Goal: Task Accomplishment & Management: Use online tool/utility

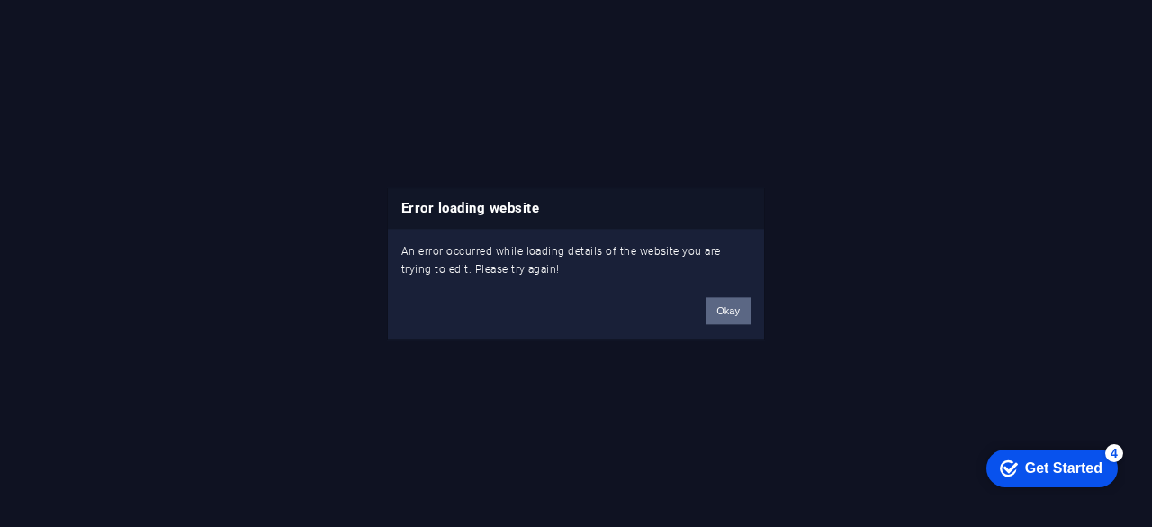
click at [726, 317] on button "Okay" at bounding box center [728, 310] width 45 height 27
click at [717, 303] on button "Okay" at bounding box center [728, 310] width 45 height 27
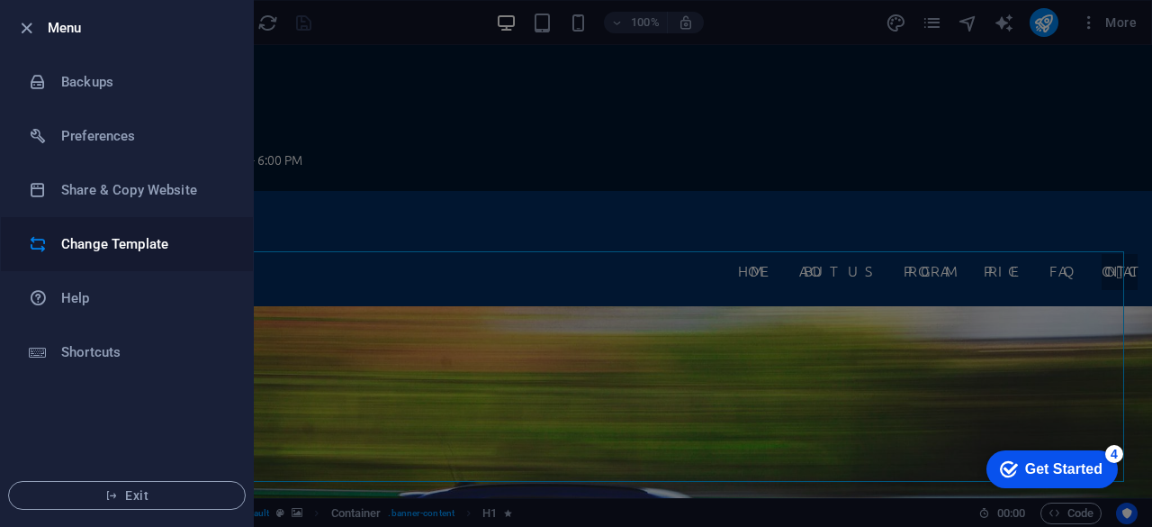
click at [89, 240] on h6 "Change Template" at bounding box center [144, 244] width 167 height 22
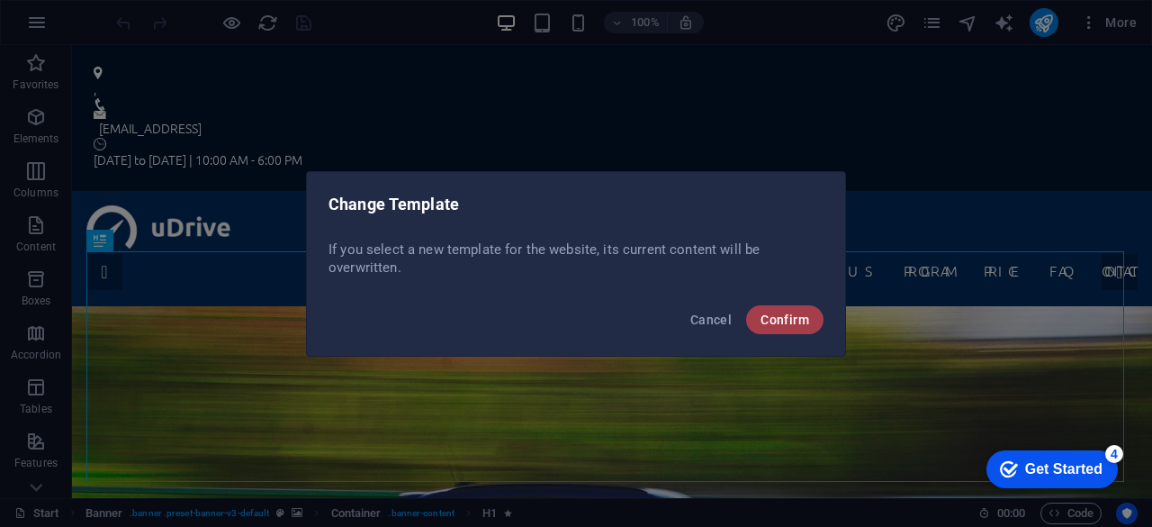
click at [790, 313] on span "Confirm" at bounding box center [785, 319] width 49 height 14
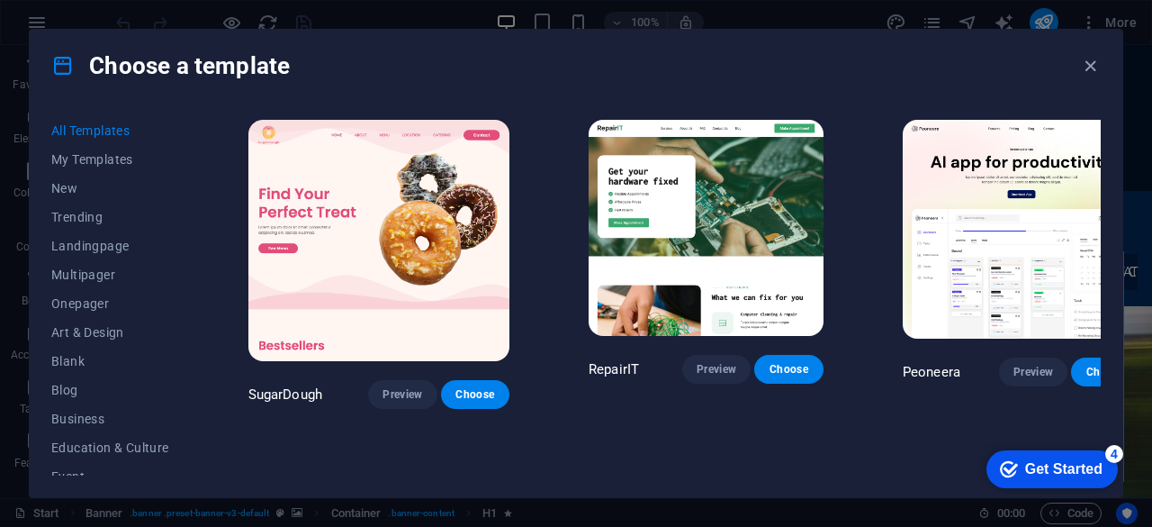
scroll to position [315, 0]
click at [106, 273] on span "Legal & Finance" at bounding box center [110, 276] width 118 height 14
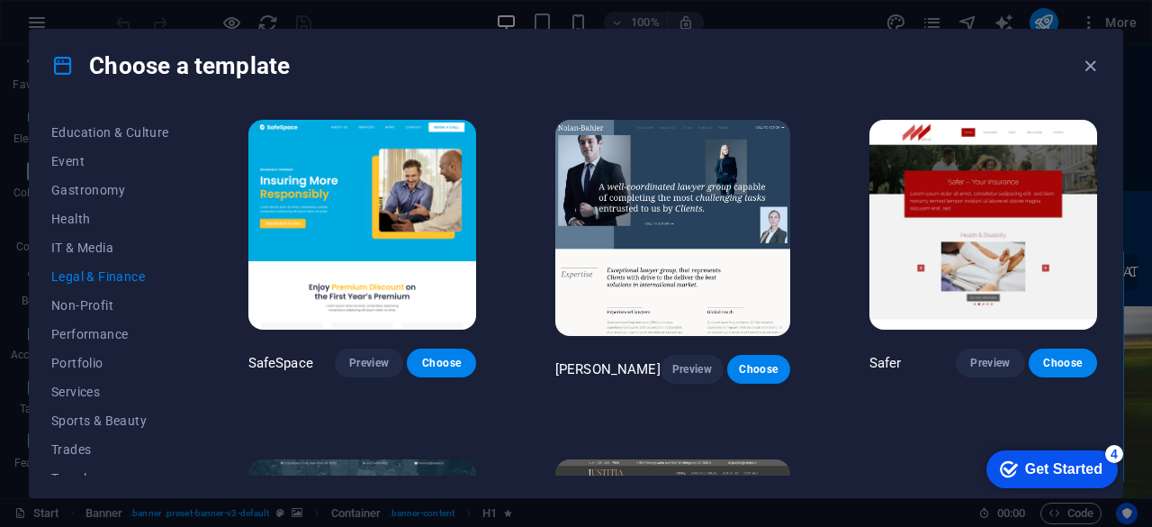
click at [1143, 491] on div "Choose a template All Templates My Templates New Trending Landingpage Multipage…" at bounding box center [576, 263] width 1152 height 527
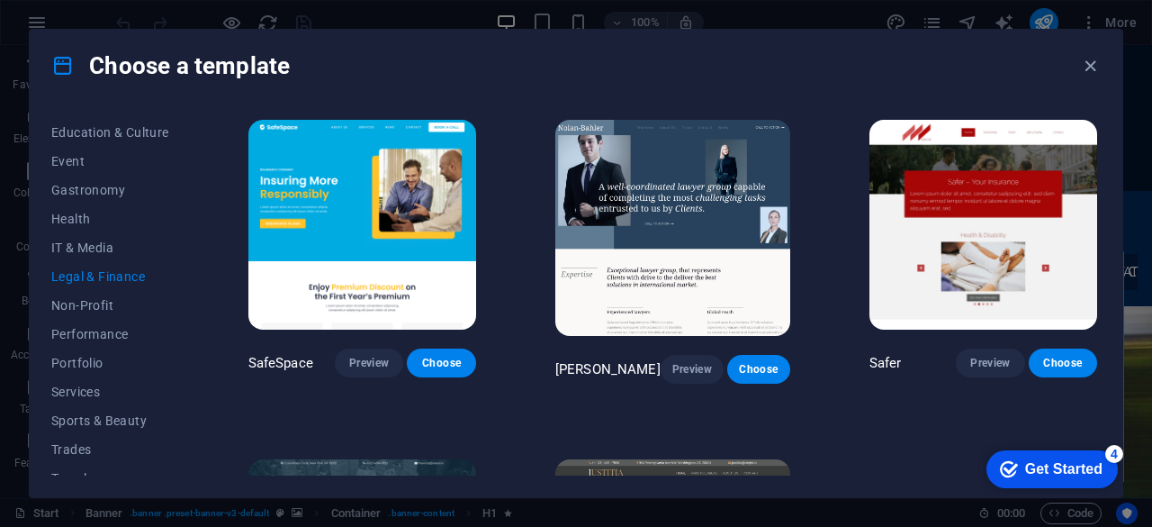
click at [1143, 491] on div "Choose a template All Templates My Templates New Trending Landingpage Multipage…" at bounding box center [576, 263] width 1152 height 527
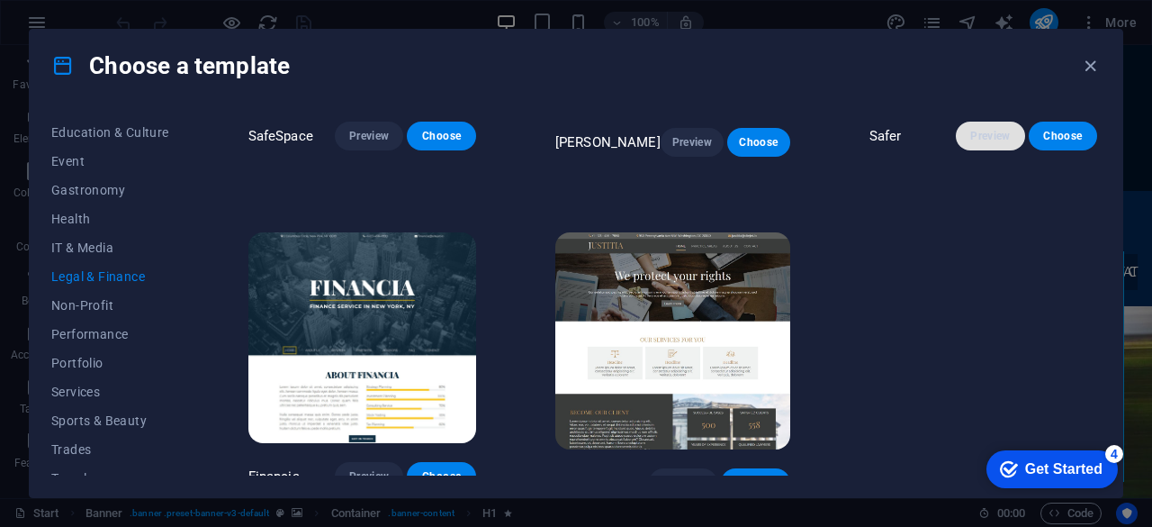
scroll to position [230, 0]
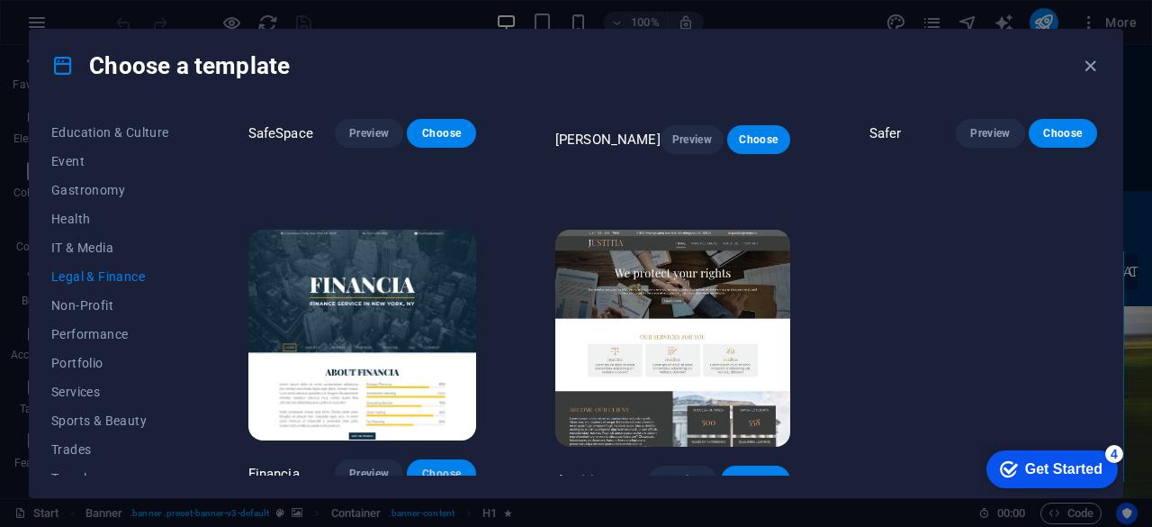
click at [438, 466] on span "Choose" at bounding box center [441, 473] width 40 height 14
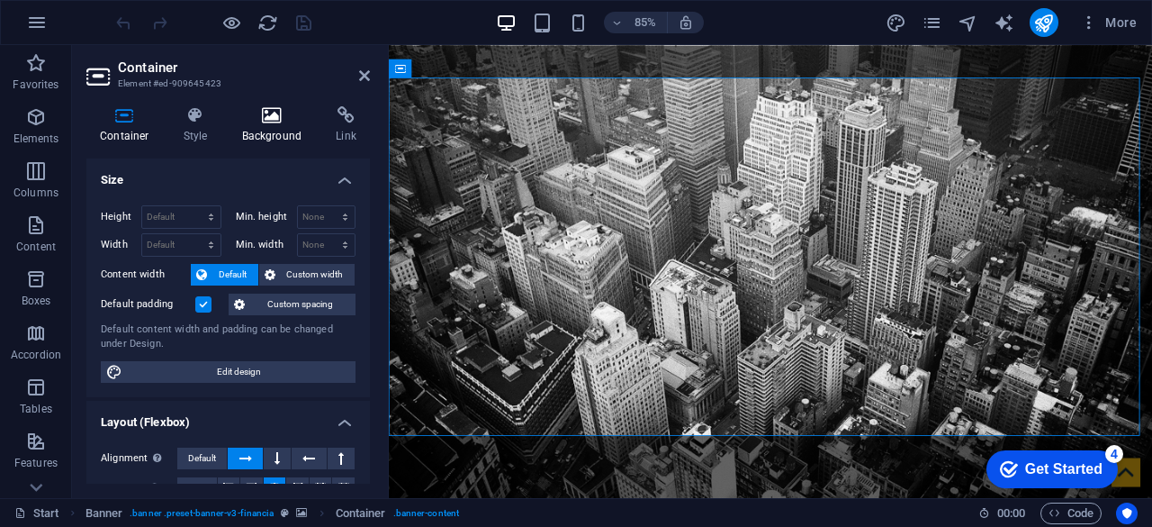
click at [274, 126] on h4 "Background" at bounding box center [276, 125] width 95 height 38
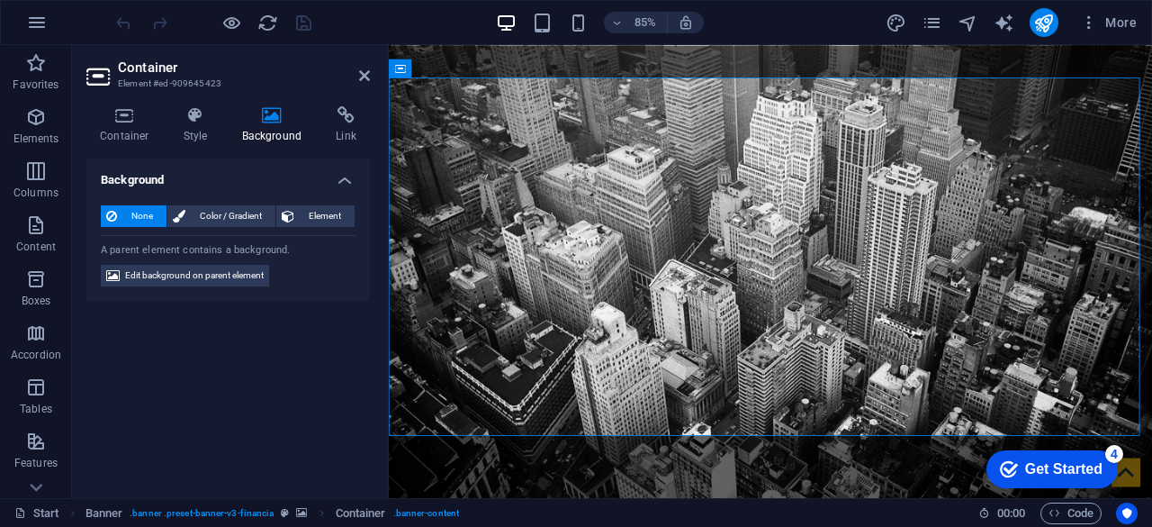
click at [274, 126] on h4 "Background" at bounding box center [276, 125] width 95 height 38
click at [239, 219] on span "Color / Gradient" at bounding box center [230, 216] width 79 height 22
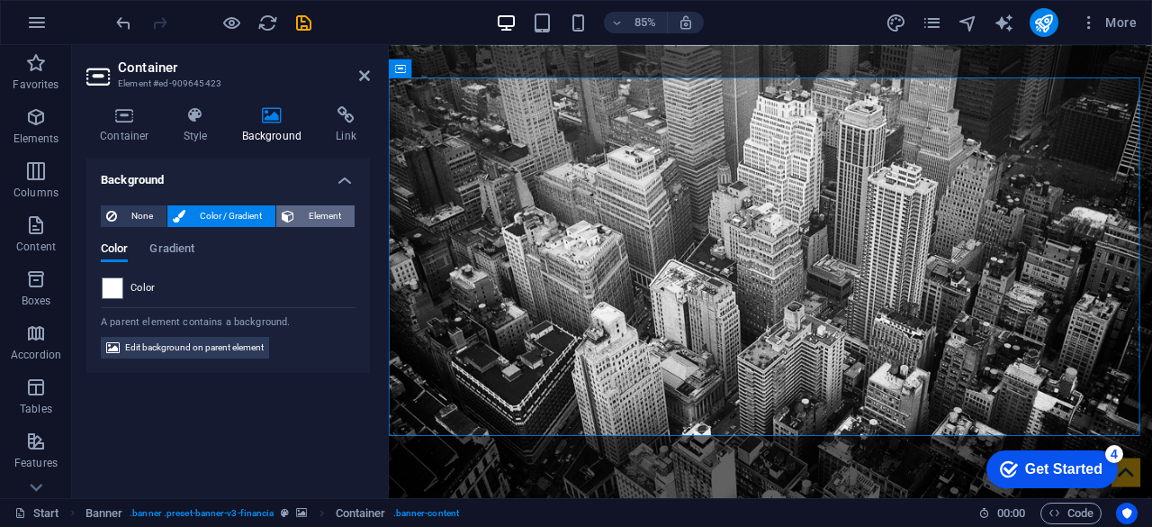
click at [329, 214] on span "Element" at bounding box center [325, 216] width 50 height 22
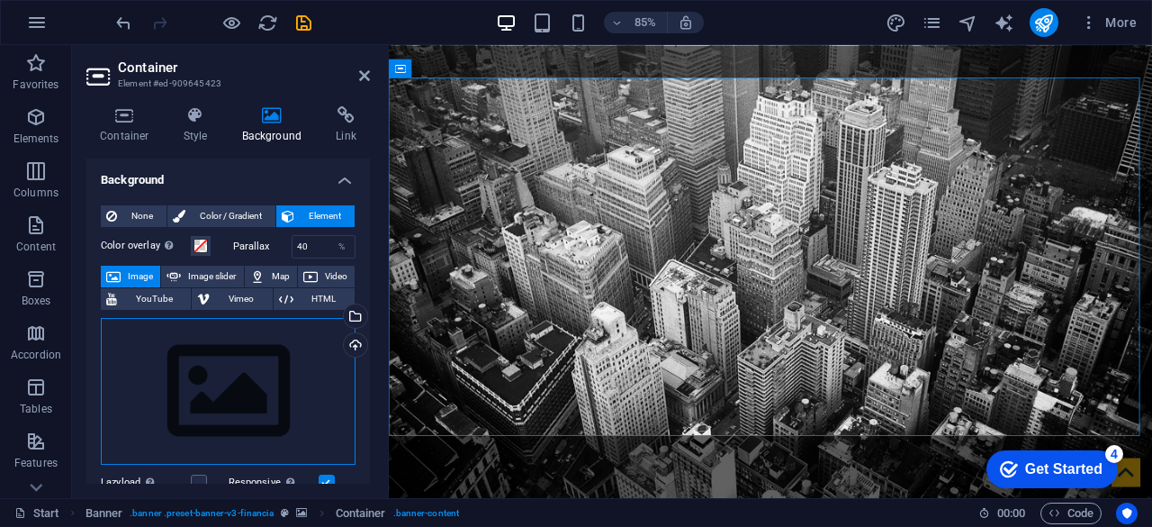
click at [209, 390] on div "Drag files here, click to choose files or select files from Files or our free s…" at bounding box center [228, 392] width 255 height 148
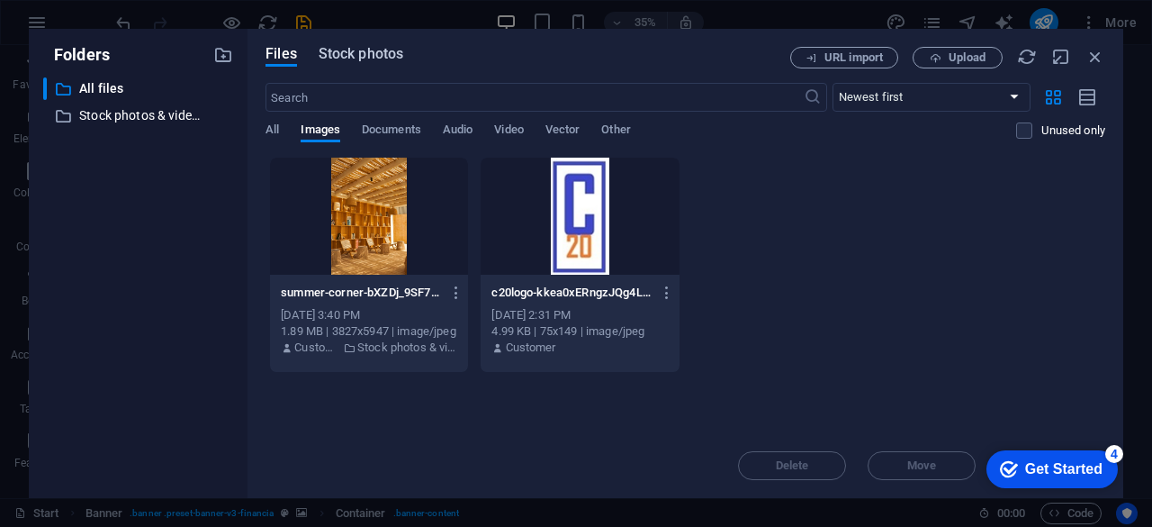
click at [373, 60] on span "Stock photos" at bounding box center [361, 54] width 85 height 22
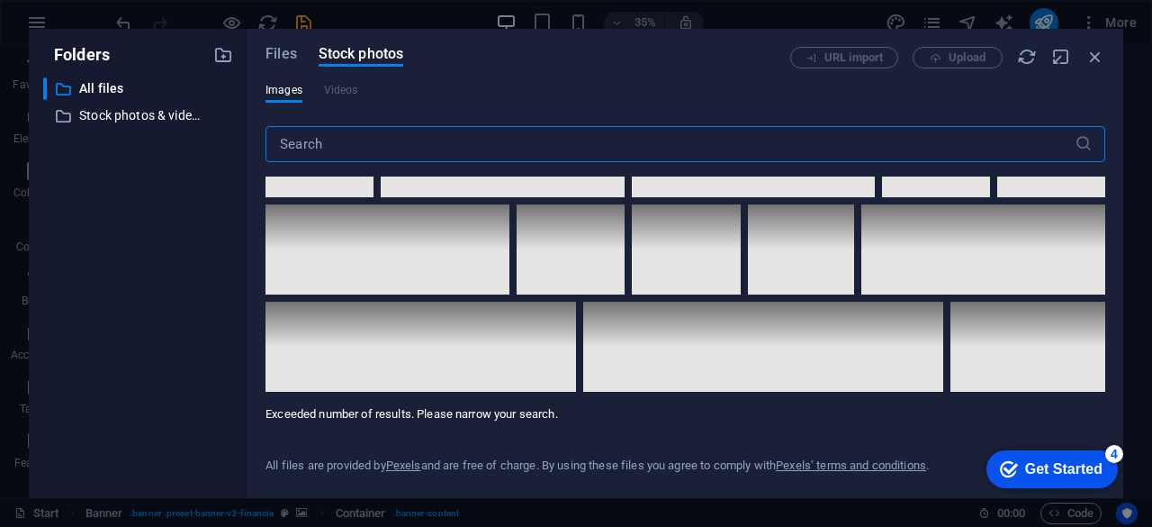
scroll to position [10042, 0]
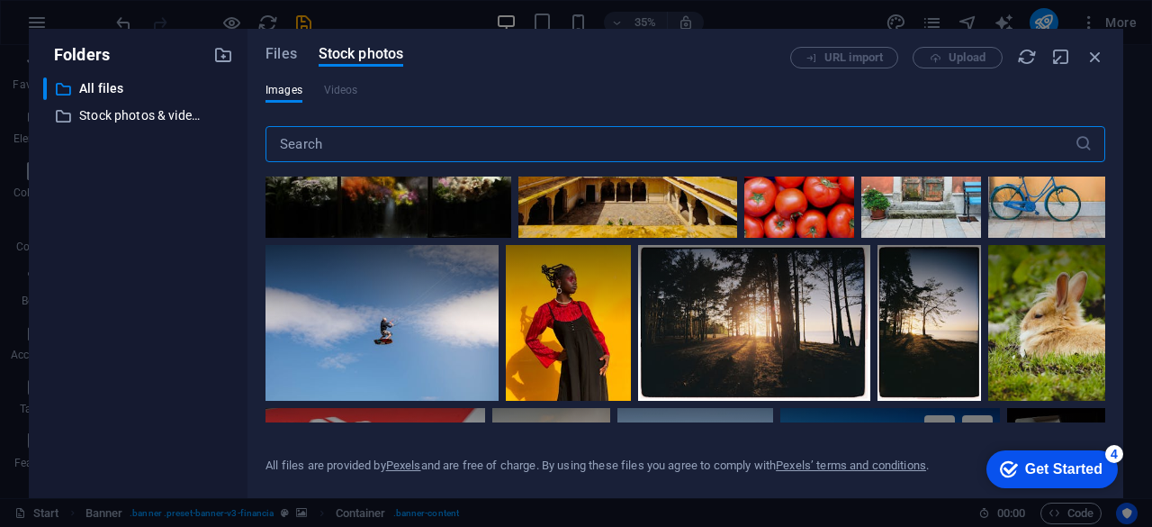
click at [1000, 408] on div at bounding box center [890, 444] width 220 height 73
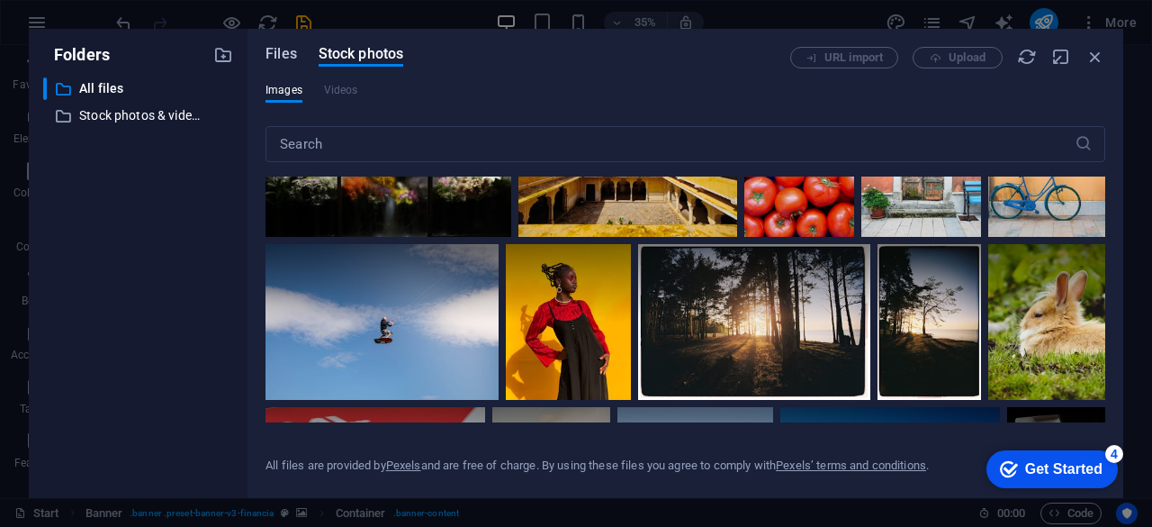
click at [275, 55] on span "Files" at bounding box center [282, 54] width 32 height 22
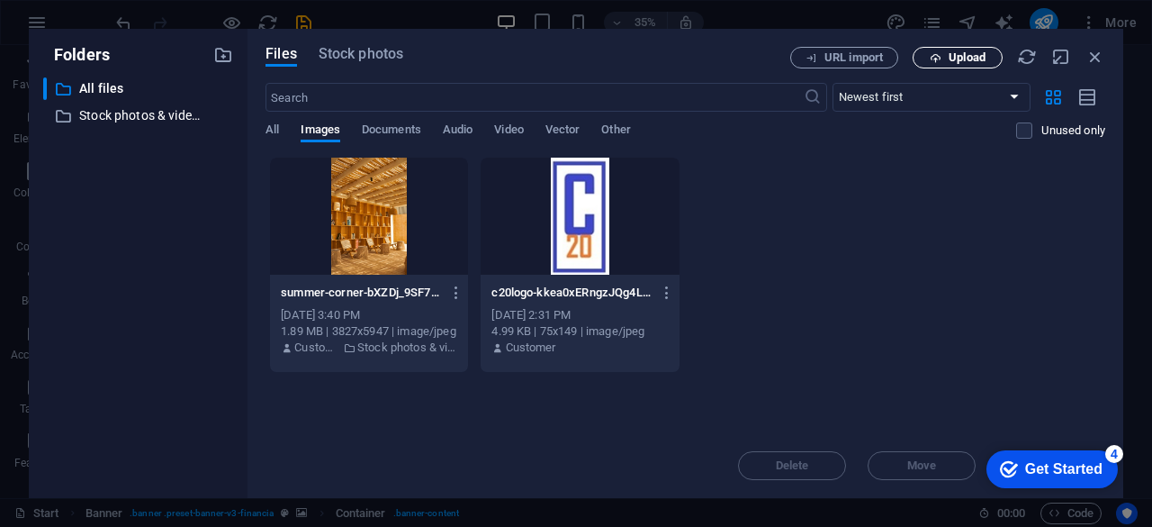
click at [945, 62] on span "Upload" at bounding box center [958, 58] width 74 height 12
click at [1104, 56] on icon "button" at bounding box center [1096, 57] width 20 height 20
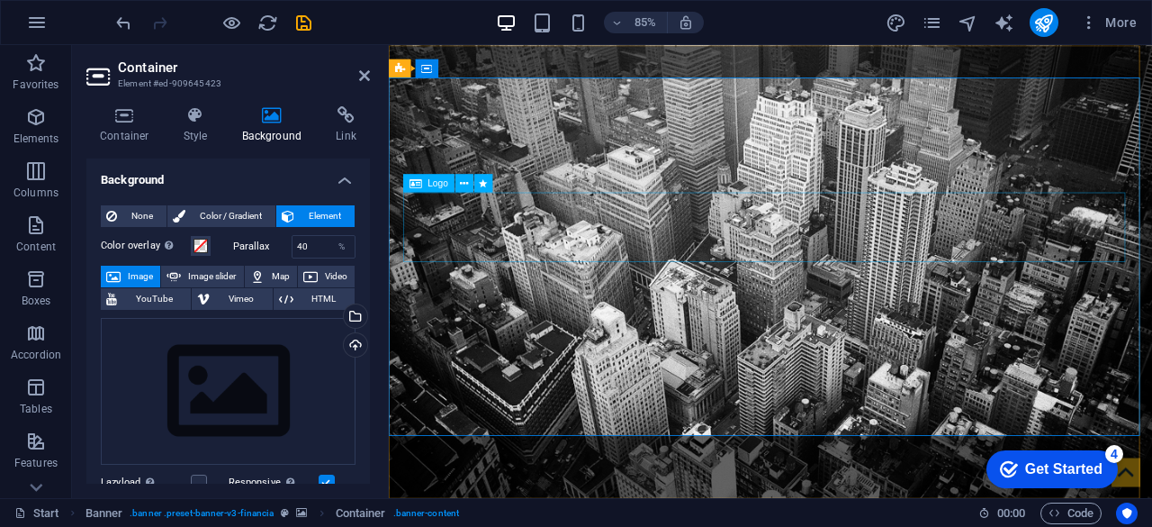
select select "px"
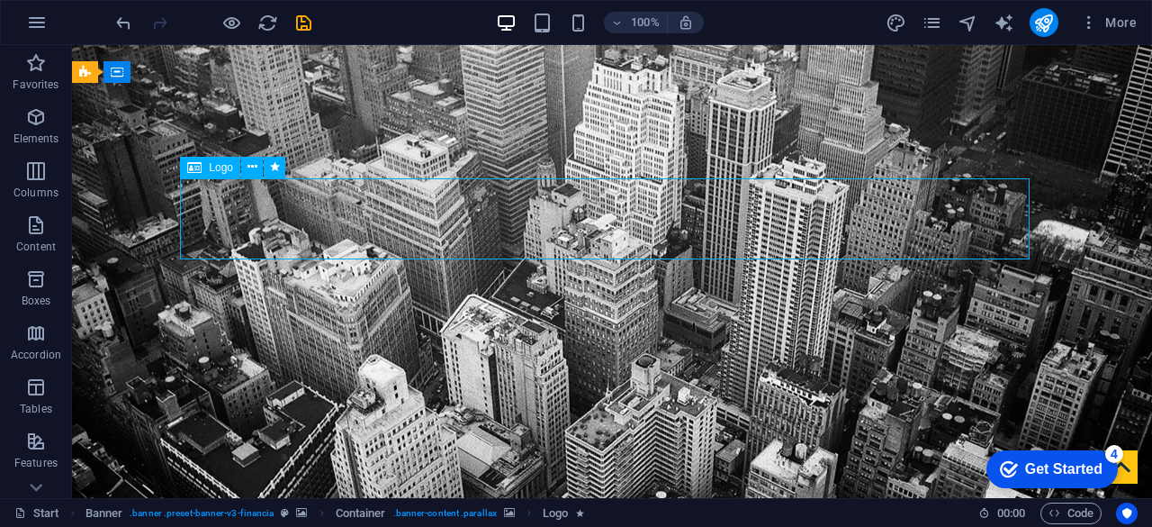
select select "px"
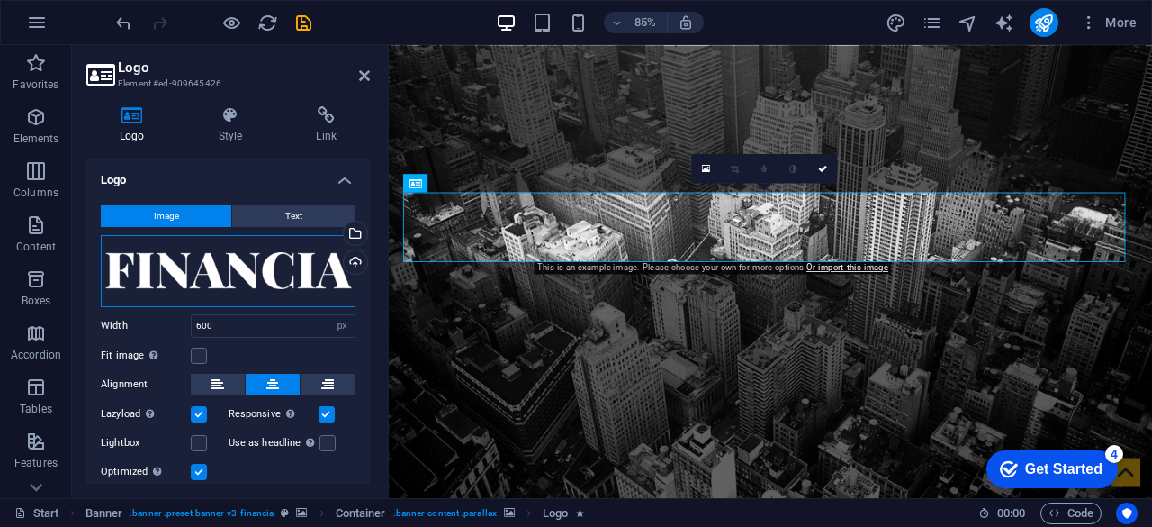
click at [290, 269] on div "Drag files here, click to choose files or select files from Files or our free s…" at bounding box center [228, 271] width 255 height 72
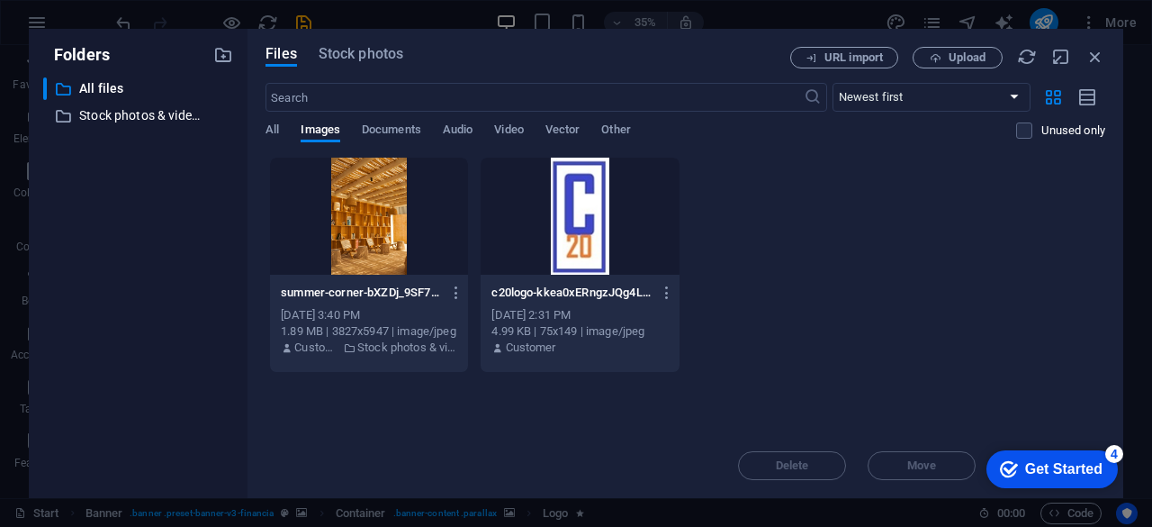
click at [594, 213] on div at bounding box center [580, 216] width 198 height 117
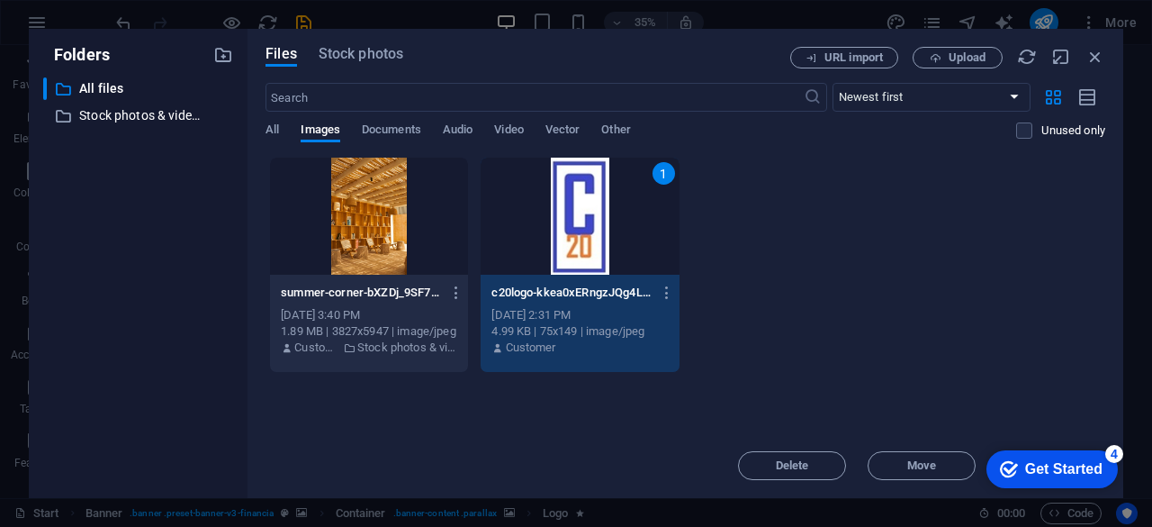
click at [598, 228] on div "1" at bounding box center [580, 216] width 198 height 117
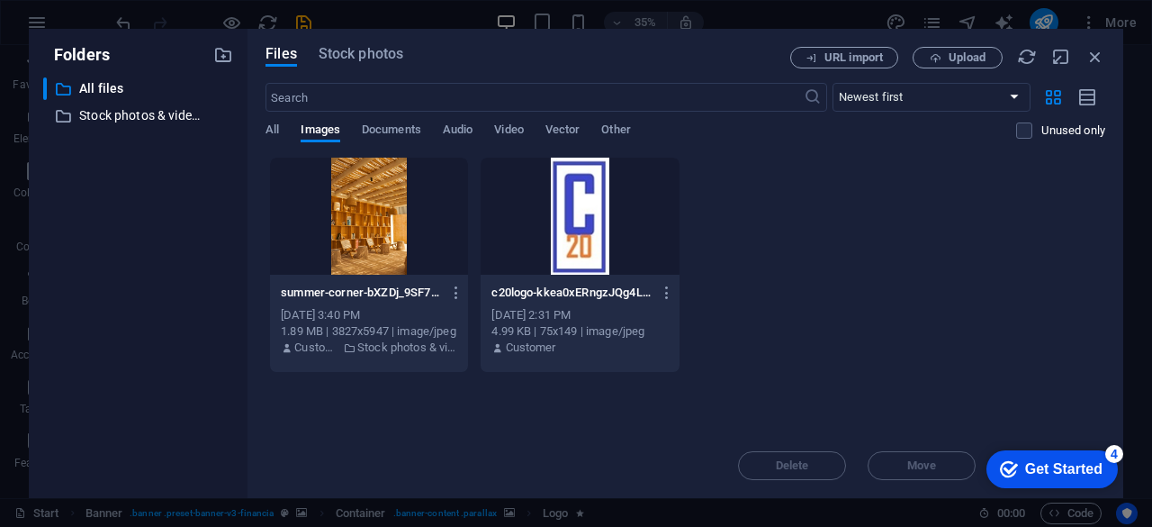
click at [598, 228] on div at bounding box center [580, 216] width 198 height 117
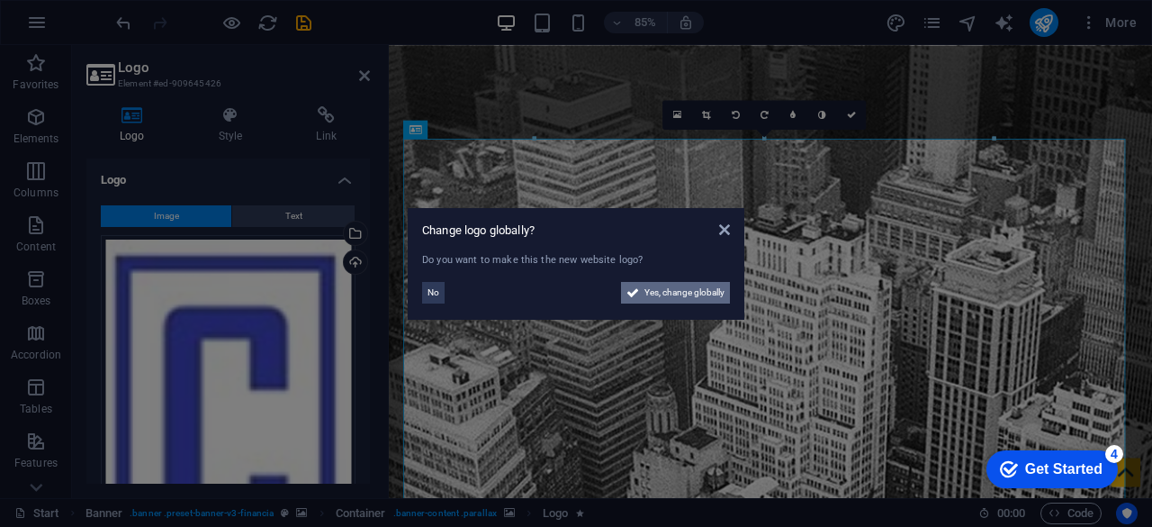
click at [711, 289] on span "Yes, change globally" at bounding box center [685, 293] width 80 height 22
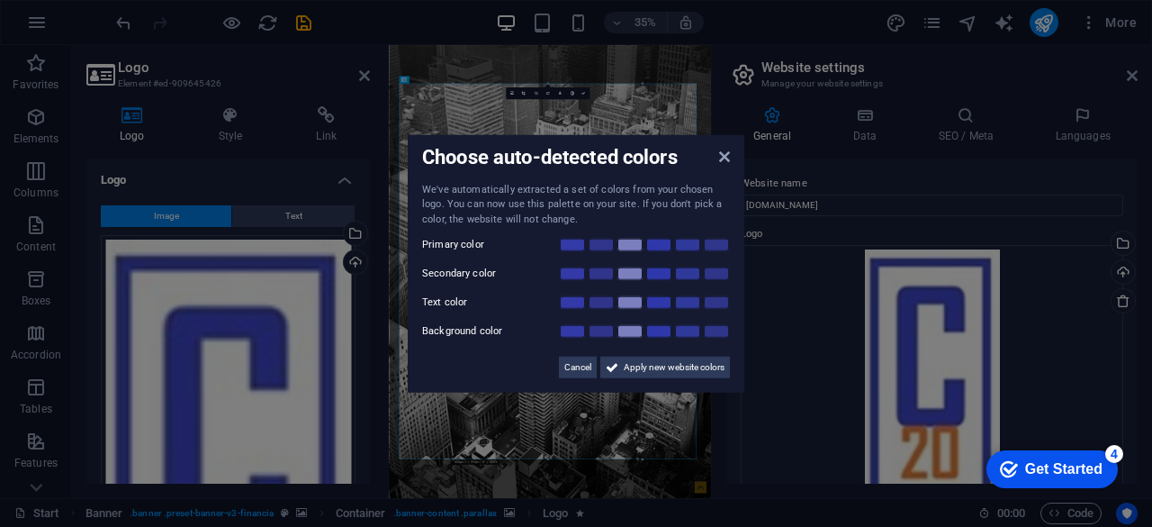
drag, startPoint x: 368, startPoint y: 257, endPoint x: 378, endPoint y: 370, distance: 113.9
click at [378, 370] on aside "Choose auto-detected colors We've automatically extracted a set of colors from …" at bounding box center [576, 263] width 1152 height 527
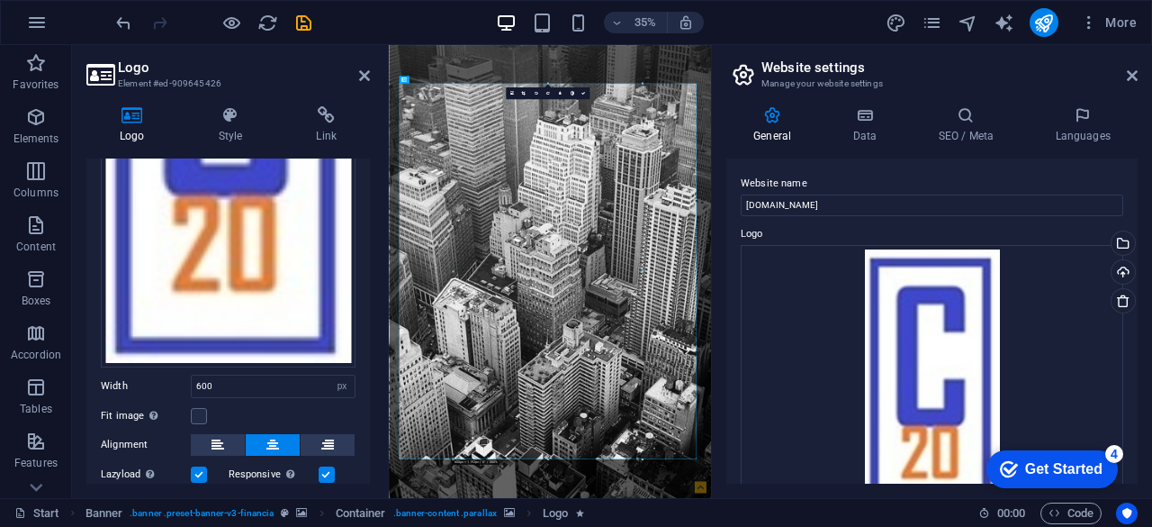
scroll to position [367, 0]
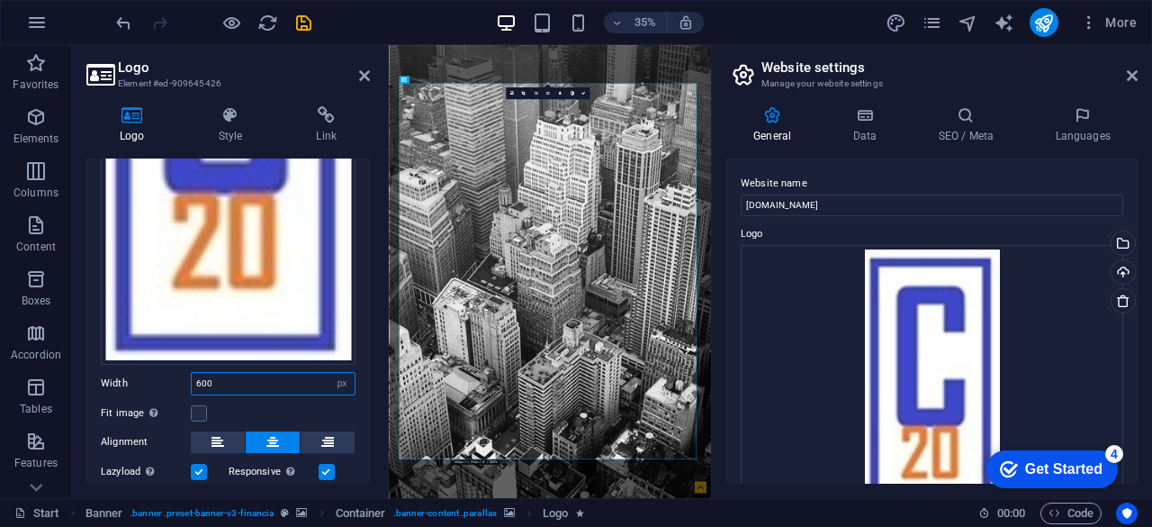
click at [275, 377] on input "600" at bounding box center [273, 384] width 163 height 22
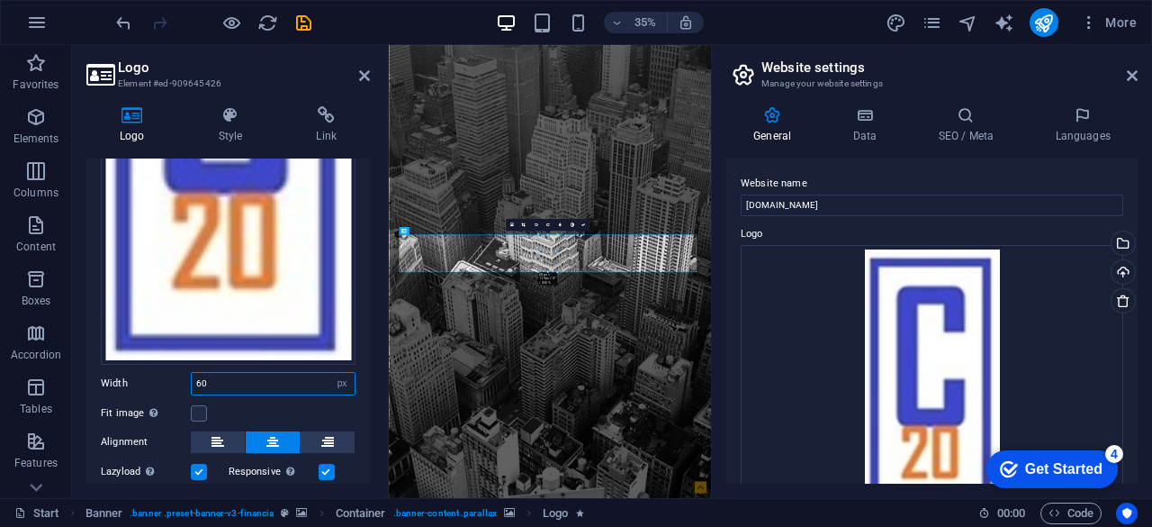
type input "60"
click at [313, 403] on div "Fit image Automatically fit image to a fixed width and height" at bounding box center [228, 413] width 255 height 22
click at [216, 431] on icon at bounding box center [218, 442] width 13 height 22
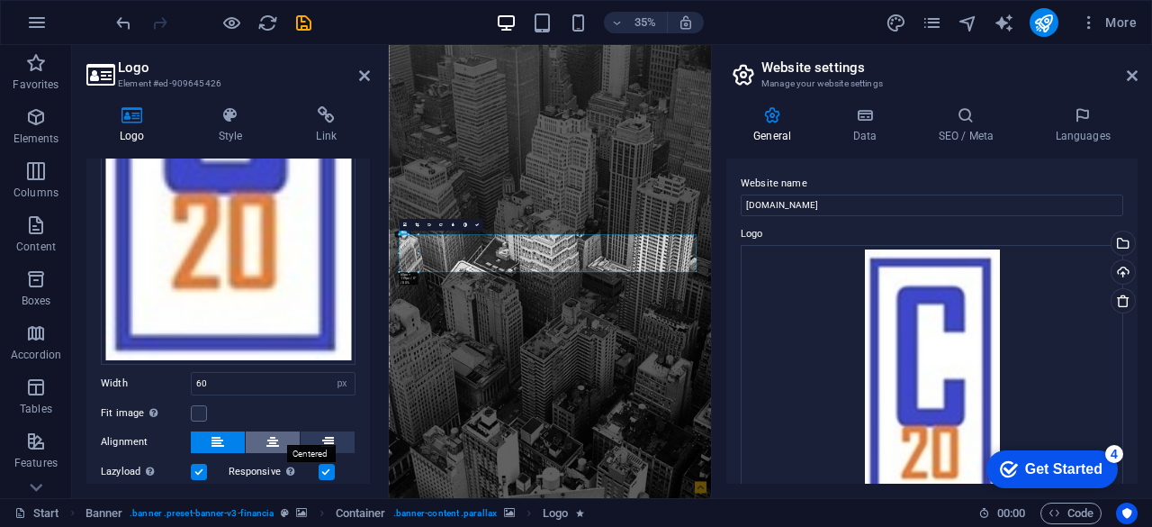
click at [273, 435] on icon at bounding box center [272, 442] width 13 height 22
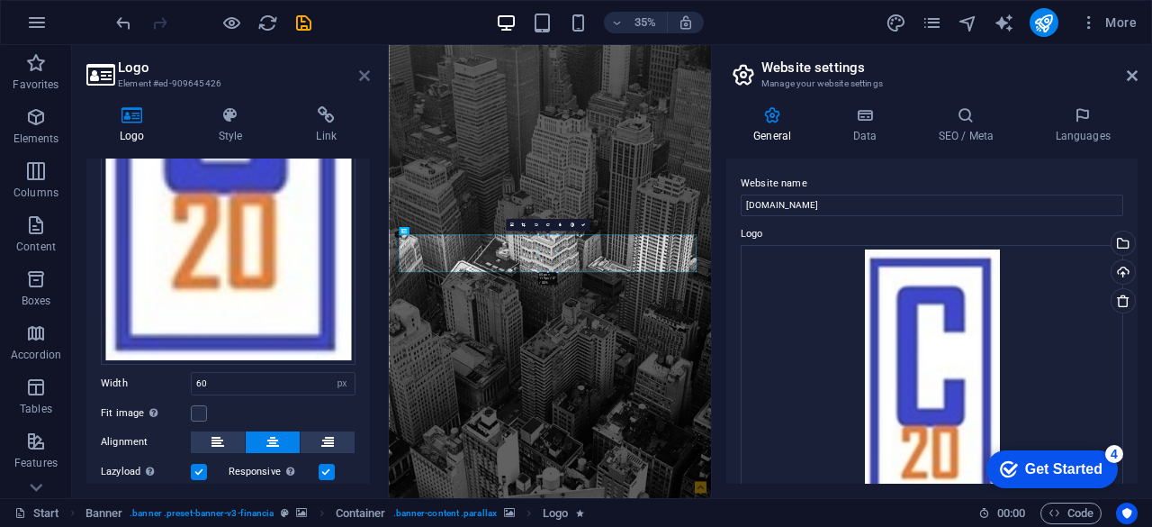
click at [362, 77] on icon at bounding box center [364, 75] width 11 height 14
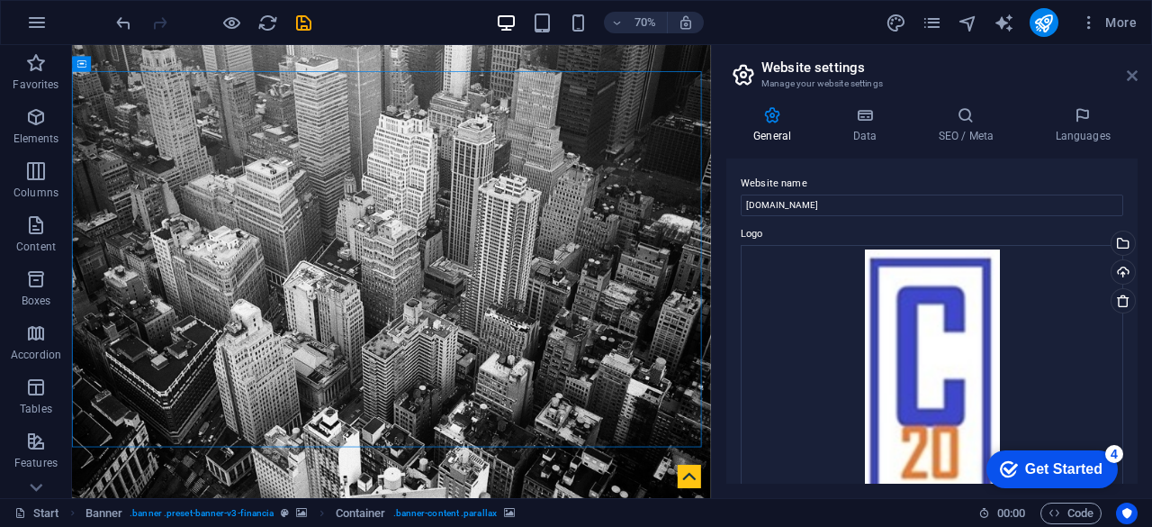
click at [1135, 76] on icon at bounding box center [1132, 75] width 11 height 14
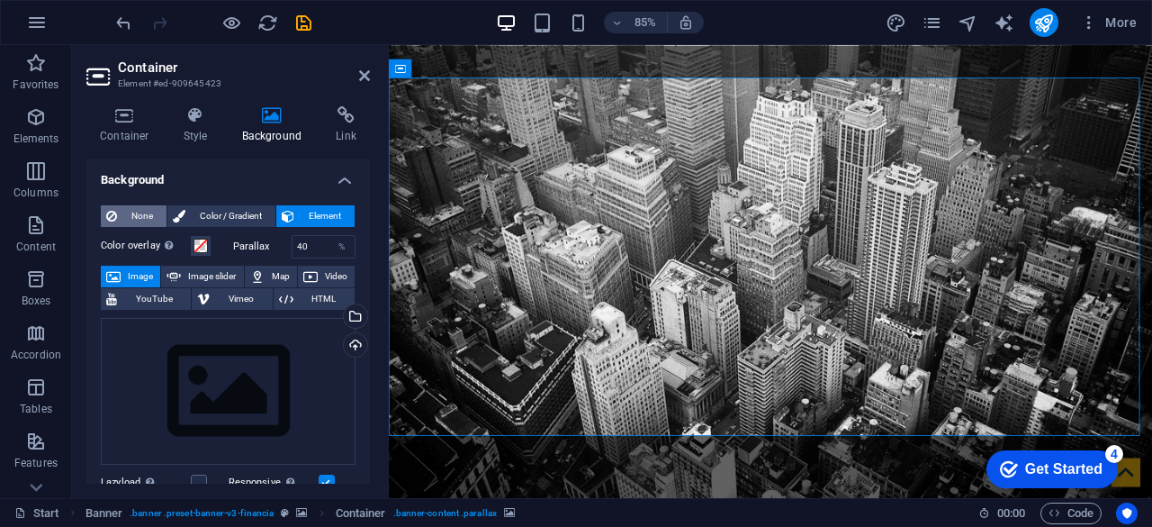
click at [138, 221] on span "None" at bounding box center [141, 216] width 39 height 22
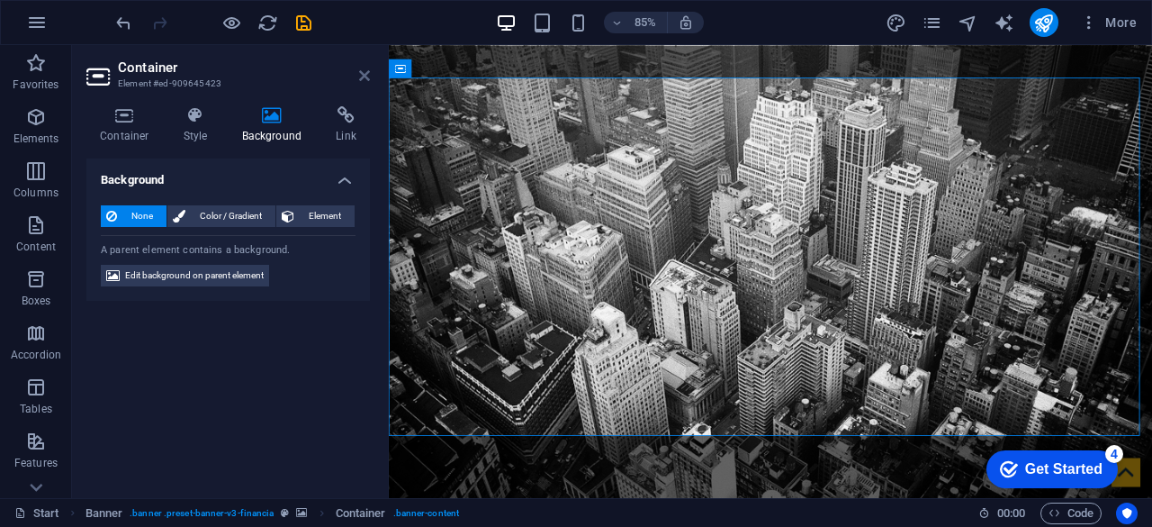
click at [366, 82] on icon at bounding box center [364, 75] width 11 height 14
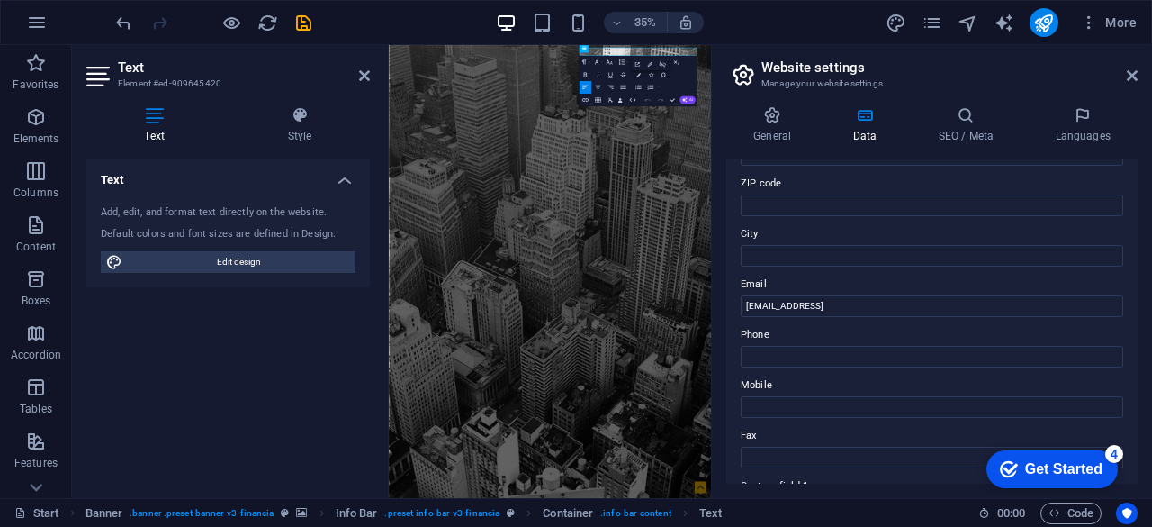
scroll to position [243, 0]
click at [948, 303] on input "[EMAIL_ADDRESS]" at bounding box center [932, 302] width 383 height 22
type input "I"
type input "[EMAIL_ADDRESS][DOMAIN_NAME]"
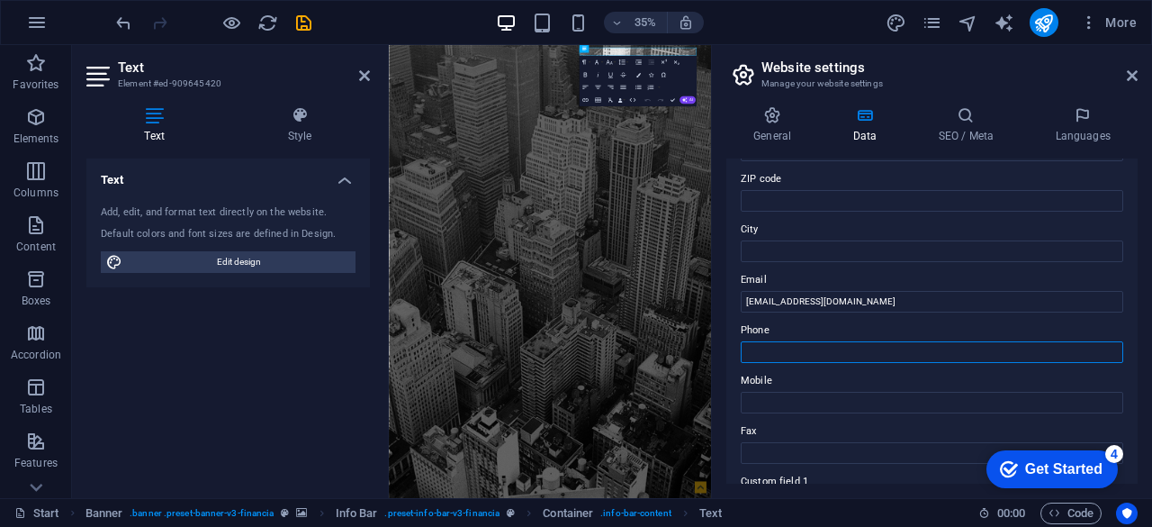
click at [891, 348] on input "Phone" at bounding box center [932, 352] width 383 height 22
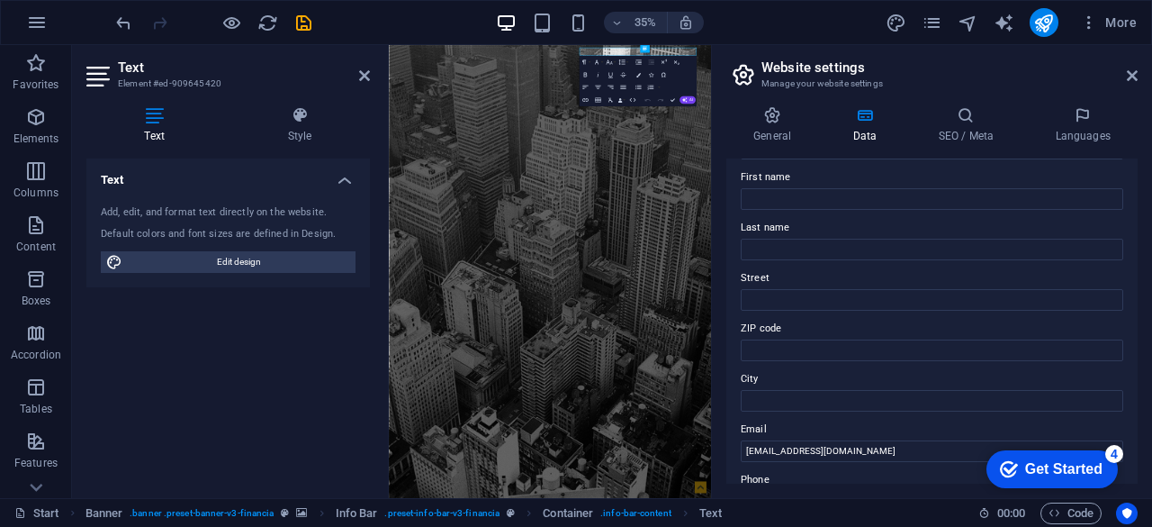
scroll to position [108, 0]
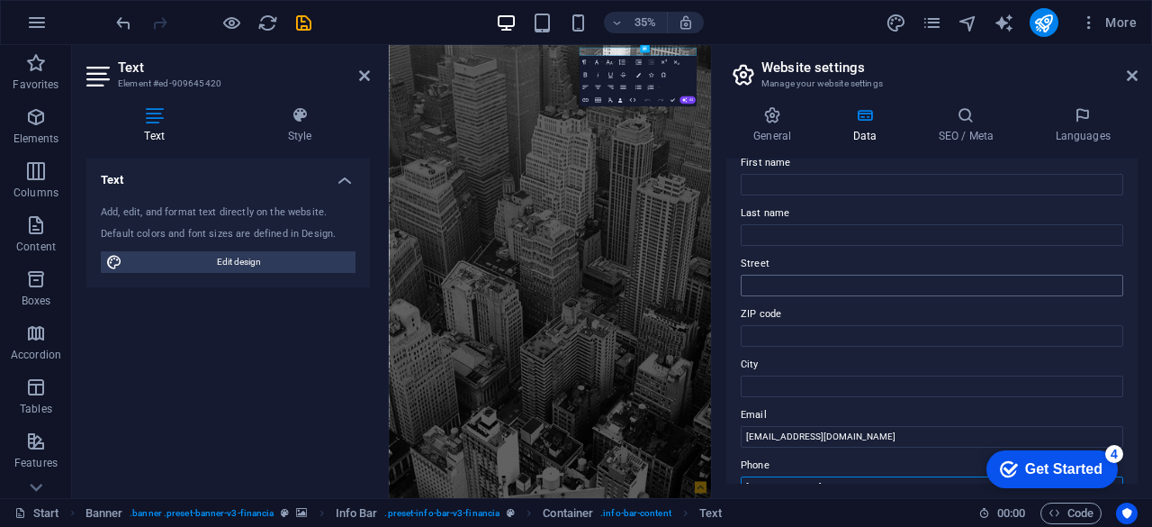
type input "[PHONE_NUMBER]"
click at [909, 287] on input "Street" at bounding box center [932, 286] width 383 height 22
type input "[STREET_ADDRESS]"
click at [857, 388] on input "City" at bounding box center [932, 386] width 383 height 22
type input "[GEOGRAPHIC_DATA]"
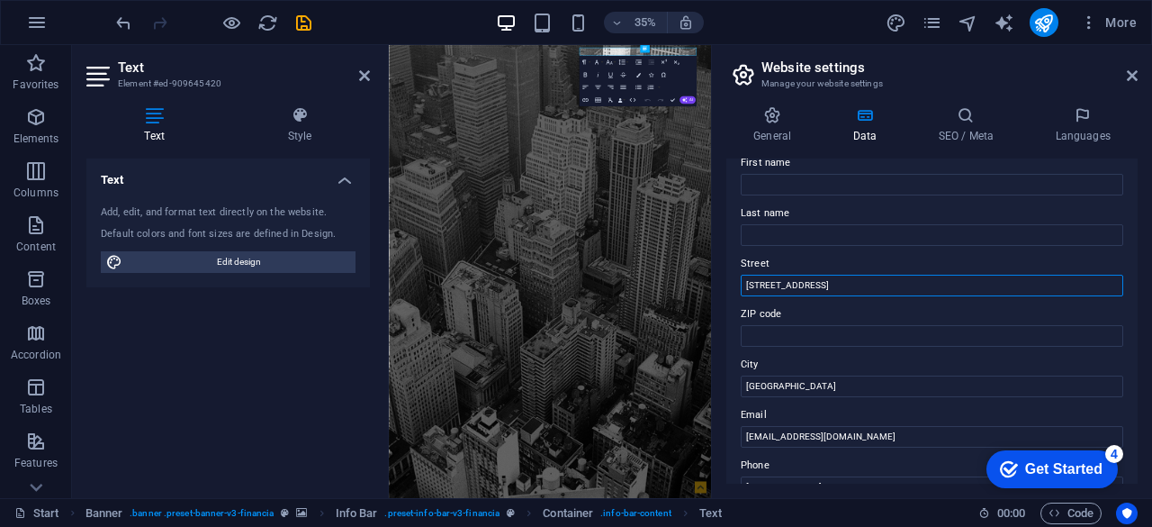
click at [994, 289] on input "[STREET_ADDRESS]" at bounding box center [932, 286] width 383 height 22
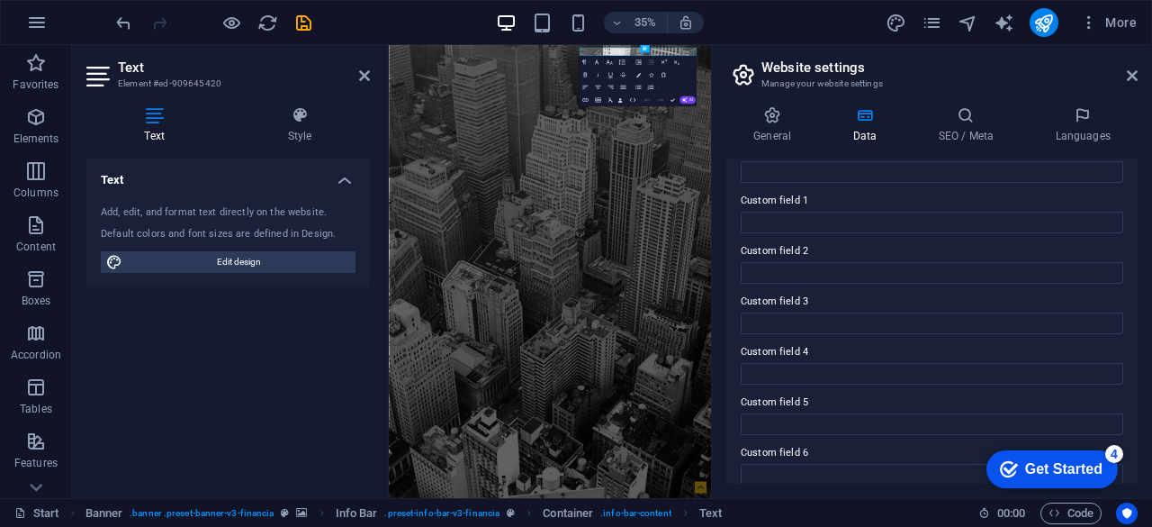
scroll to position [539, 0]
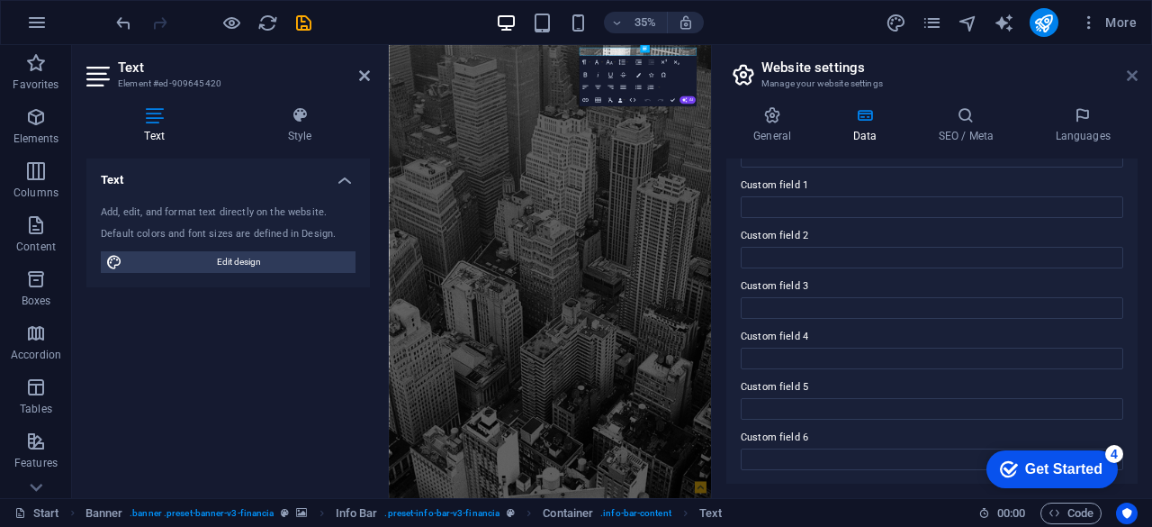
type input "[GEOGRAPHIC_DATA]"
click at [1134, 75] on icon at bounding box center [1132, 75] width 11 height 14
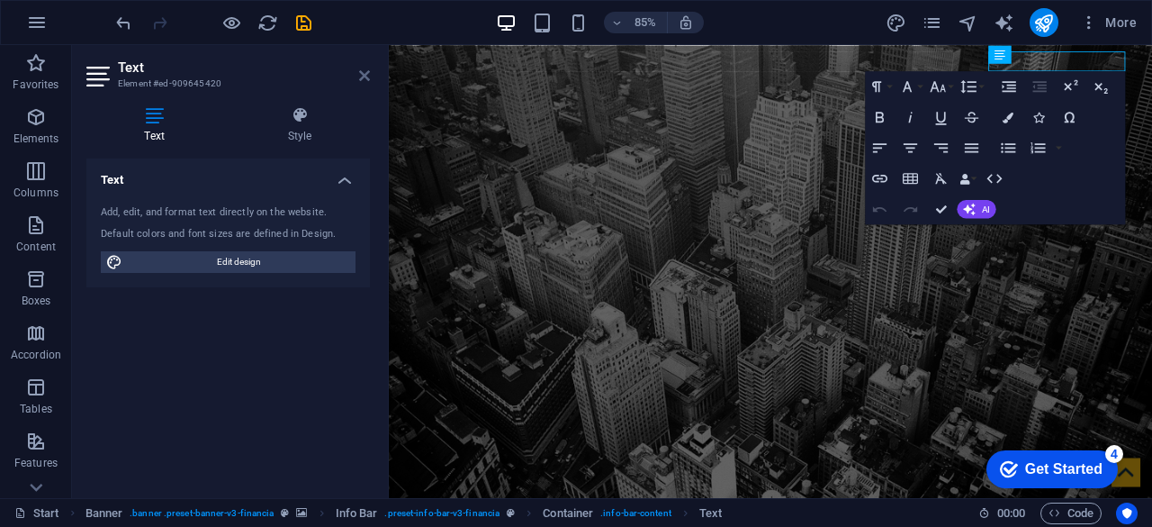
click at [362, 71] on icon at bounding box center [364, 75] width 11 height 14
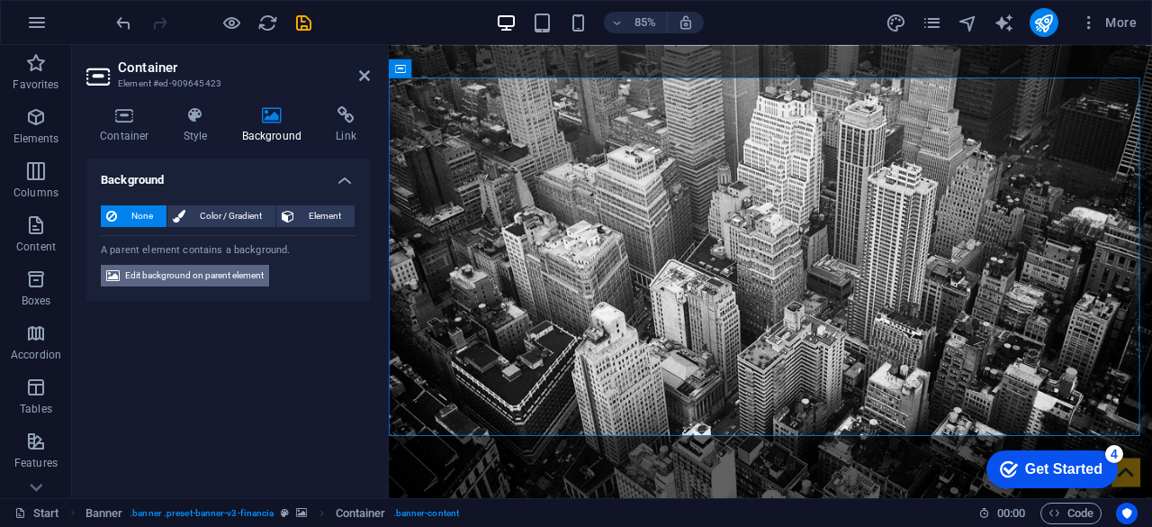
click at [184, 276] on span "Edit background on parent element" at bounding box center [194, 276] width 139 height 22
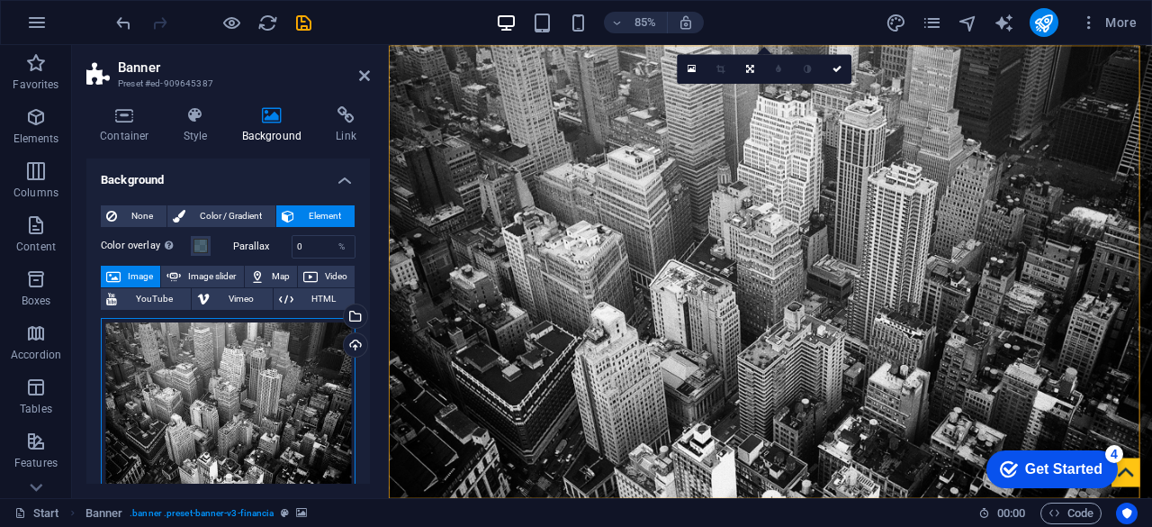
click at [247, 383] on div "Drag files here, click to choose files or select files from Files or our free s…" at bounding box center [228, 404] width 255 height 172
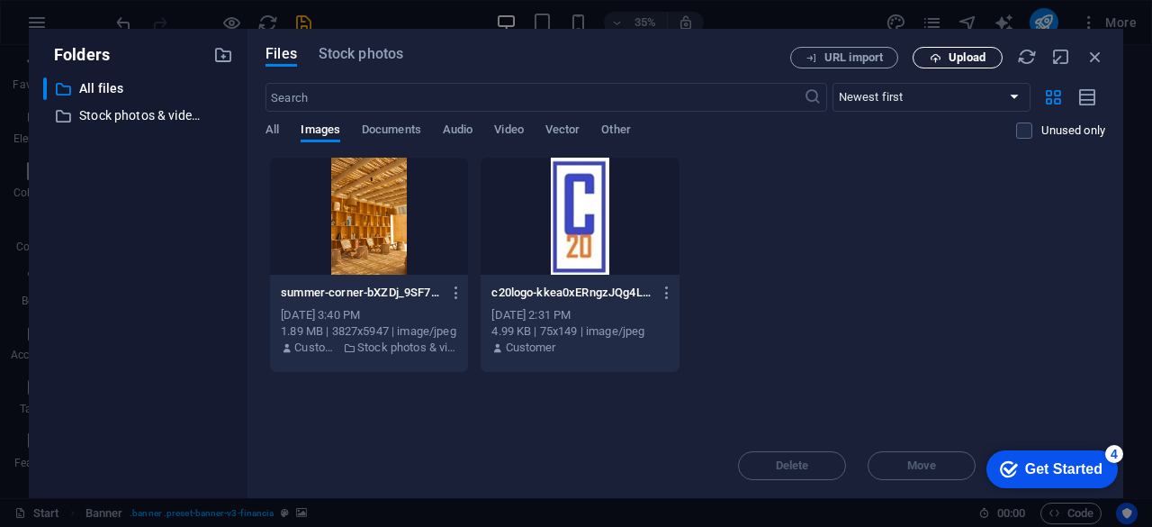
click at [939, 56] on icon "button" at bounding box center [936, 58] width 12 height 12
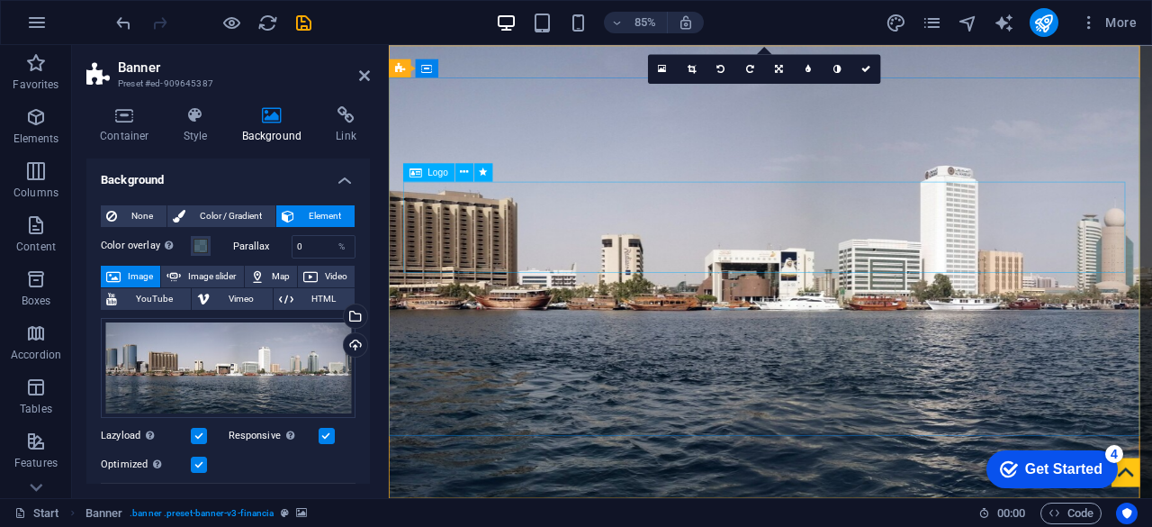
select select "px"
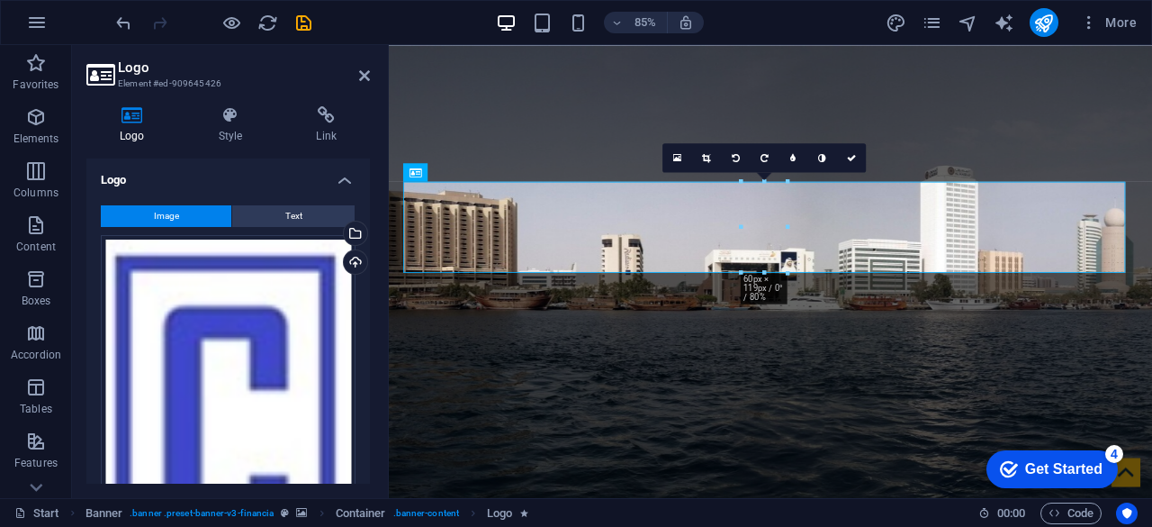
drag, startPoint x: 365, startPoint y: 271, endPoint x: 369, endPoint y: 314, distance: 43.4
click at [369, 314] on div "Logo Image Text Drag files here, click to choose files or select files from Fil…" at bounding box center [228, 320] width 284 height 325
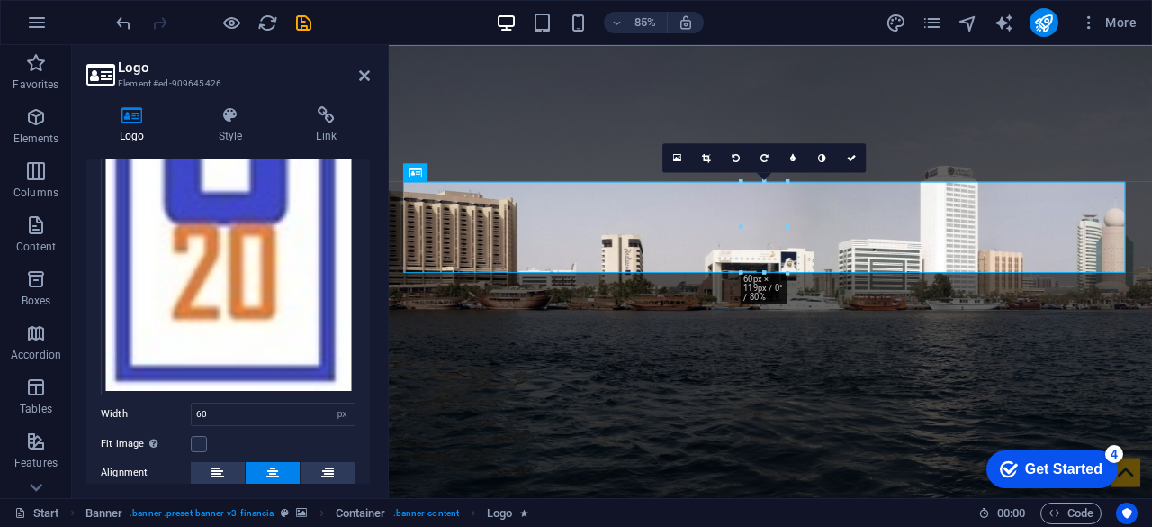
scroll to position [350, 0]
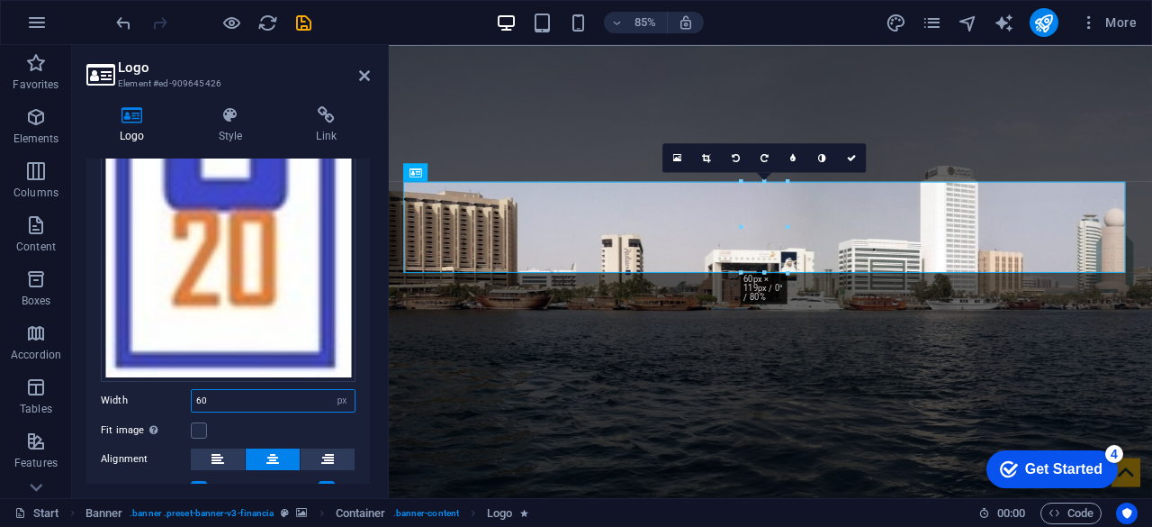
click at [255, 393] on input "60" at bounding box center [273, 401] width 163 height 22
type input "6"
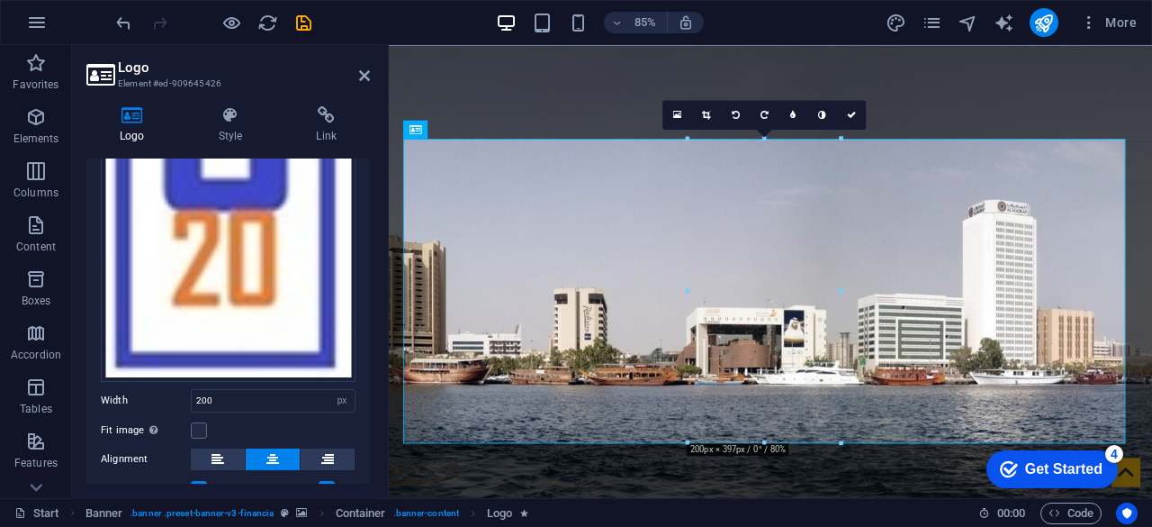
click at [281, 419] on div "Fit image Automatically fit image to a fixed width and height" at bounding box center [228, 430] width 255 height 22
click at [265, 393] on input "200" at bounding box center [273, 401] width 163 height 22
type input "2"
type input "100"
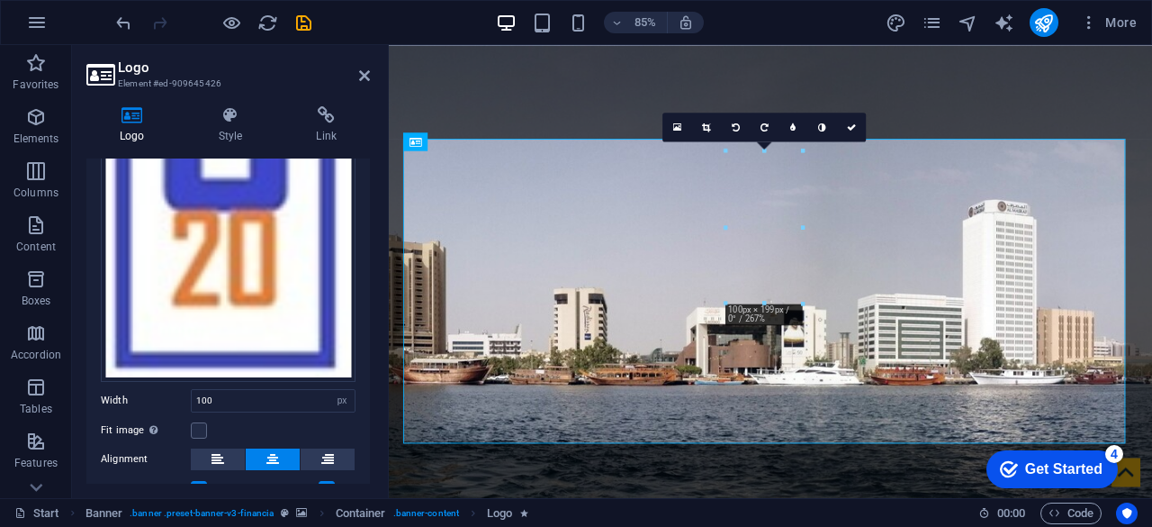
click at [276, 419] on div "Fit image Automatically fit image to a fixed width and height" at bounding box center [228, 430] width 255 height 22
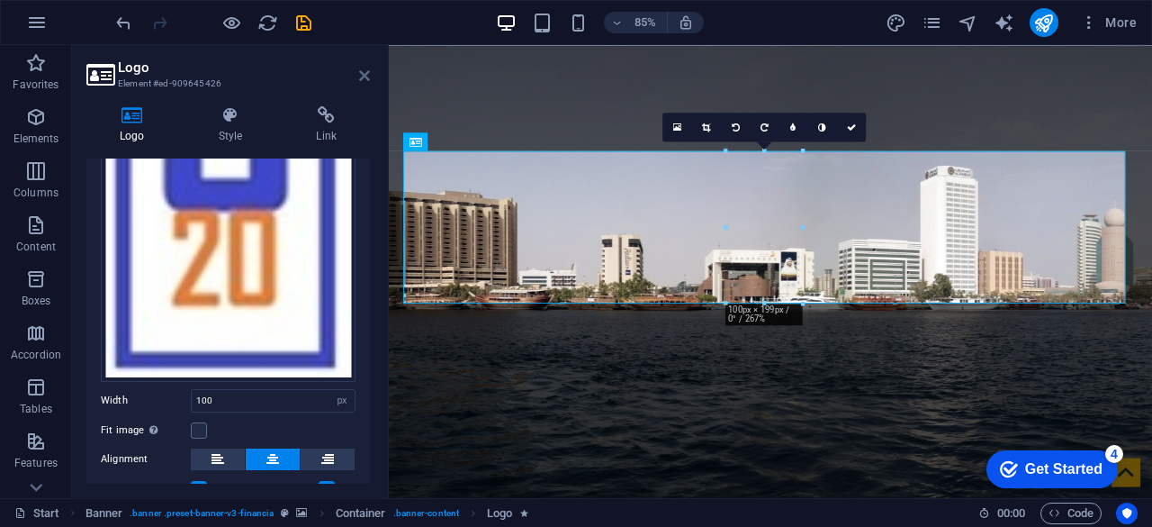
click at [360, 73] on icon at bounding box center [364, 75] width 11 height 14
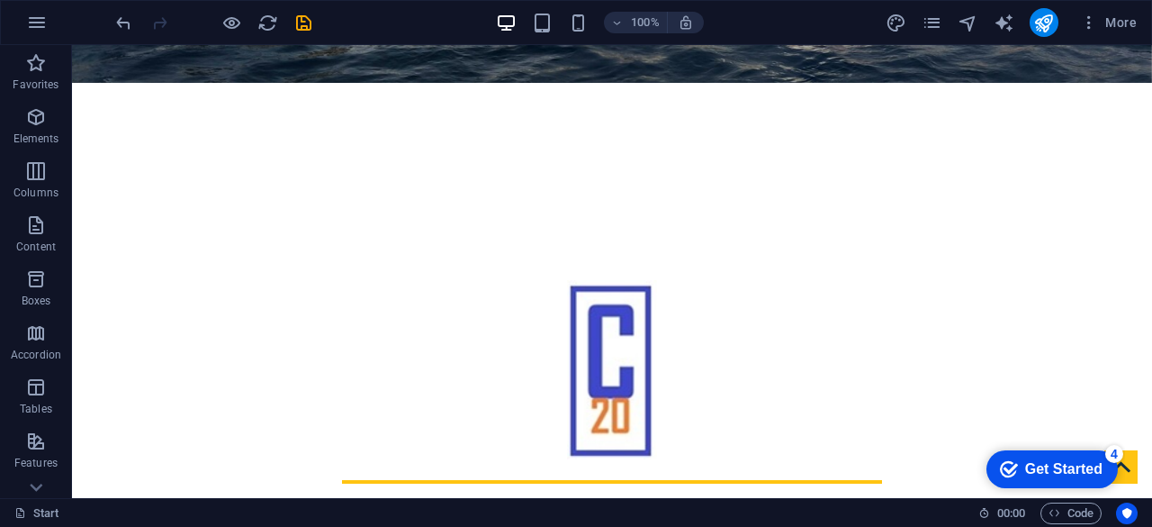
scroll to position [468, 0]
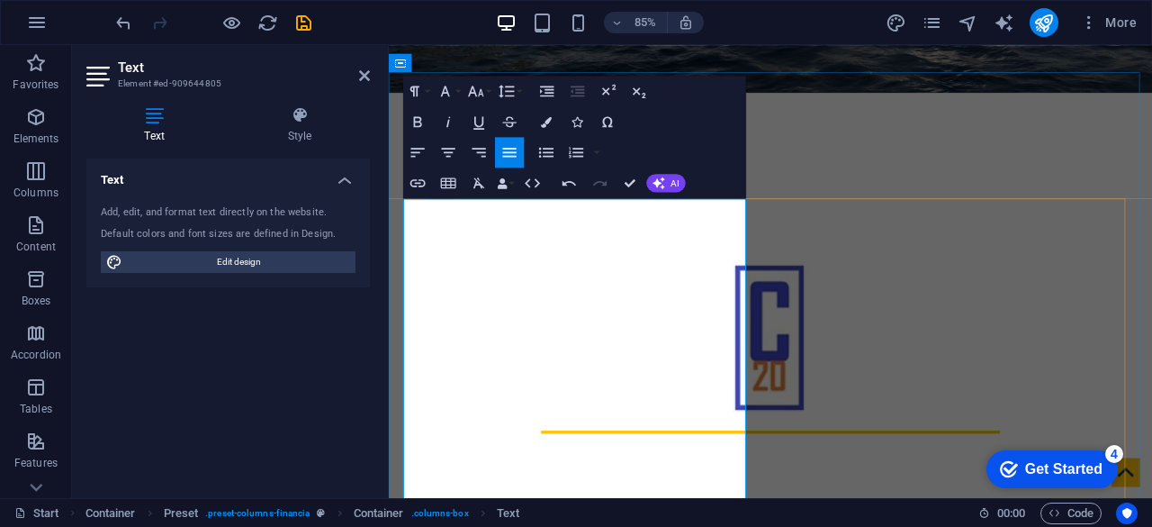
scroll to position [500, 0]
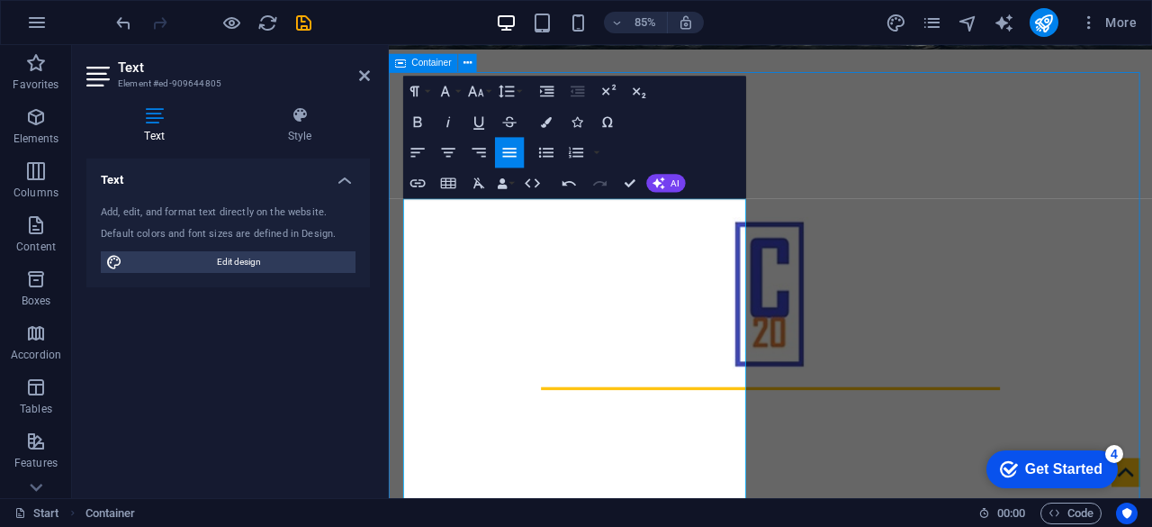
scroll to position [473, 0]
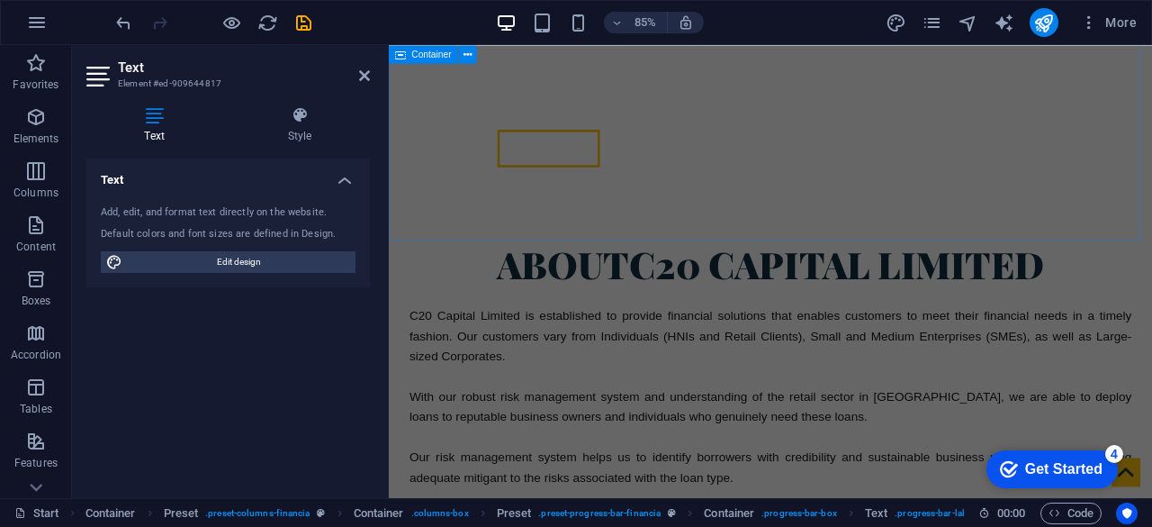
scroll to position [374, 0]
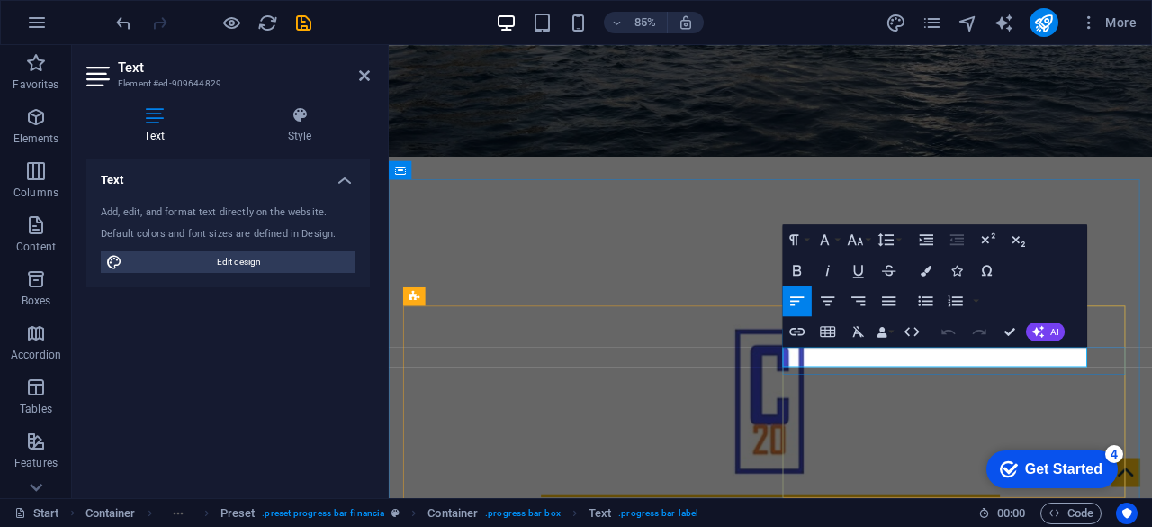
scroll to position [347, 0]
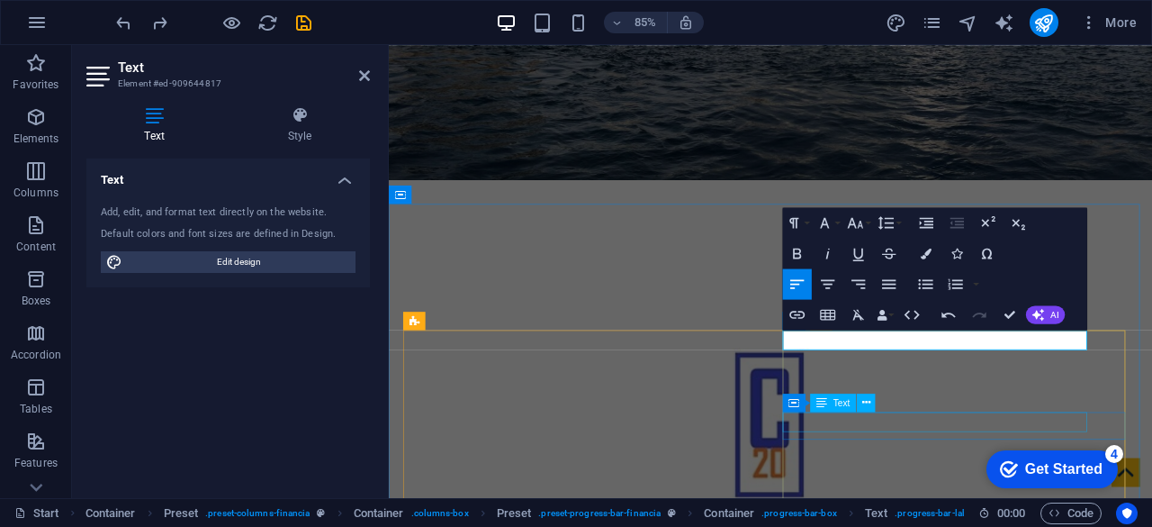
scroll to position [319, 0]
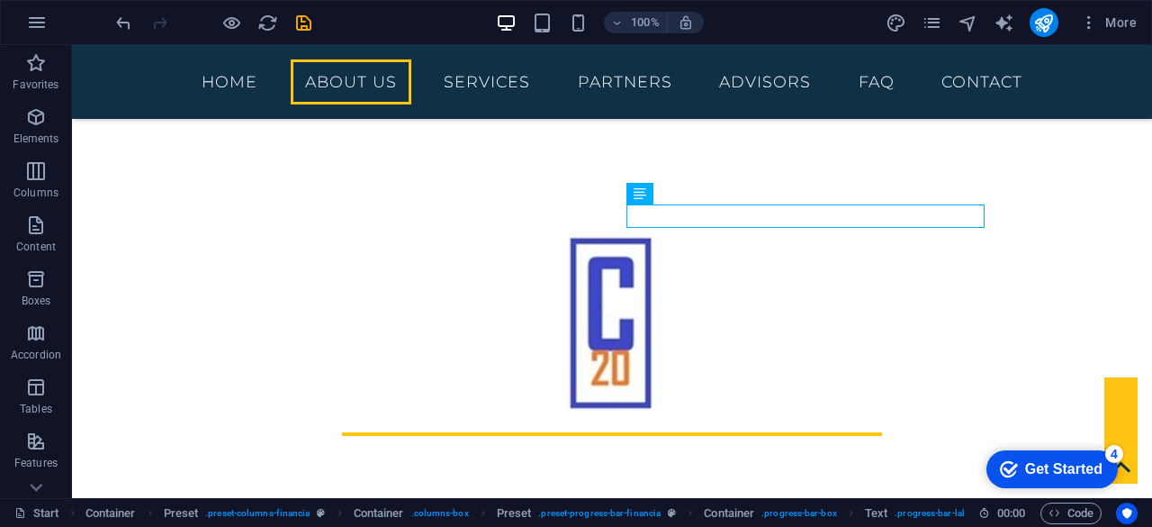
scroll to position [527, 0]
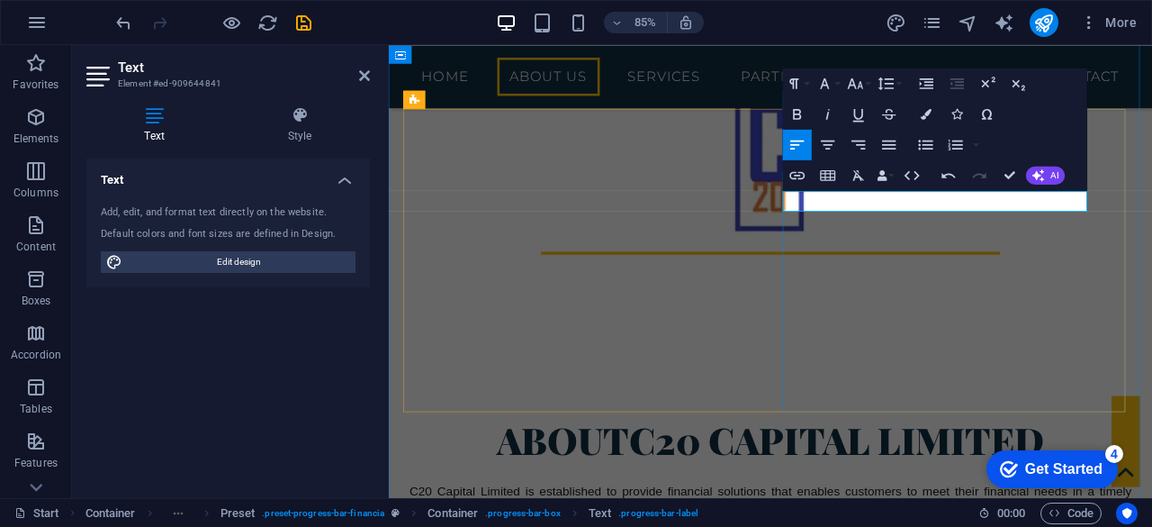
scroll to position [527, 0]
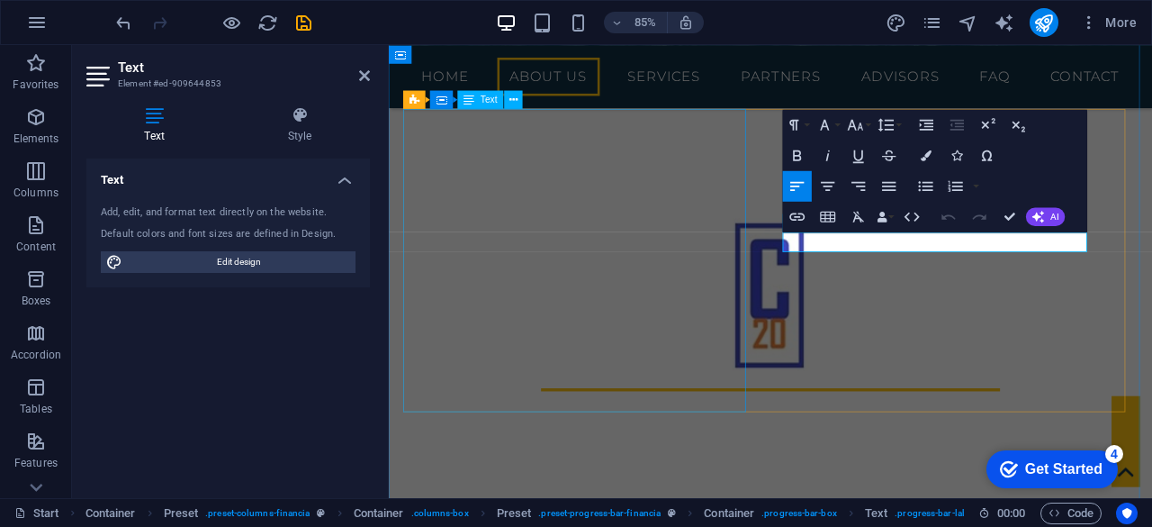
scroll to position [607, 0]
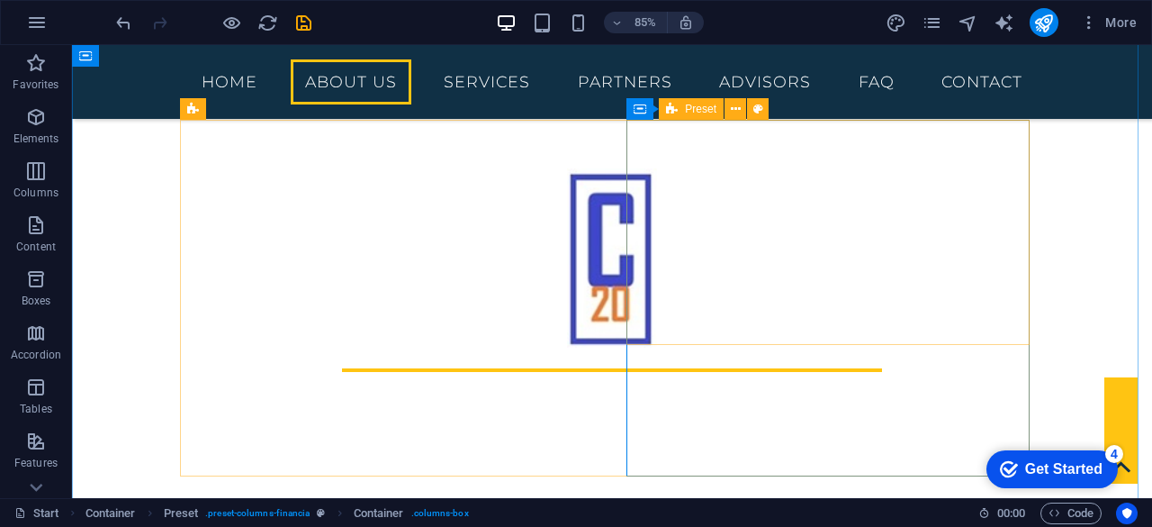
scroll to position [527, 0]
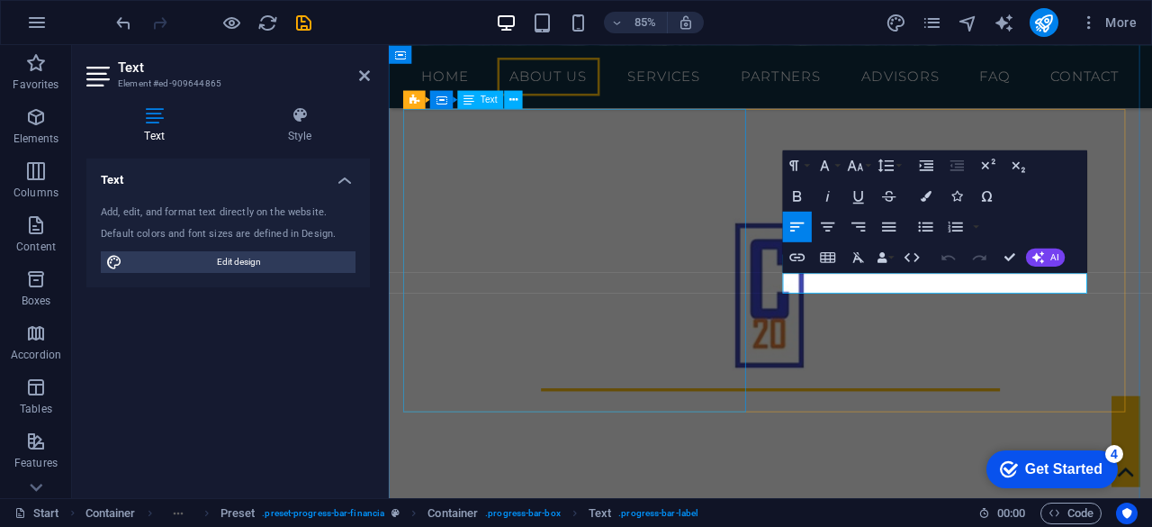
scroll to position [607, 0]
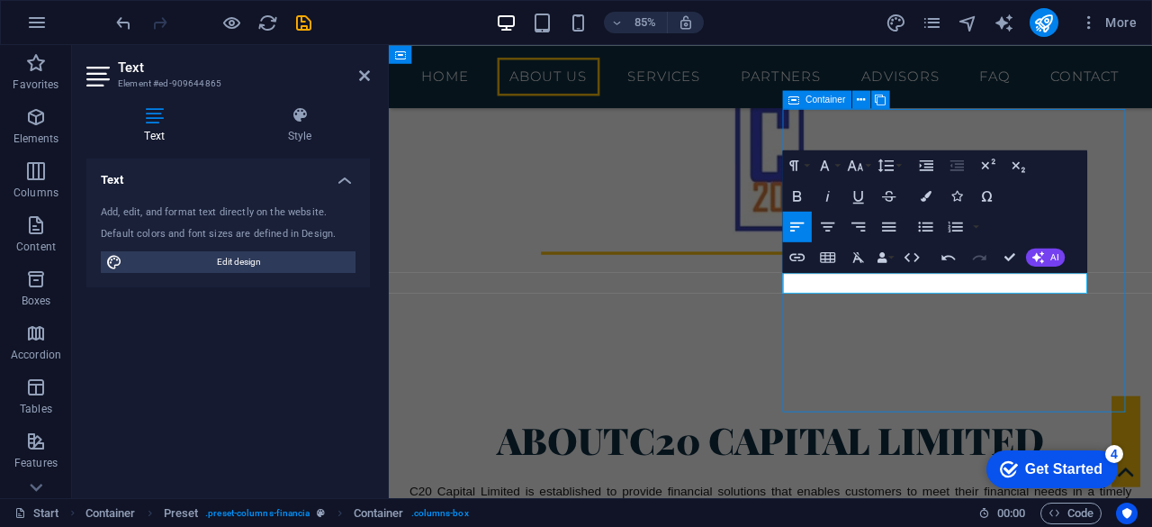
scroll to position [527, 0]
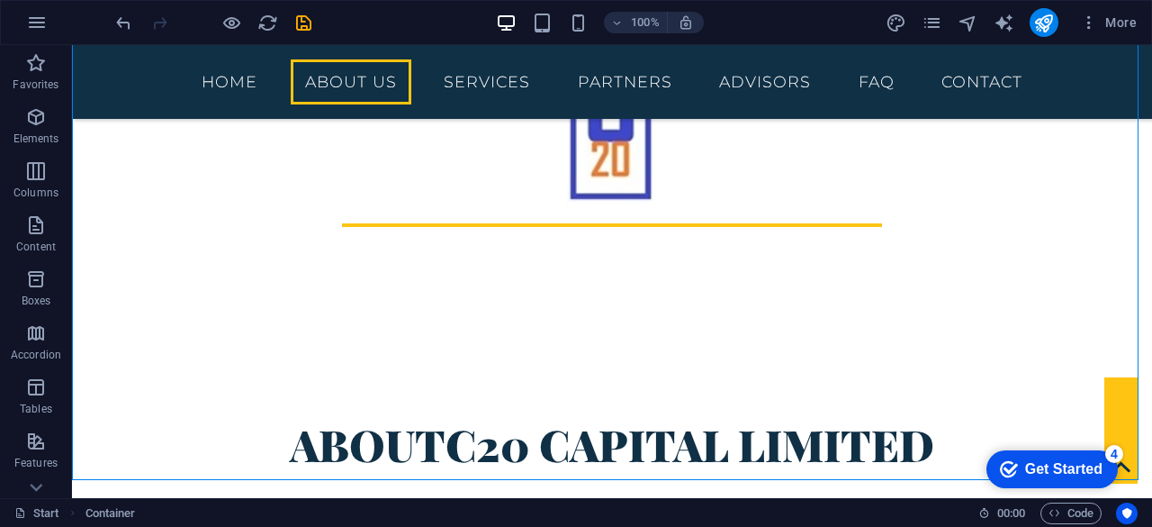
scroll to position [691, 0]
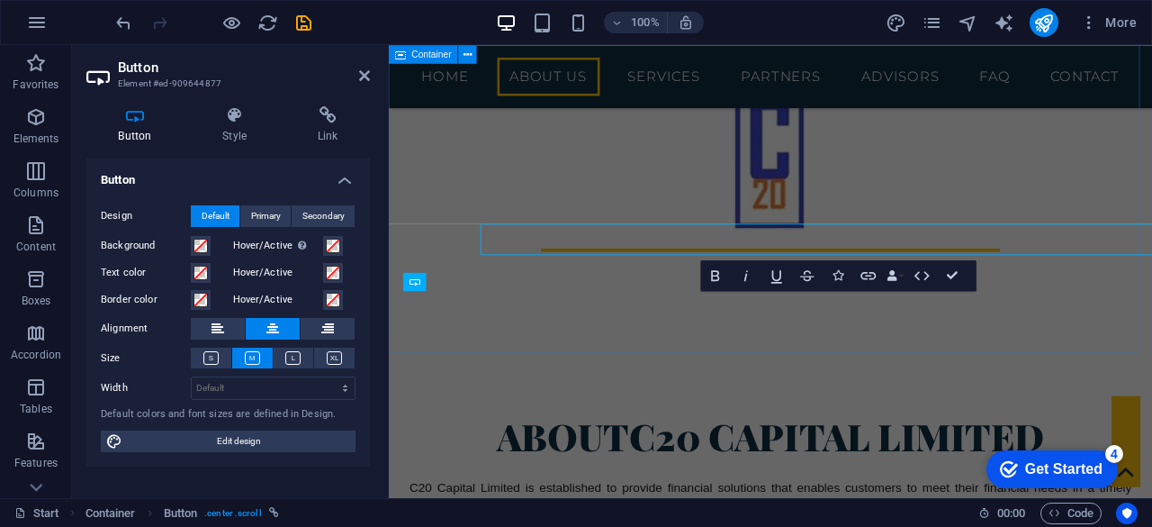
scroll to position [771, 0]
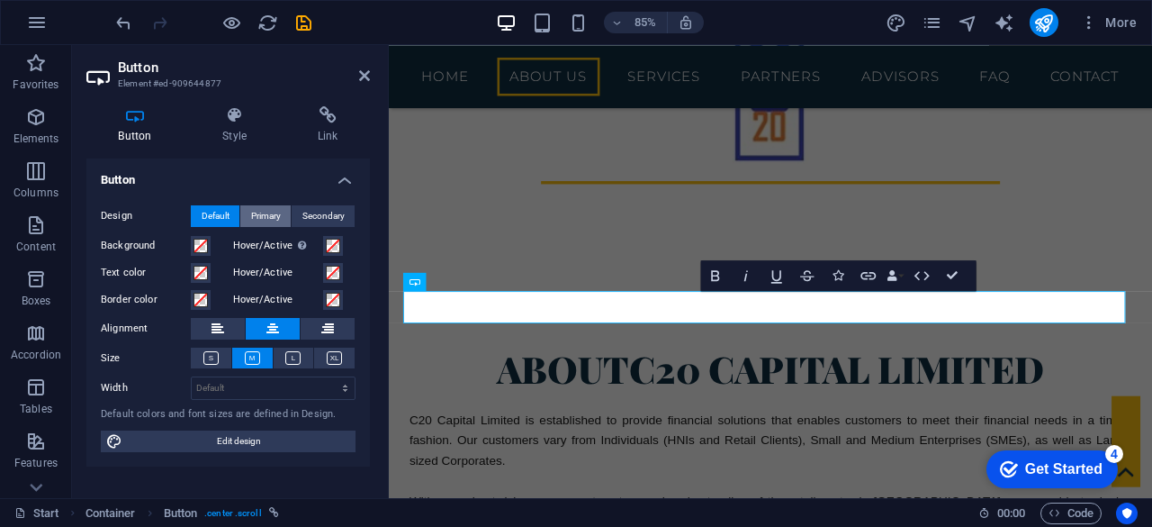
click at [265, 213] on span "Primary" at bounding box center [266, 216] width 30 height 22
click at [322, 211] on span "Secondary" at bounding box center [323, 216] width 42 height 22
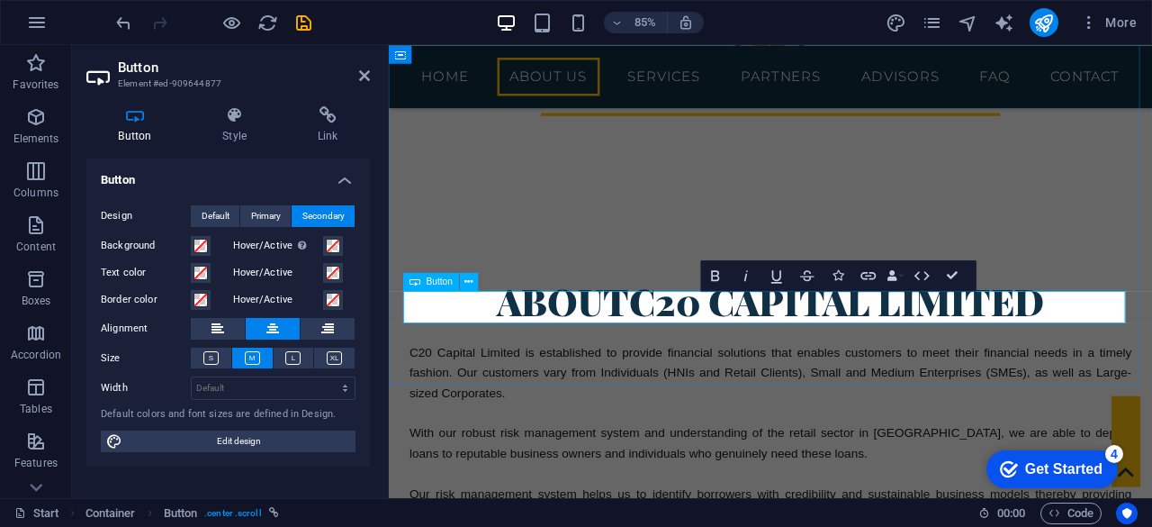
scroll to position [691, 0]
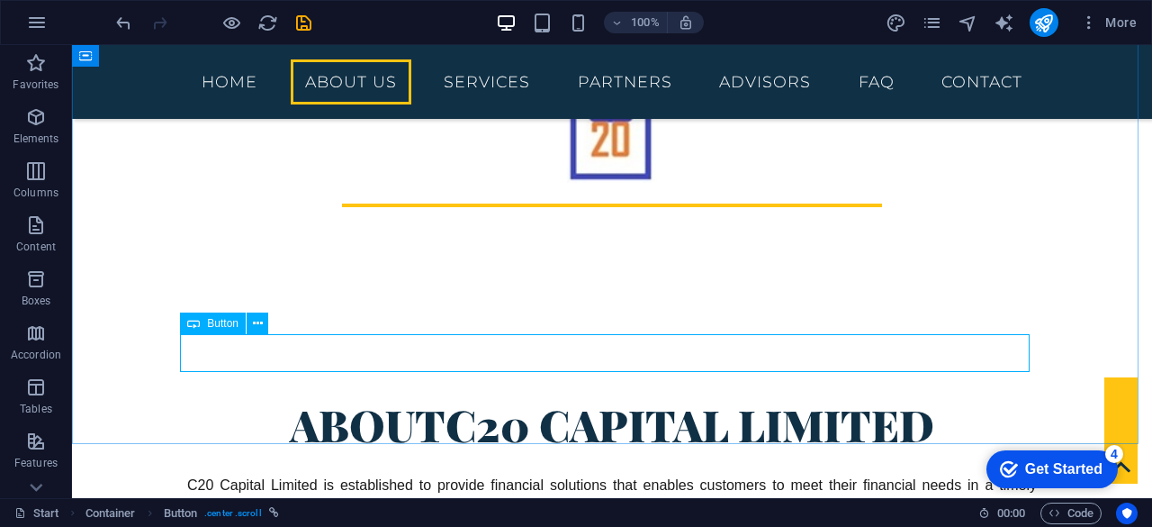
click at [231, 325] on span "Button" at bounding box center [223, 323] width 32 height 11
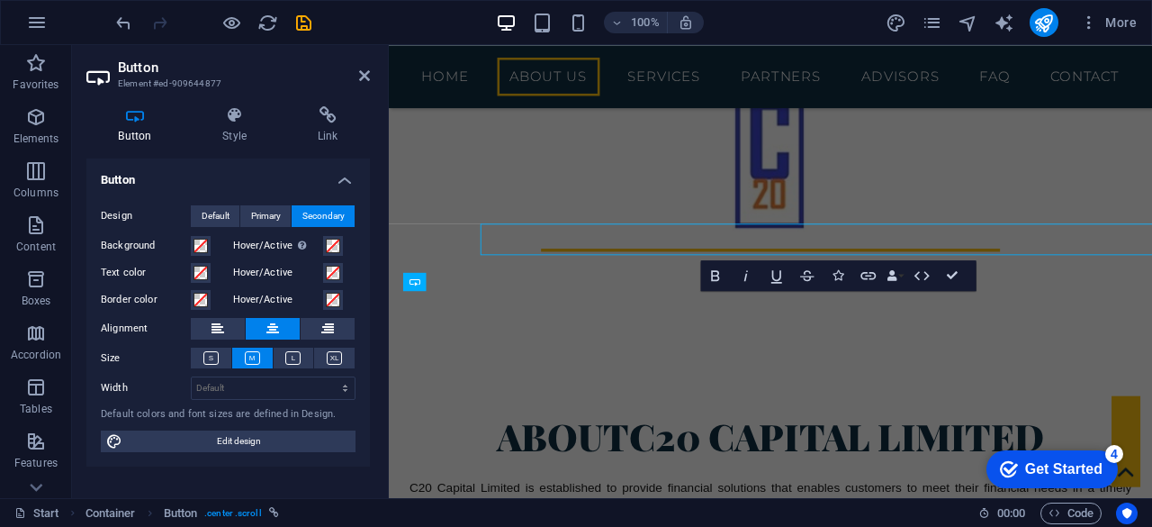
scroll to position [771, 0]
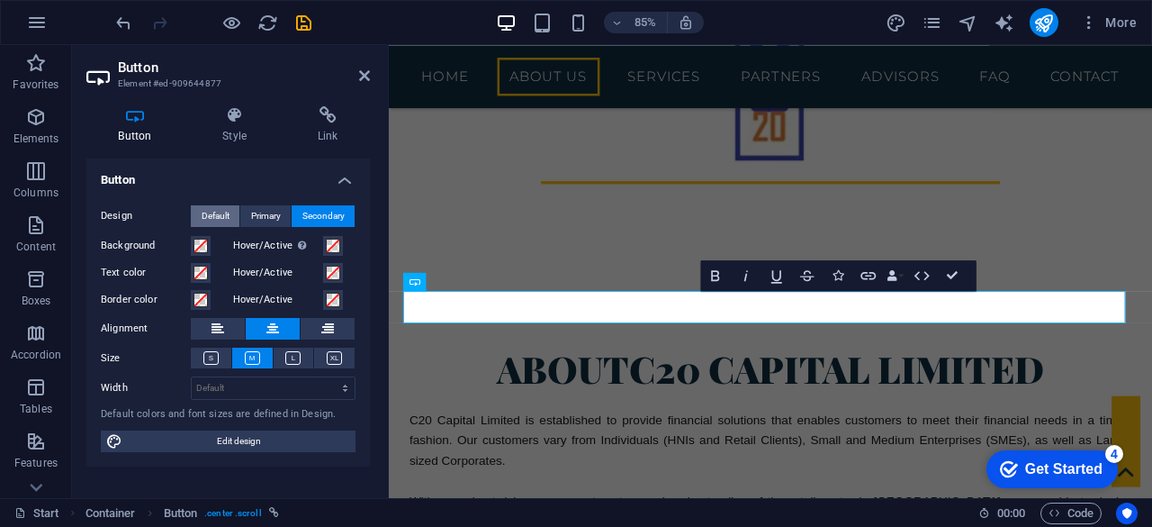
click at [213, 219] on span "Default" at bounding box center [216, 216] width 28 height 22
click at [330, 126] on h4 "Link" at bounding box center [327, 125] width 85 height 38
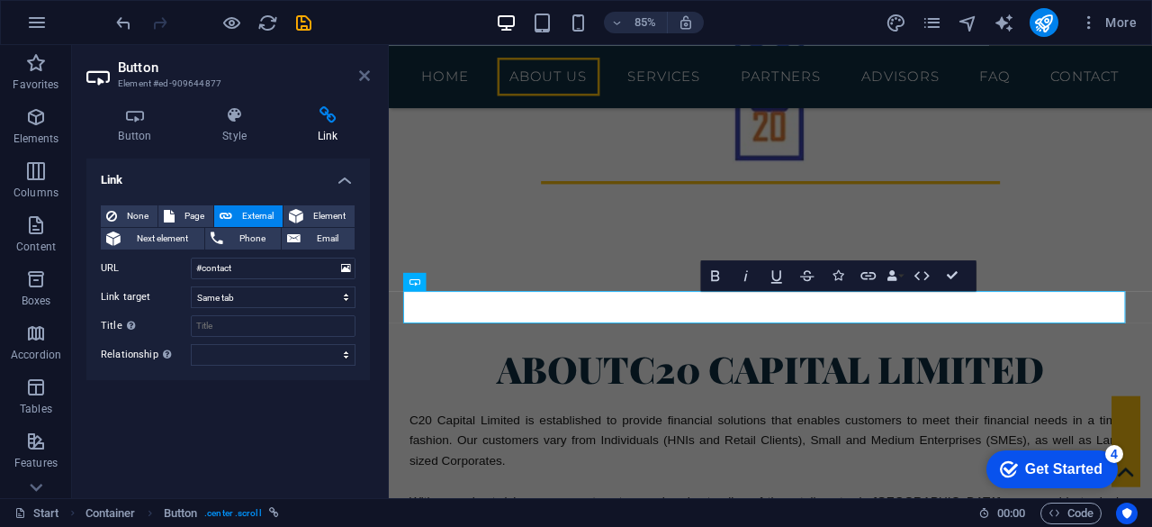
click at [368, 69] on icon at bounding box center [364, 75] width 11 height 14
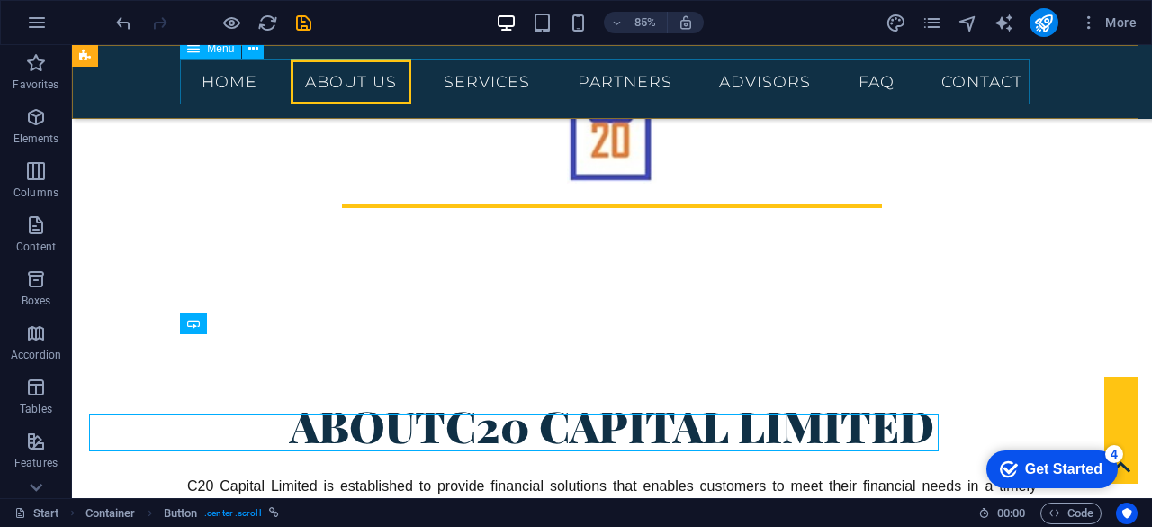
scroll to position [691, 0]
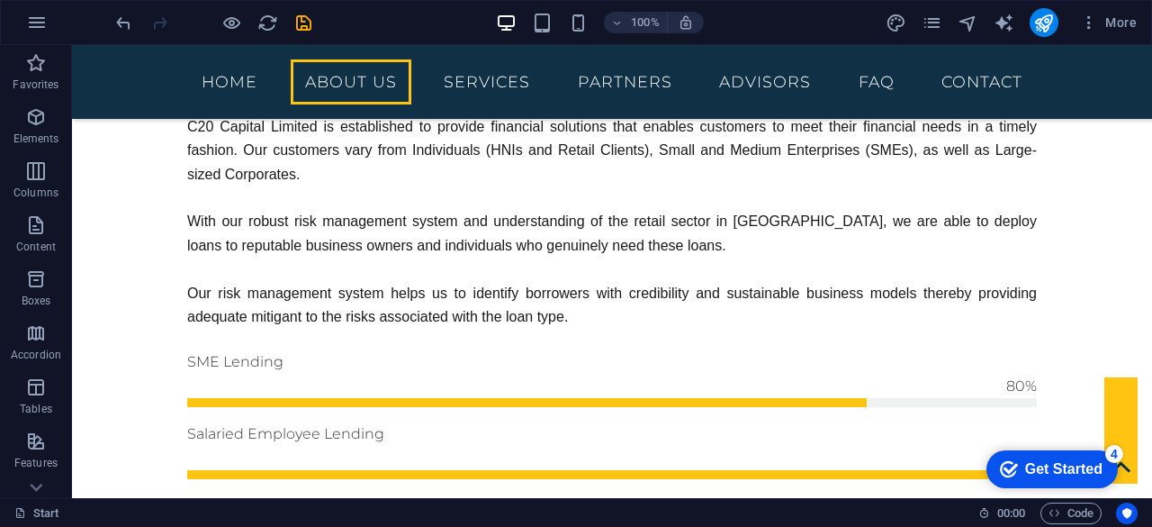
scroll to position [1051, 0]
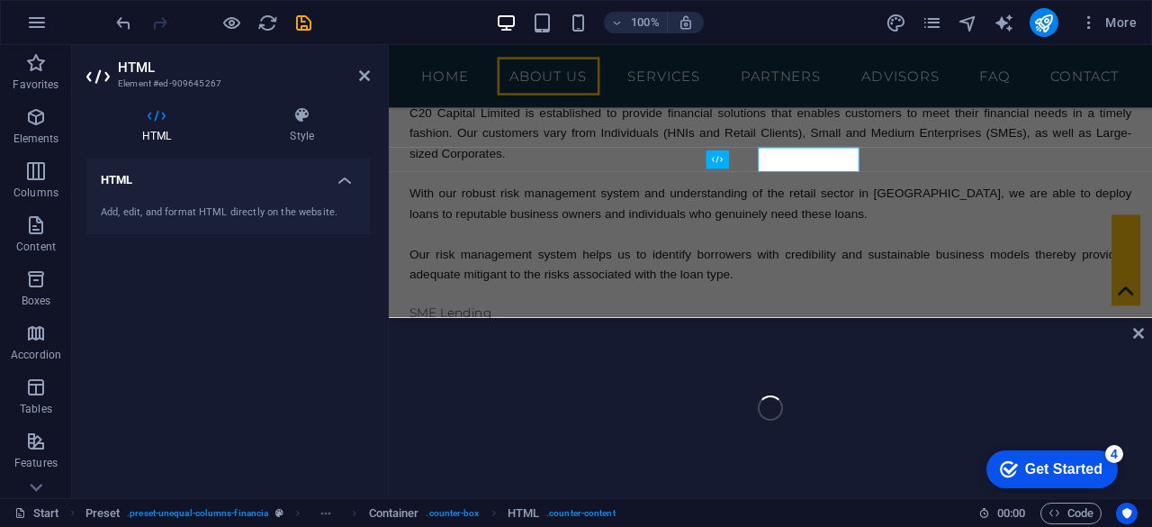
scroll to position [1238, 0]
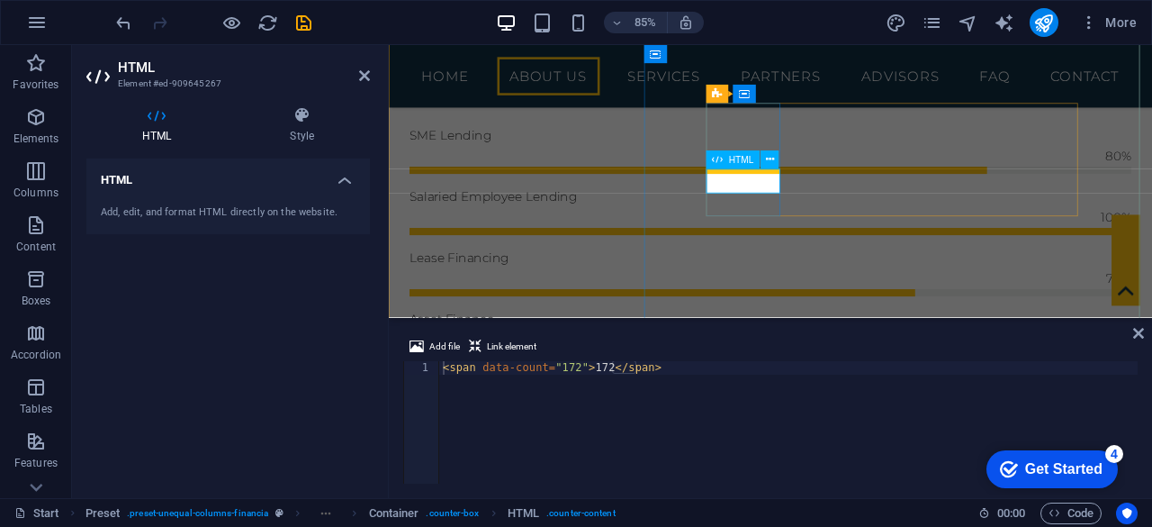
click at [569, 368] on div "< span data-count = "172" > 172 </ span >" at bounding box center [788, 435] width 699 height 149
click at [598, 368] on div "< span data-count = "800" > 172 </ span >" at bounding box center [788, 435] width 699 height 149
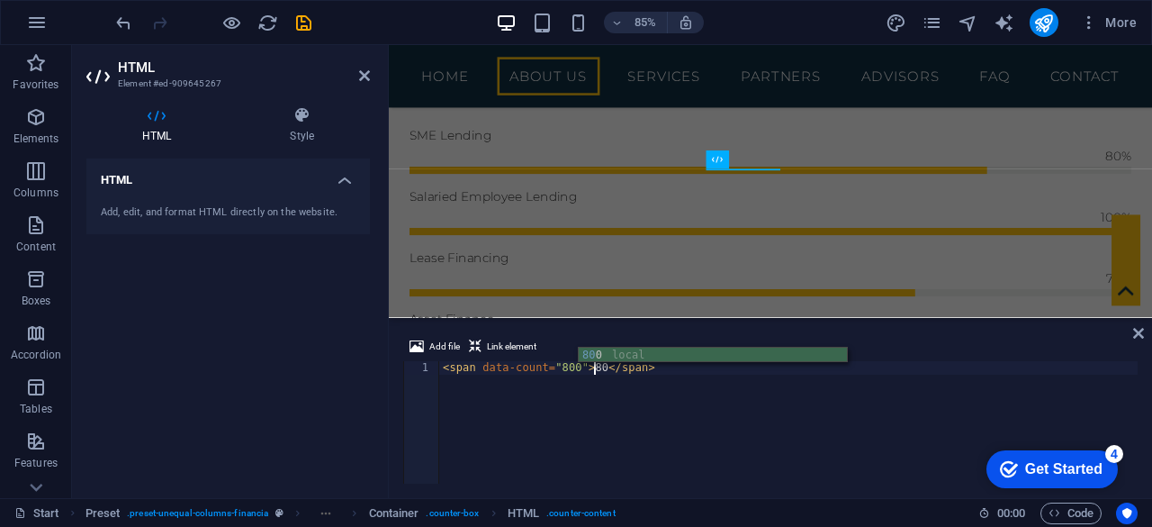
scroll to position [0, 13]
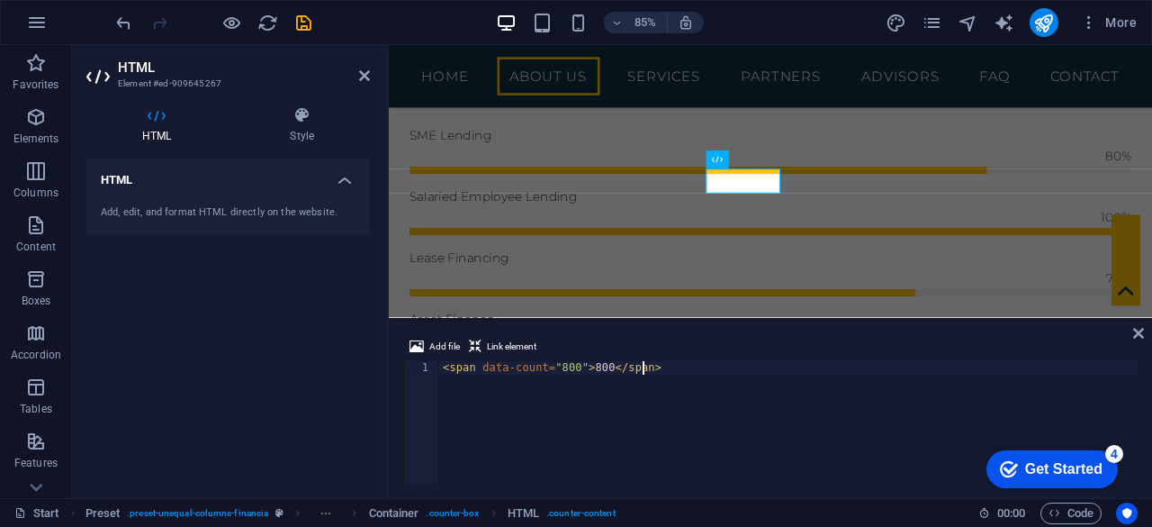
click at [723, 406] on div "< span data-count = "800" > 800 </ span >" at bounding box center [788, 435] width 699 height 149
type textarea "<span data-count="800">800</span>"
click at [1137, 337] on icon at bounding box center [1138, 333] width 11 height 14
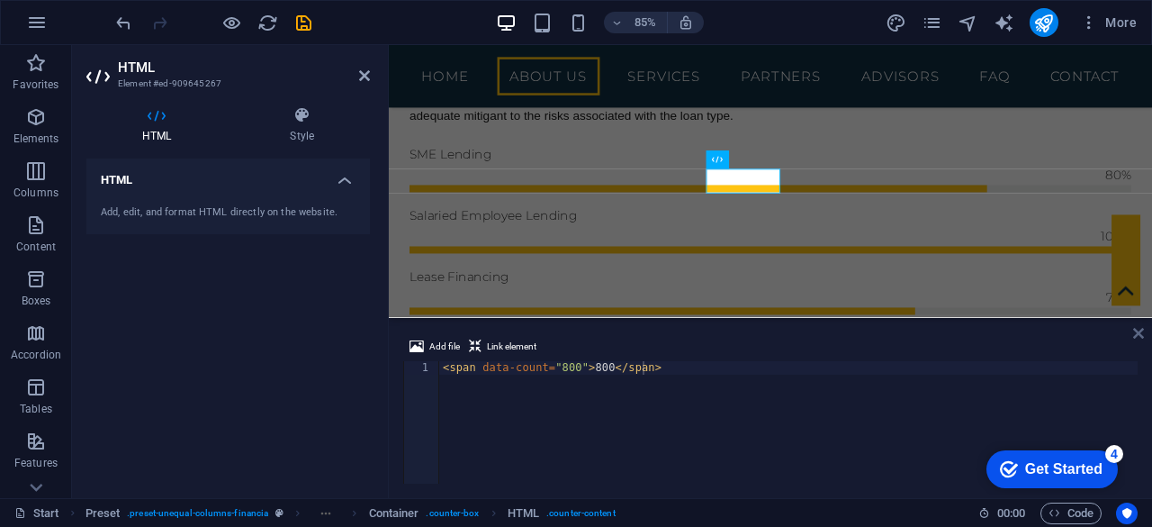
scroll to position [1259, 0]
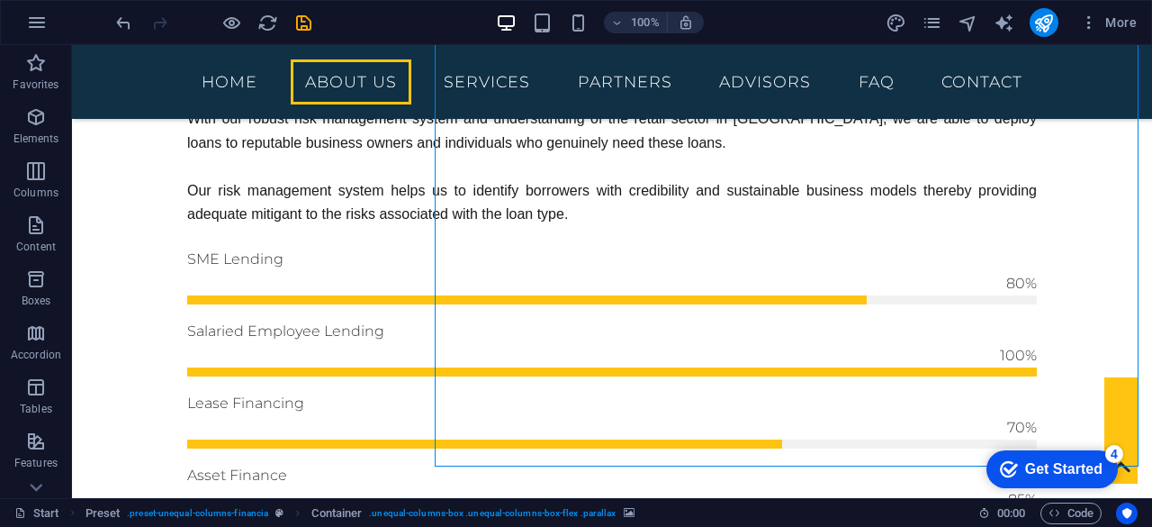
scroll to position [1151, 0]
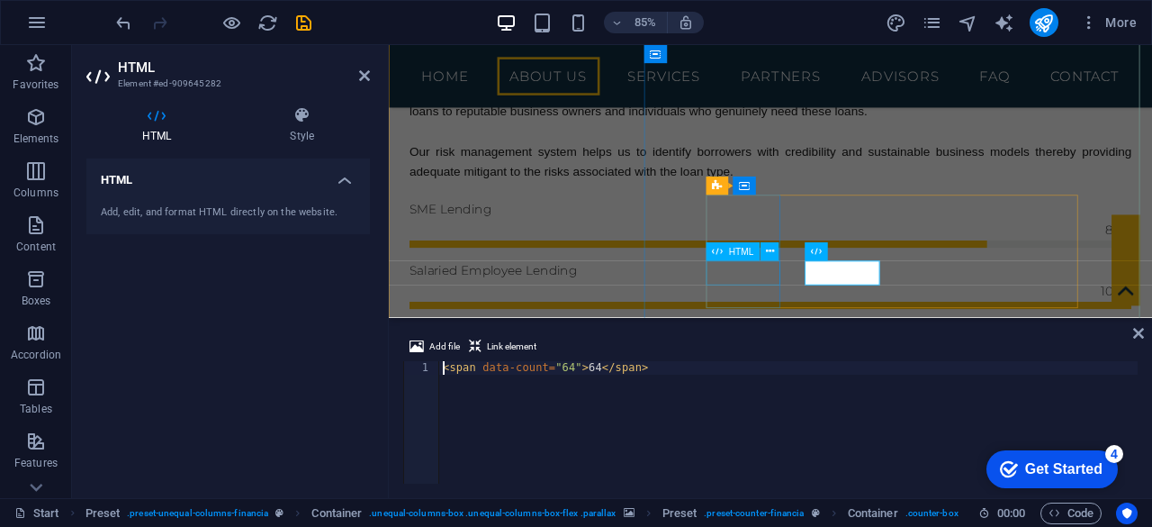
scroll to position [1130, 0]
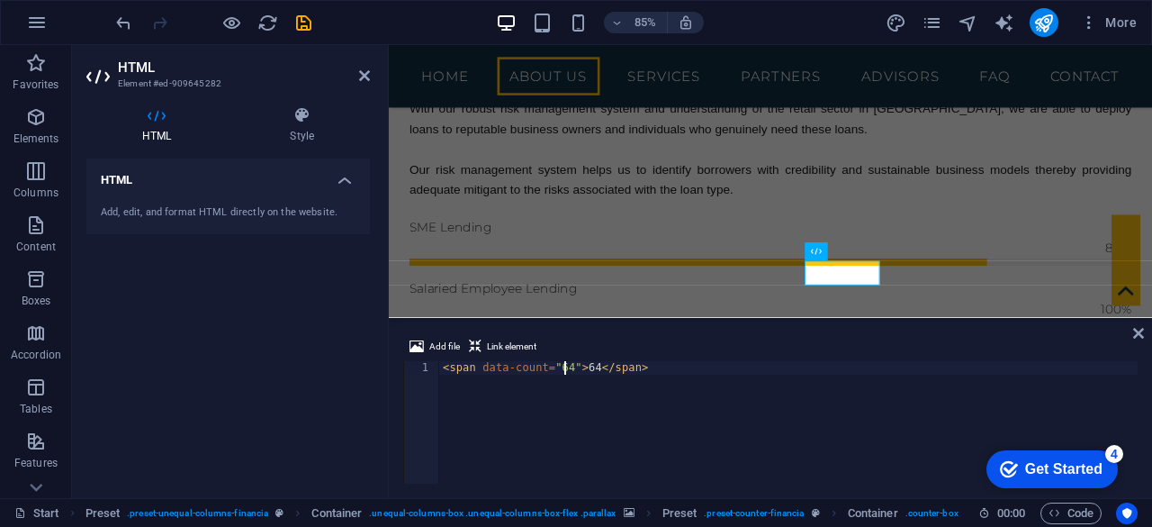
click at [563, 369] on div "< span data-count = "64" > 64 </ span >" at bounding box center [788, 435] width 699 height 149
type textarea "<span data-count="145">145</span>"
click at [1138, 336] on icon at bounding box center [1138, 333] width 11 height 14
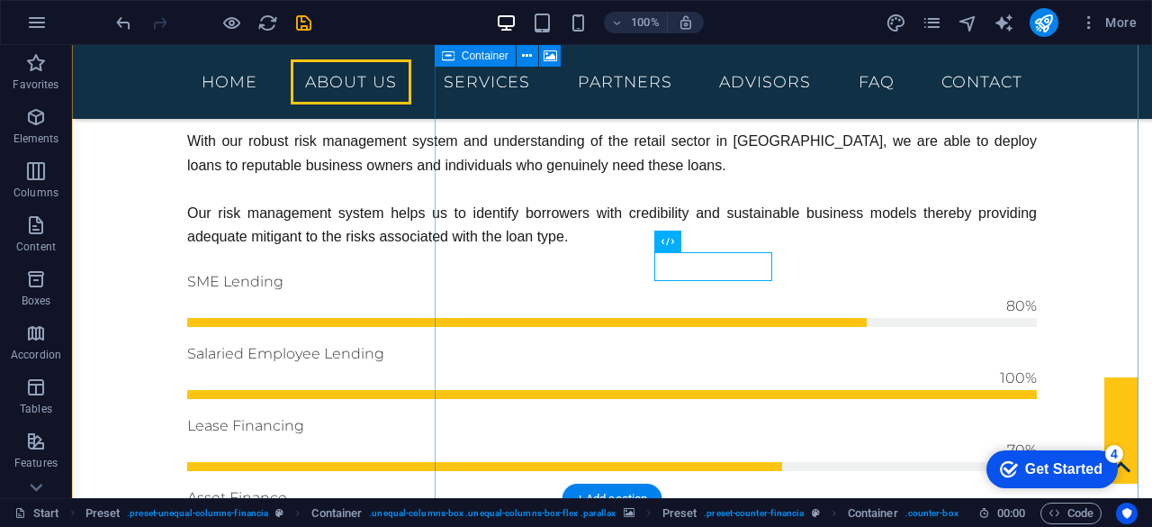
scroll to position [1151, 0]
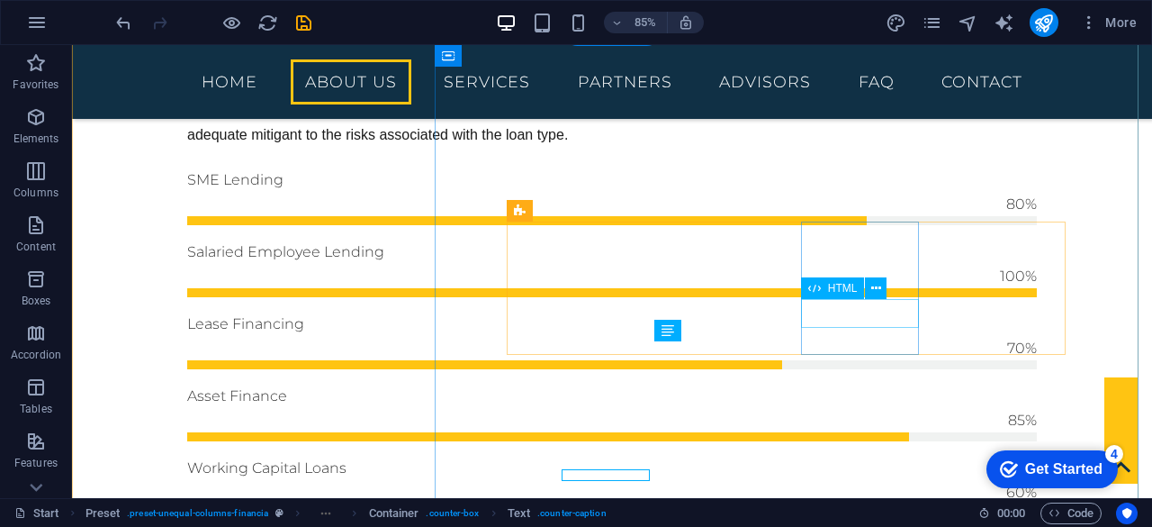
scroll to position [1104, 0]
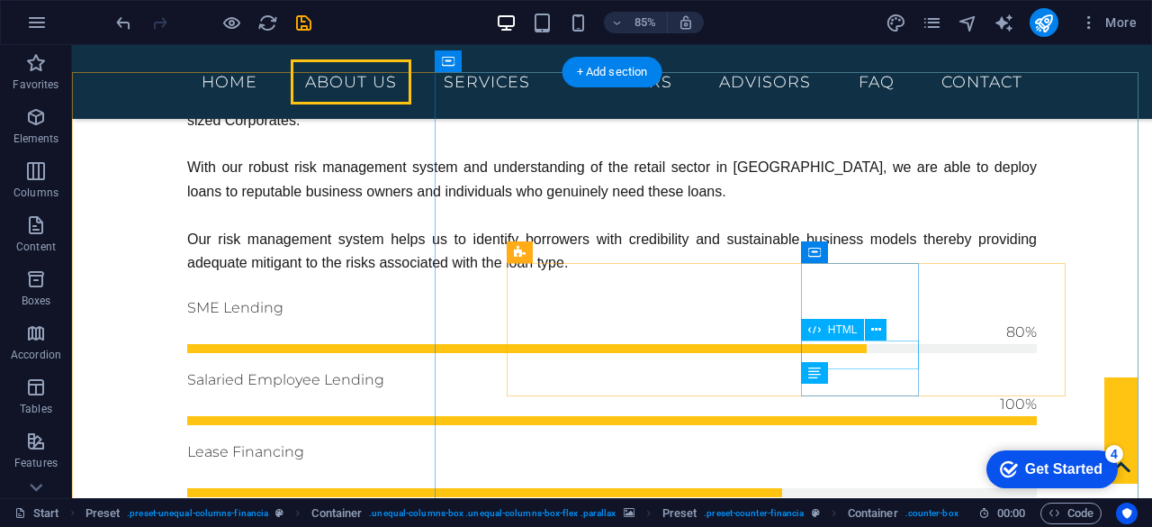
scroll to position [1062, 0]
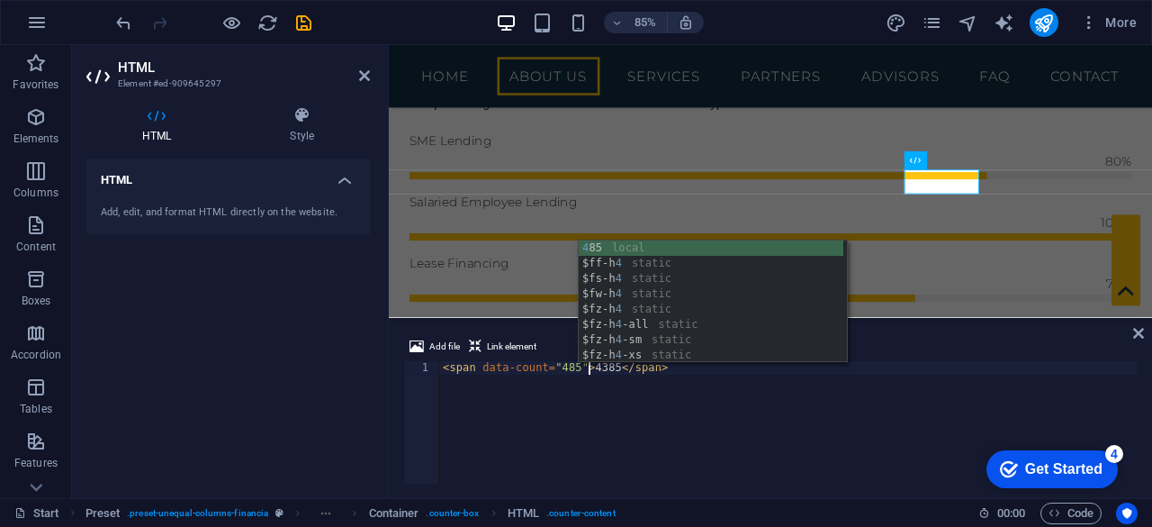
scroll to position [0, 11]
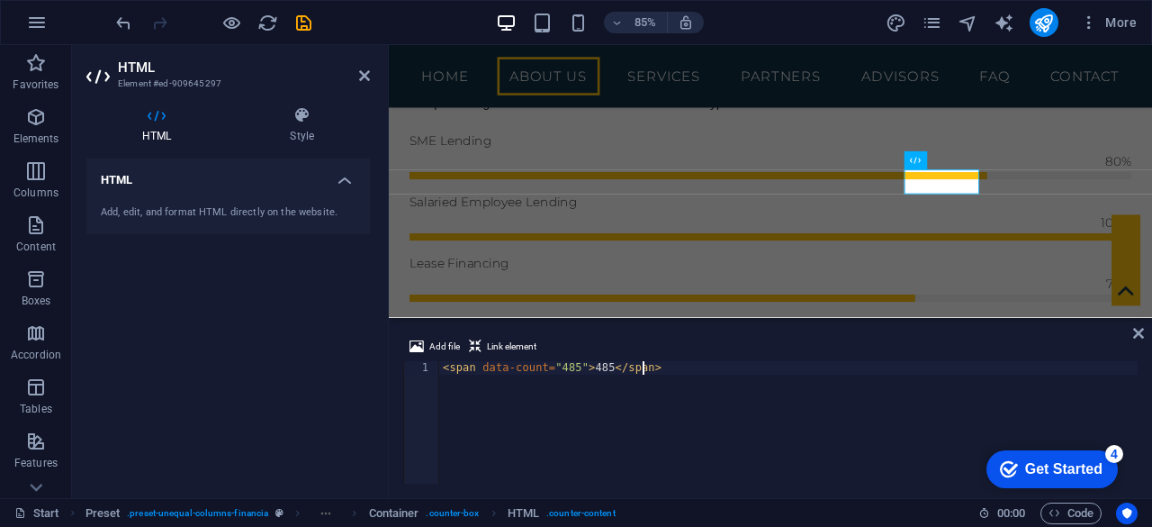
click at [940, 390] on div "< span data-count = "485" > 485 </ span >" at bounding box center [788, 435] width 699 height 149
type textarea "<span data-count="485">485</span>"
click at [1141, 329] on icon at bounding box center [1138, 333] width 11 height 14
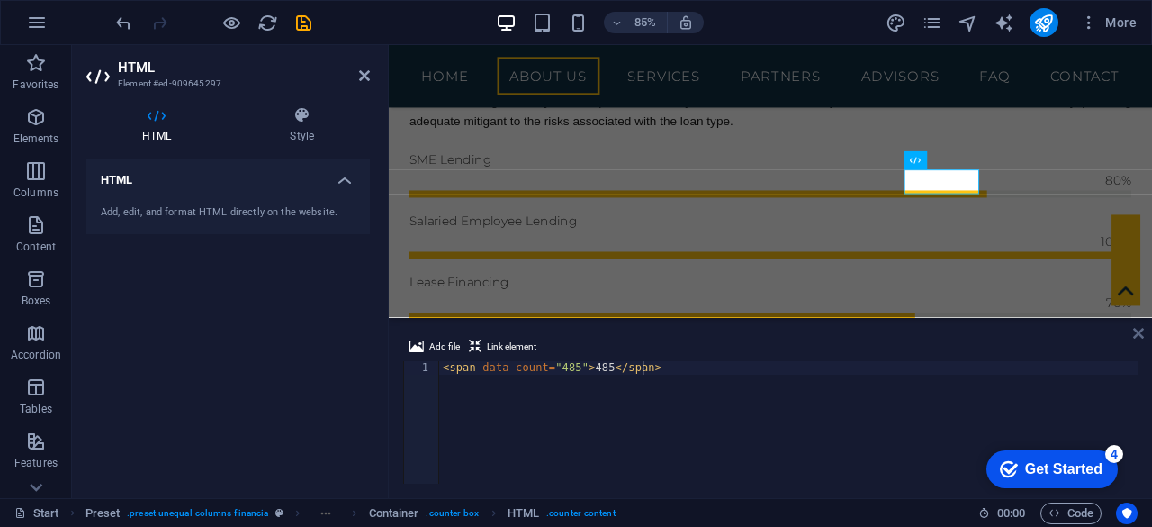
scroll to position [1253, 0]
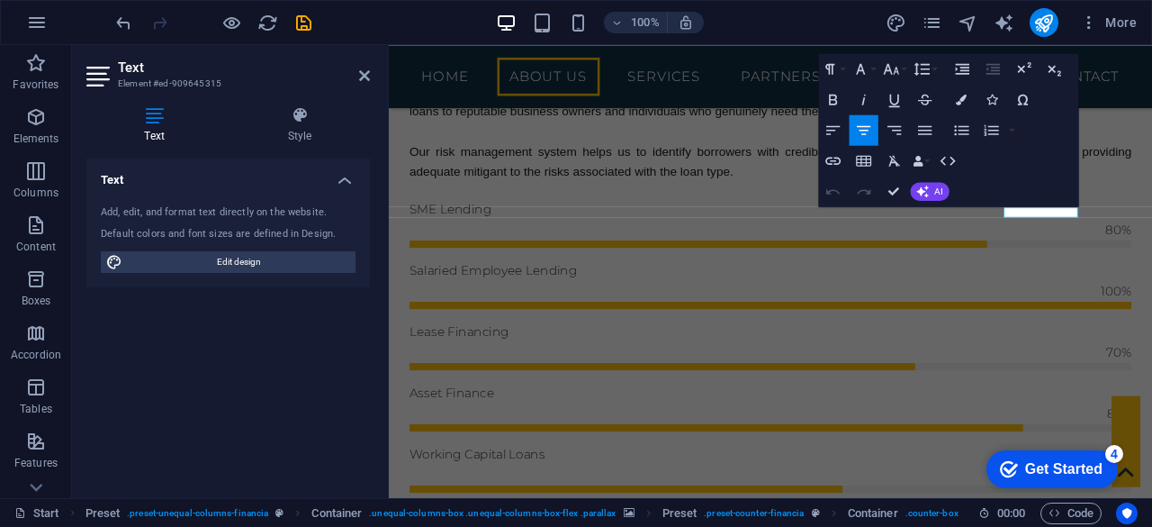
scroll to position [1332, 0]
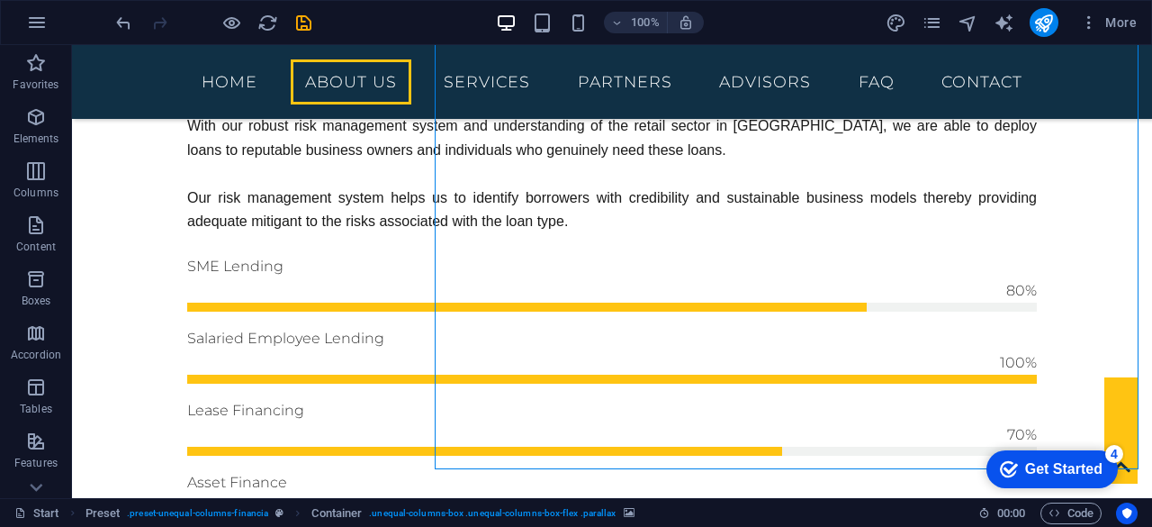
scroll to position [1109, 0]
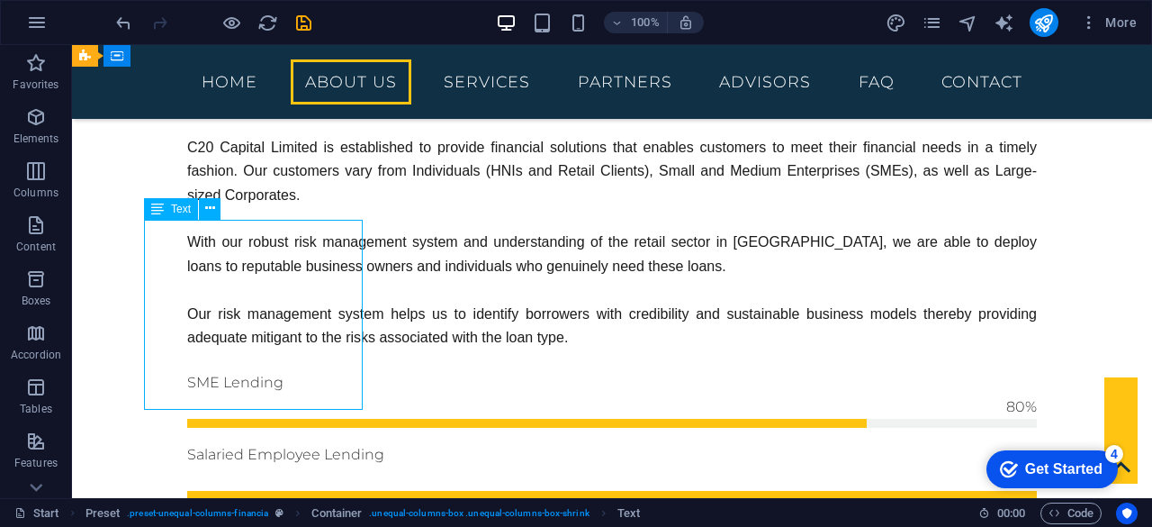
scroll to position [1188, 0]
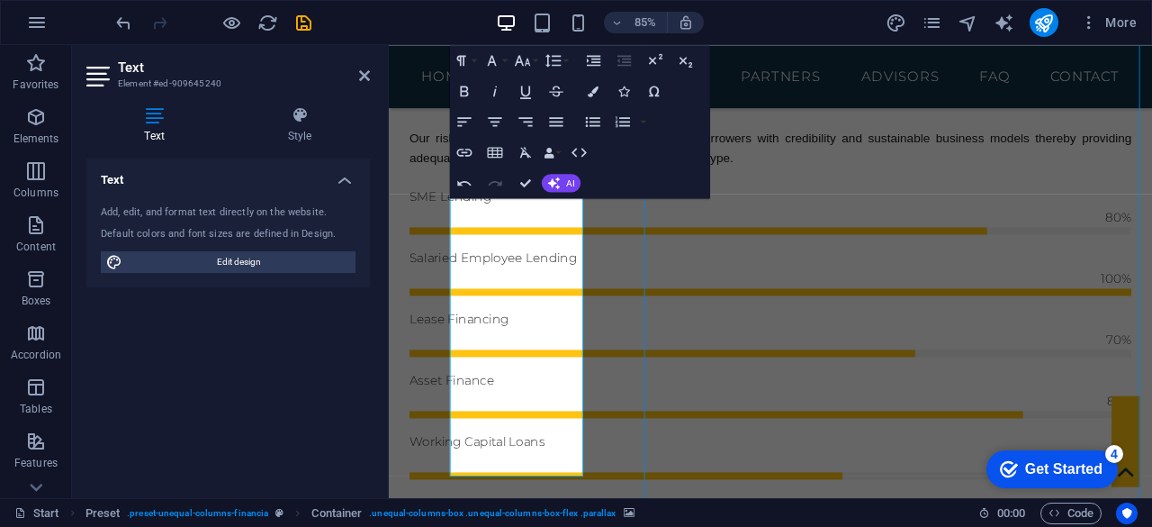
scroll to position [1109, 0]
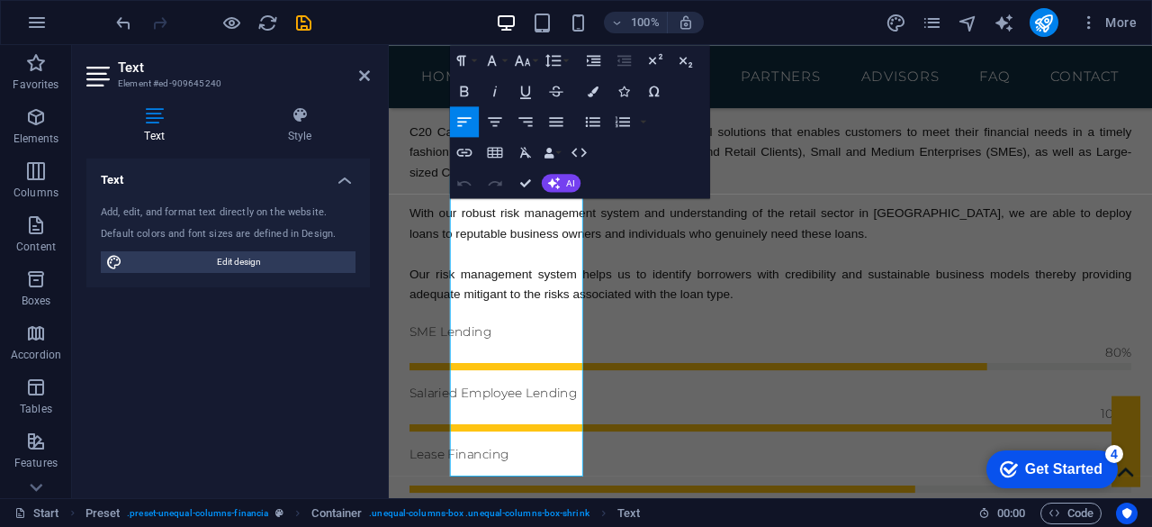
scroll to position [1188, 0]
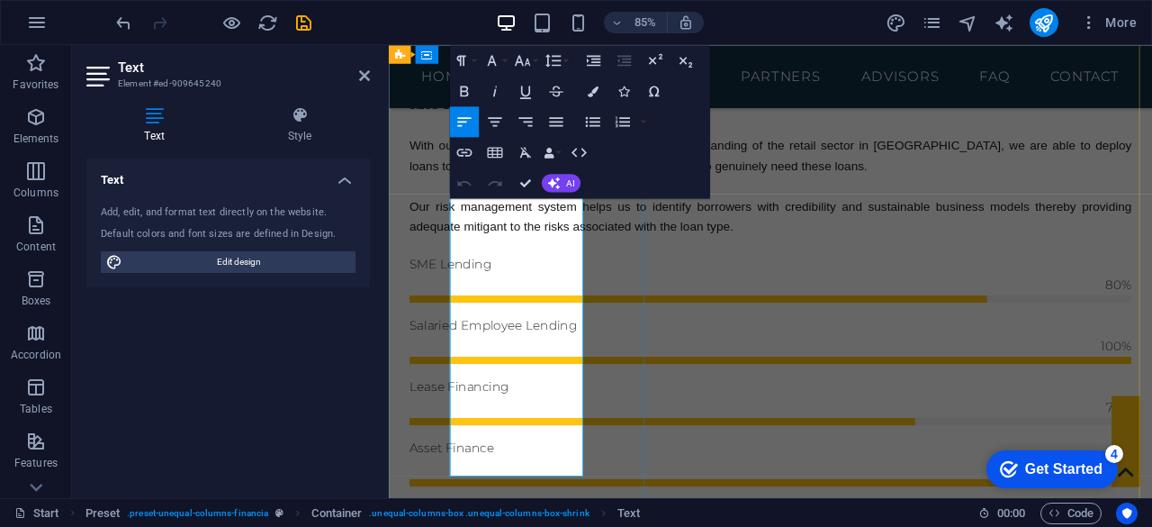
click at [556, 120] on icon "button" at bounding box center [556, 122] width 18 height 18
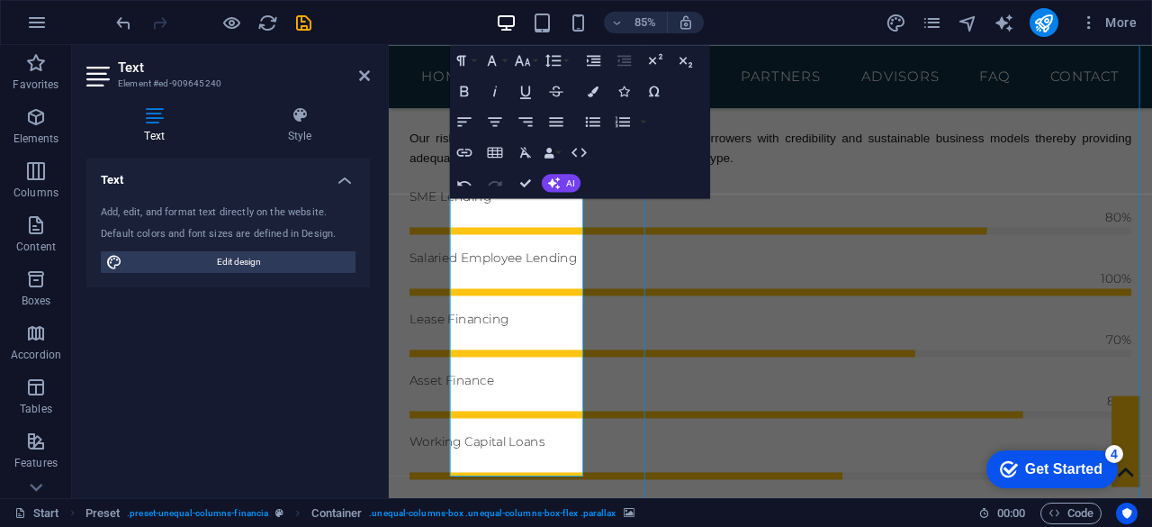
scroll to position [1109, 0]
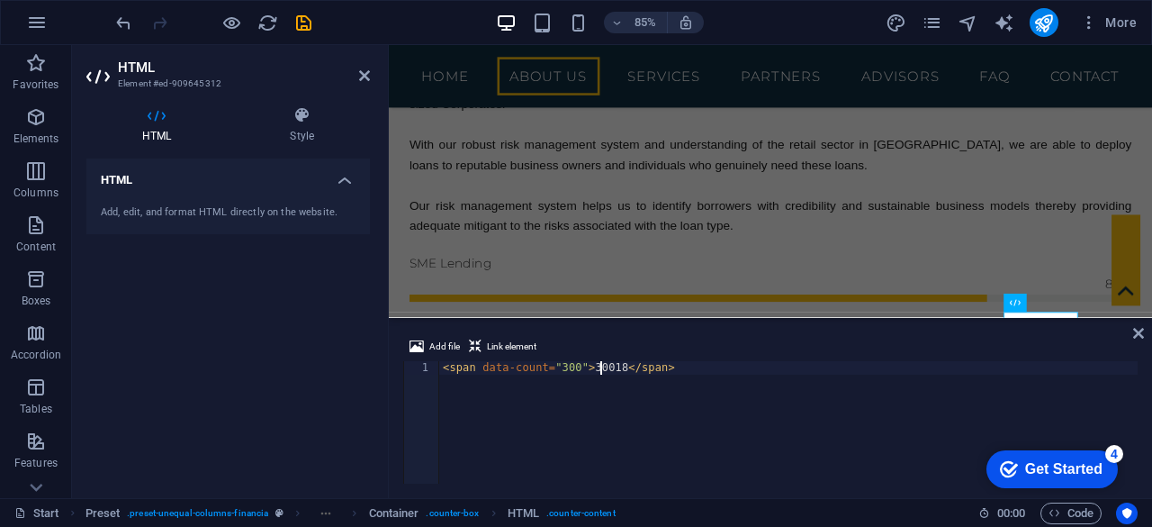
scroll to position [0, 13]
type textarea "<span data-count="300">300</span>"
click at [1136, 334] on icon at bounding box center [1138, 333] width 11 height 14
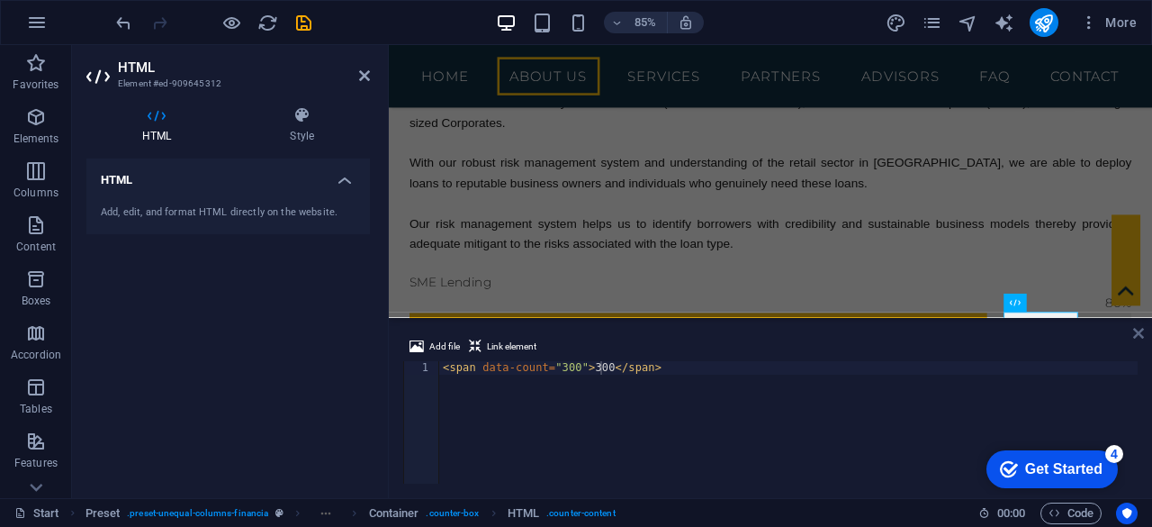
scroll to position [1109, 0]
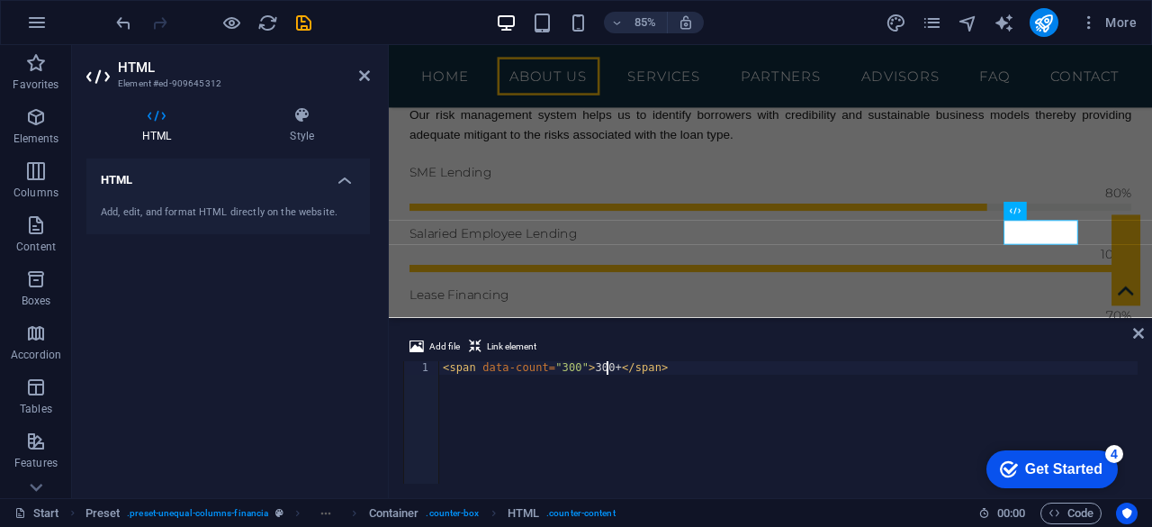
scroll to position [1195, 0]
type textarea "<span data-count="300">300+</span>"
click at [1133, 338] on icon at bounding box center [1138, 333] width 11 height 14
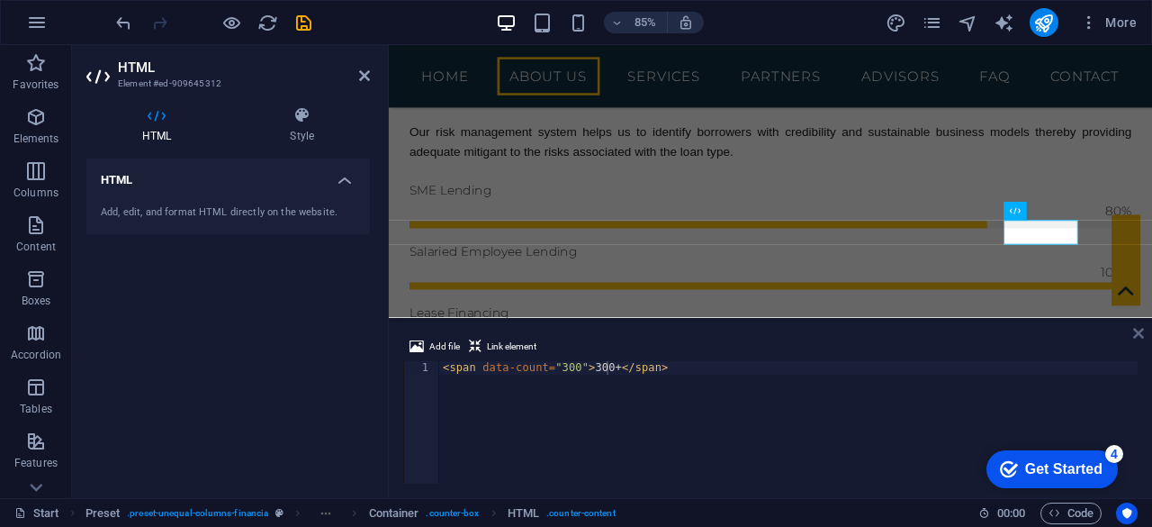
scroll to position [1217, 0]
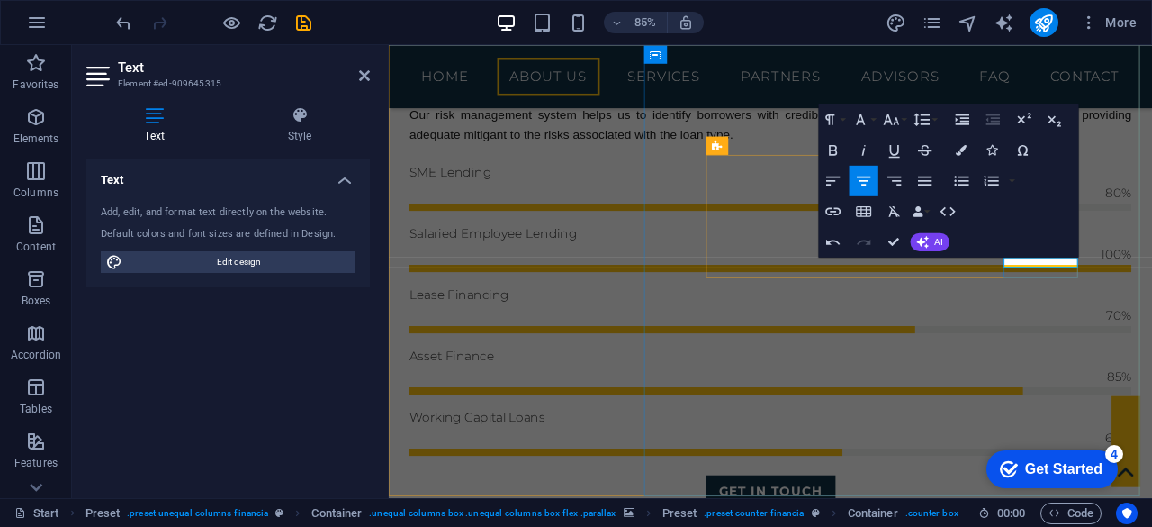
scroll to position [0, 0]
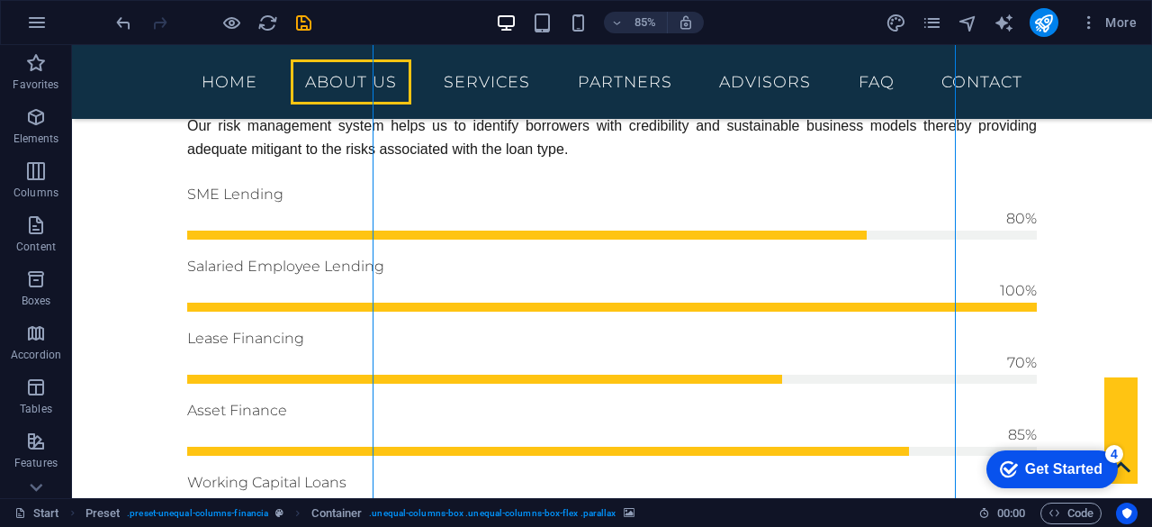
scroll to position [1217, 0]
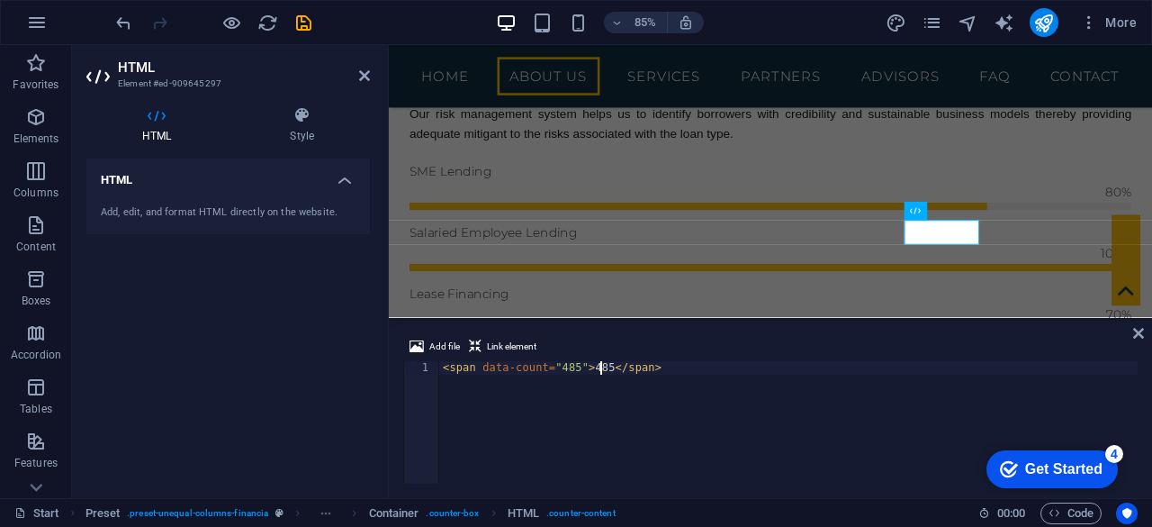
scroll to position [0, 13]
type textarea "<span data-count="485">485+</span>"
click at [1143, 329] on icon at bounding box center [1138, 333] width 11 height 14
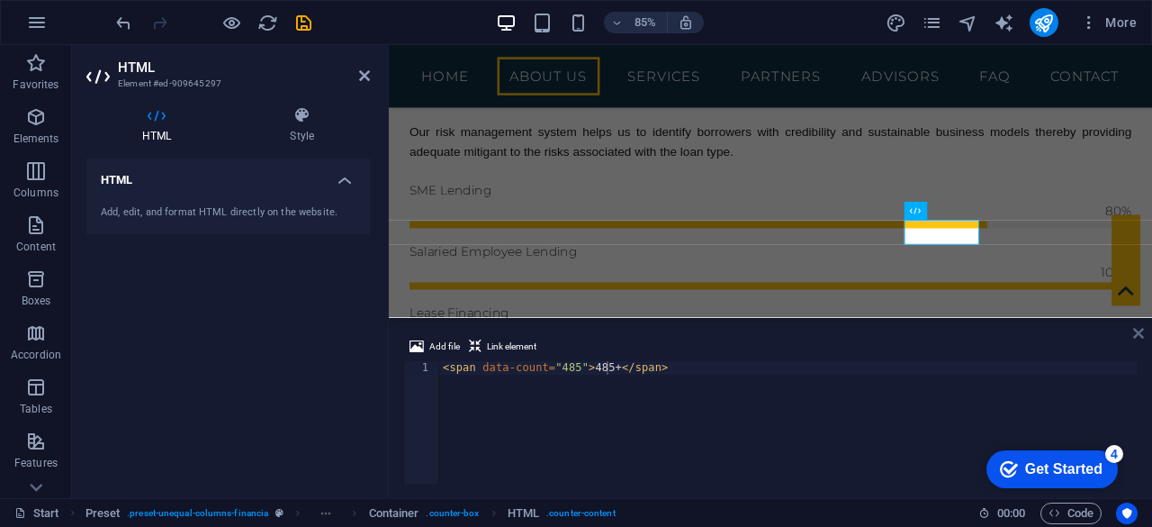
scroll to position [1217, 0]
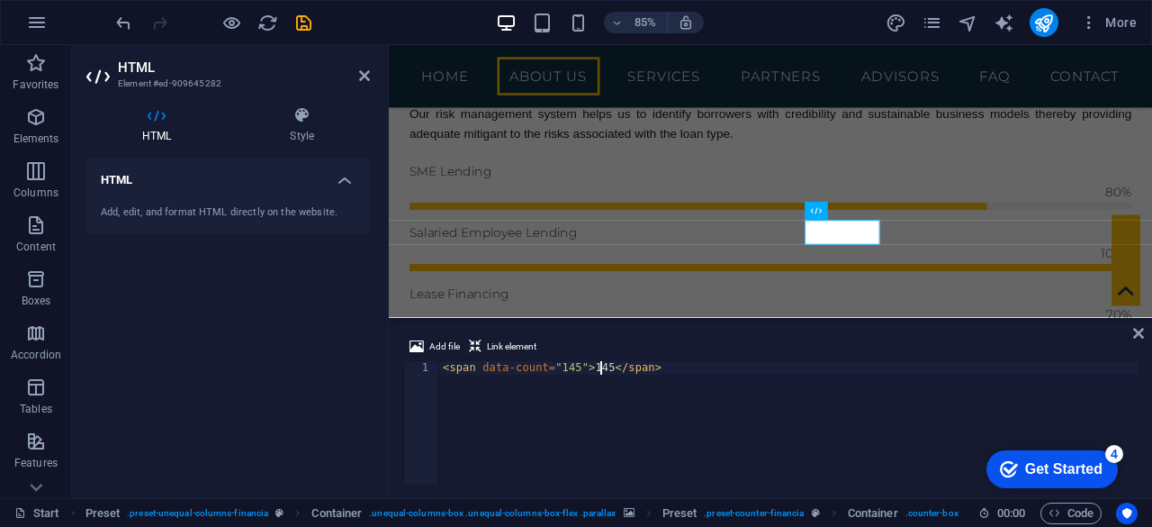
scroll to position [0, 13]
type textarea "<span data-count="145">145+</span>"
click at [1143, 334] on icon at bounding box center [1138, 333] width 11 height 14
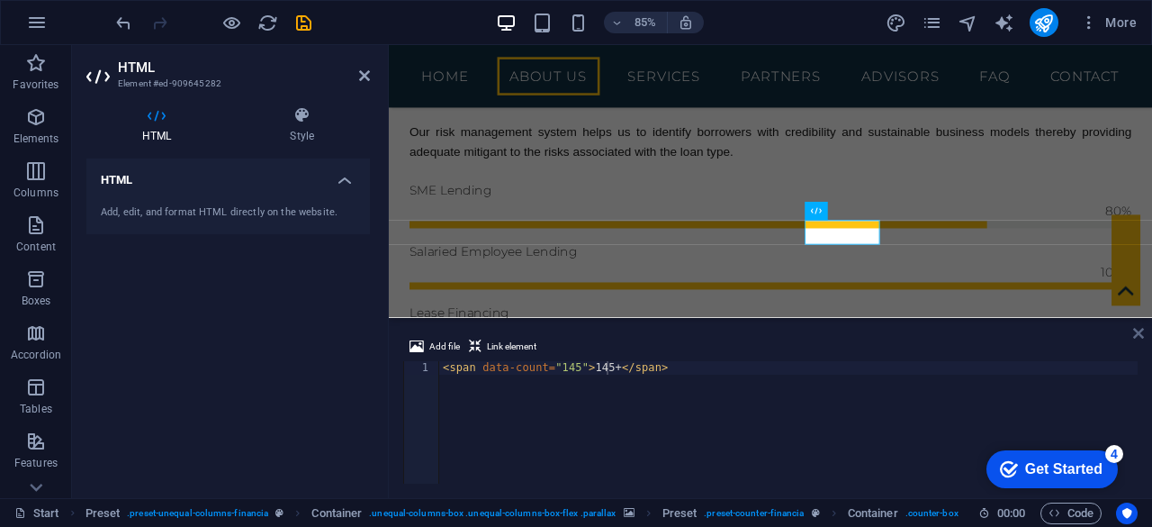
scroll to position [1217, 0]
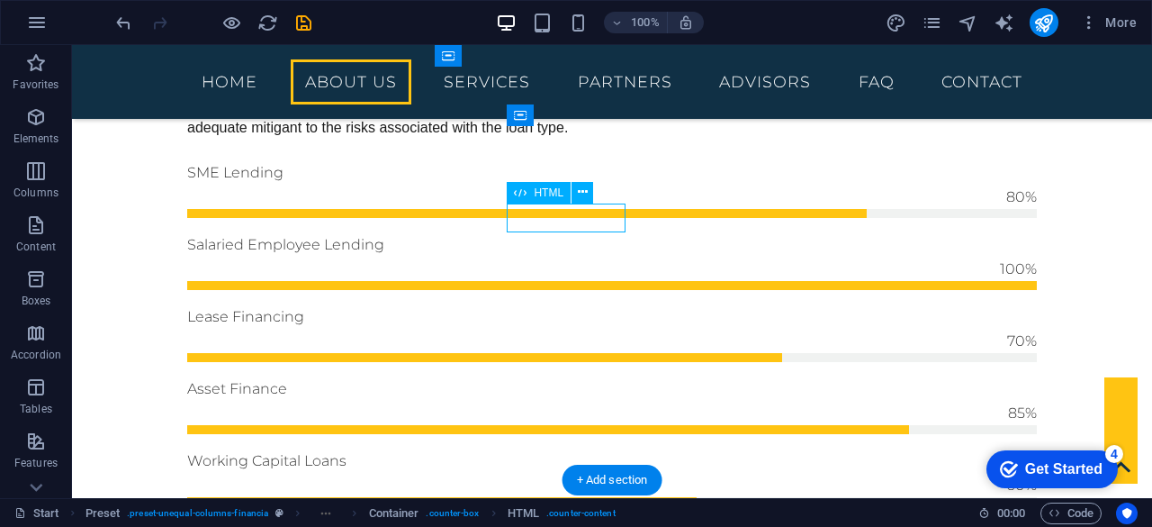
scroll to position [1195, 0]
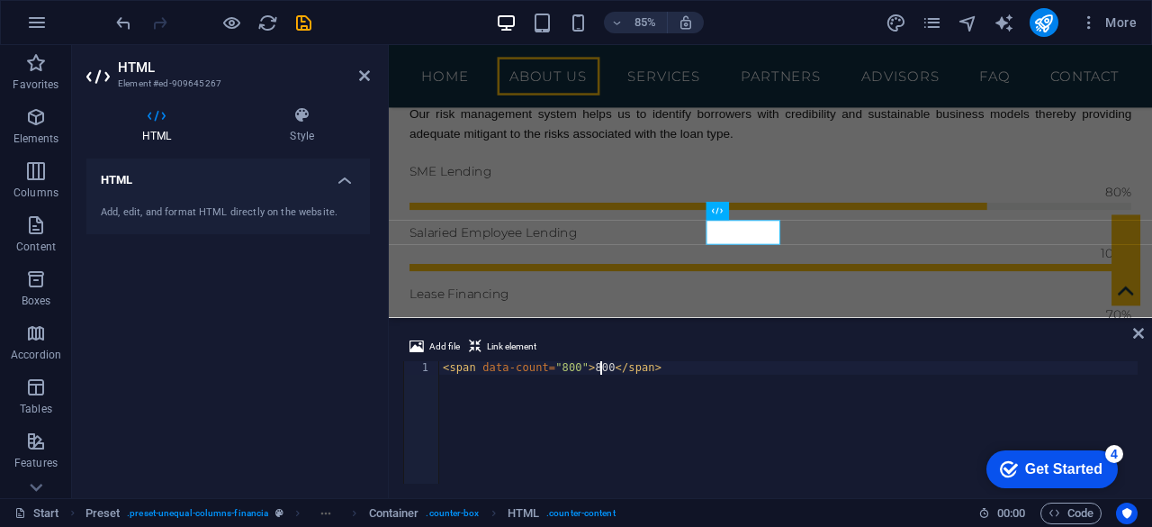
click at [599, 368] on div "< span data-count = "800" > 800 </ span >" at bounding box center [788, 435] width 699 height 149
type textarea "<span data-count="800">800+</span>"
click at [1140, 335] on icon at bounding box center [1138, 333] width 11 height 14
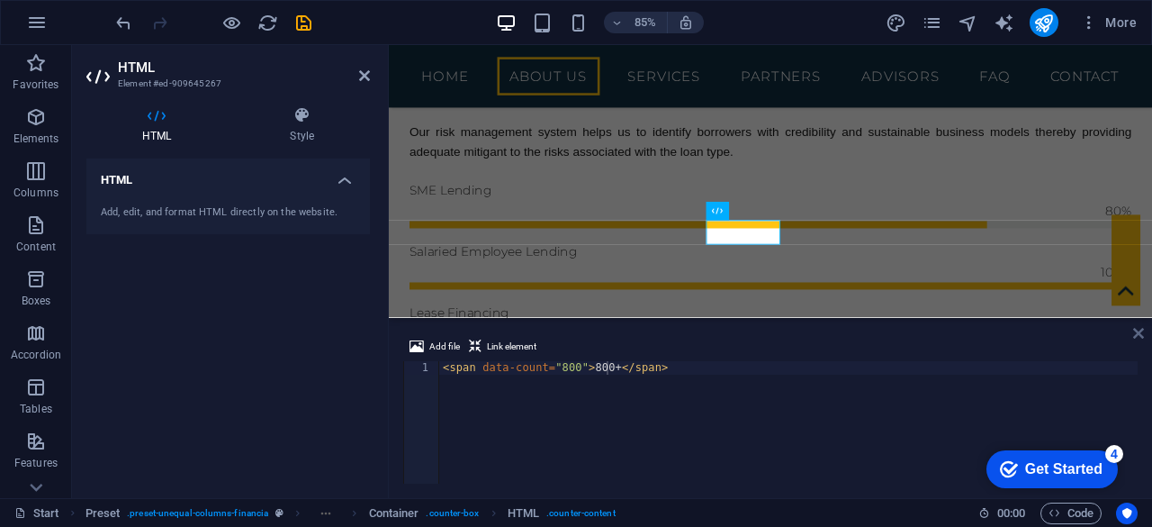
scroll to position [1217, 0]
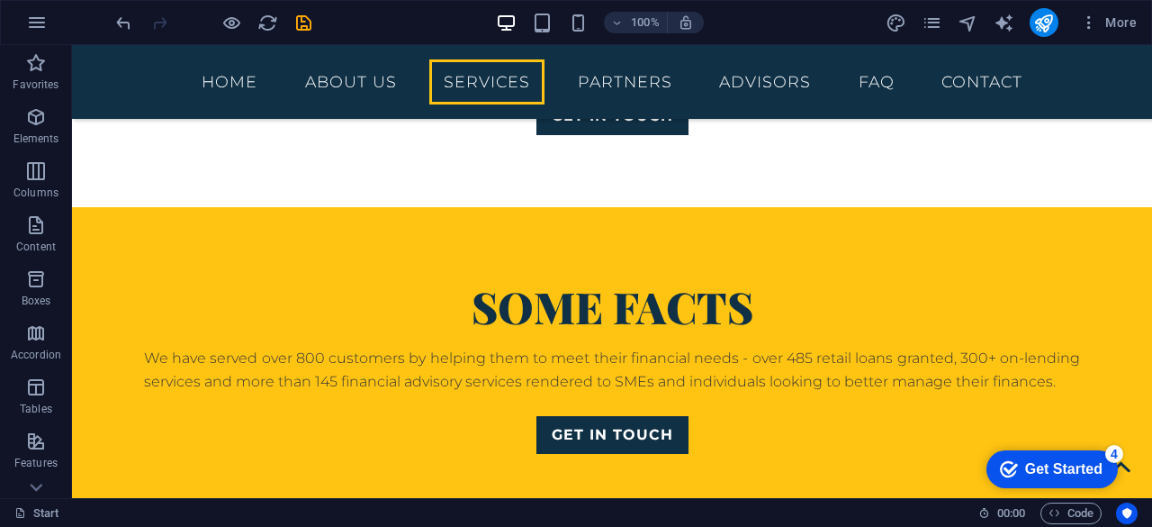
scroll to position [1685, 0]
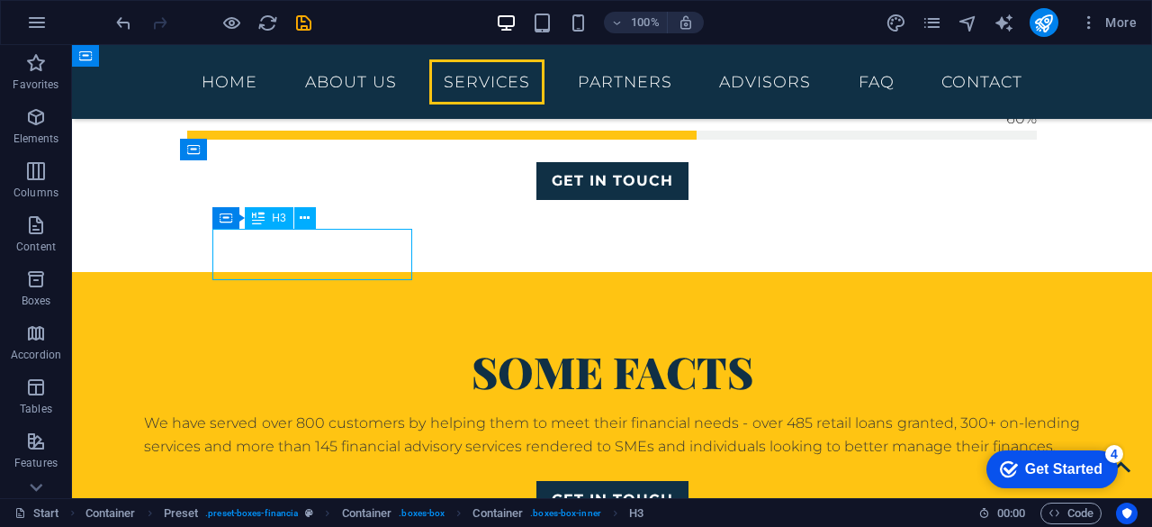
scroll to position [1860, 0]
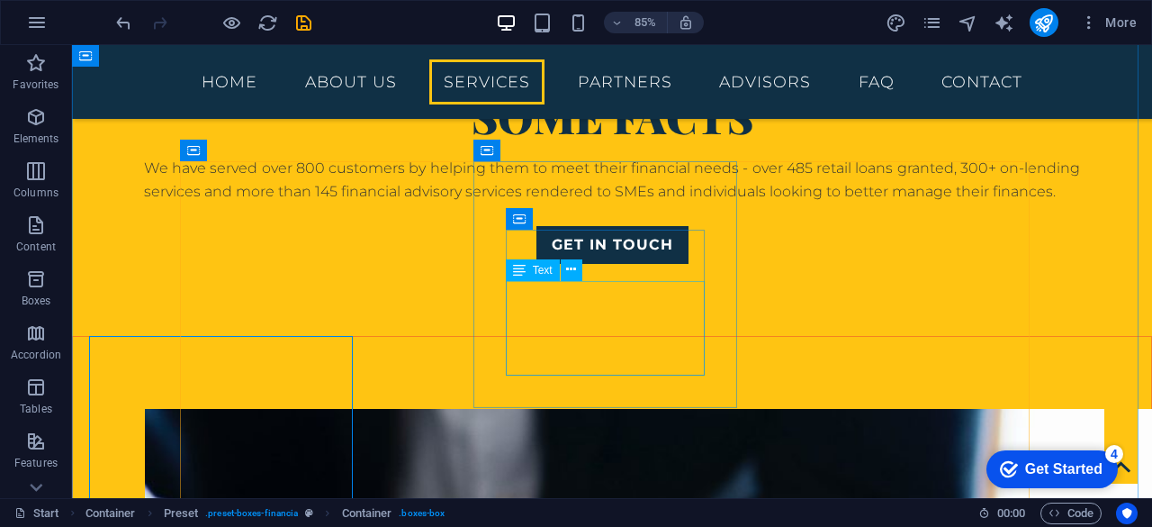
scroll to position [1685, 0]
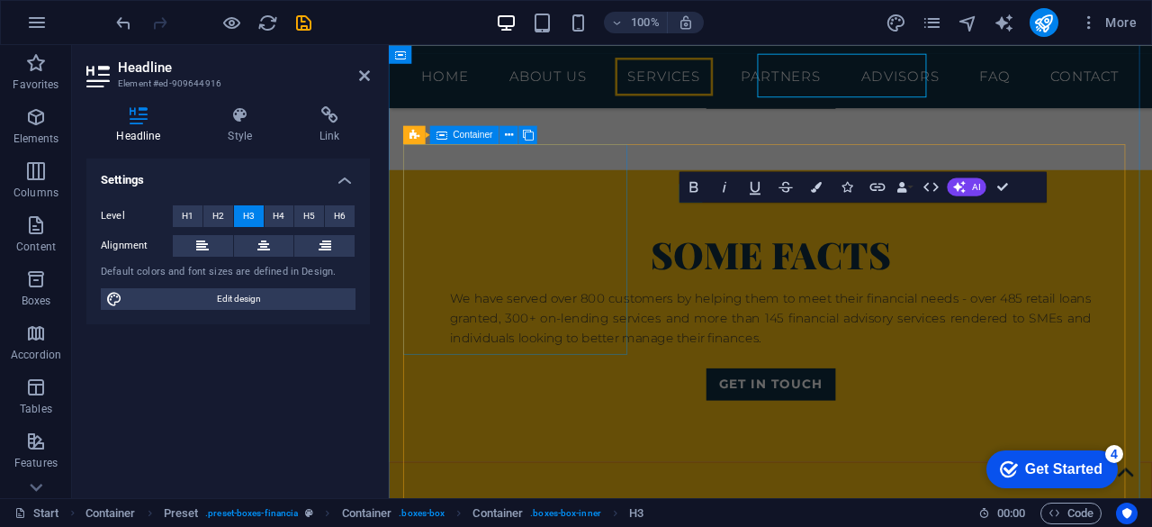
scroll to position [1860, 0]
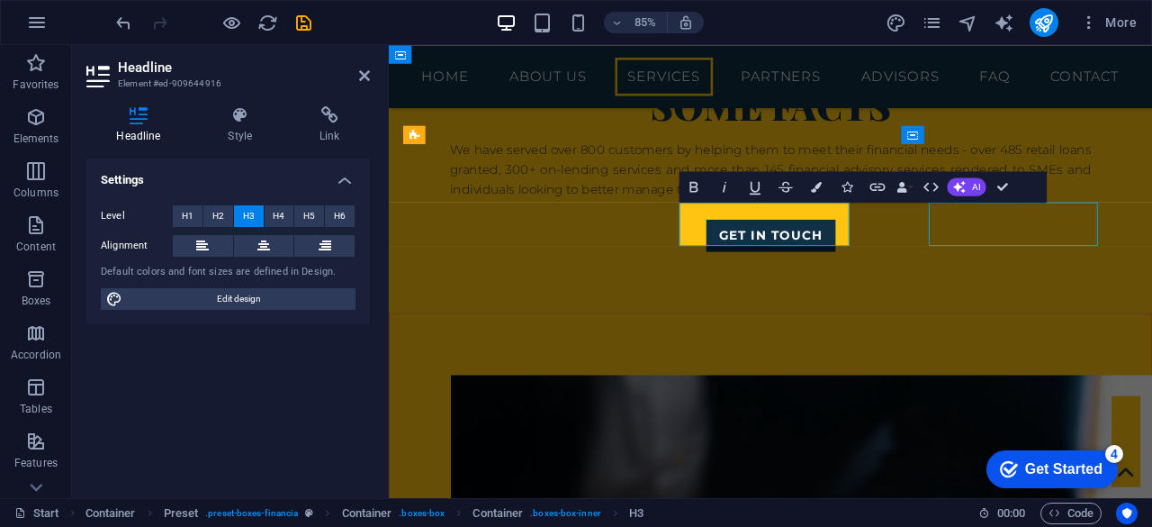
scroll to position [1685, 0]
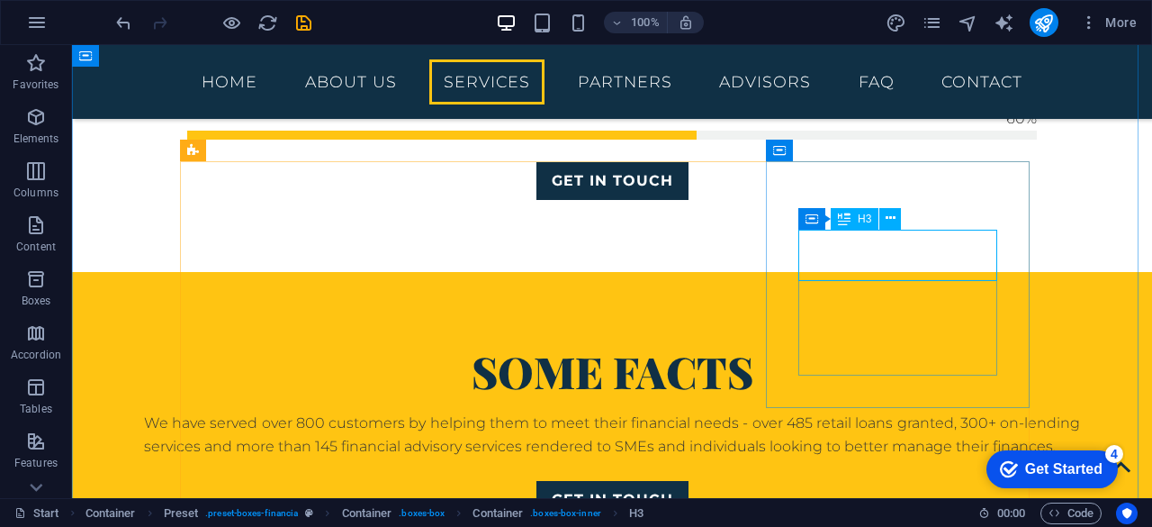
scroll to position [1860, 0]
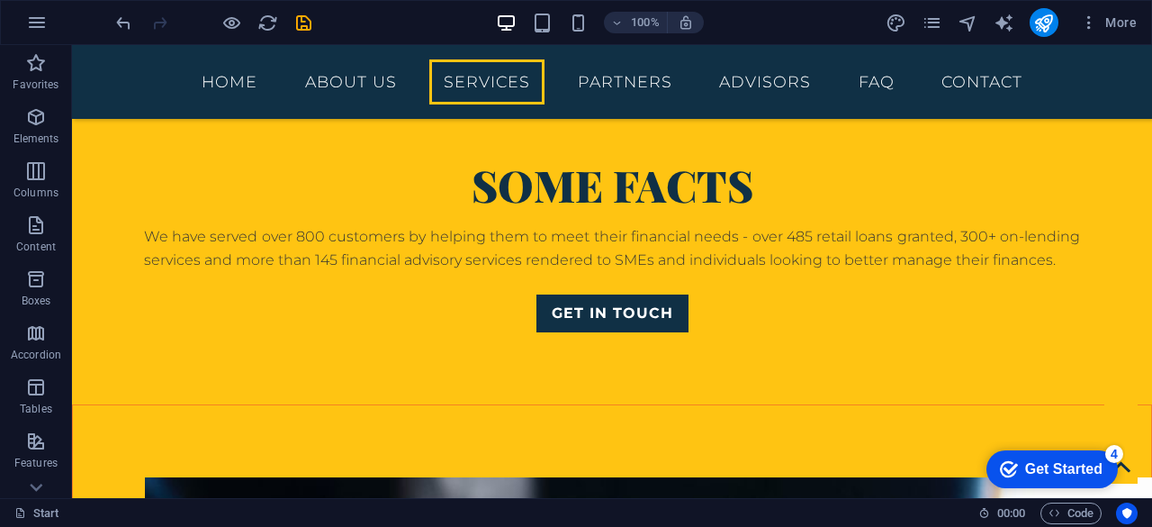
scroll to position [1757, 0]
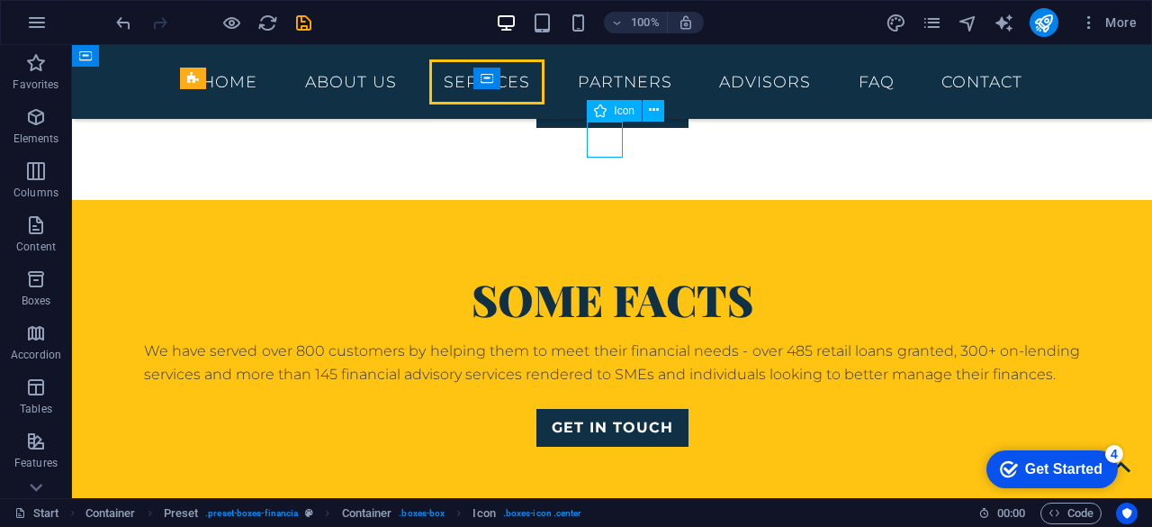
select select "xMidYMid"
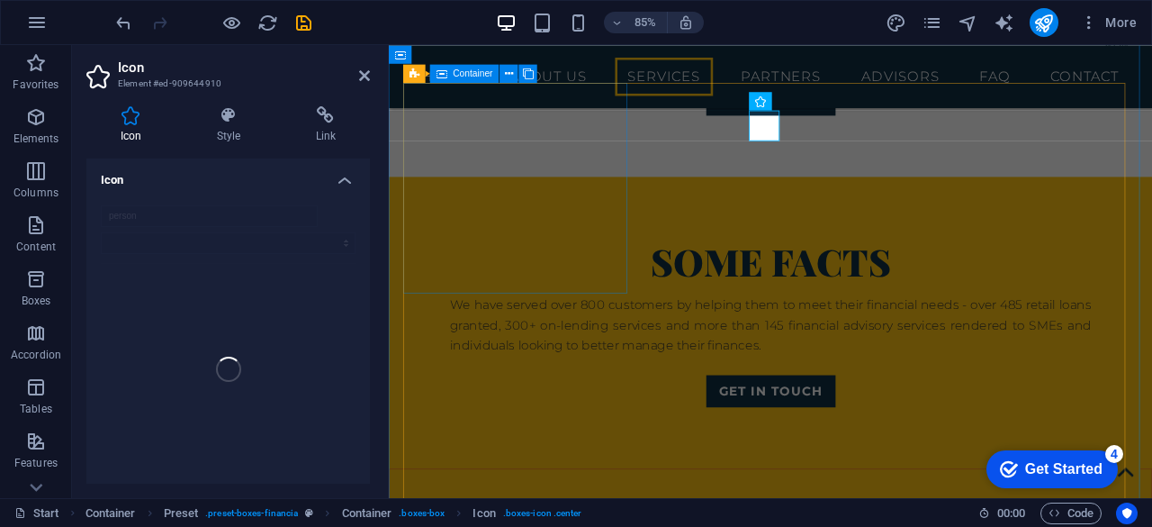
scroll to position [1932, 0]
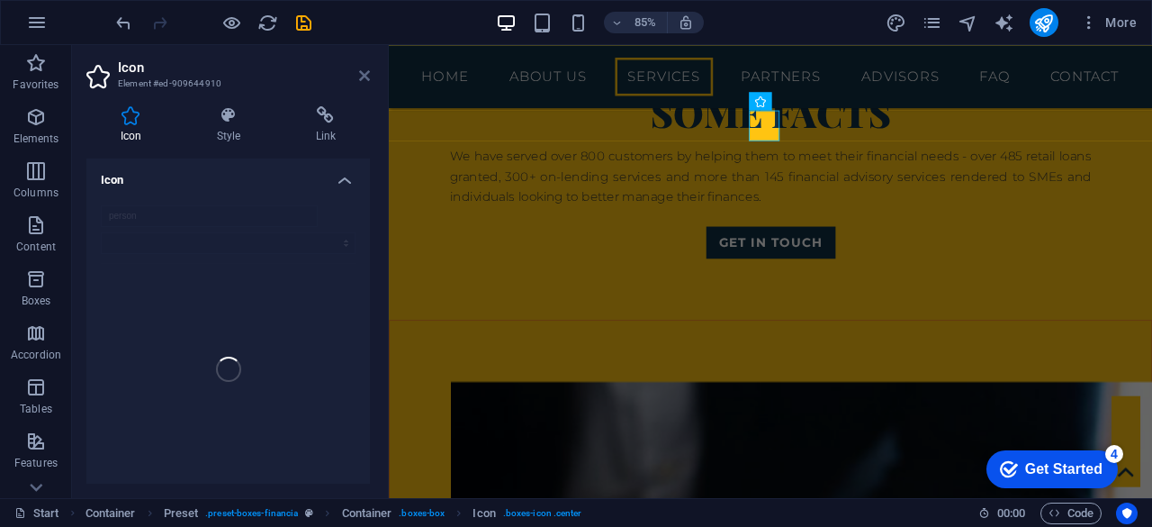
click at [364, 83] on link at bounding box center [364, 75] width 11 height 15
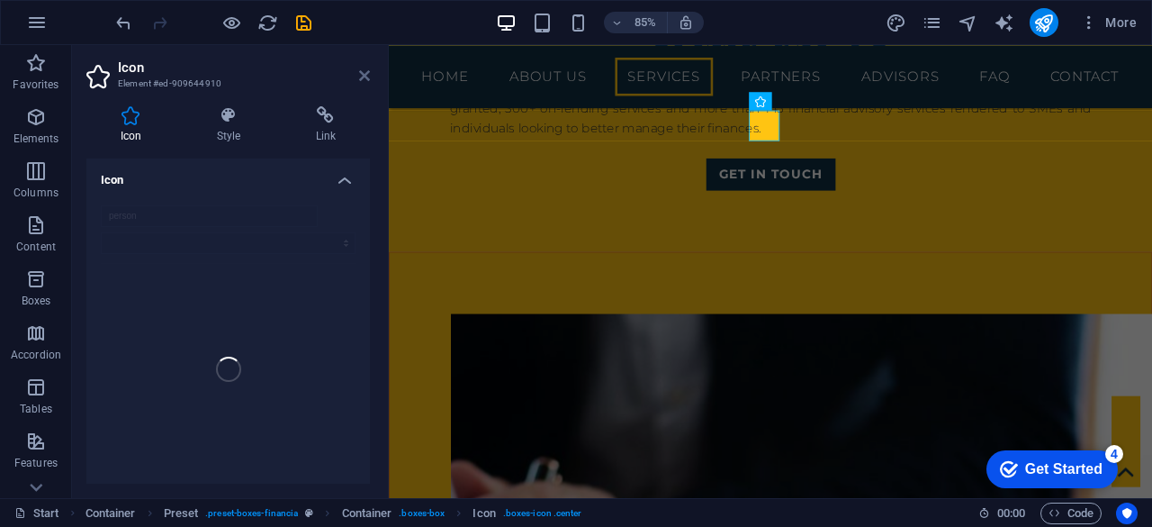
scroll to position [1757, 0]
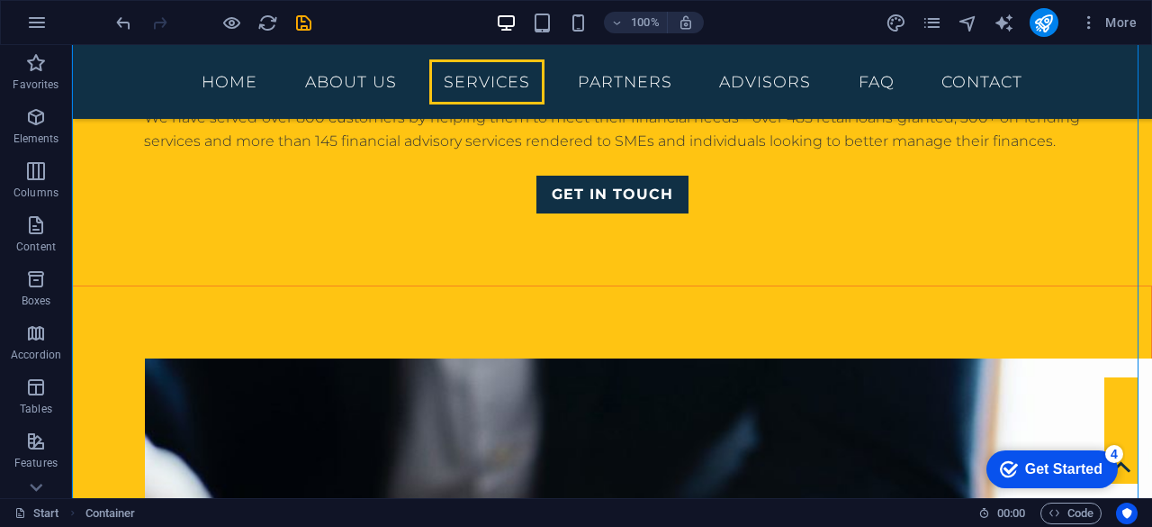
scroll to position [1937, 0]
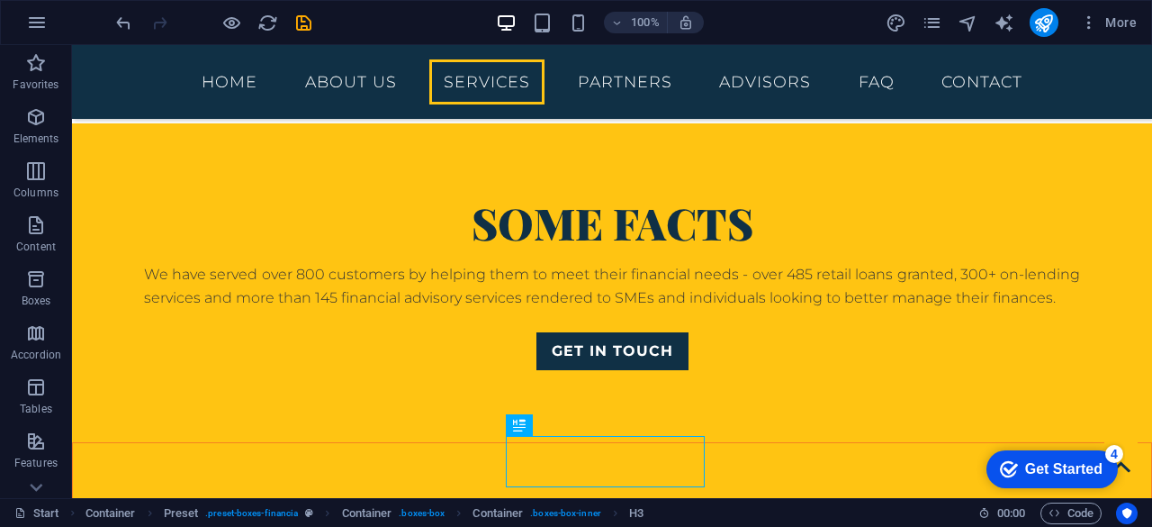
scroll to position [1720, 0]
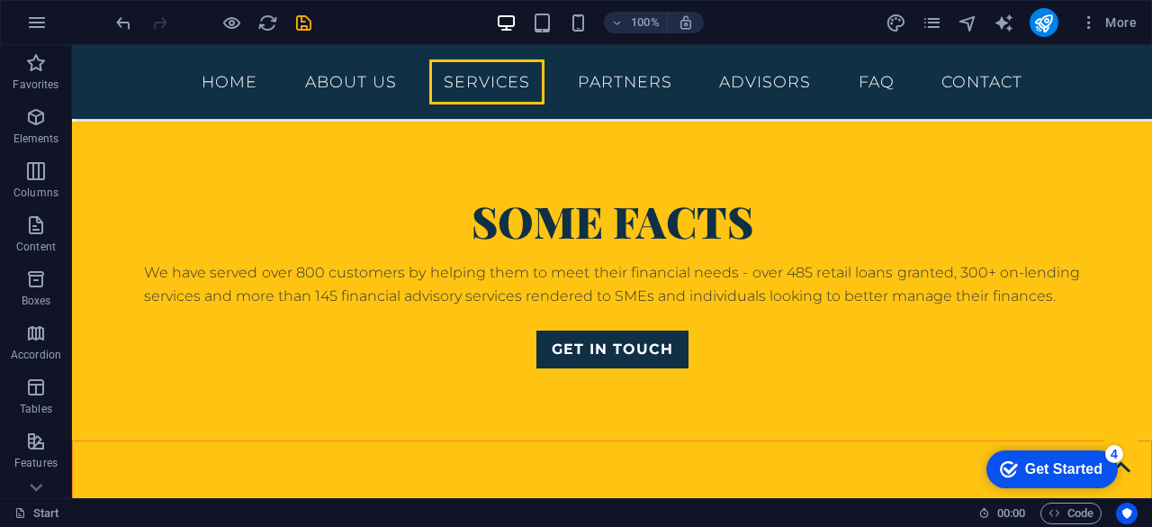
scroll to position [1719, 0]
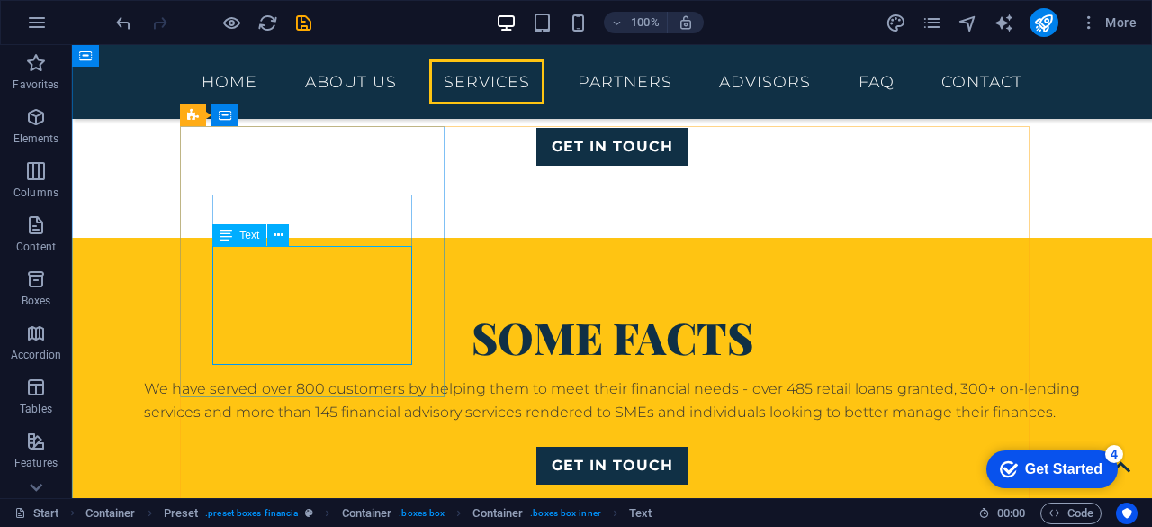
scroll to position [1894, 0]
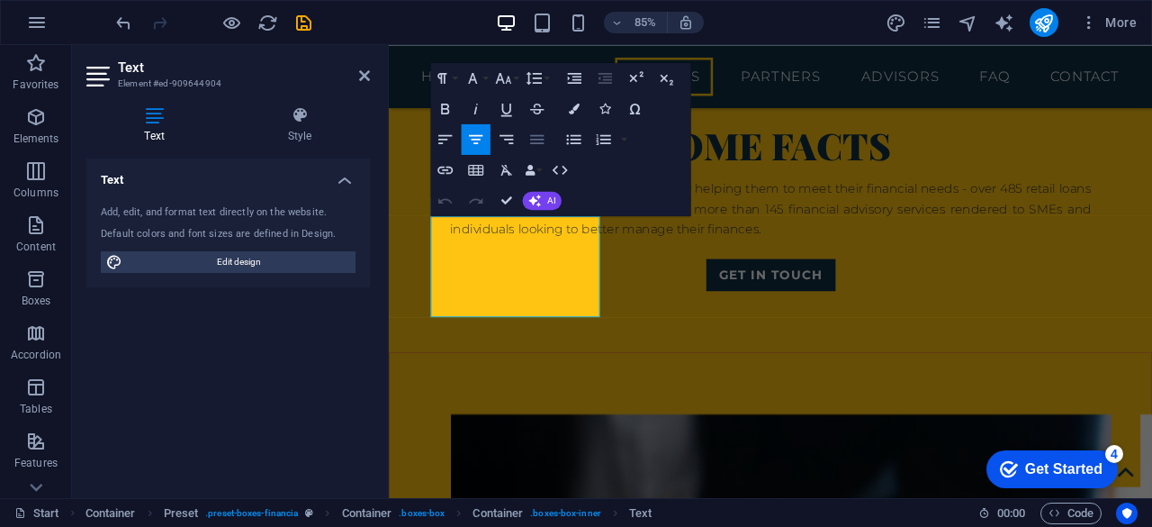
click at [537, 143] on icon "button" at bounding box center [537, 139] width 14 height 9
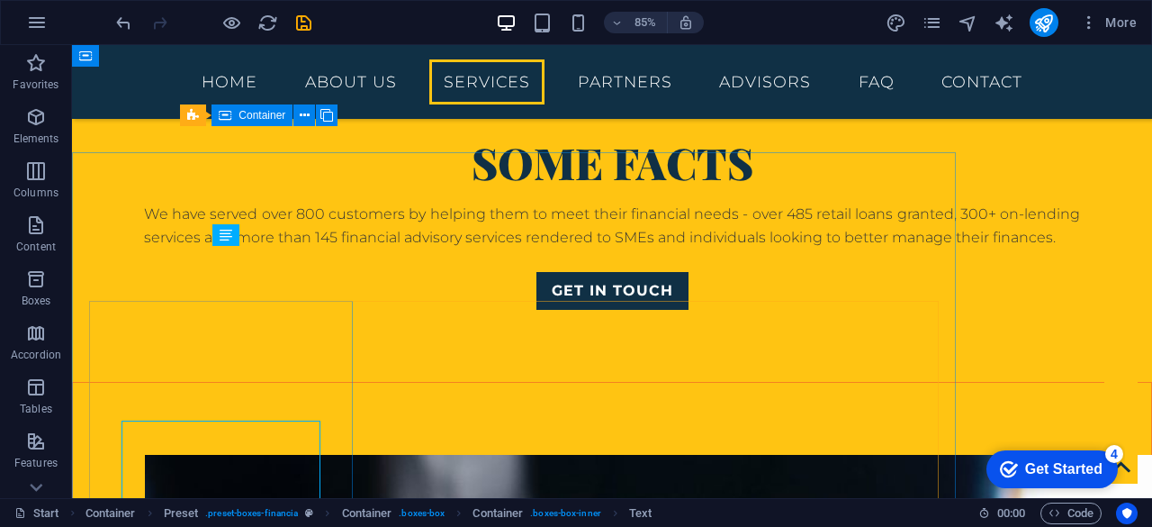
scroll to position [1719, 0]
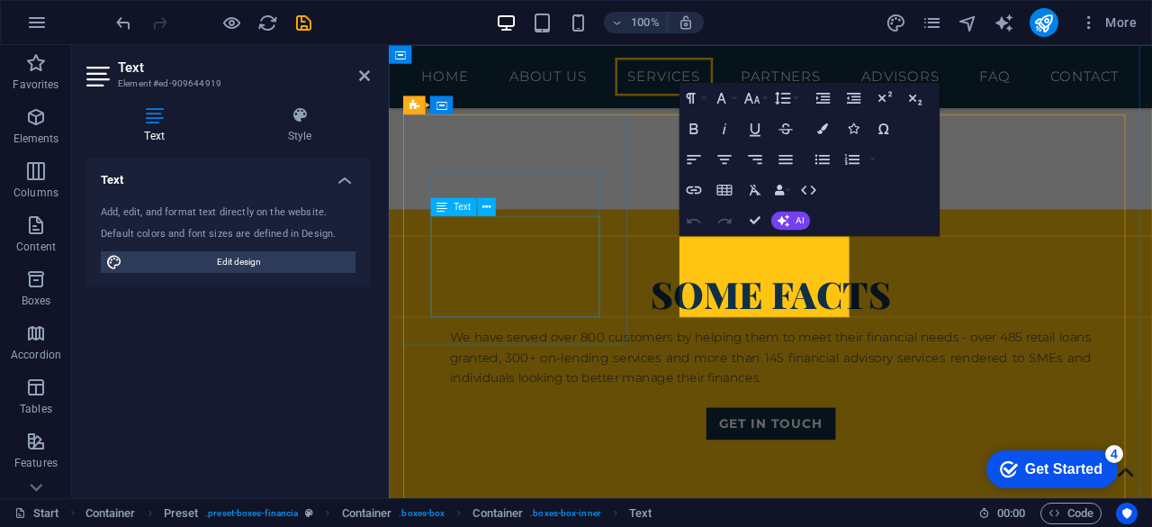
scroll to position [1894, 0]
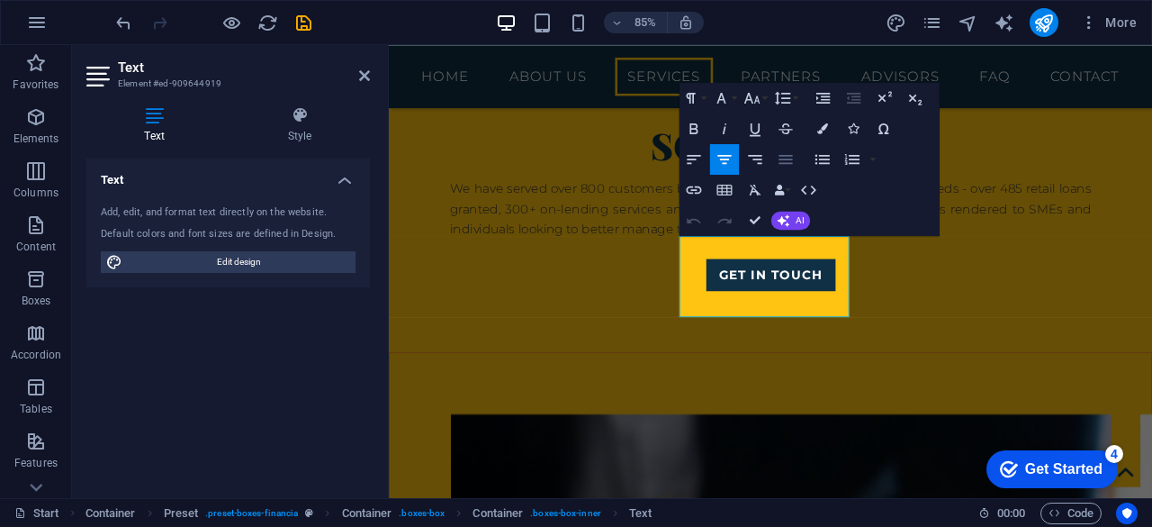
click at [789, 164] on icon "button" at bounding box center [786, 159] width 18 height 18
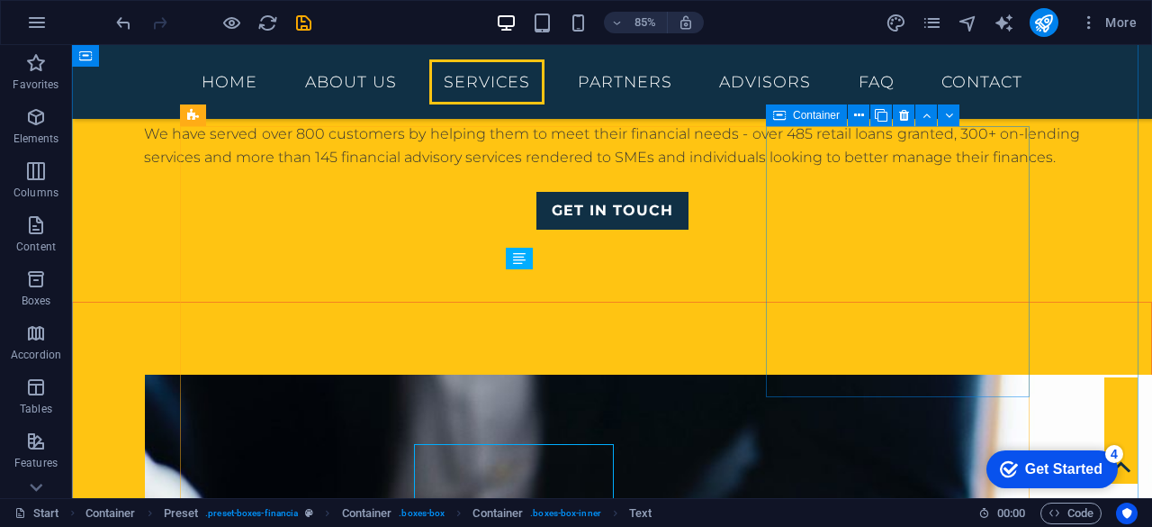
scroll to position [1719, 0]
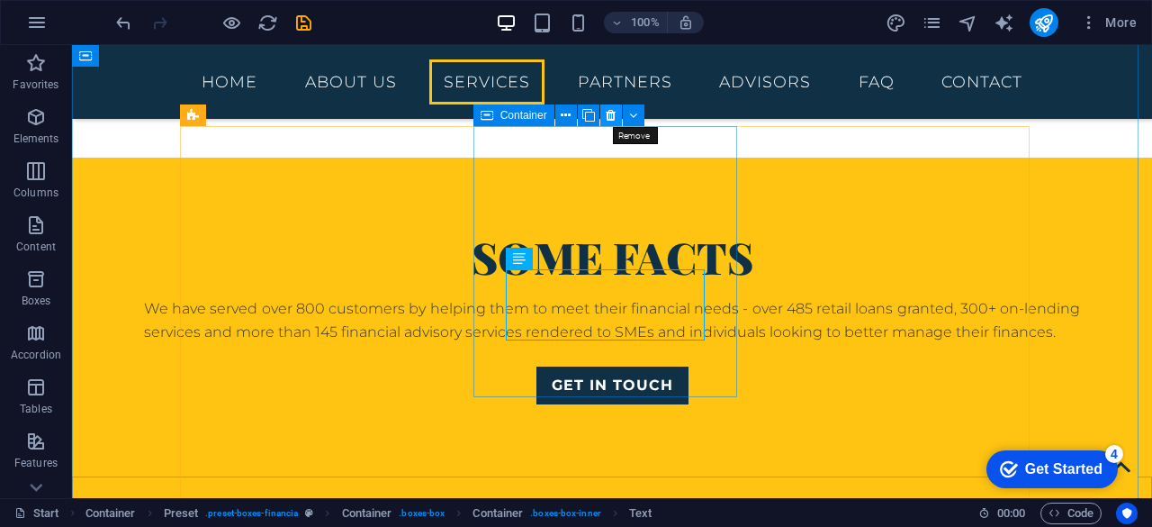
click at [607, 121] on icon at bounding box center [611, 115] width 10 height 19
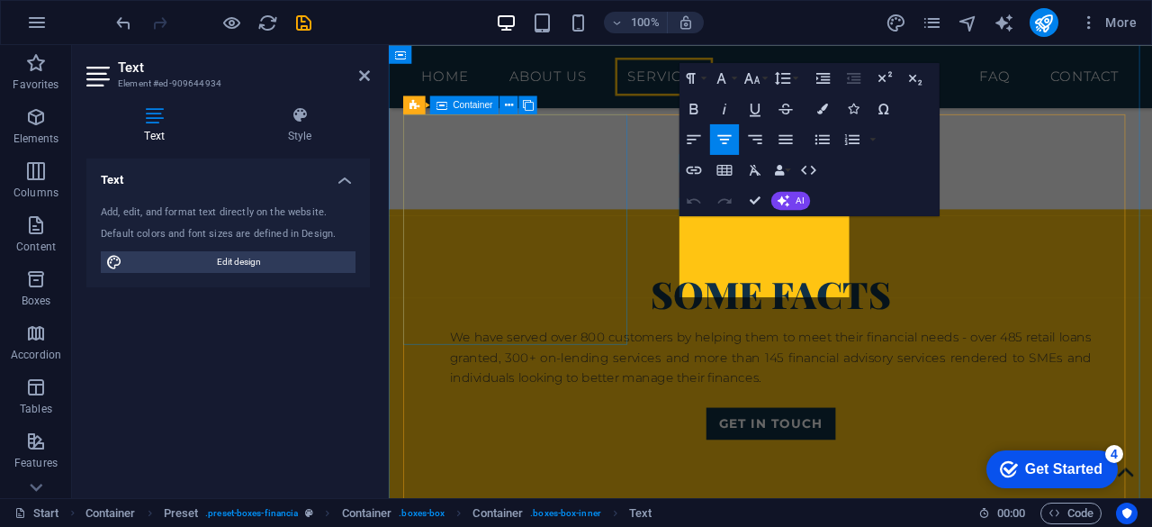
scroll to position [1894, 0]
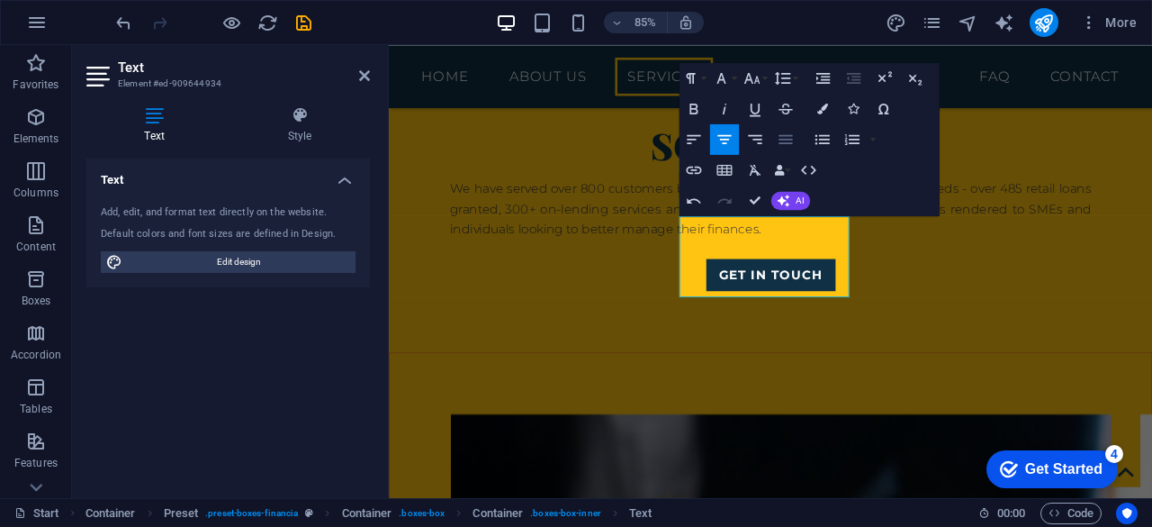
click at [787, 140] on icon "button" at bounding box center [786, 140] width 18 height 18
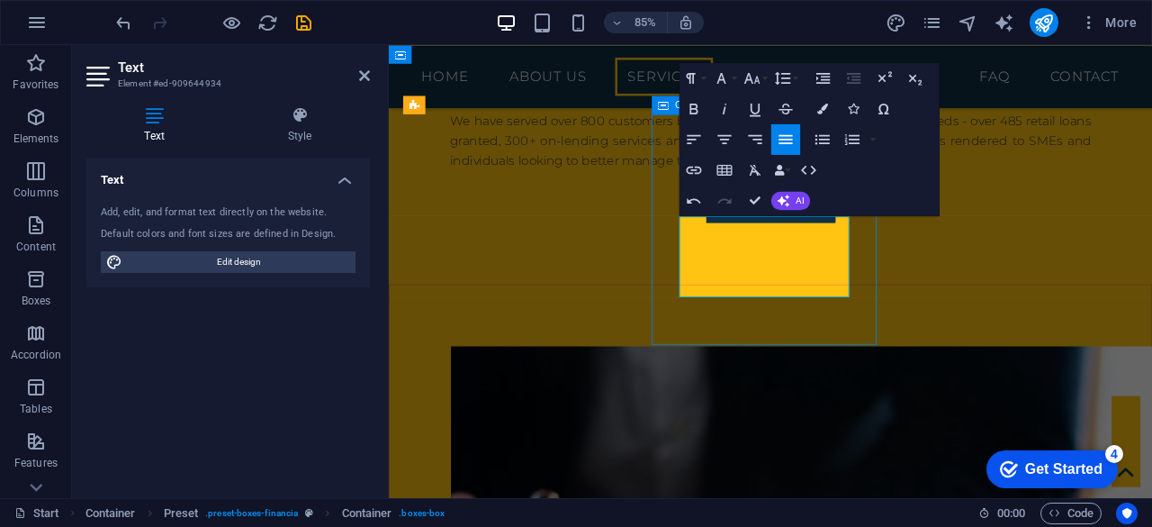
scroll to position [1719, 0]
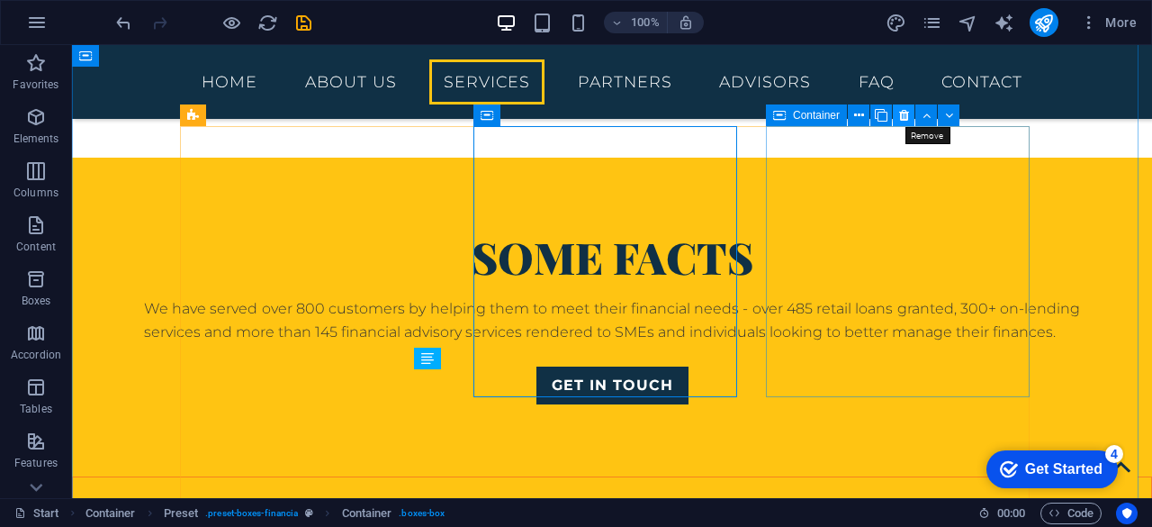
click at [904, 112] on icon at bounding box center [904, 115] width 10 height 19
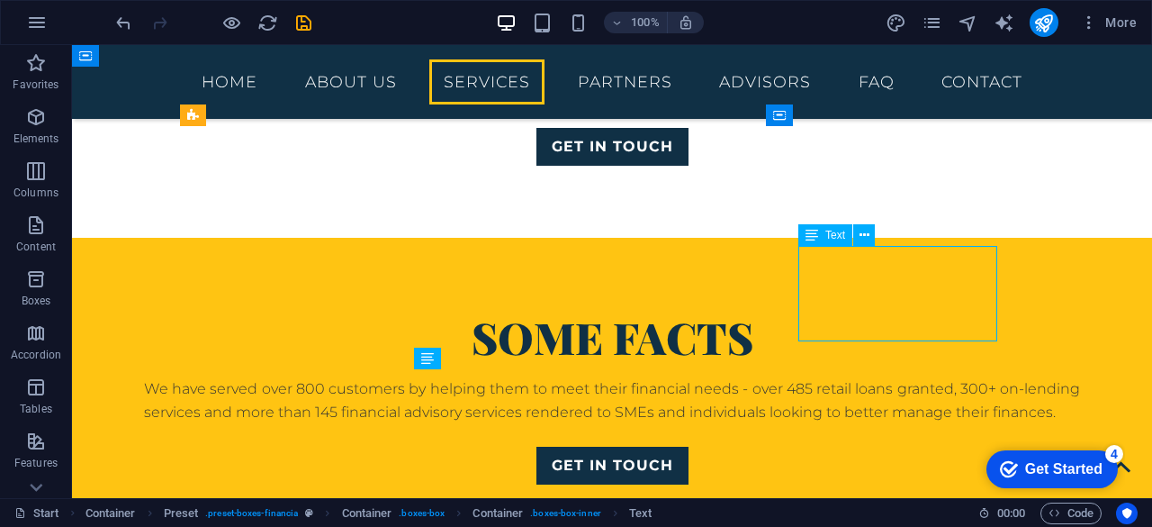
scroll to position [1894, 0]
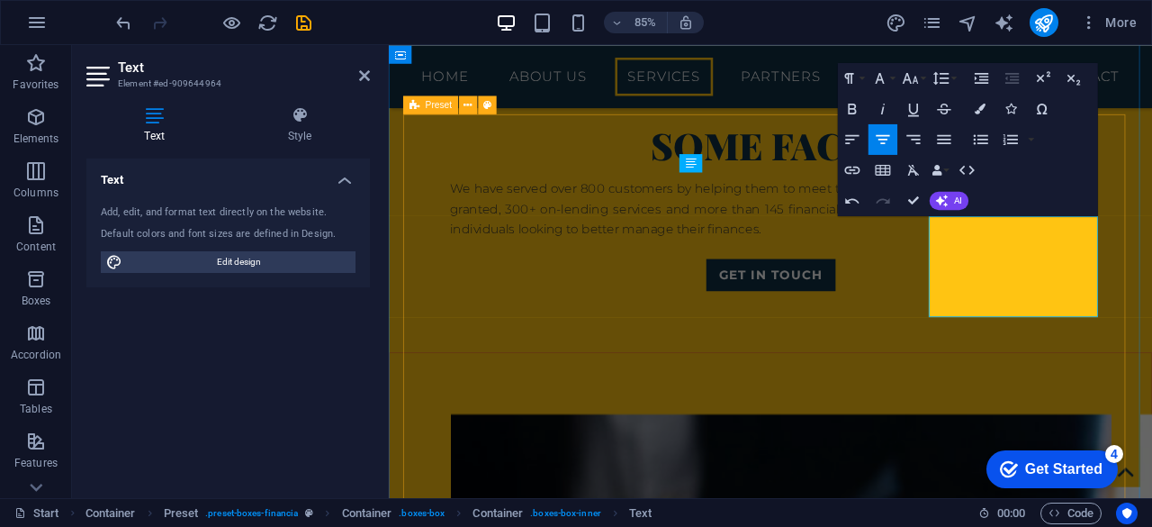
click at [946, 142] on icon "button" at bounding box center [944, 139] width 14 height 9
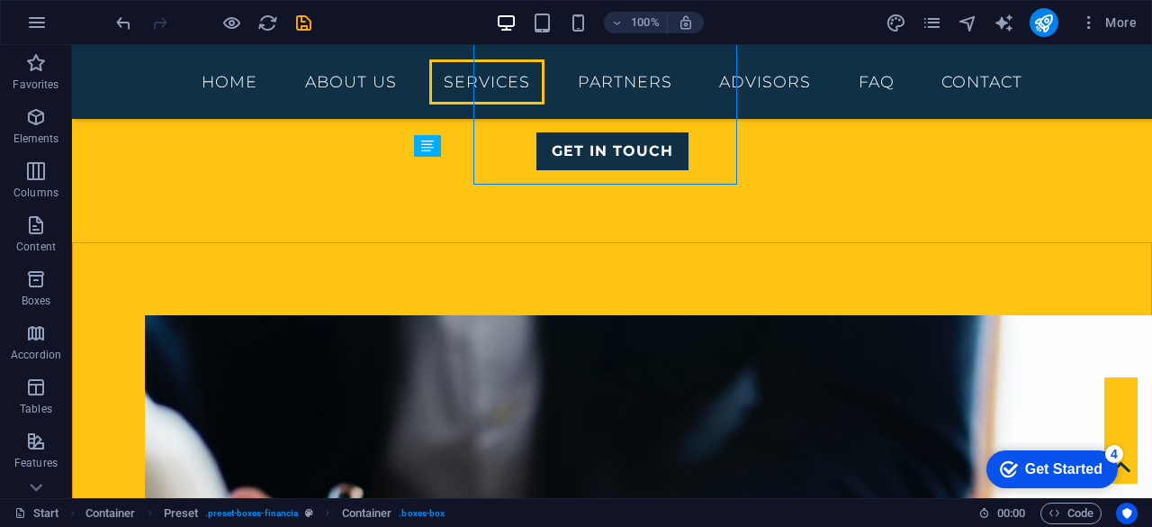
scroll to position [1971, 0]
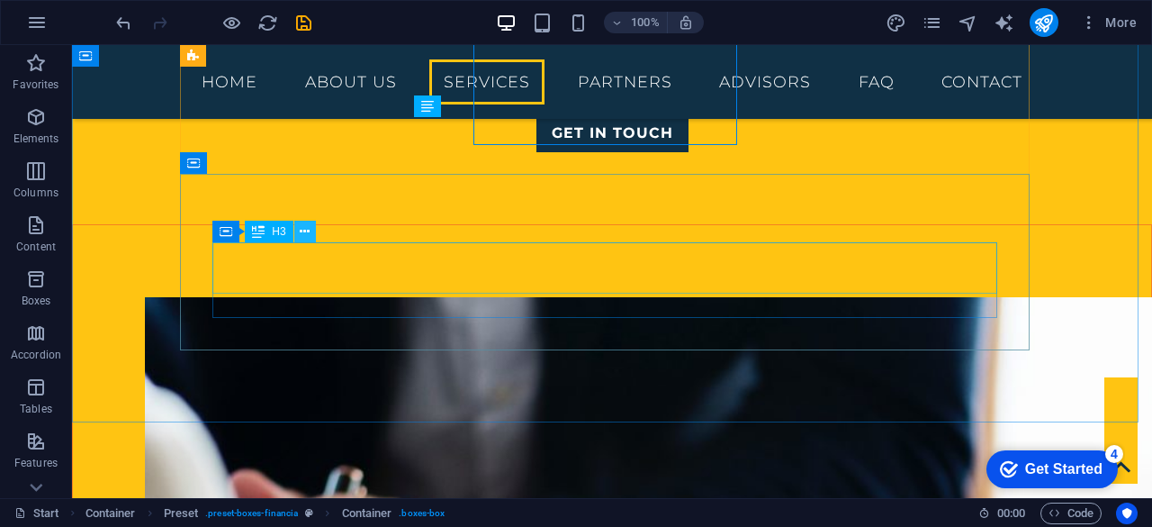
click at [304, 224] on icon at bounding box center [305, 231] width 10 height 19
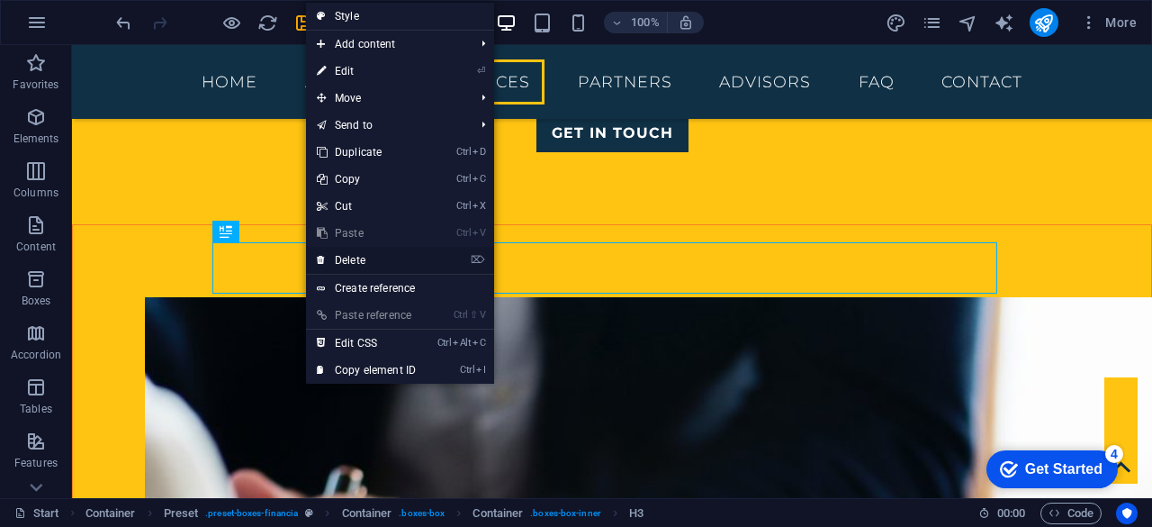
click at [342, 256] on link "⌦ Delete" at bounding box center [366, 260] width 121 height 27
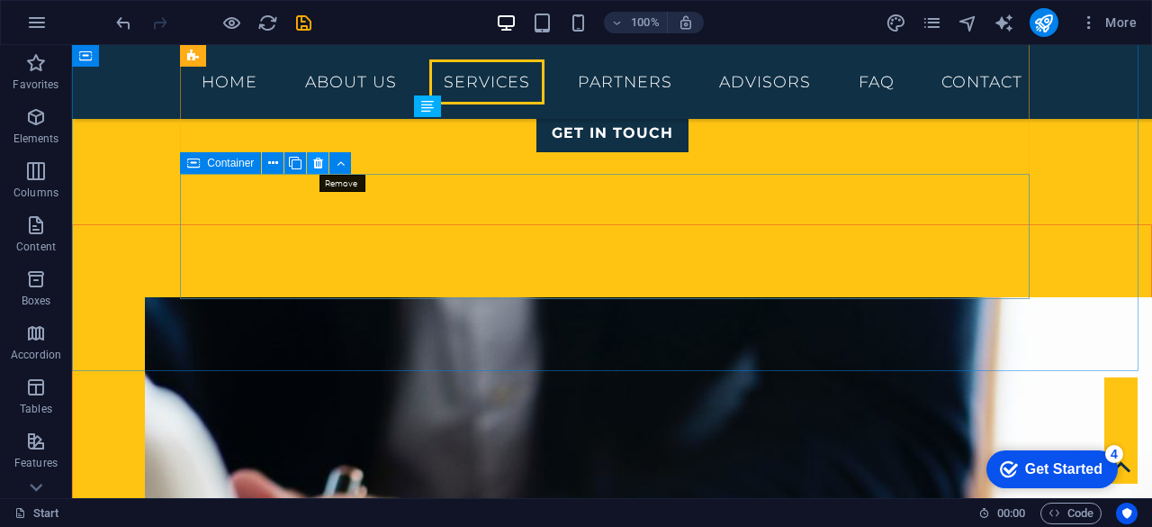
click at [317, 161] on icon at bounding box center [318, 163] width 10 height 19
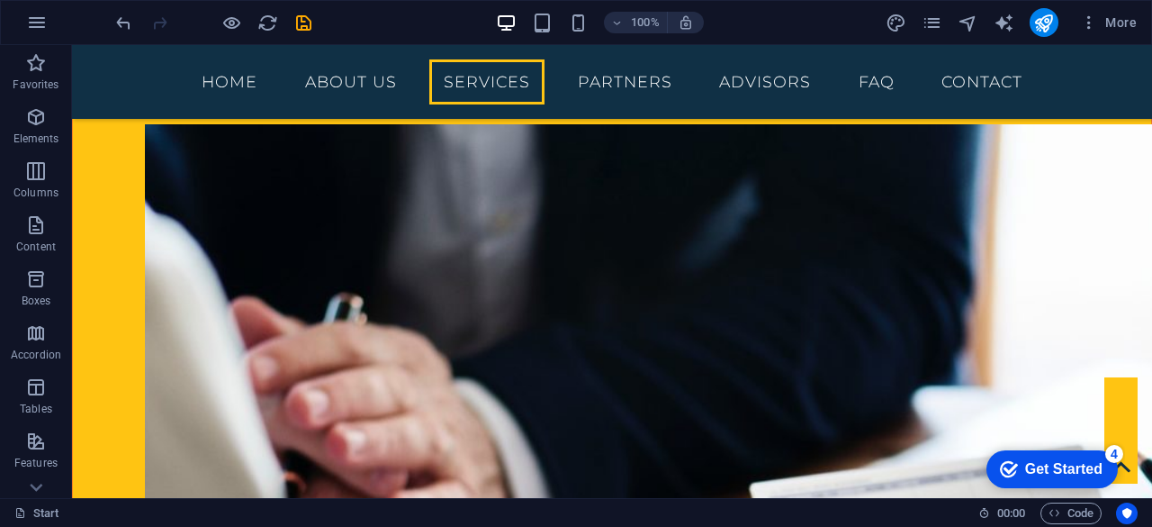
scroll to position [2151, 0]
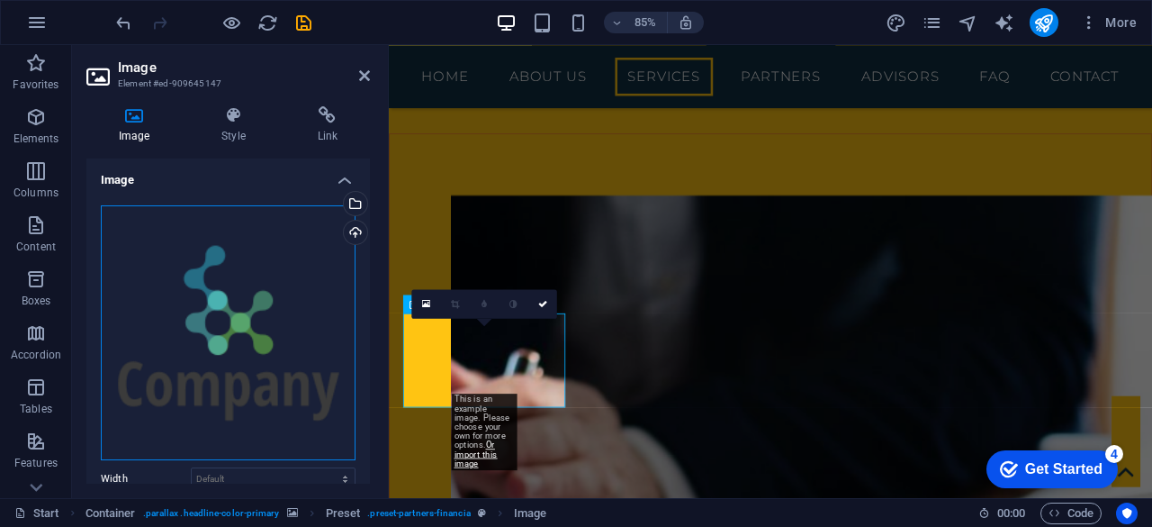
drag, startPoint x: 203, startPoint y: 197, endPoint x: 275, endPoint y: 242, distance: 84.9
click at [275, 242] on div "Drag files here, click to choose files or select files from Files or our free s…" at bounding box center [228, 332] width 255 height 255
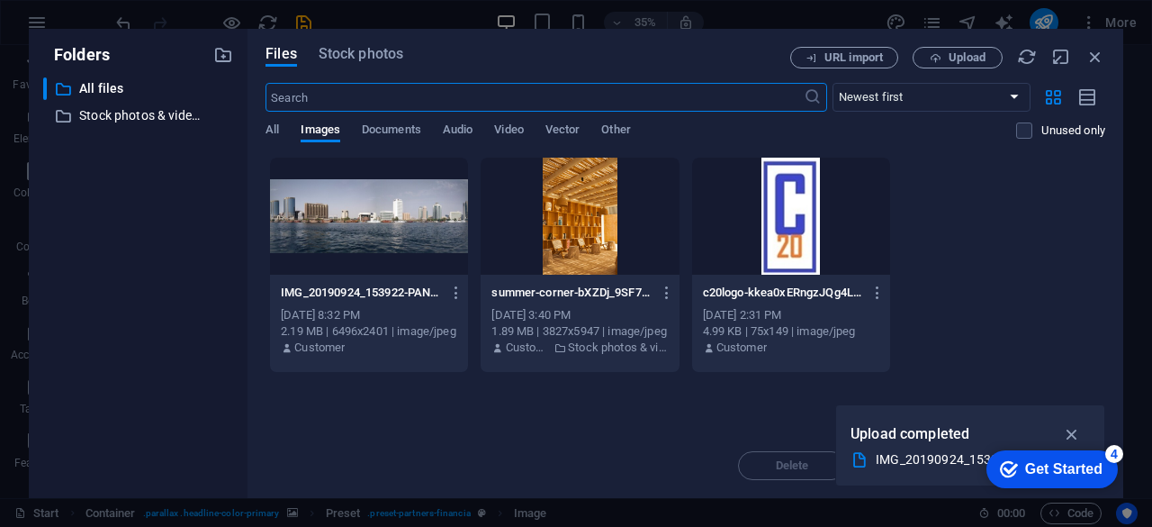
scroll to position [2889, 0]
click at [936, 56] on icon "button" at bounding box center [936, 58] width 12 height 12
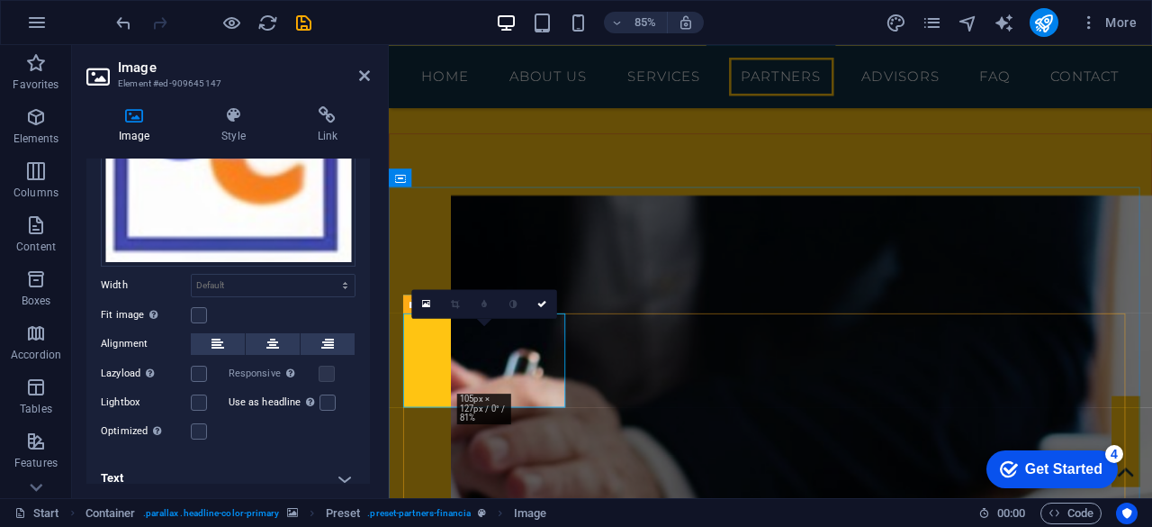
scroll to position [248, 0]
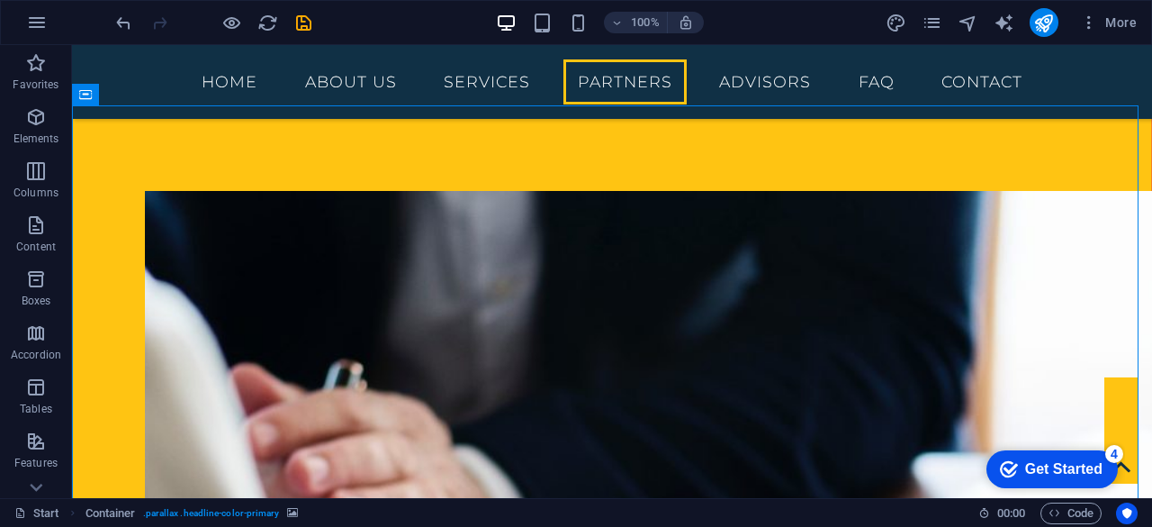
scroll to position [2085, 0]
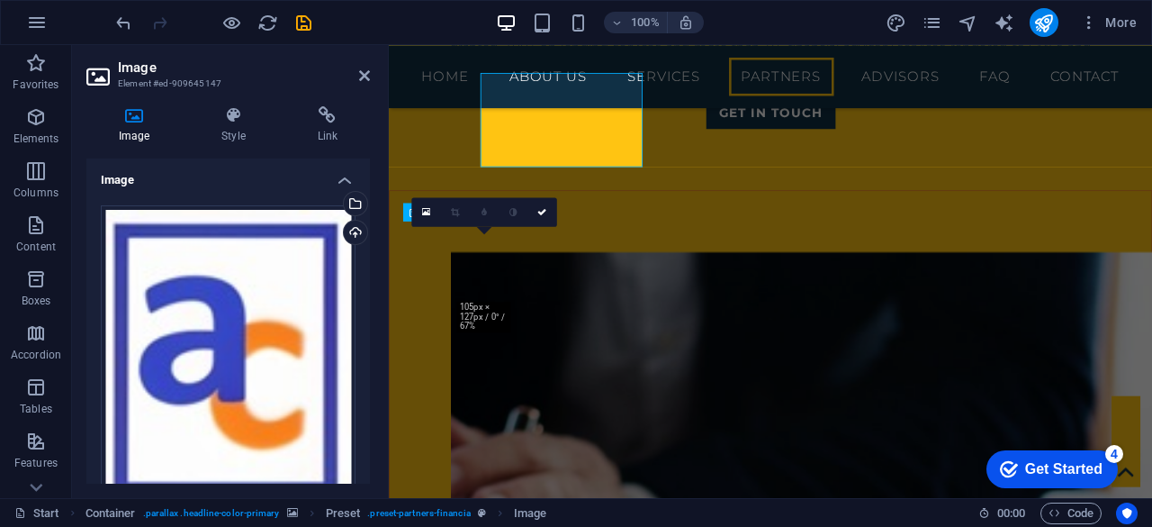
scroll to position [2259, 0]
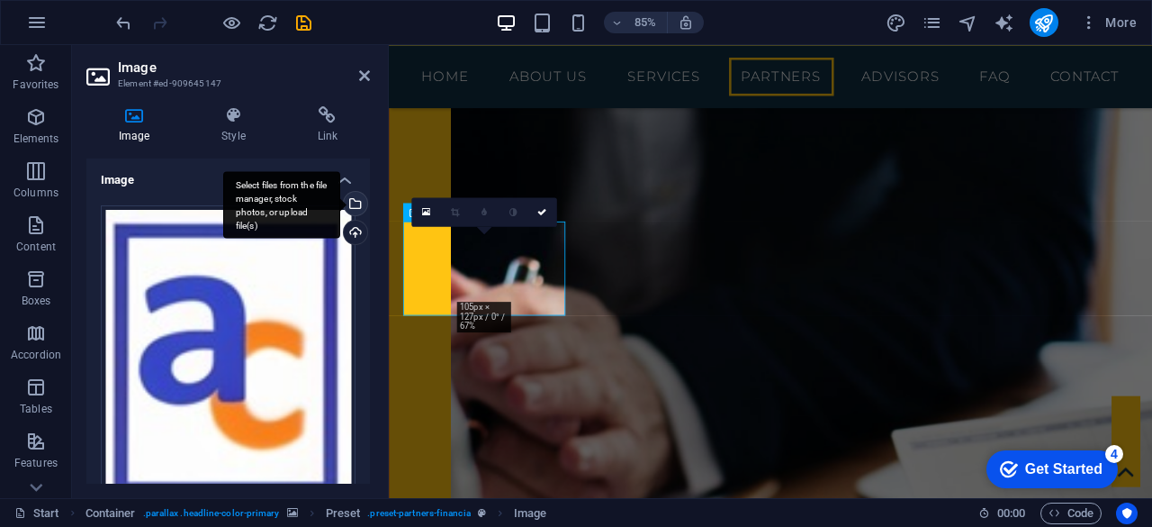
click at [353, 202] on div "Select files from the file manager, stock photos, or upload file(s)" at bounding box center [353, 205] width 27 height 27
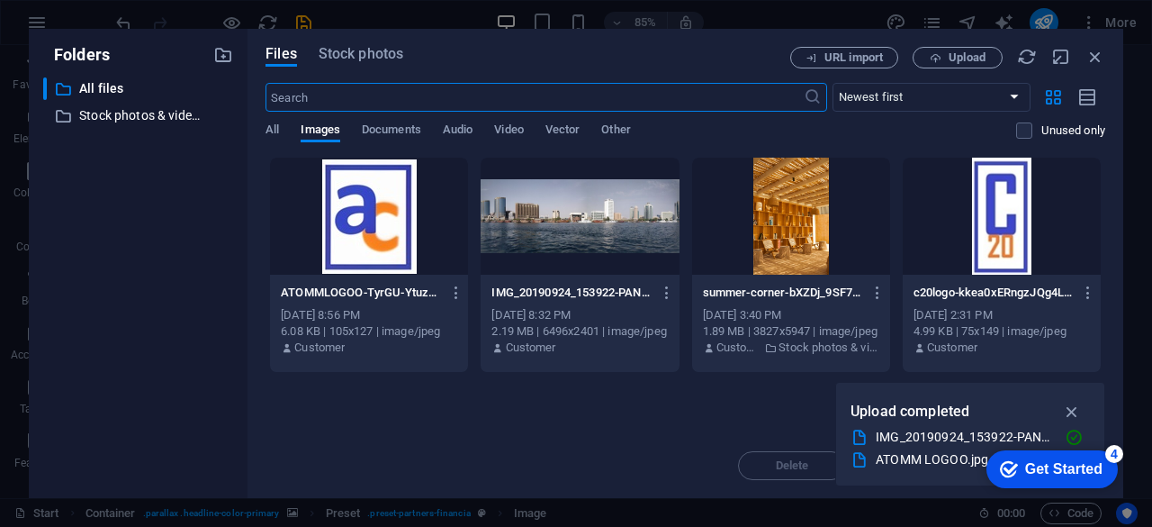
scroll to position [2997, 0]
click at [458, 294] on icon "button" at bounding box center [456, 292] width 17 height 16
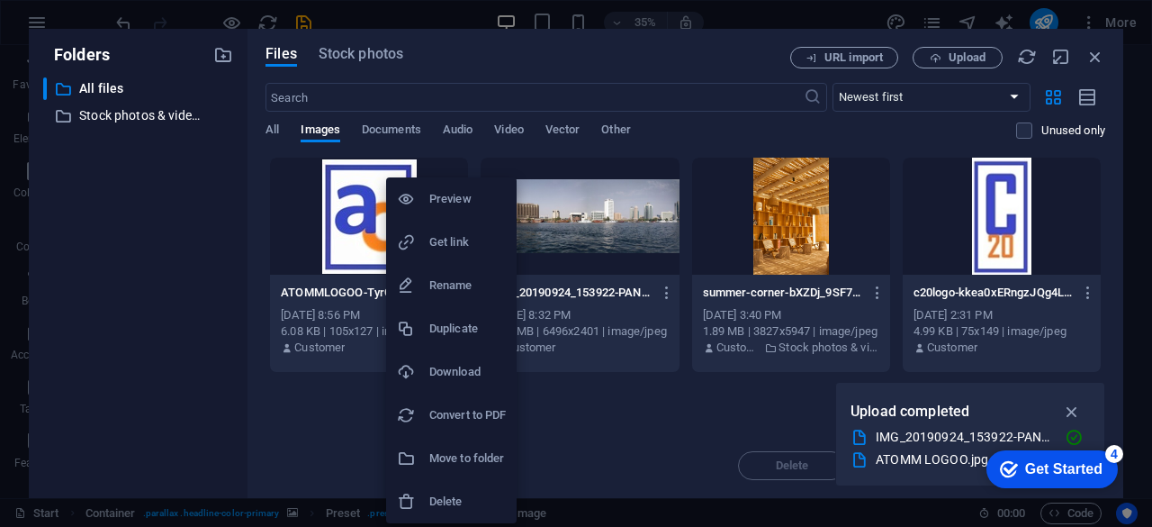
click at [463, 503] on h6 "Delete" at bounding box center [467, 502] width 77 height 22
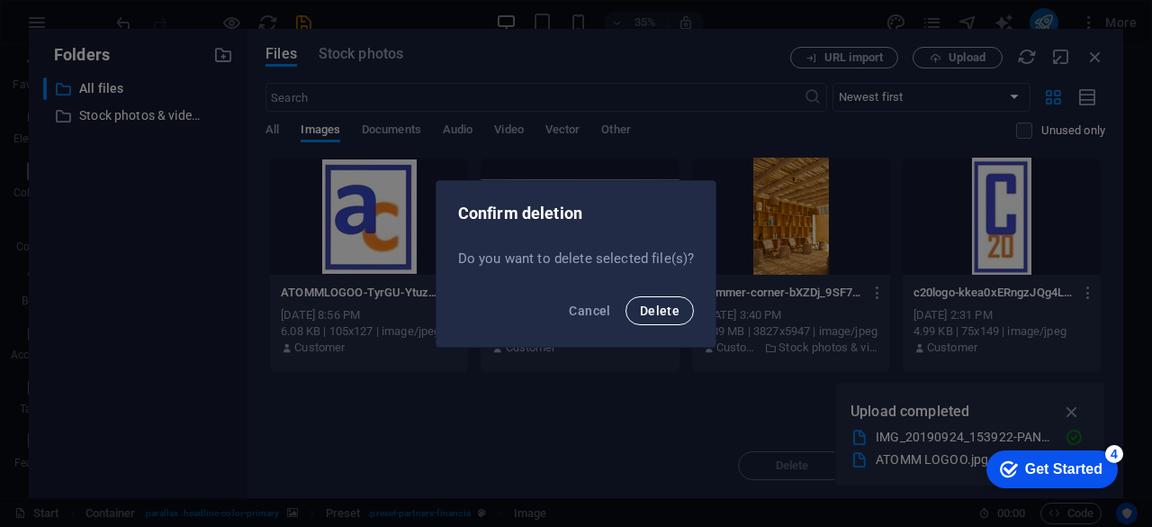
click at [652, 305] on span "Delete" at bounding box center [660, 310] width 40 height 14
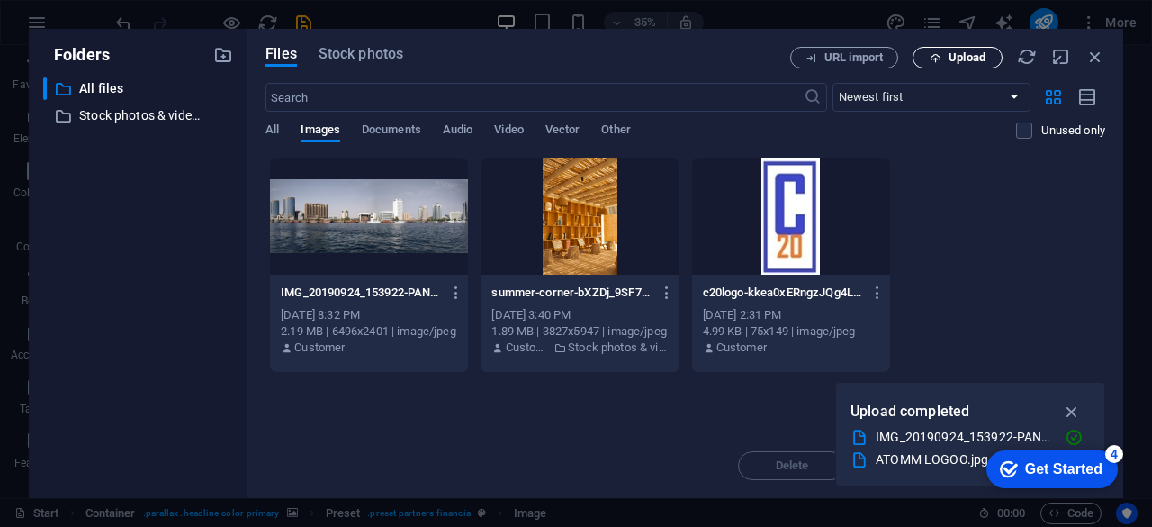
click at [949, 58] on span "Upload" at bounding box center [967, 57] width 37 height 11
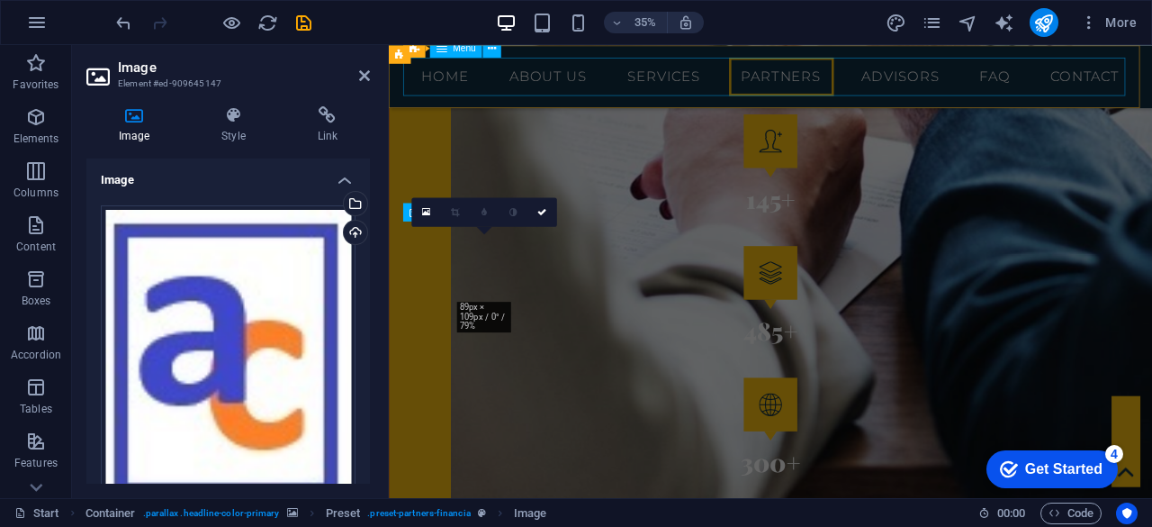
scroll to position [2259, 0]
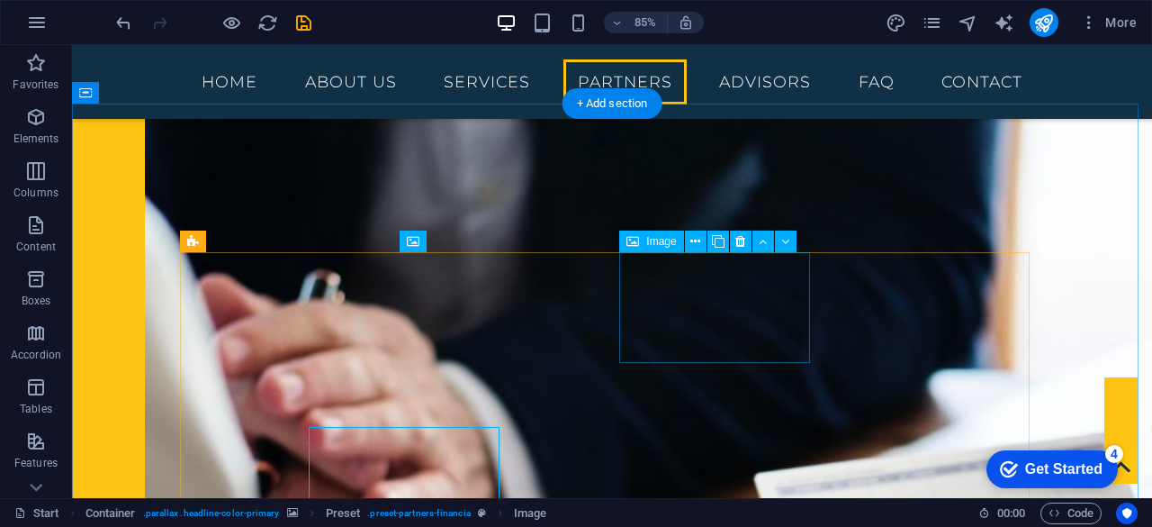
scroll to position [2085, 0]
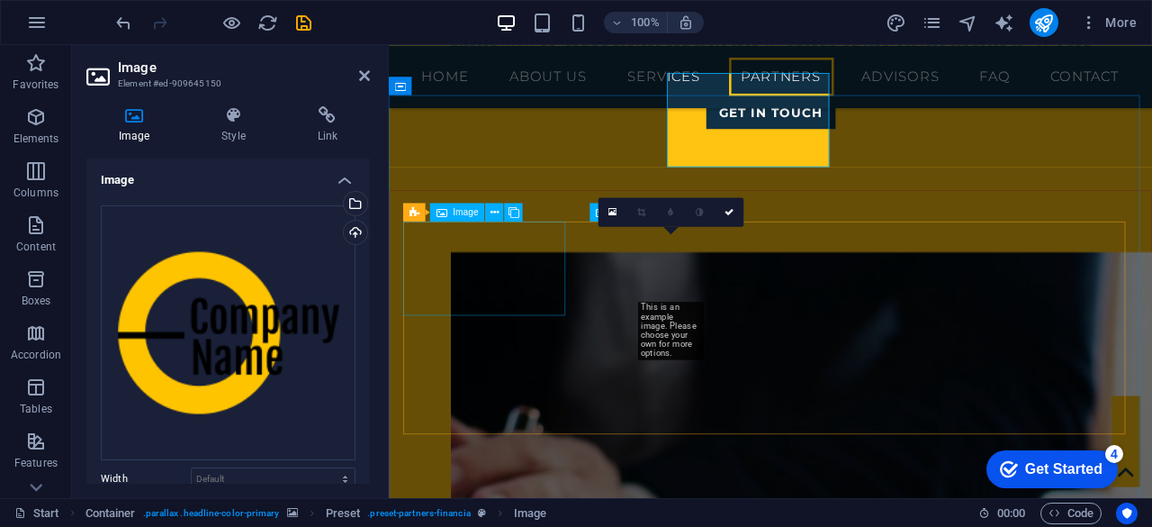
scroll to position [2259, 0]
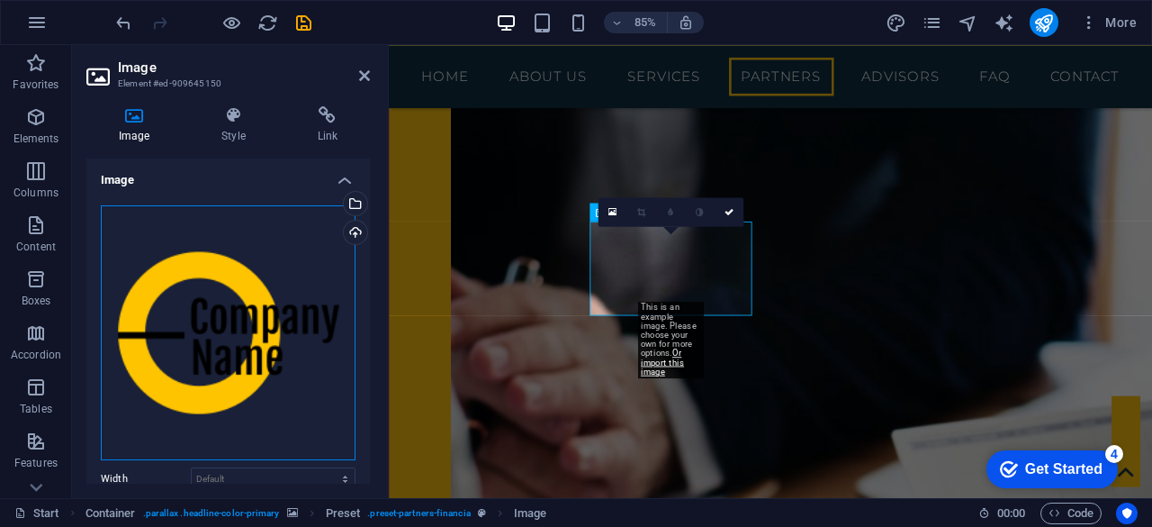
click at [265, 302] on div "Drag files here, click to choose files or select files from Files or our free s…" at bounding box center [228, 332] width 255 height 255
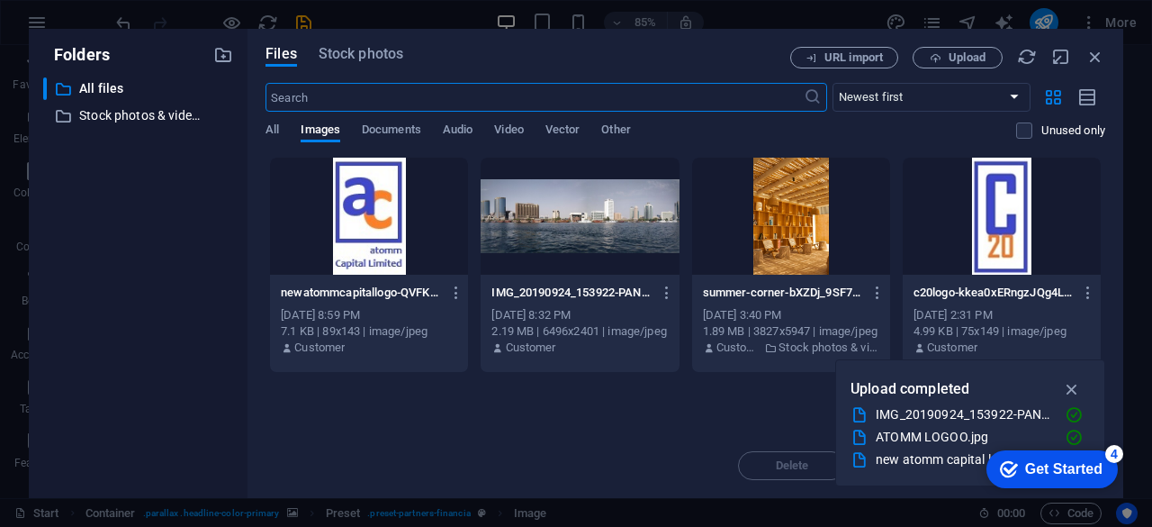
scroll to position [2997, 0]
click at [950, 60] on span "Upload" at bounding box center [967, 57] width 37 height 11
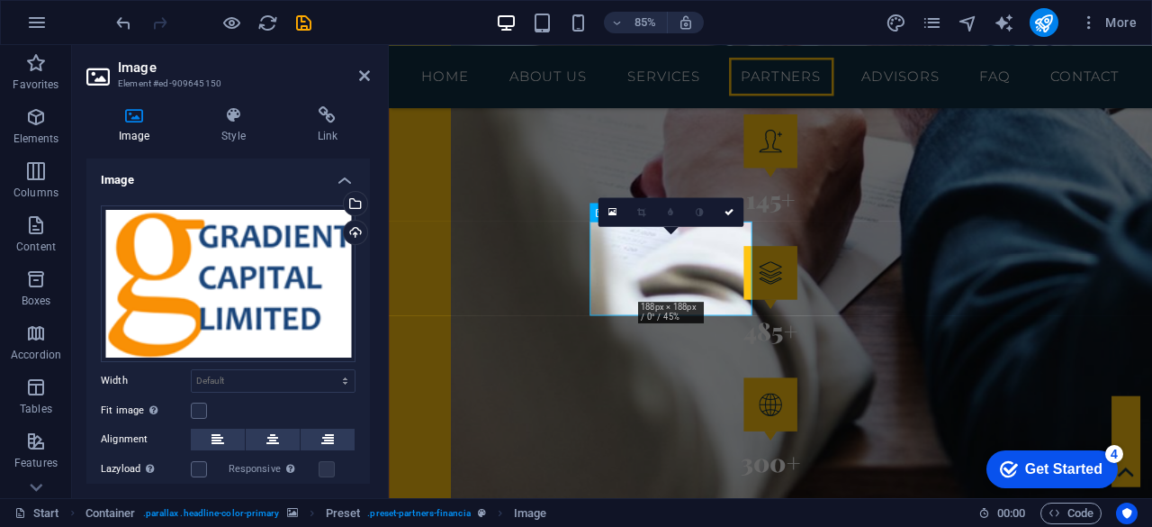
scroll to position [2259, 0]
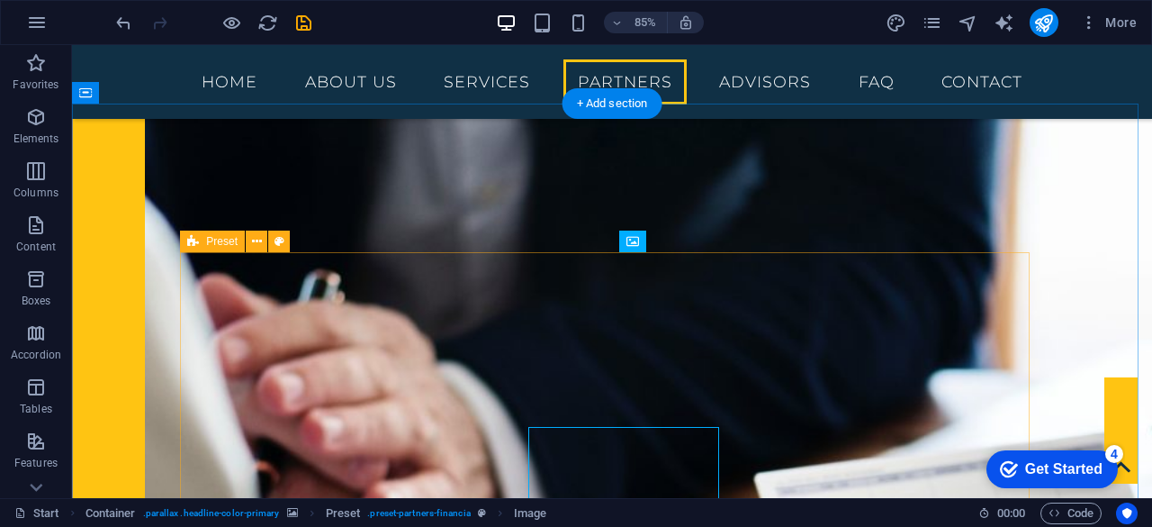
scroll to position [2085, 0]
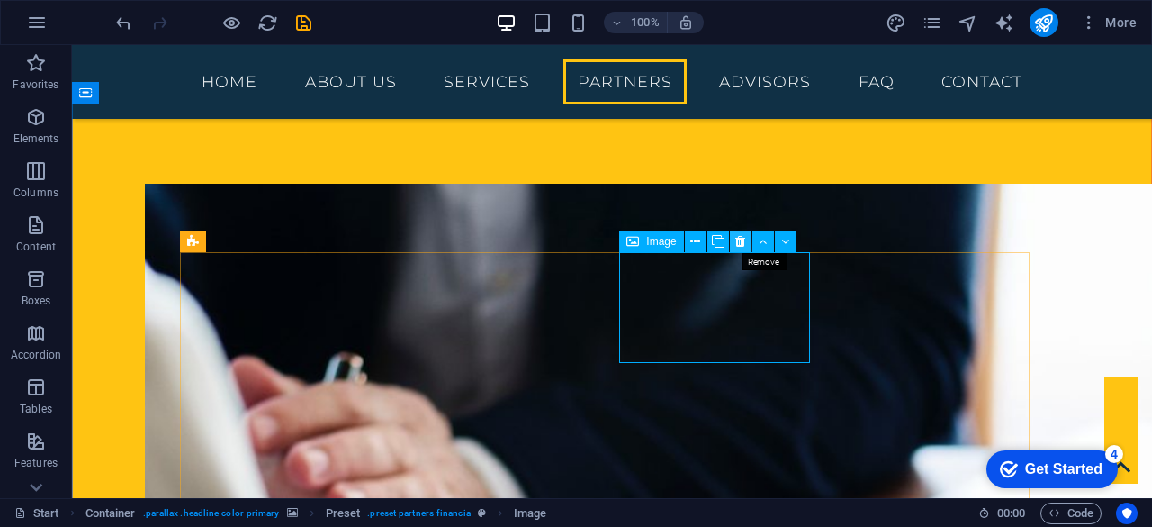
click at [743, 240] on icon at bounding box center [740, 241] width 10 height 19
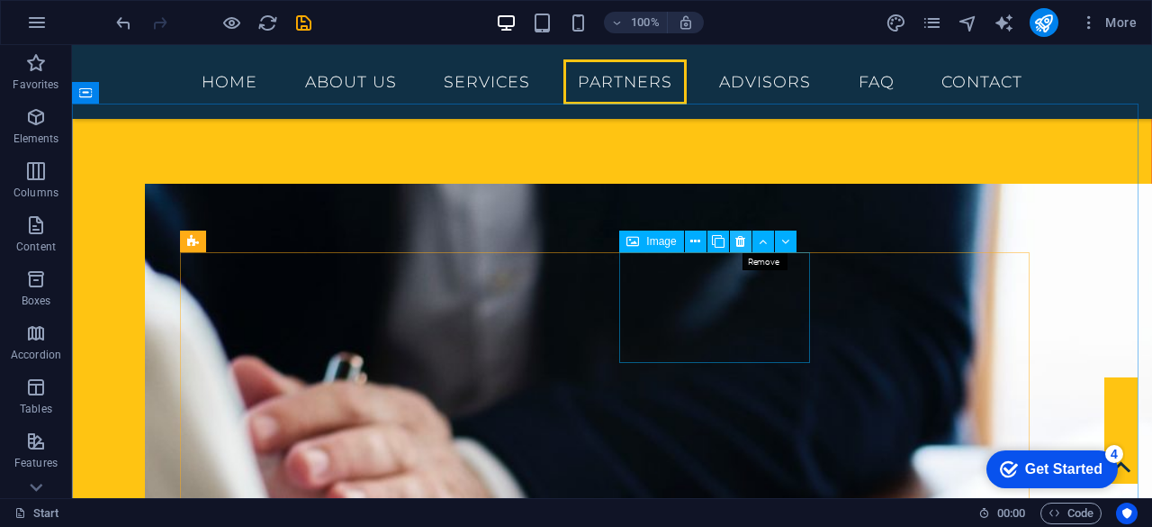
click at [743, 244] on icon at bounding box center [740, 241] width 10 height 19
click at [742, 248] on icon at bounding box center [740, 241] width 10 height 19
click at [740, 239] on icon at bounding box center [740, 241] width 10 height 19
click at [741, 244] on icon at bounding box center [740, 241] width 10 height 19
click at [738, 244] on icon at bounding box center [740, 241] width 10 height 19
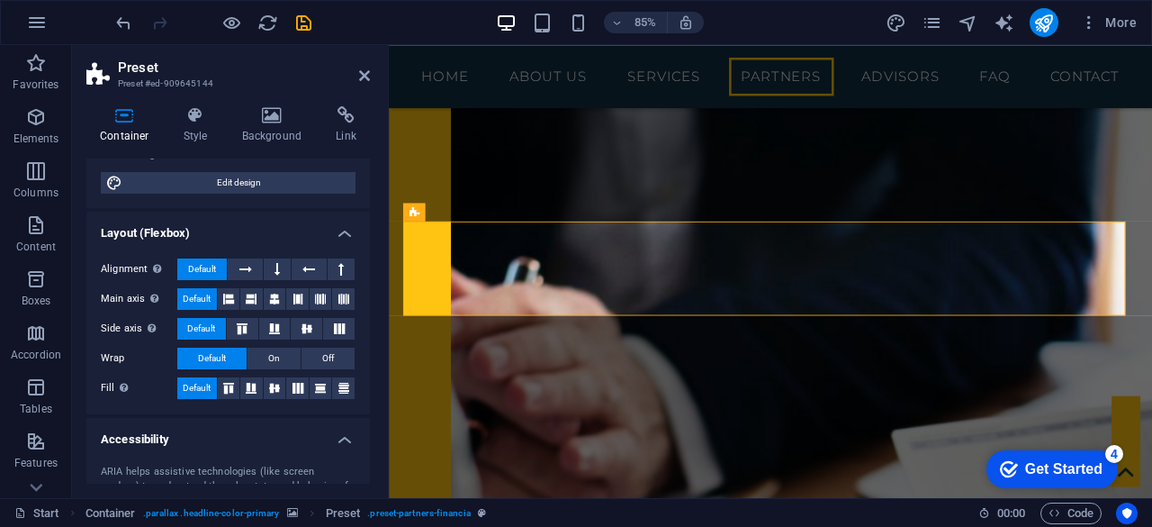
scroll to position [180, 0]
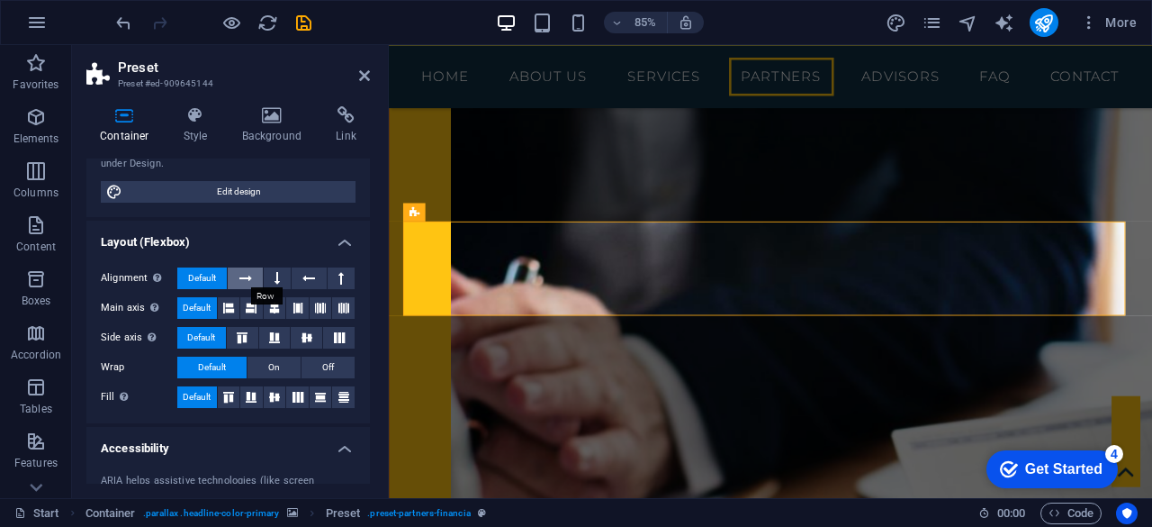
click at [249, 275] on icon at bounding box center [245, 278] width 13 height 22
click at [212, 275] on span "Default" at bounding box center [202, 278] width 28 height 22
click at [311, 276] on icon at bounding box center [308, 278] width 13 height 22
click at [279, 275] on button at bounding box center [277, 278] width 27 height 22
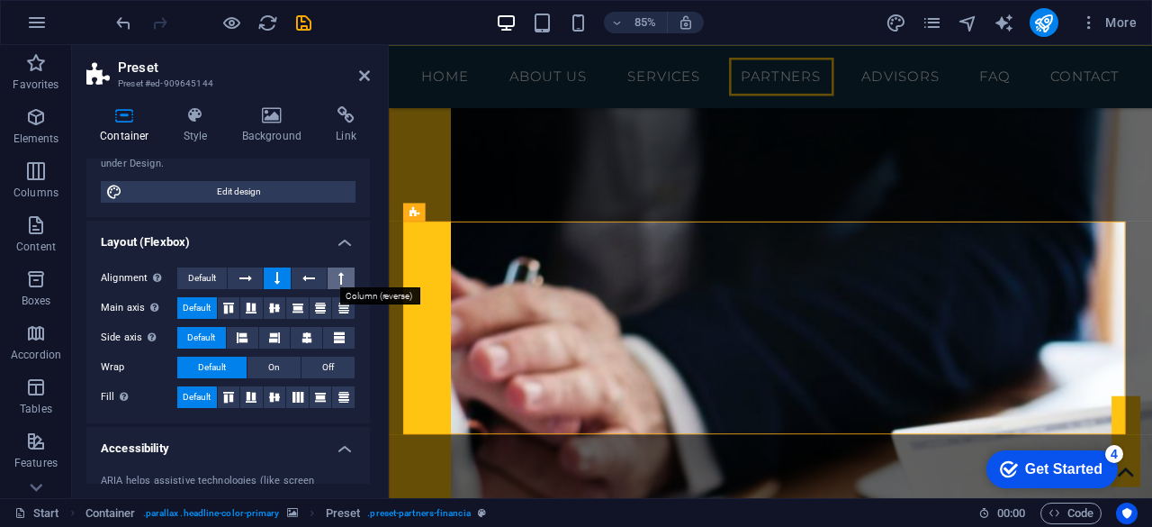
click at [338, 275] on icon at bounding box center [340, 278] width 5 height 22
click at [309, 275] on icon at bounding box center [308, 278] width 13 height 22
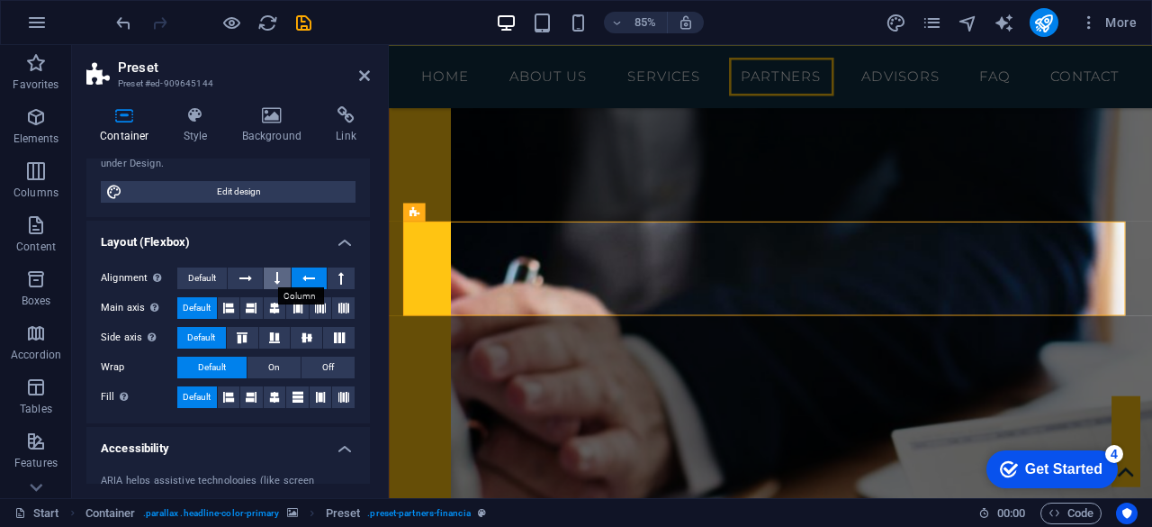
click at [275, 273] on icon at bounding box center [277, 278] width 5 height 22
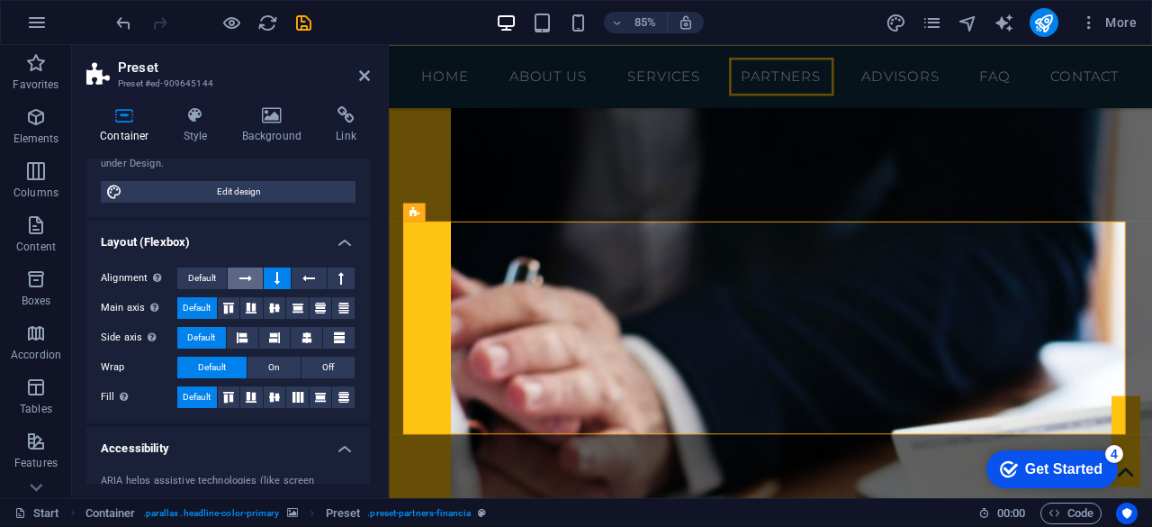
click at [236, 274] on button at bounding box center [245, 278] width 34 height 22
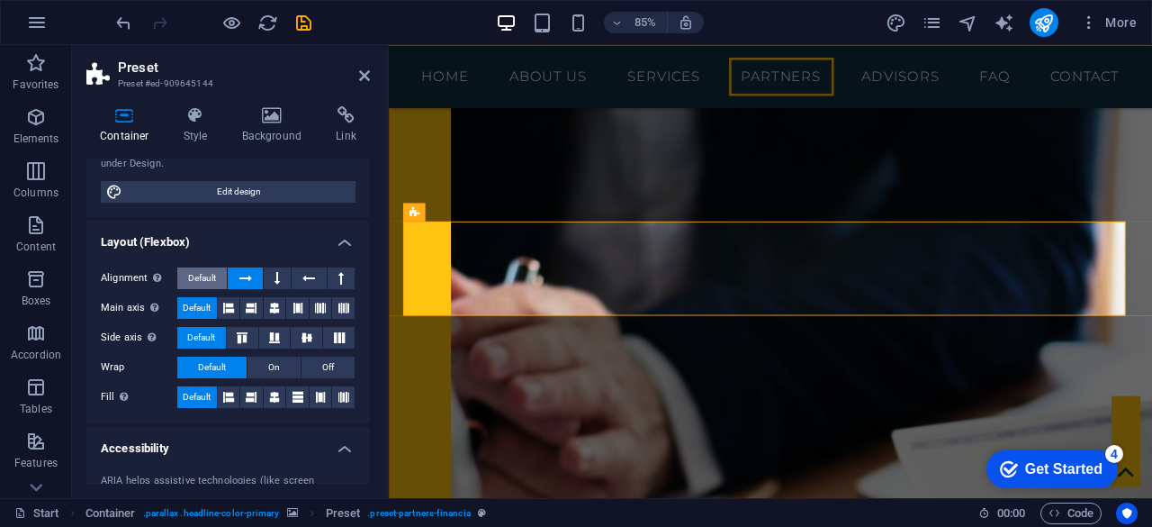
click at [206, 273] on span "Default" at bounding box center [202, 278] width 28 height 22
click at [277, 307] on icon at bounding box center [274, 308] width 11 height 22
click at [365, 73] on icon at bounding box center [364, 75] width 11 height 14
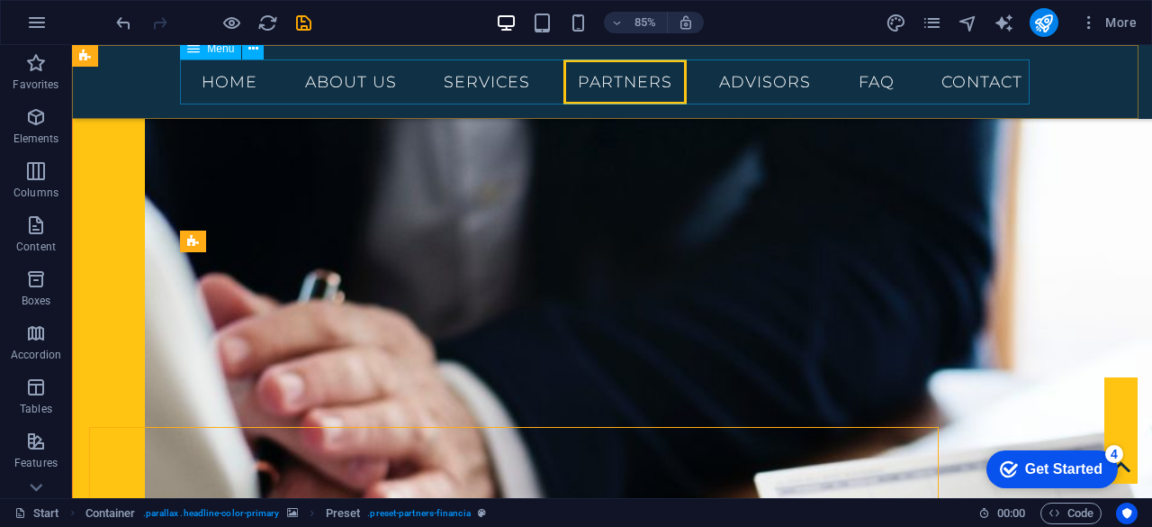
scroll to position [2085, 0]
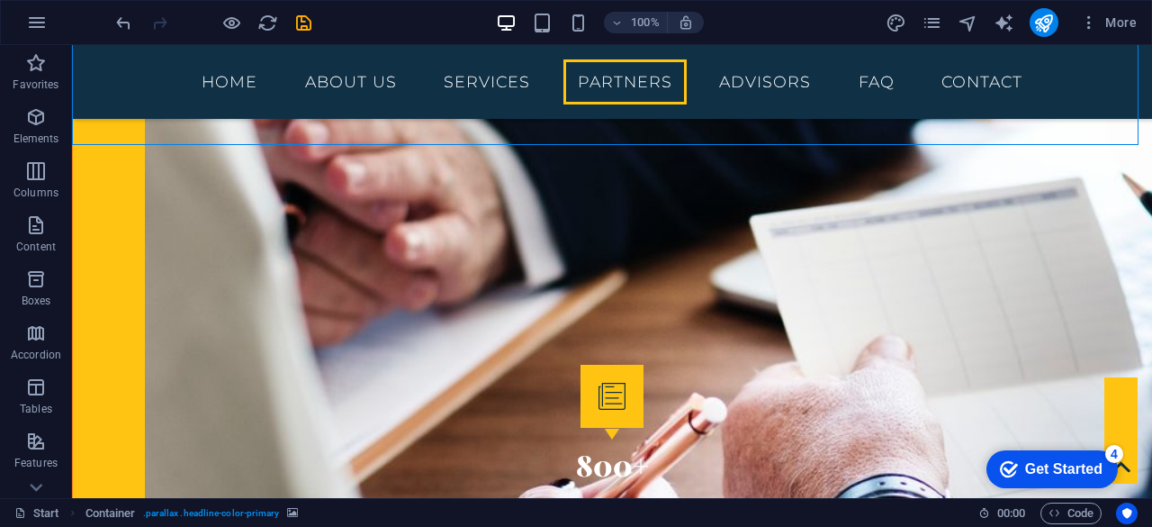
scroll to position [2445, 0]
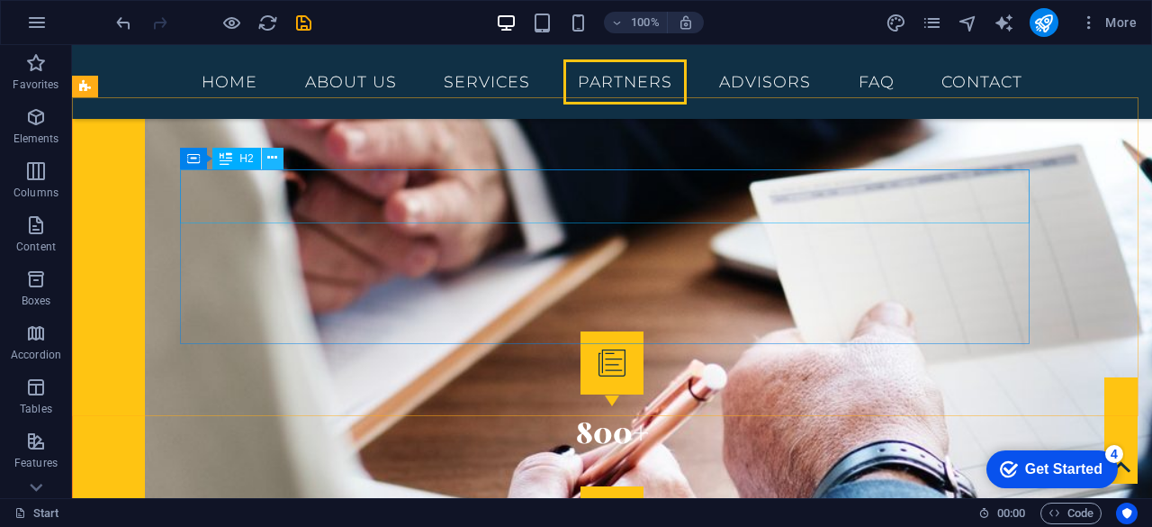
click at [273, 154] on icon at bounding box center [272, 158] width 10 height 19
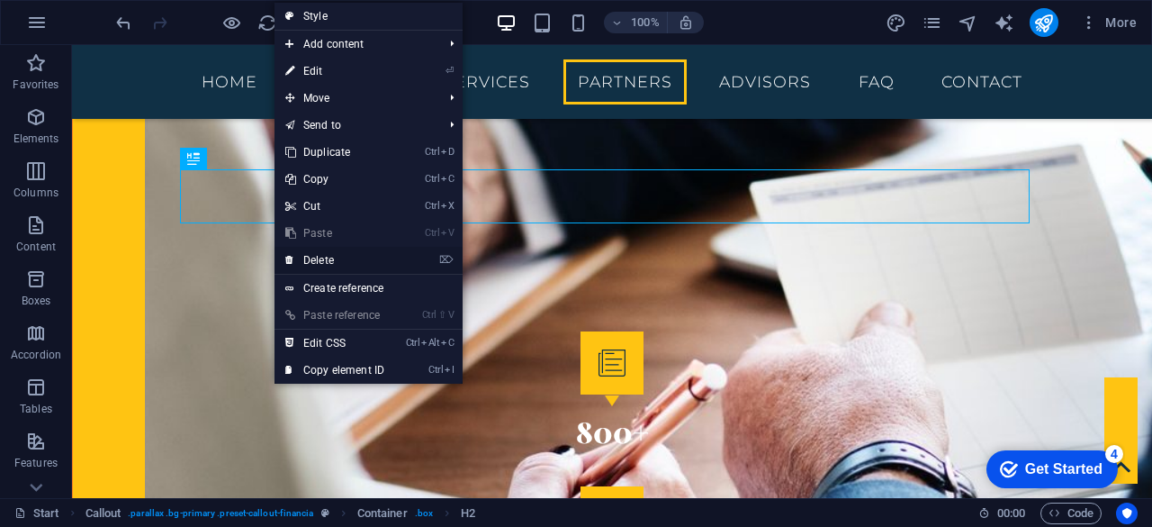
click at [313, 260] on link "⌦ Delete" at bounding box center [335, 260] width 121 height 27
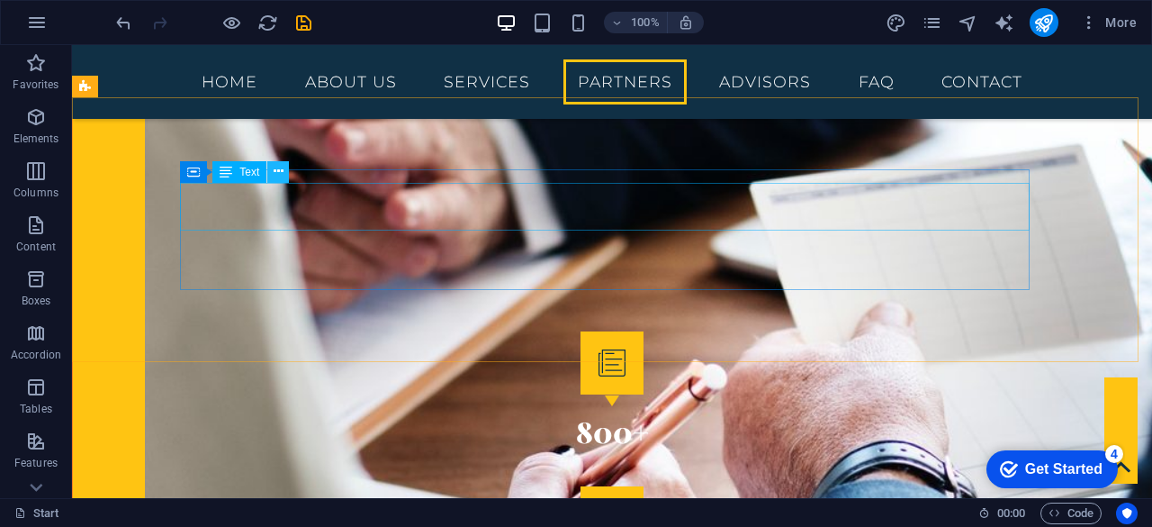
click at [280, 170] on icon at bounding box center [279, 171] width 10 height 19
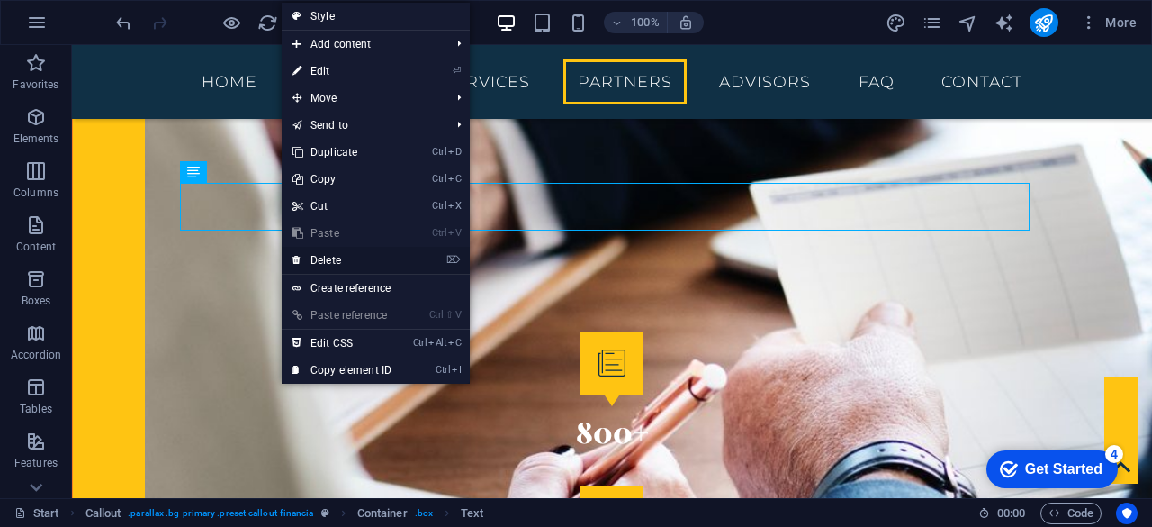
click at [331, 259] on link "⌦ Delete" at bounding box center [342, 260] width 121 height 27
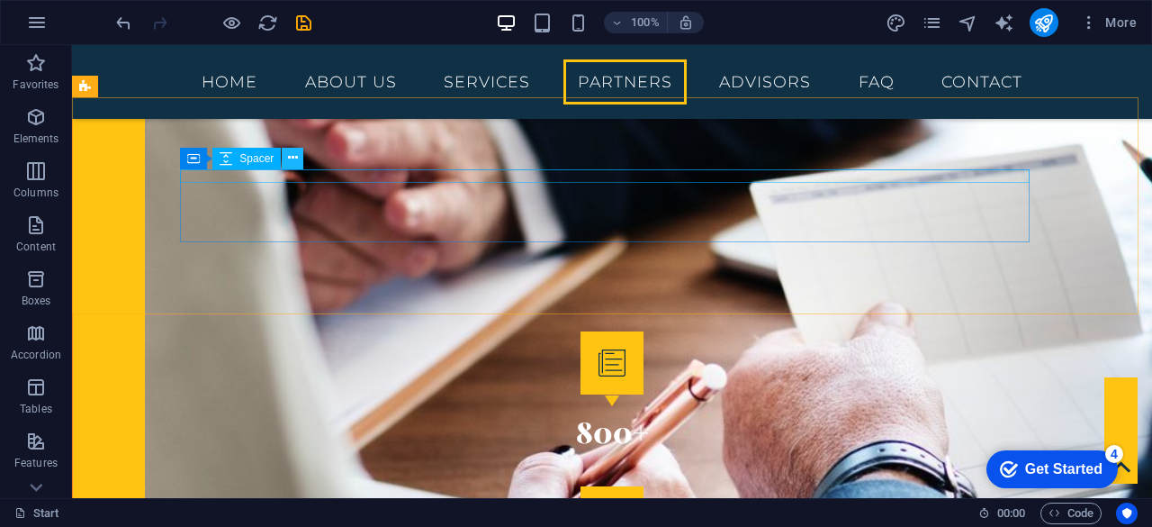
click at [291, 158] on icon at bounding box center [293, 158] width 10 height 19
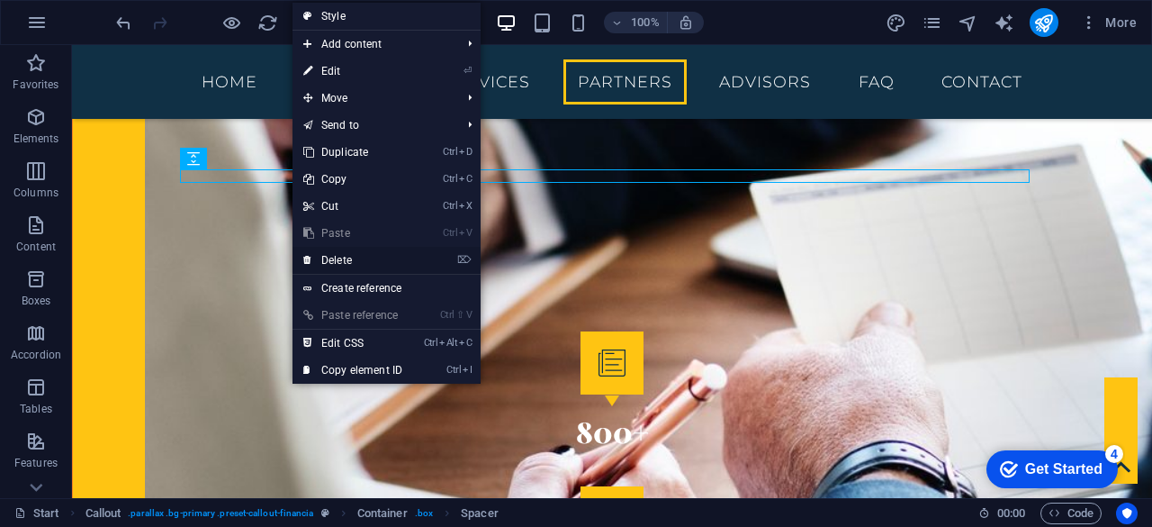
click at [337, 258] on link "⌦ Delete" at bounding box center [353, 260] width 121 height 27
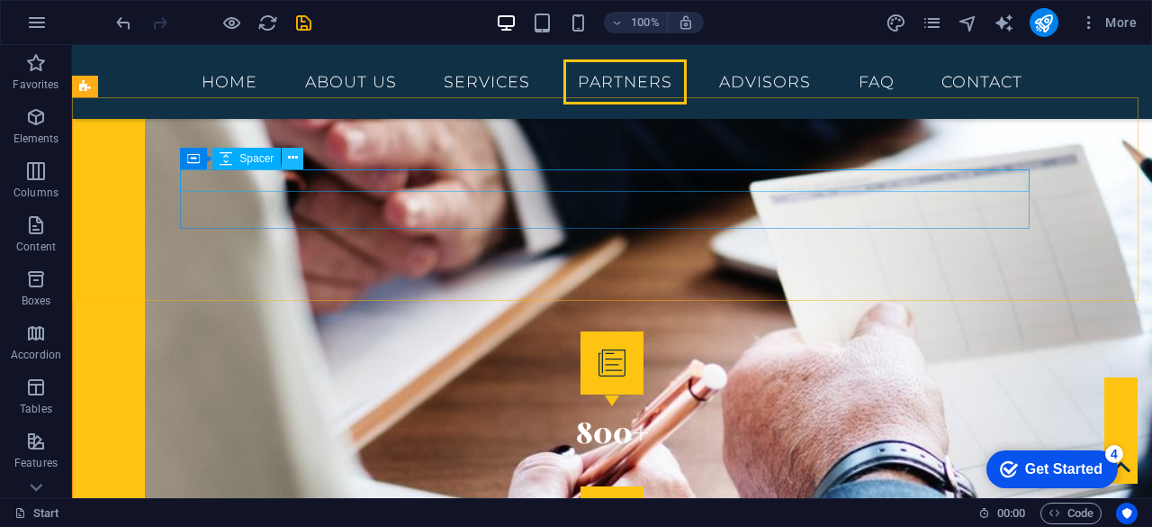
click at [288, 155] on icon at bounding box center [293, 158] width 10 height 19
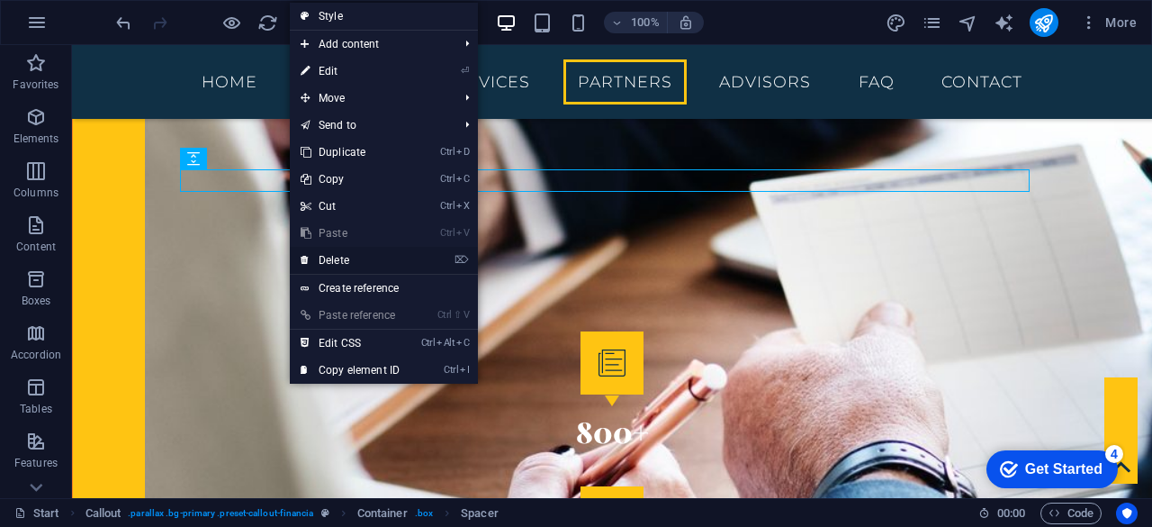
click at [322, 255] on link "⌦ Delete" at bounding box center [350, 260] width 121 height 27
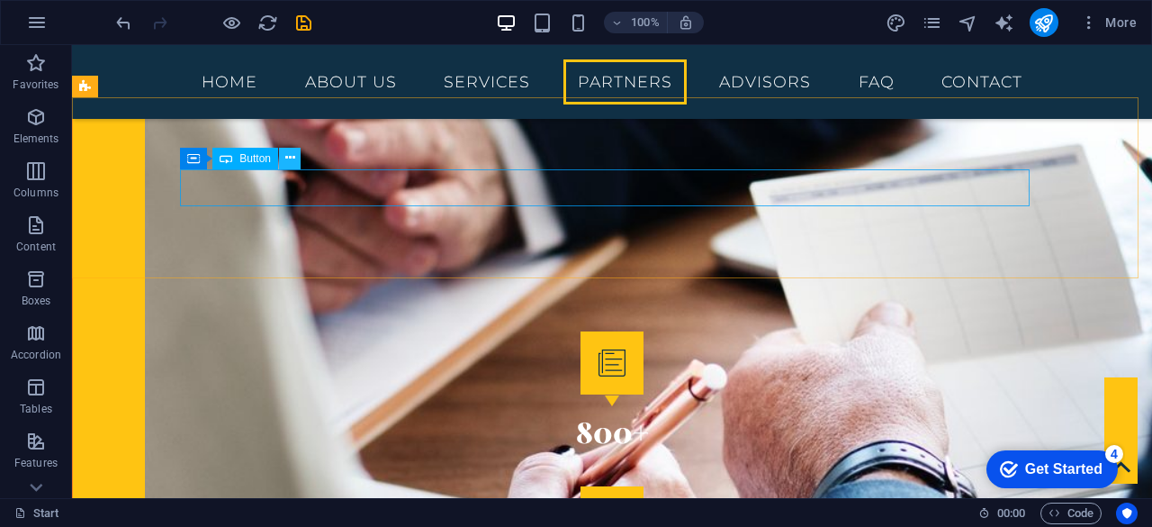
click at [284, 158] on button at bounding box center [290, 159] width 22 height 22
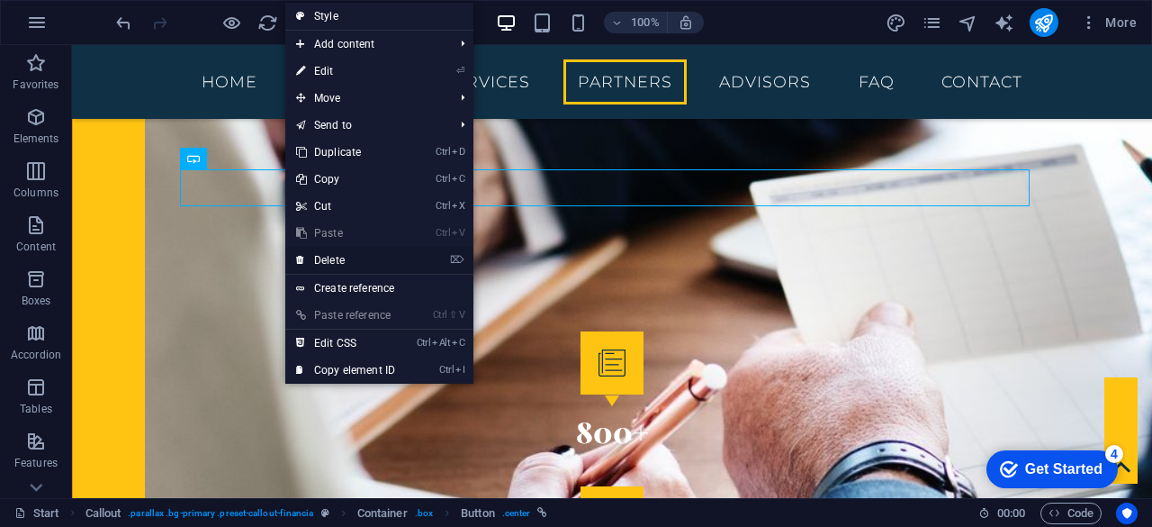
click at [333, 262] on link "⌦ Delete" at bounding box center [345, 260] width 121 height 27
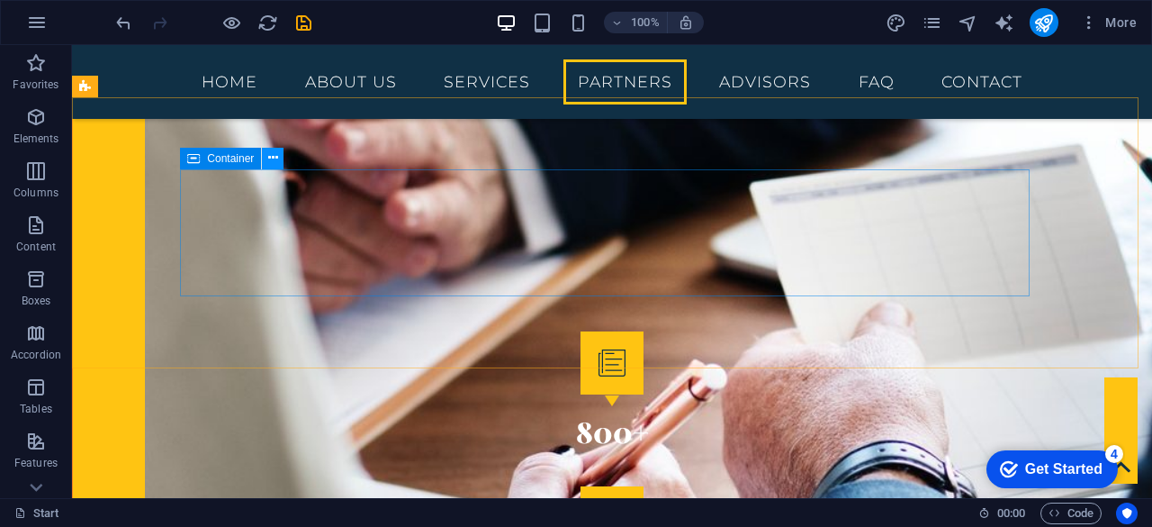
click at [271, 149] on icon at bounding box center [273, 158] width 10 height 19
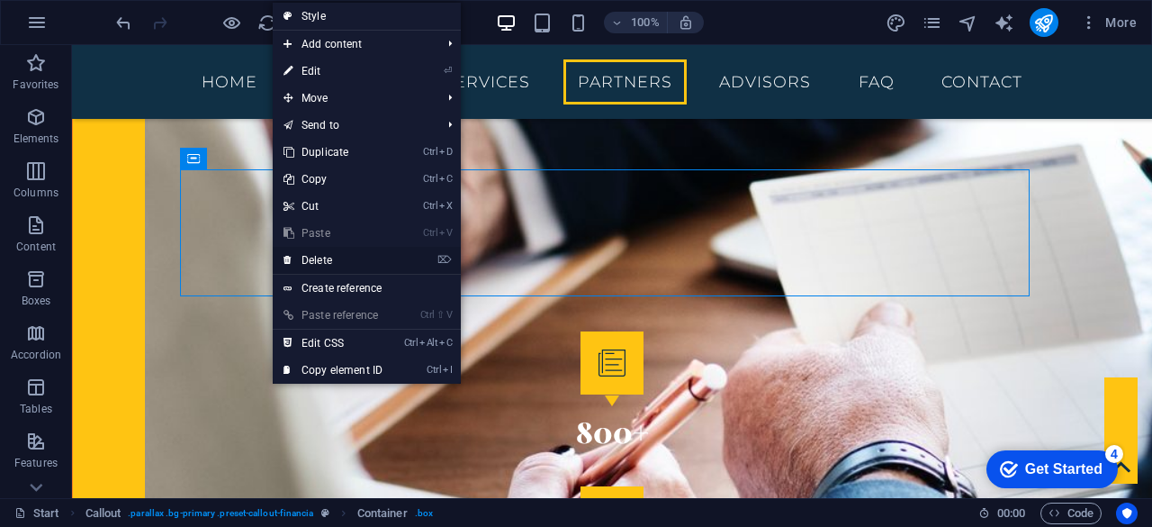
click at [320, 257] on link "⌦ Delete" at bounding box center [333, 260] width 121 height 27
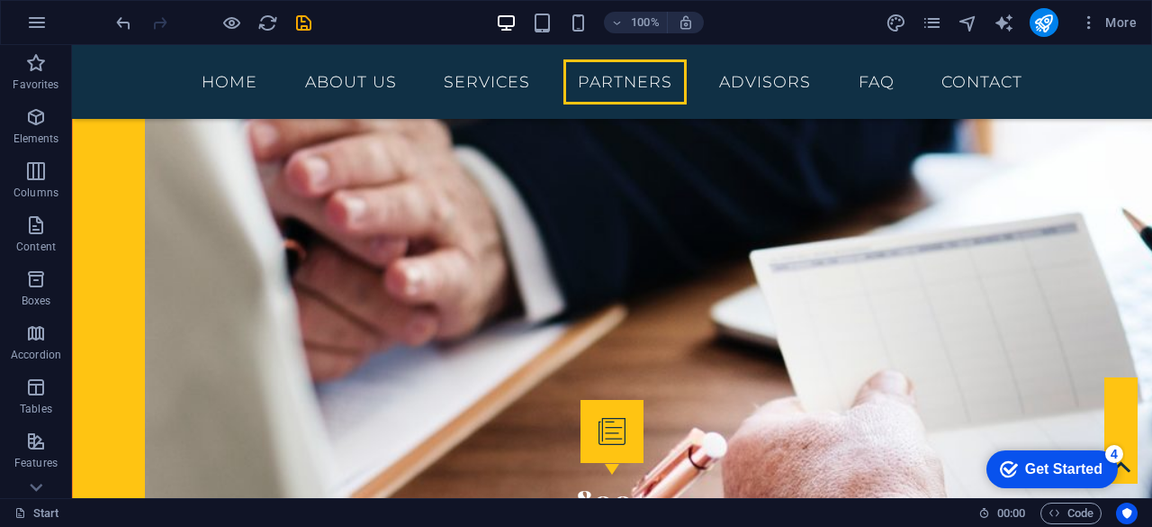
scroll to position [2373, 0]
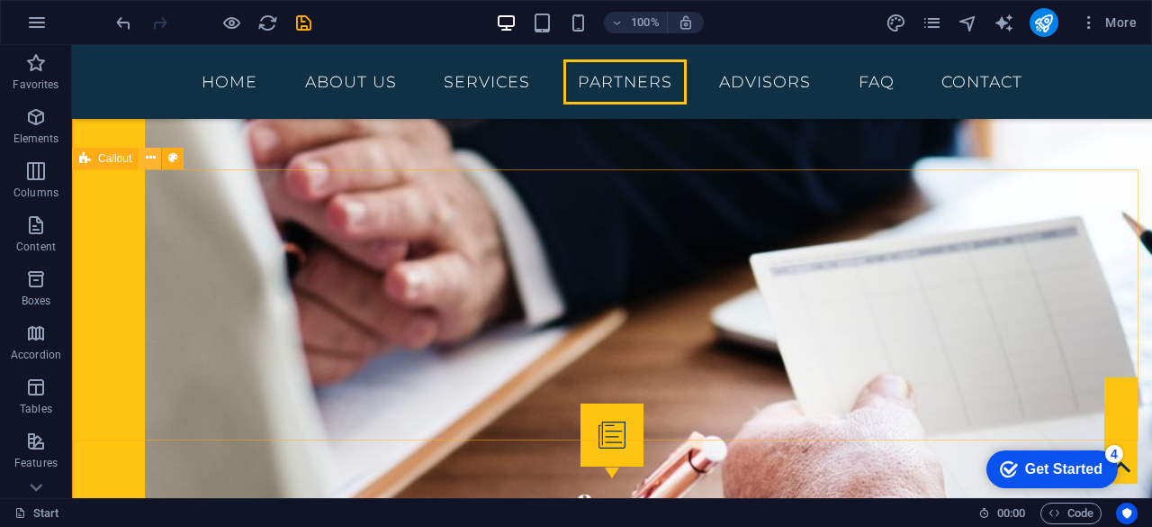
click at [151, 159] on icon at bounding box center [151, 158] width 10 height 19
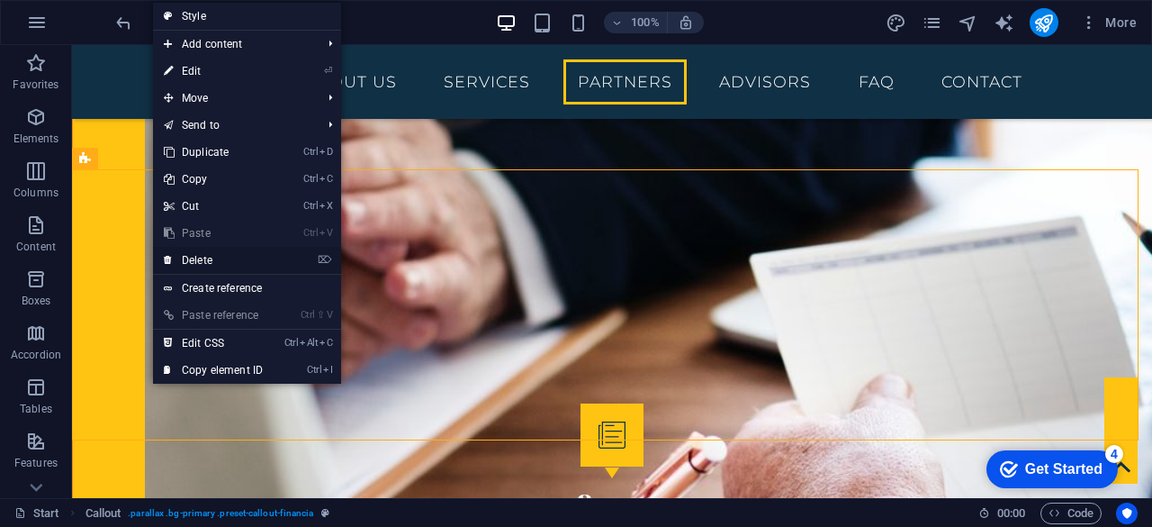
click at [216, 257] on link "⌦ Delete" at bounding box center [213, 260] width 121 height 27
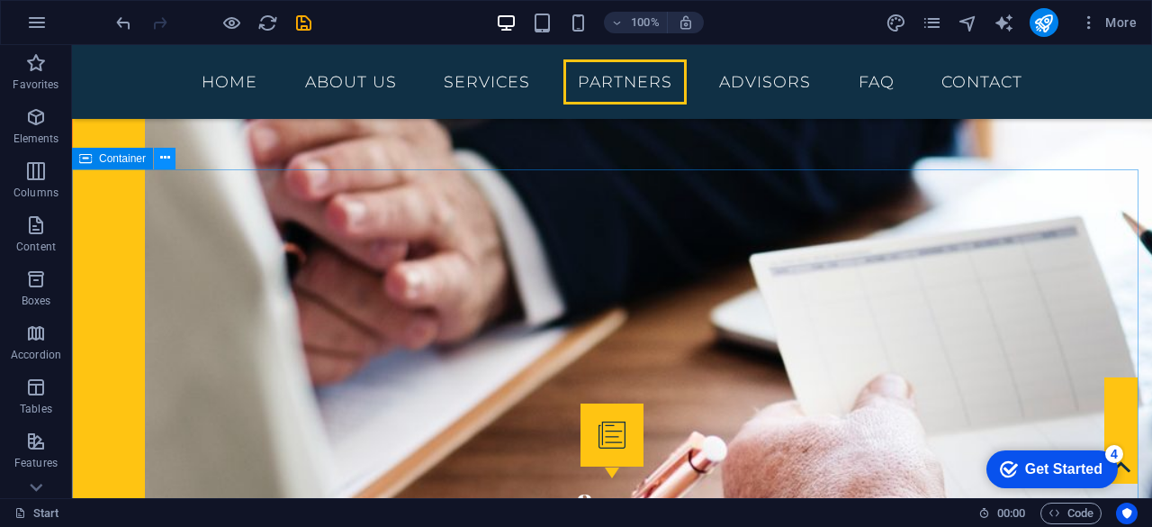
click at [160, 163] on icon at bounding box center [165, 158] width 10 height 19
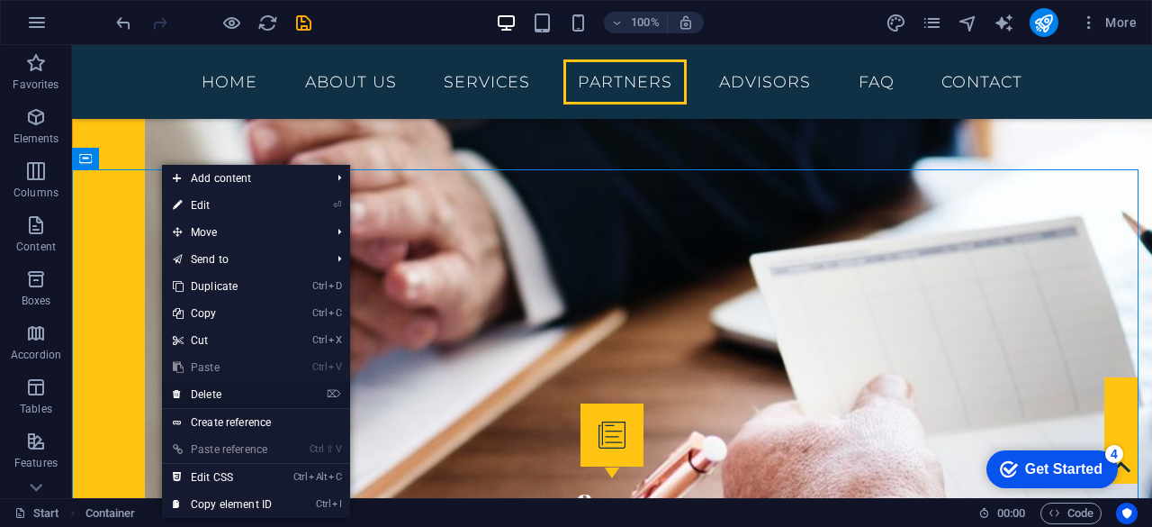
click at [214, 391] on link "⌦ Delete" at bounding box center [222, 394] width 121 height 27
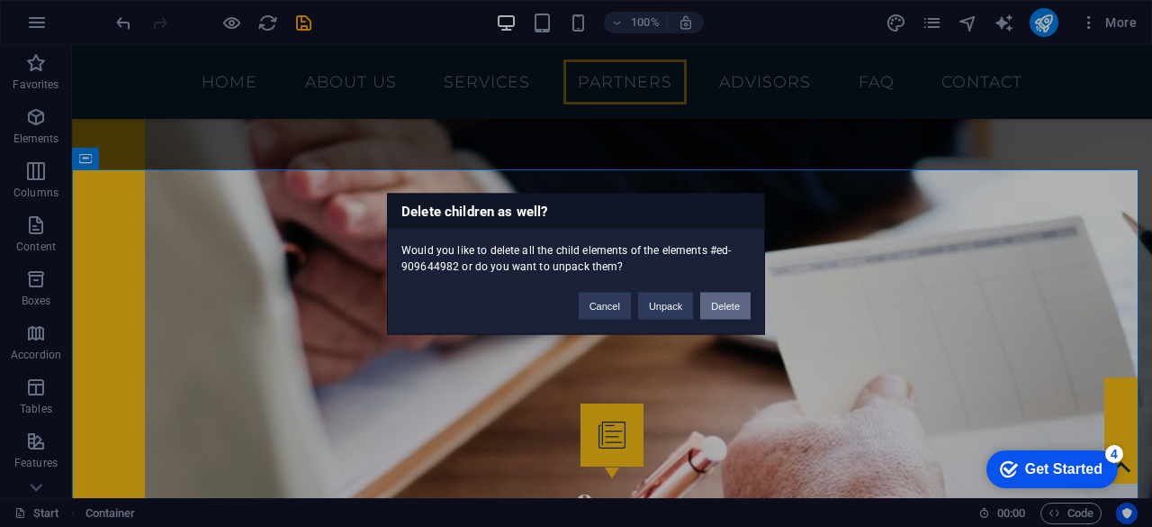
click at [717, 303] on button "Delete" at bounding box center [725, 305] width 50 height 27
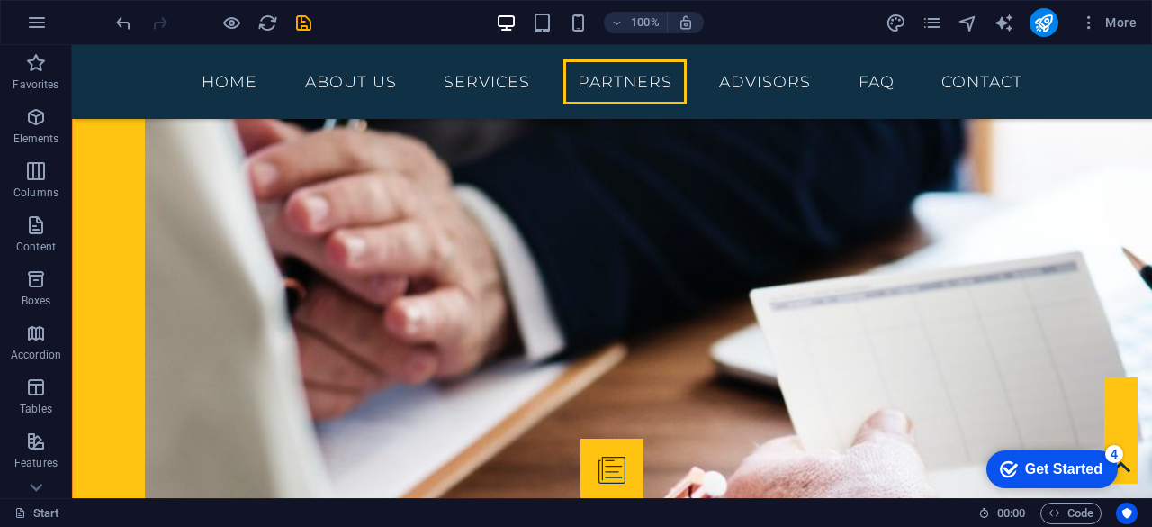
scroll to position [2337, 0]
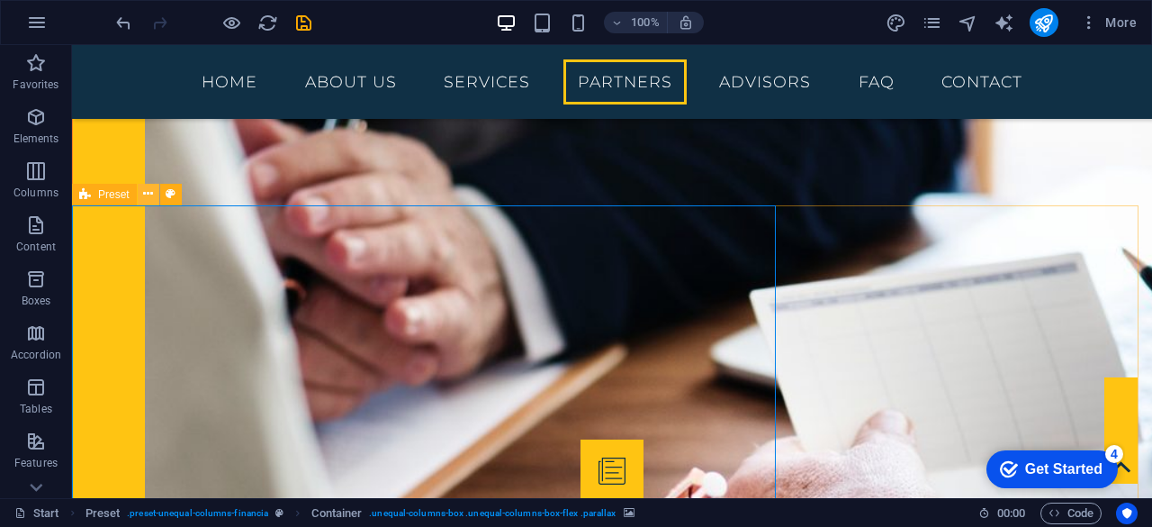
click at [149, 192] on icon at bounding box center [148, 194] width 10 height 19
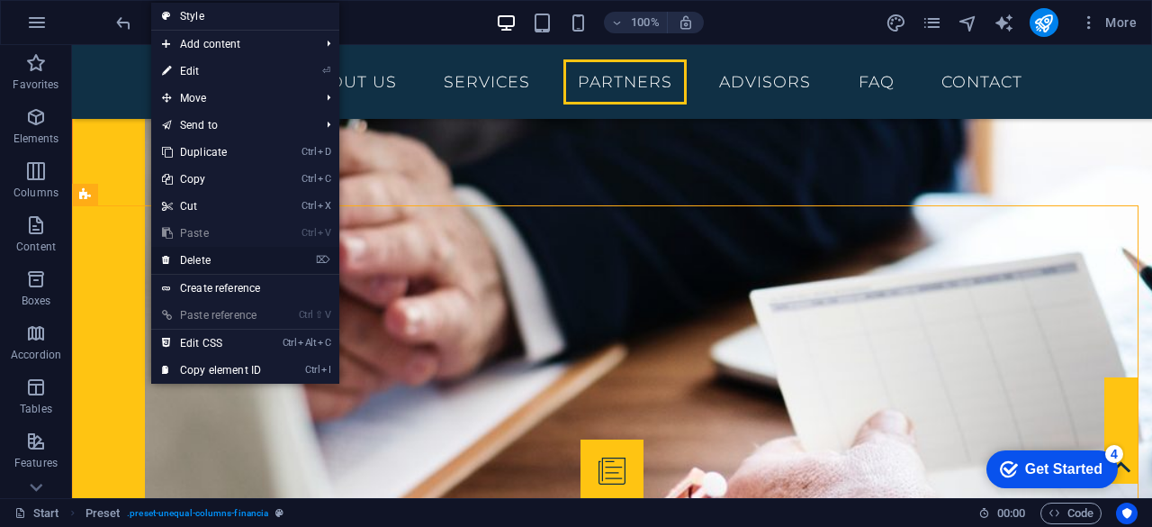
click at [194, 253] on link "⌦ Delete" at bounding box center [211, 260] width 121 height 27
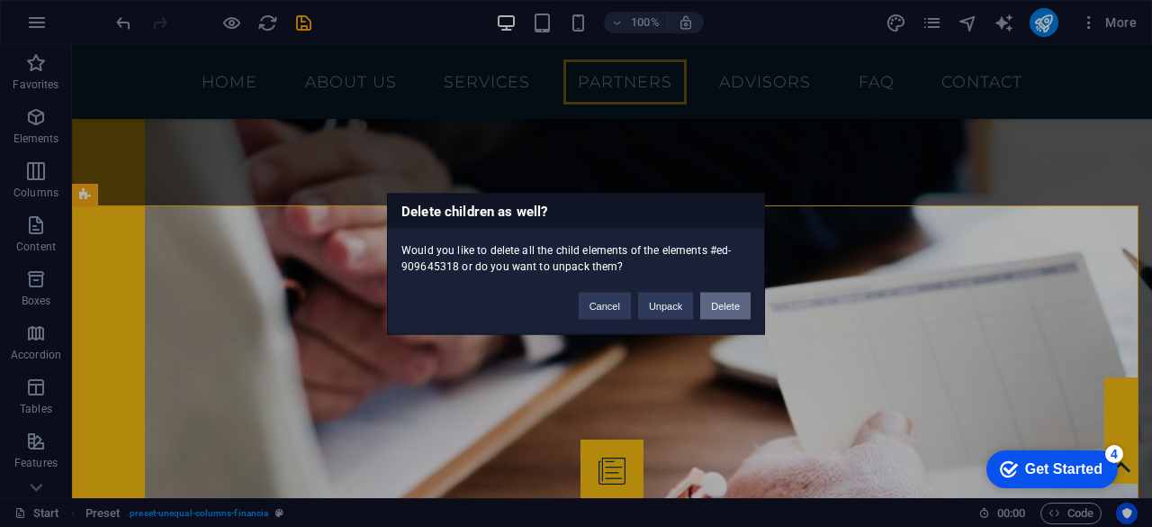
click at [723, 302] on button "Delete" at bounding box center [725, 305] width 50 height 27
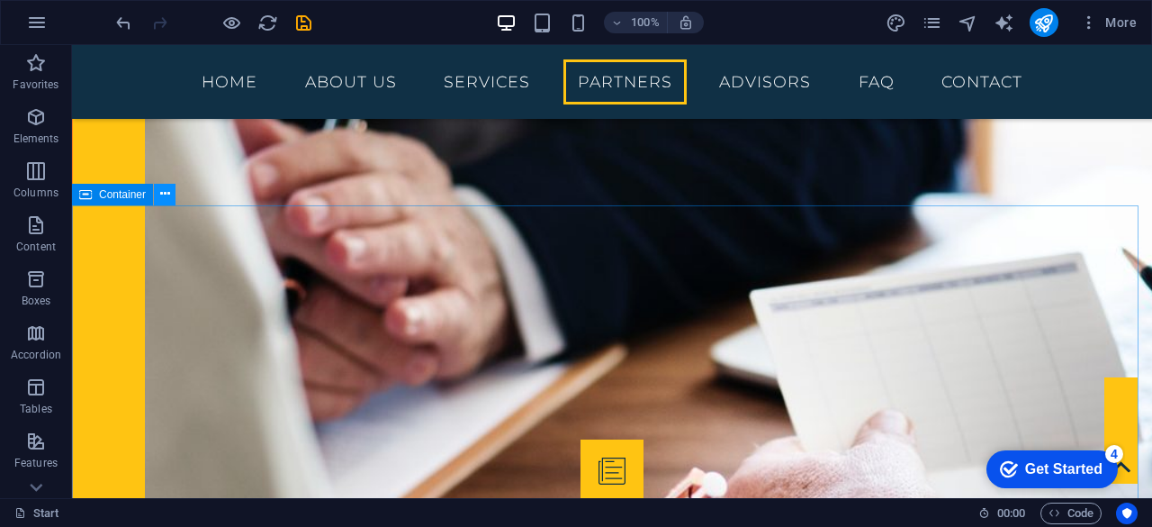
click at [167, 195] on icon at bounding box center [165, 194] width 10 height 19
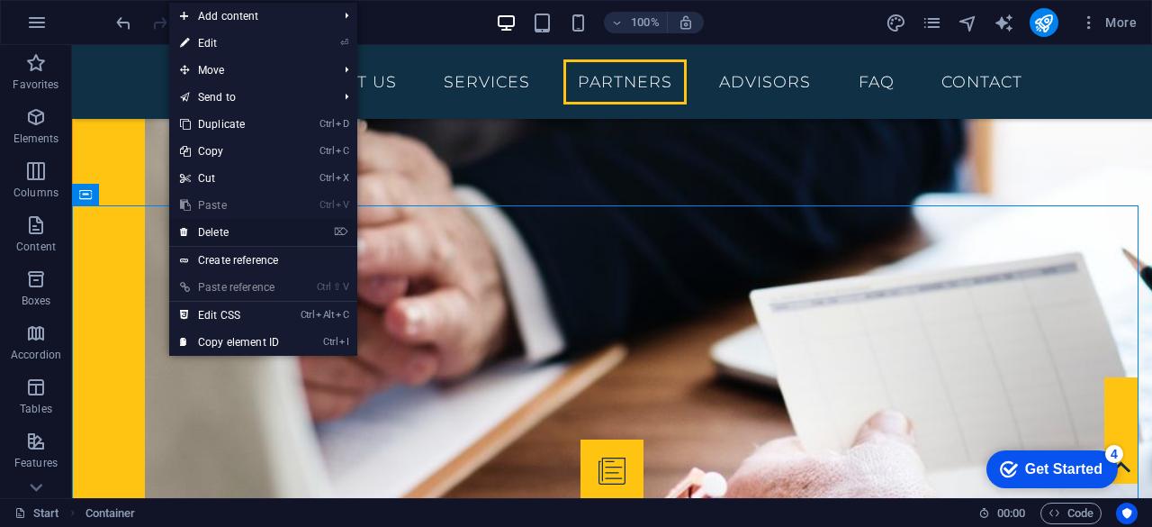
click at [203, 231] on link "⌦ Delete" at bounding box center [229, 232] width 121 height 27
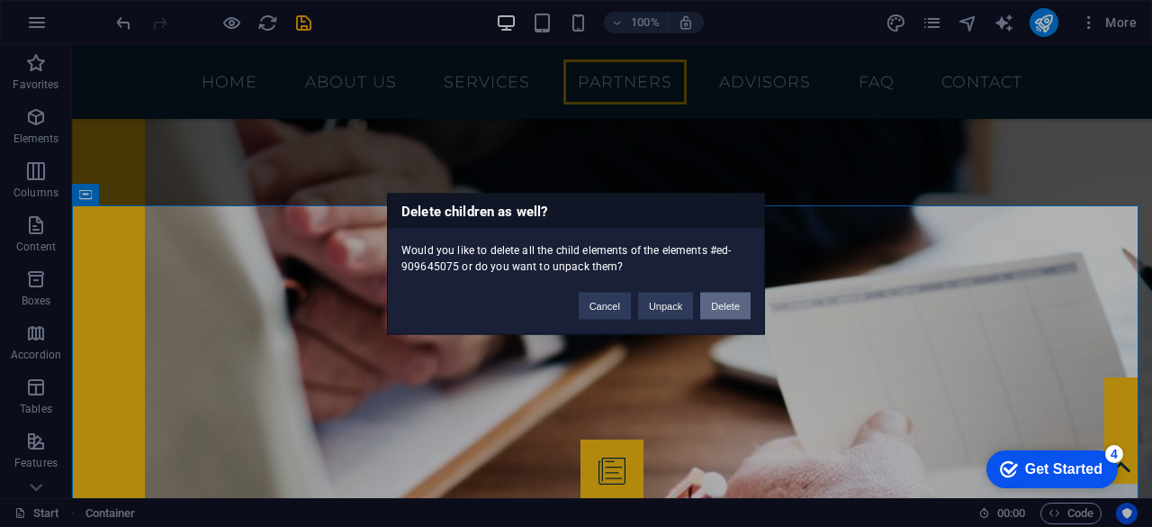
click at [729, 304] on button "Delete" at bounding box center [725, 305] width 50 height 27
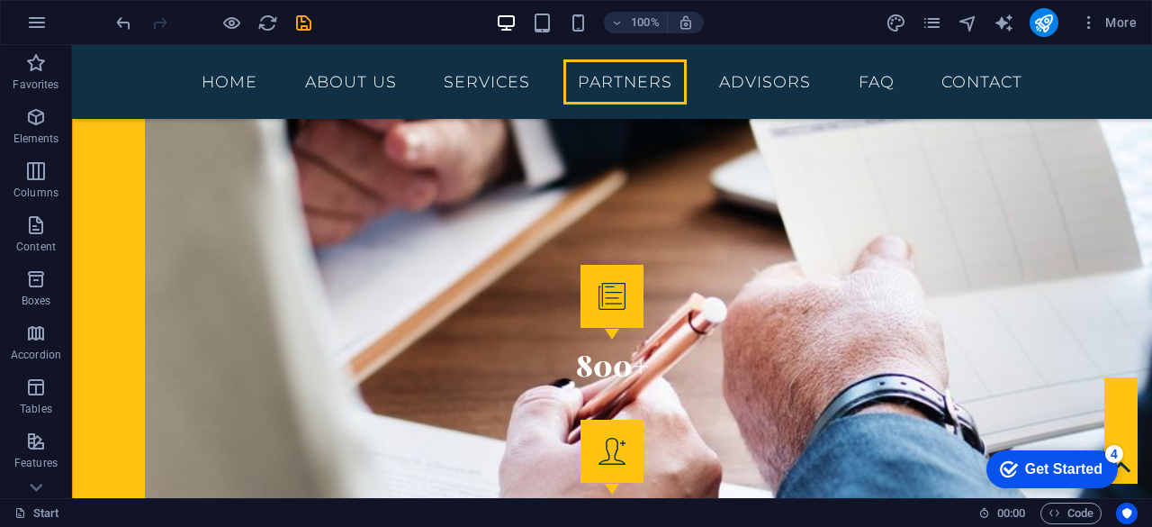
scroll to position [2511, 0]
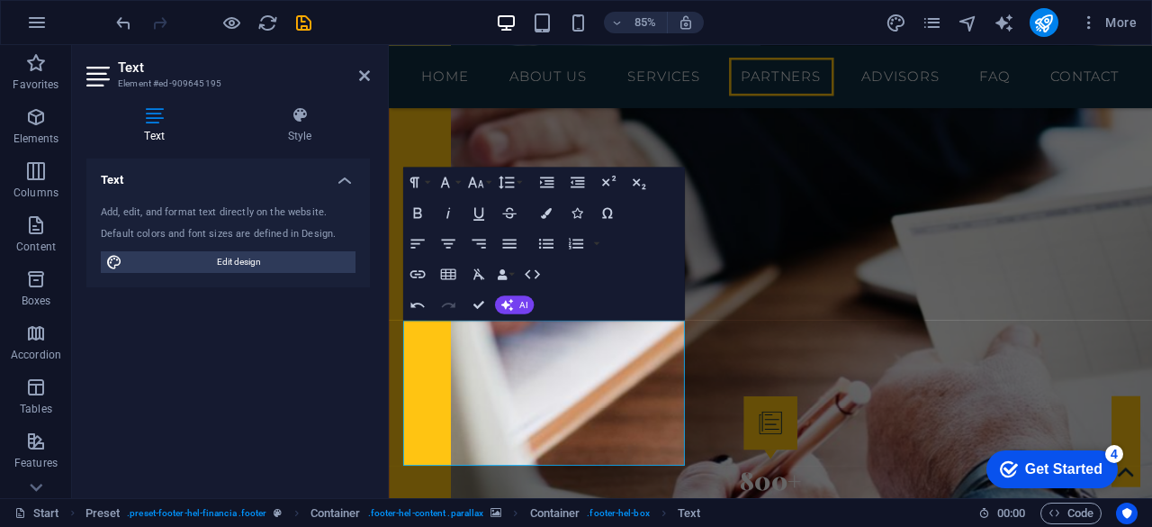
click at [358, 446] on div "Text Add, edit, and format text directly on the website. Default colors and fon…" at bounding box center [228, 320] width 284 height 325
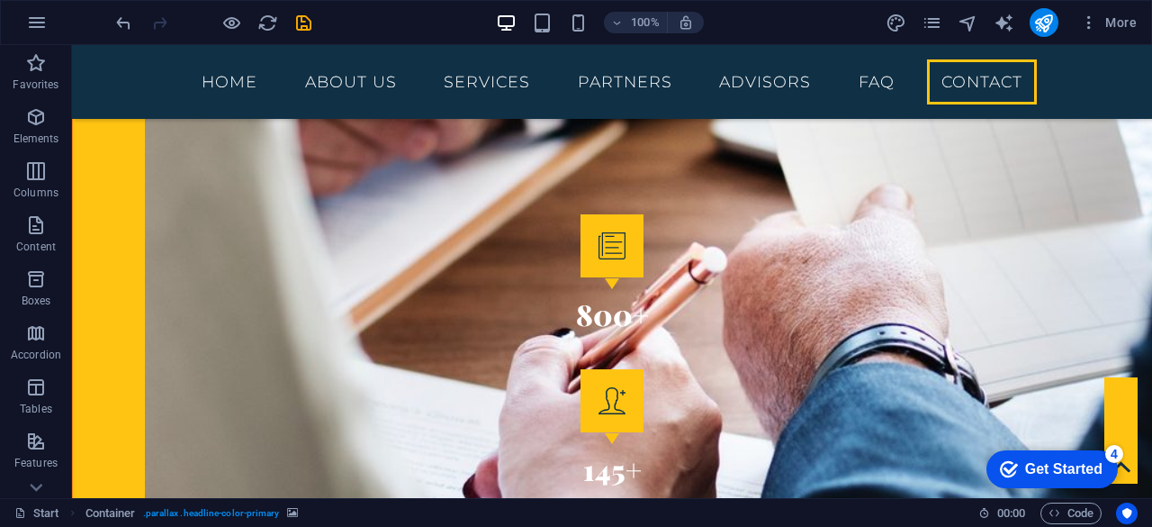
scroll to position [2562, 0]
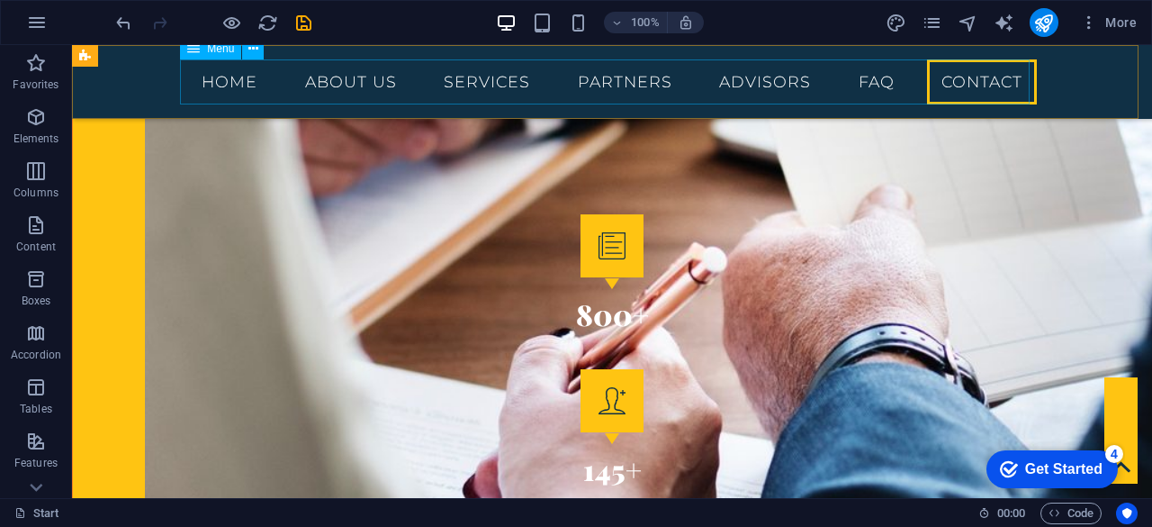
click at [748, 79] on nav "Home About us Services Partners Advisors FAQ Contact" at bounding box center [612, 81] width 850 height 45
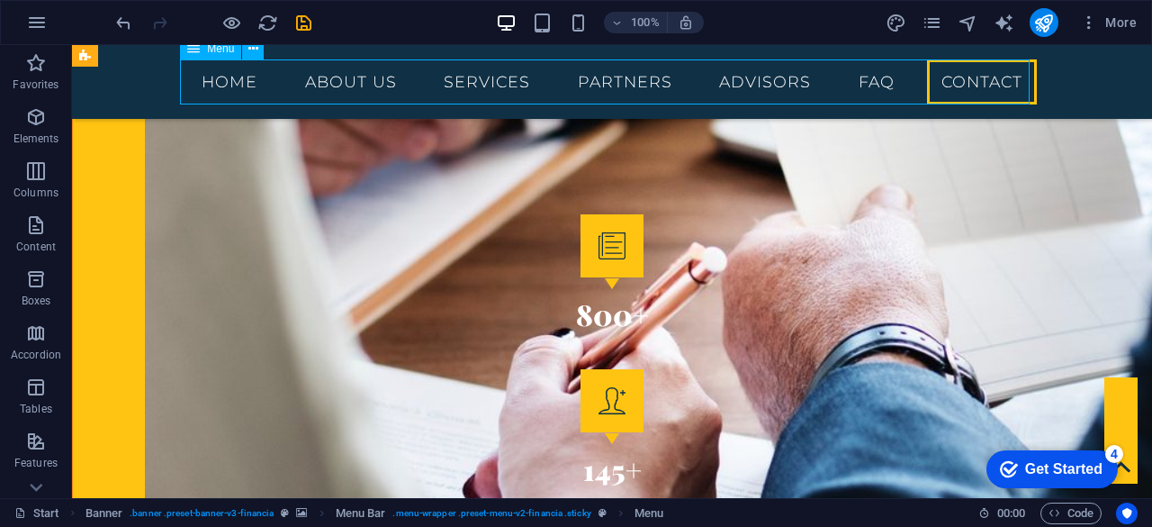
click at [748, 79] on nav "Home About us Services Partners Advisors FAQ Contact" at bounding box center [612, 81] width 850 height 45
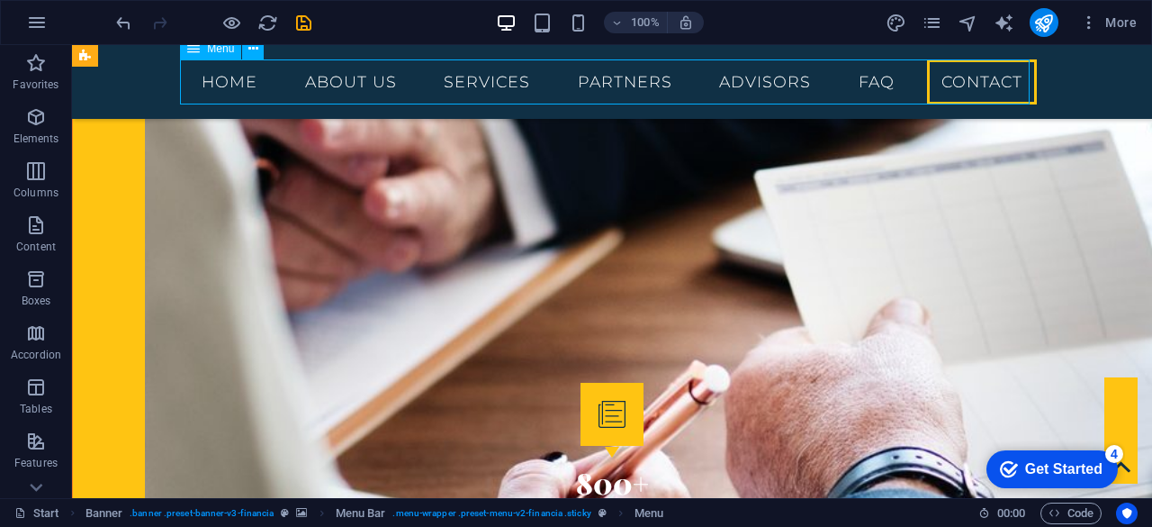
select select
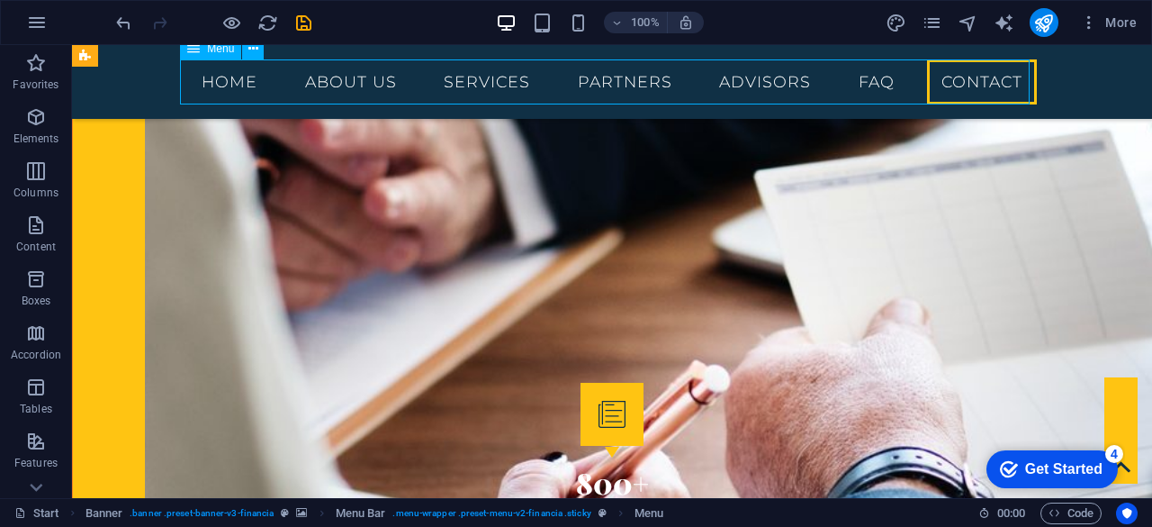
select select
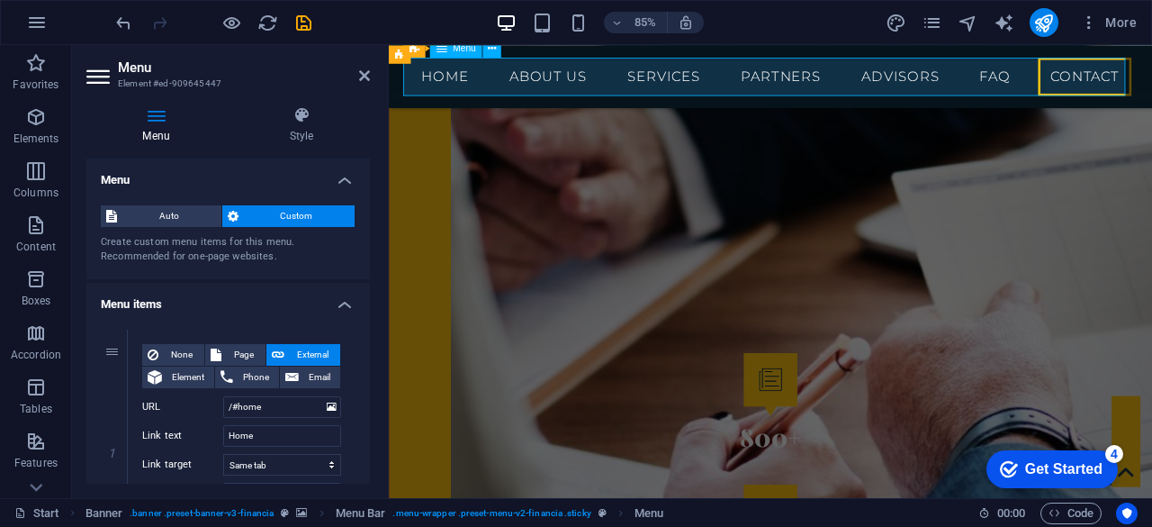
click at [965, 79] on nav "Home About us Services Partners Advisors FAQ Contact" at bounding box center [838, 81] width 850 height 45
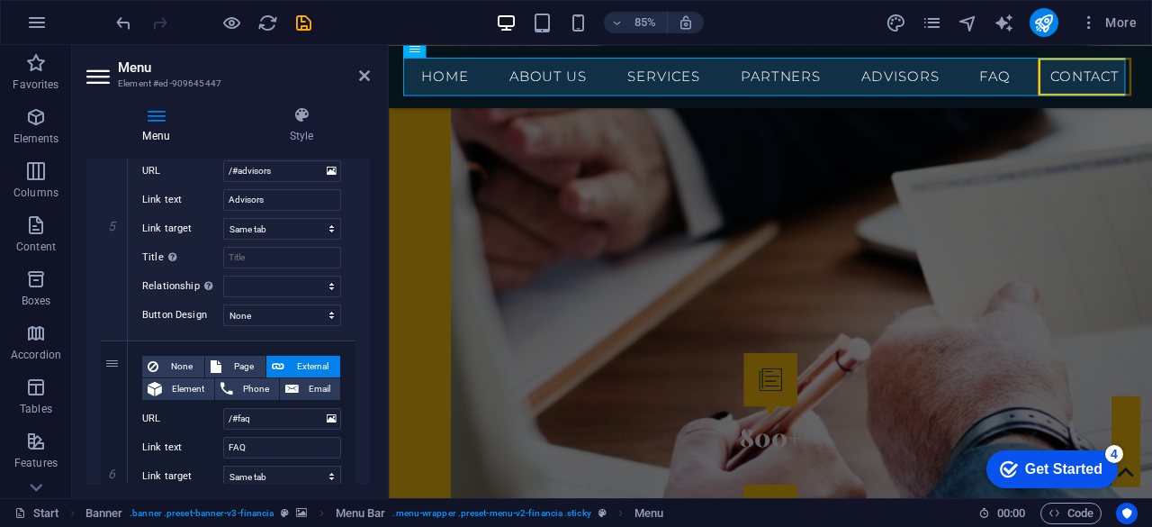
scroll to position [1209, 0]
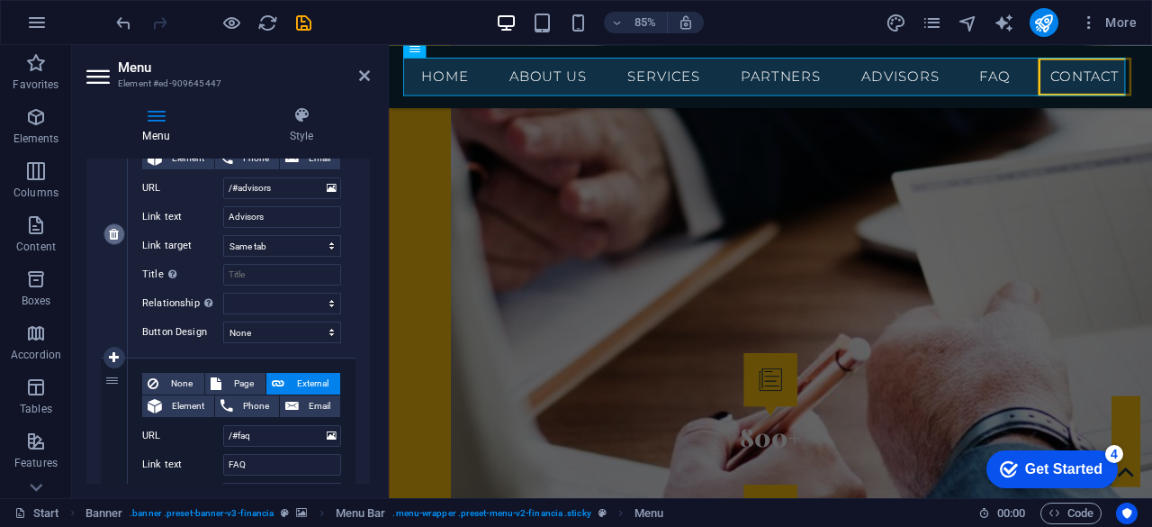
click at [115, 229] on icon at bounding box center [114, 234] width 10 height 13
select select
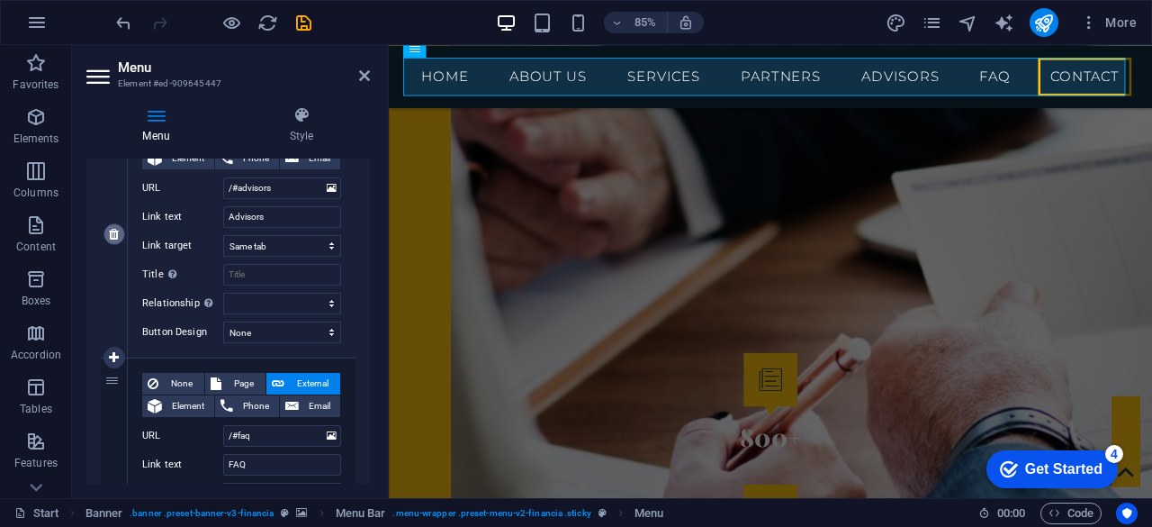
type input "/#faq"
type input "FAQ"
select select
type input "/#contact"
type input "Contact"
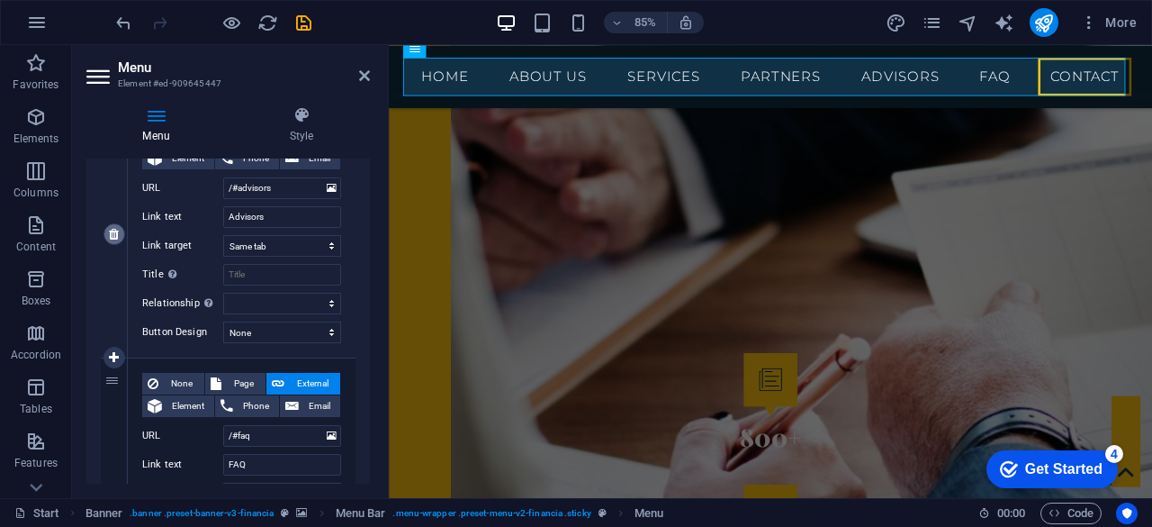
select select
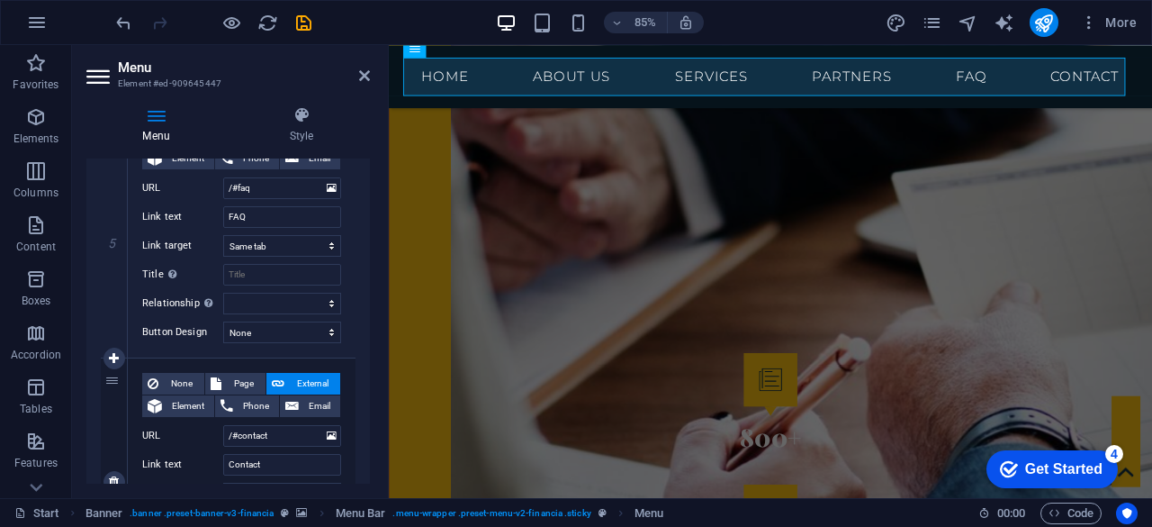
select select
type input "/#advisors"
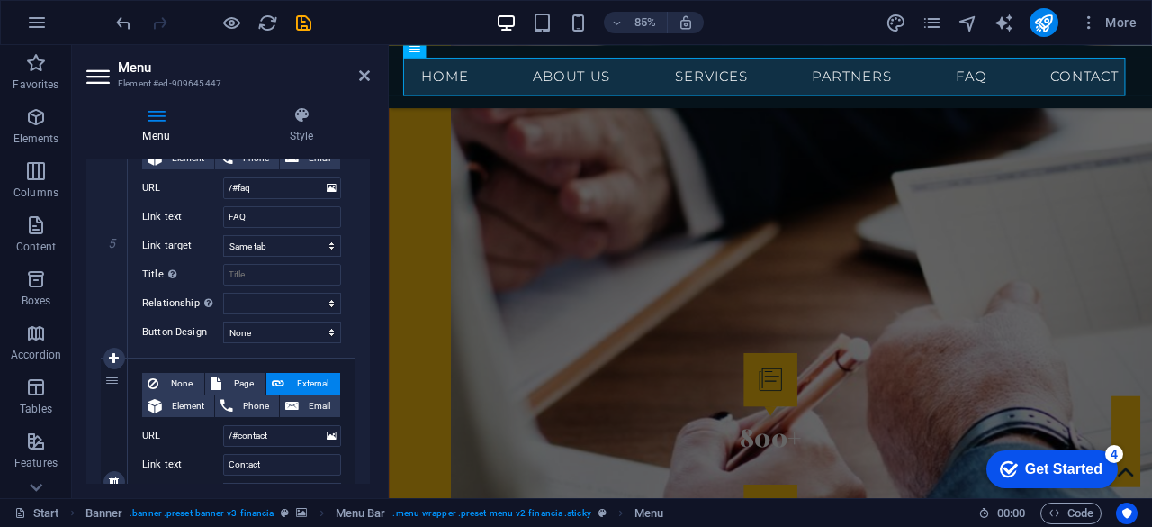
type input "Advisors"
select select
type input "/#faq"
type input "FAQ"
select select
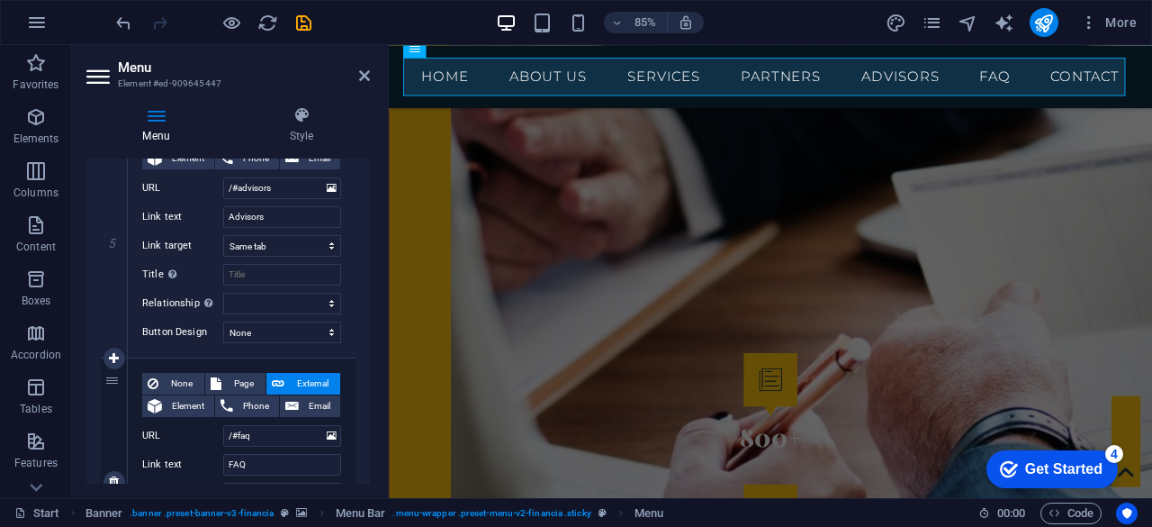
select select
click at [113, 238] on icon at bounding box center [114, 234] width 10 height 13
select select
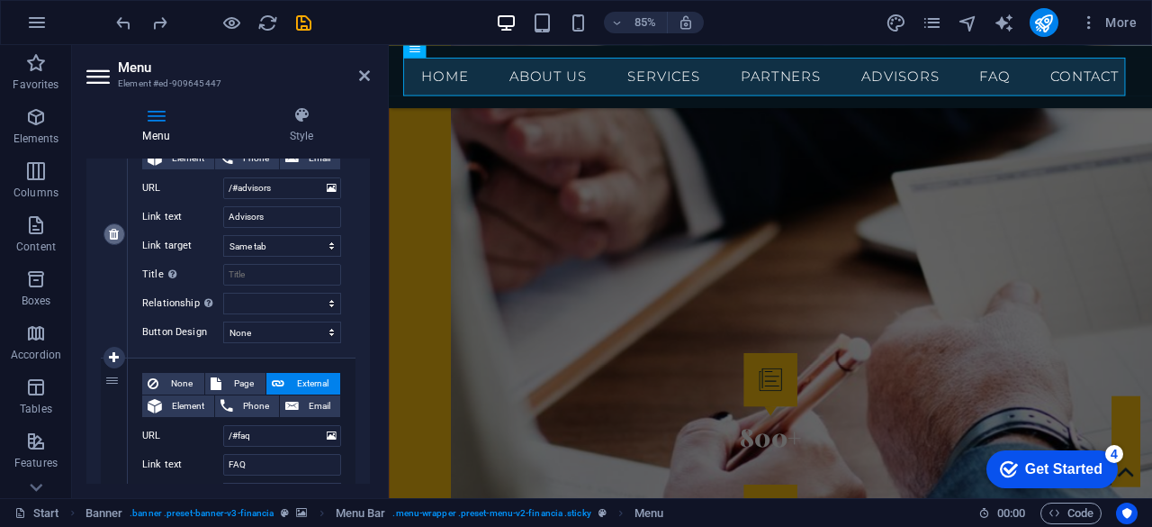
select select
type input "/#faq"
type input "FAQ"
select select
type input "/#contact"
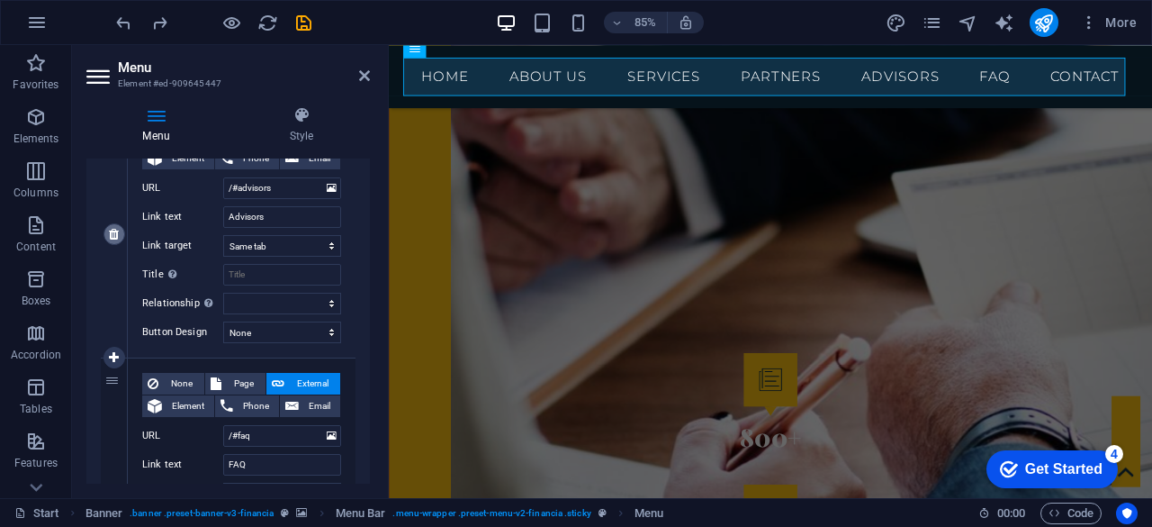
type input "Contact"
select select
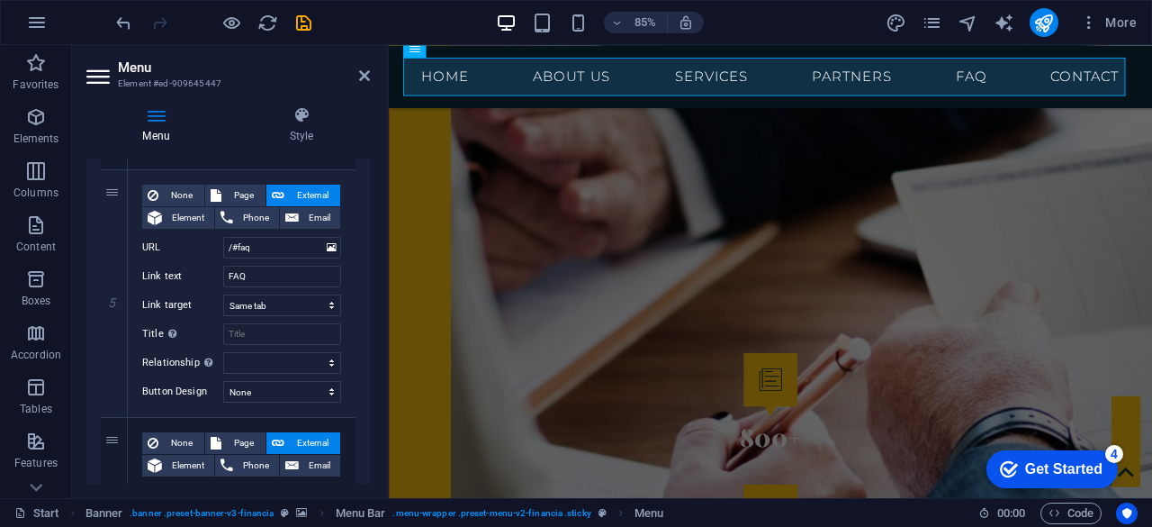
scroll to position [1122, 0]
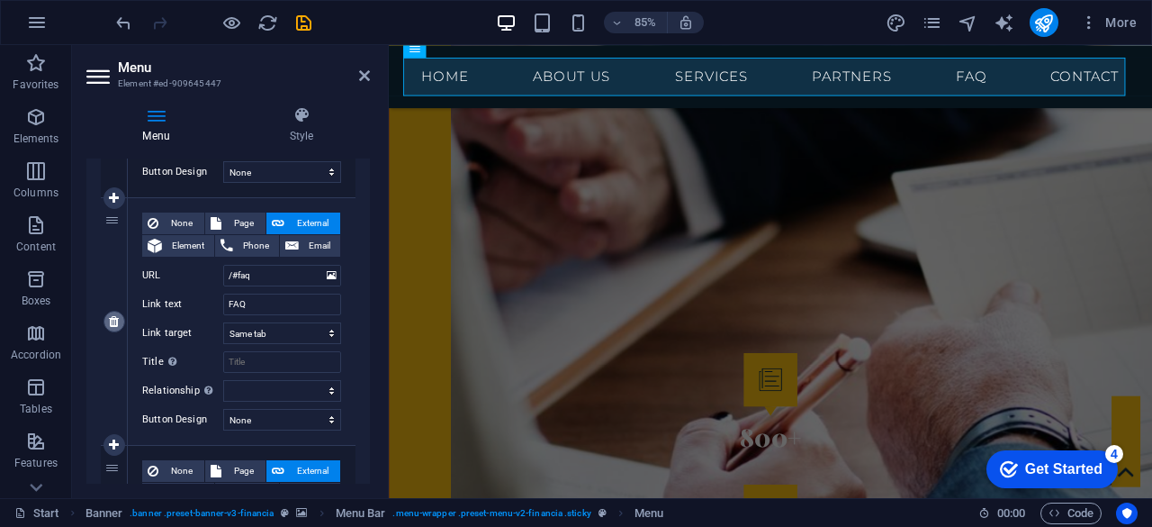
click at [115, 322] on icon at bounding box center [114, 321] width 10 height 13
select select
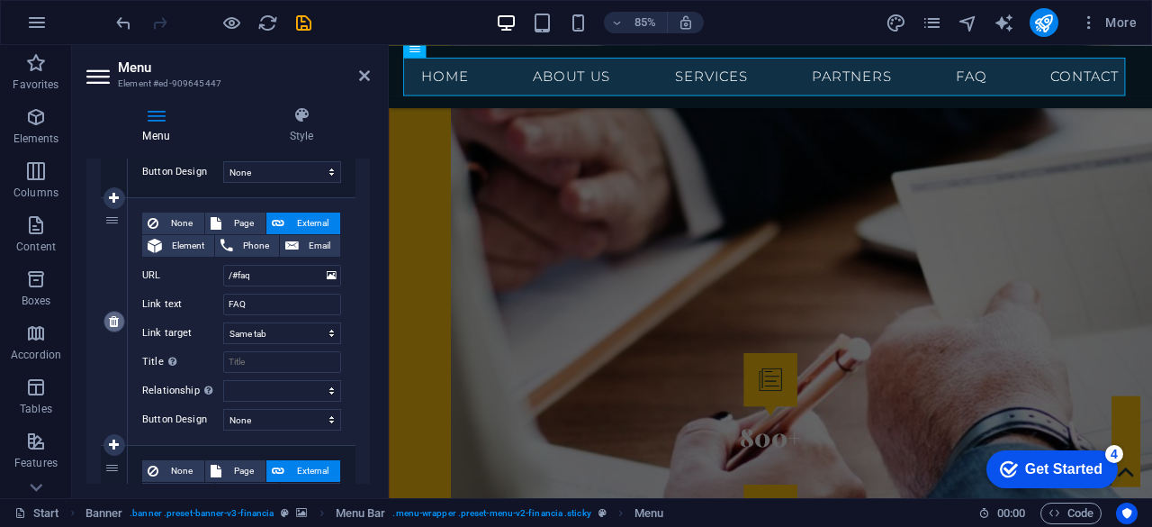
type input "/#contact"
type input "Contact"
select select
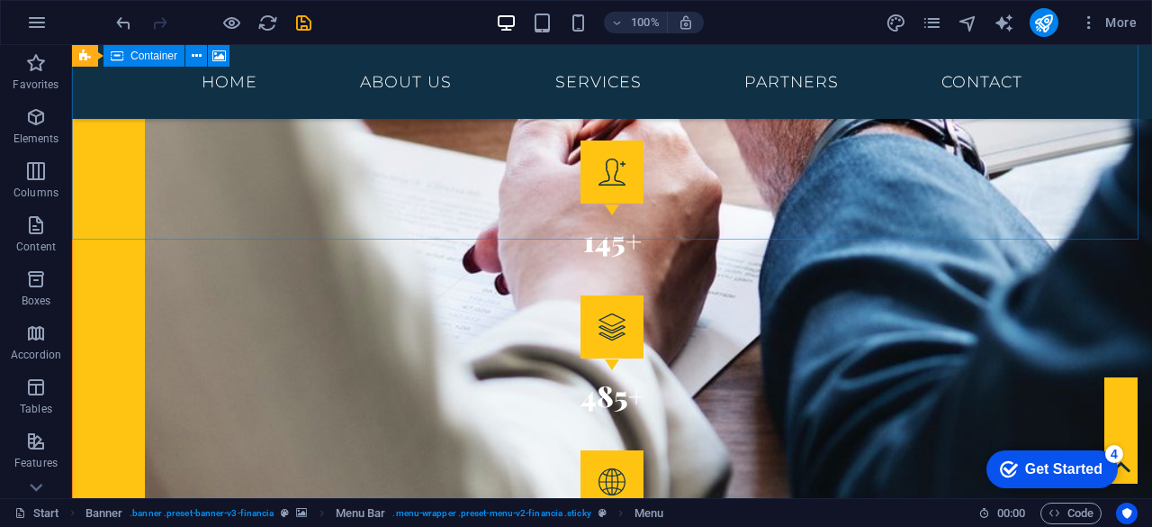
scroll to position [2818, 0]
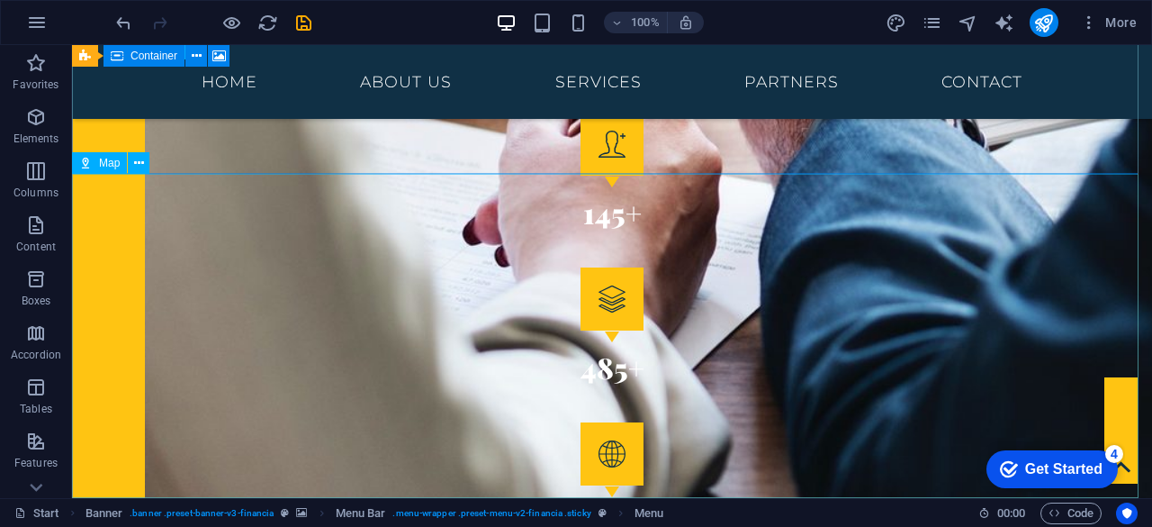
click at [107, 159] on span "Map" at bounding box center [109, 163] width 21 height 11
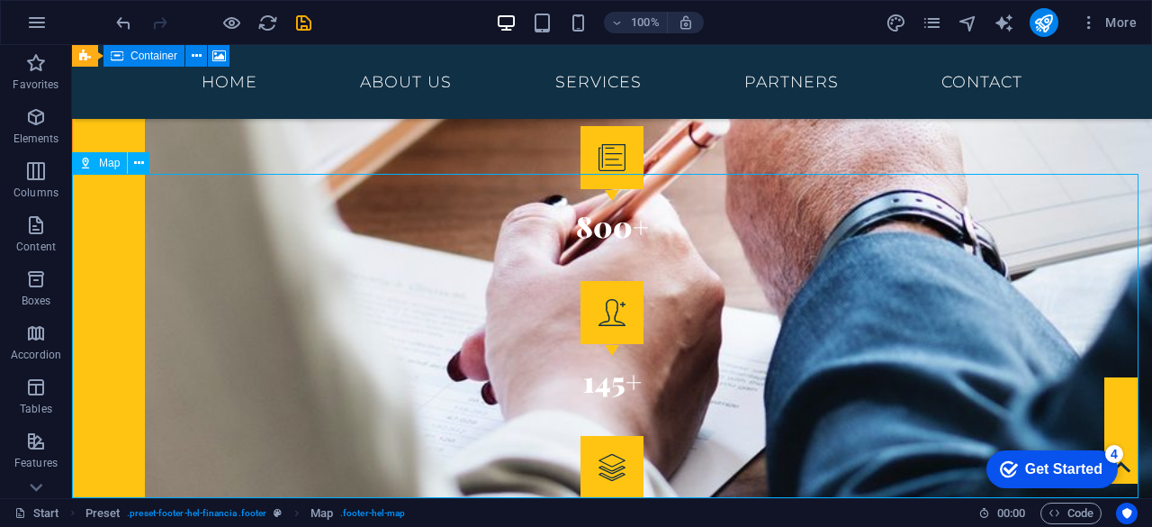
select select "1"
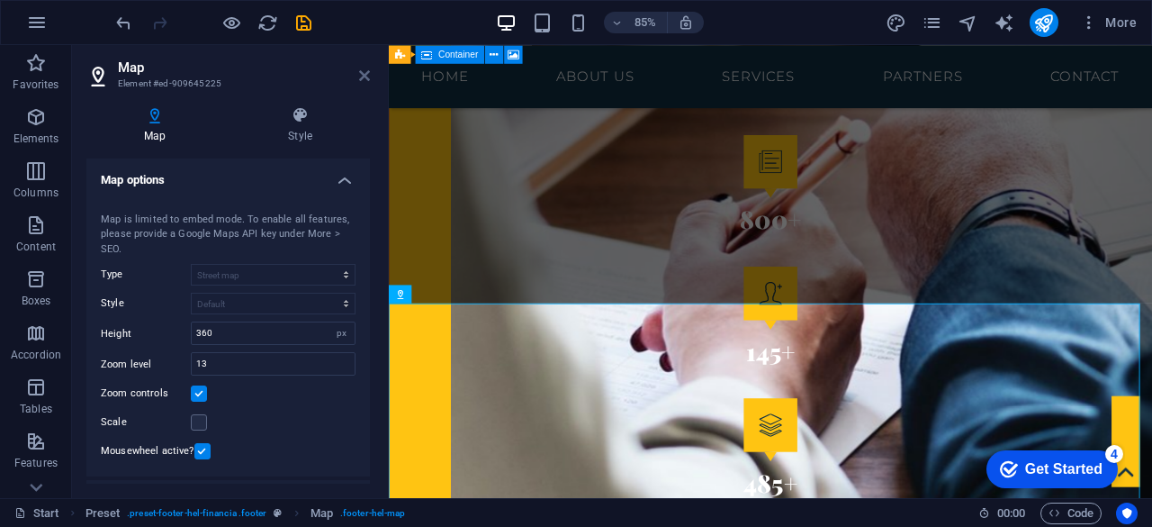
click at [360, 78] on icon at bounding box center [364, 75] width 11 height 14
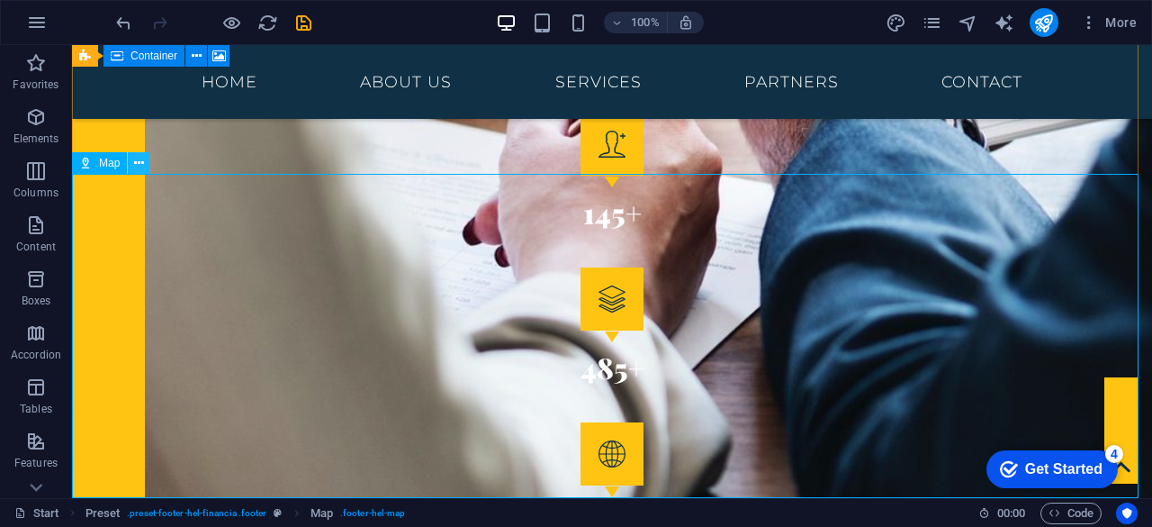
click at [134, 161] on icon at bounding box center [139, 163] width 10 height 19
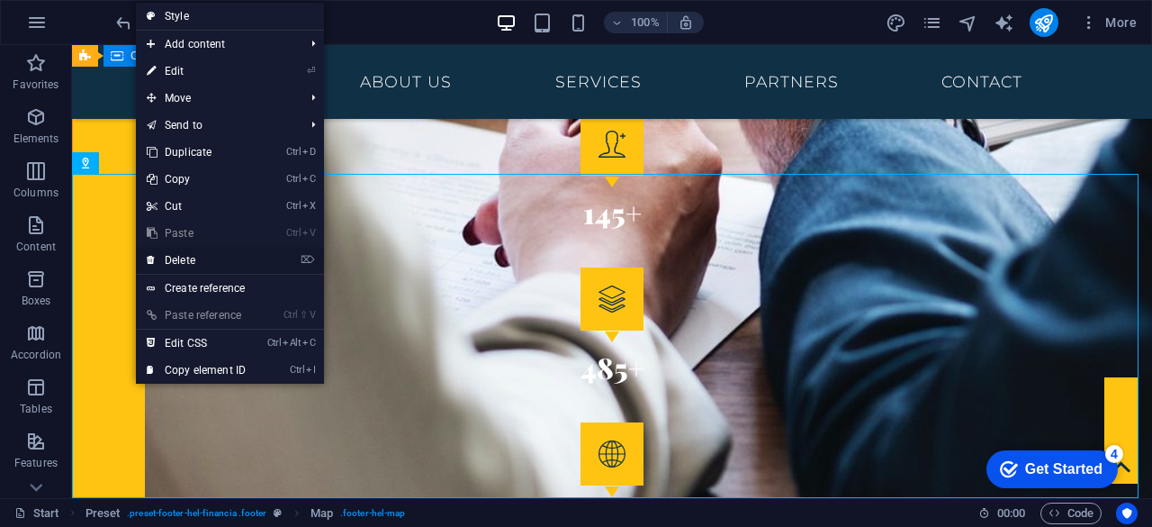
click at [182, 256] on link "⌦ Delete" at bounding box center [196, 260] width 121 height 27
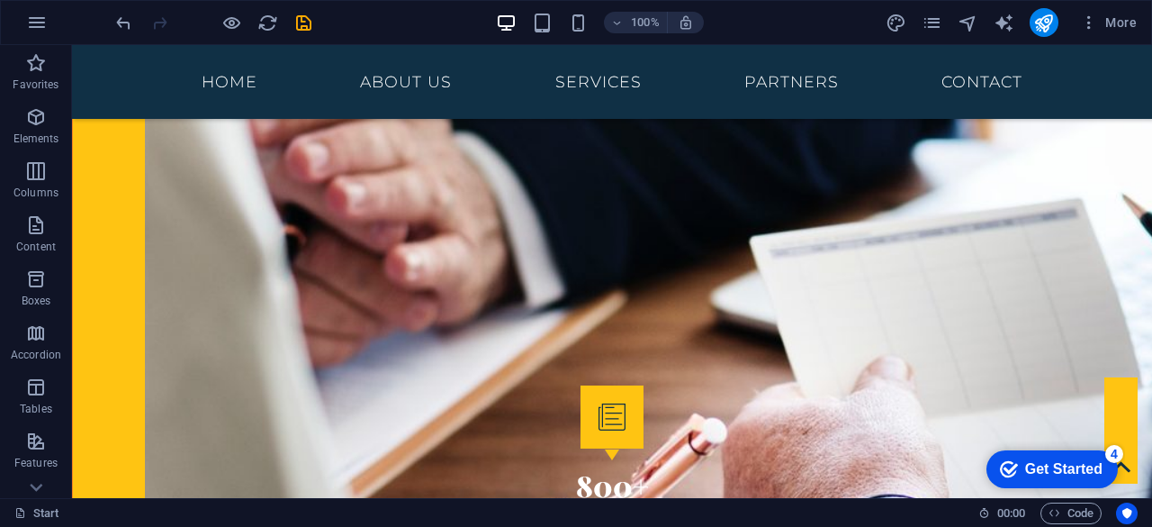
scroll to position [2494, 0]
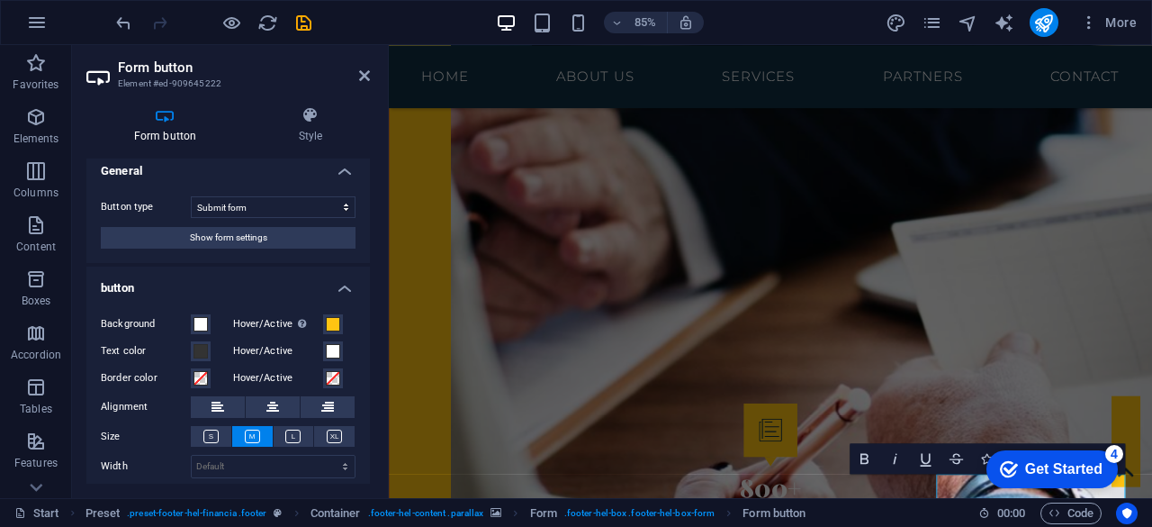
scroll to position [0, 0]
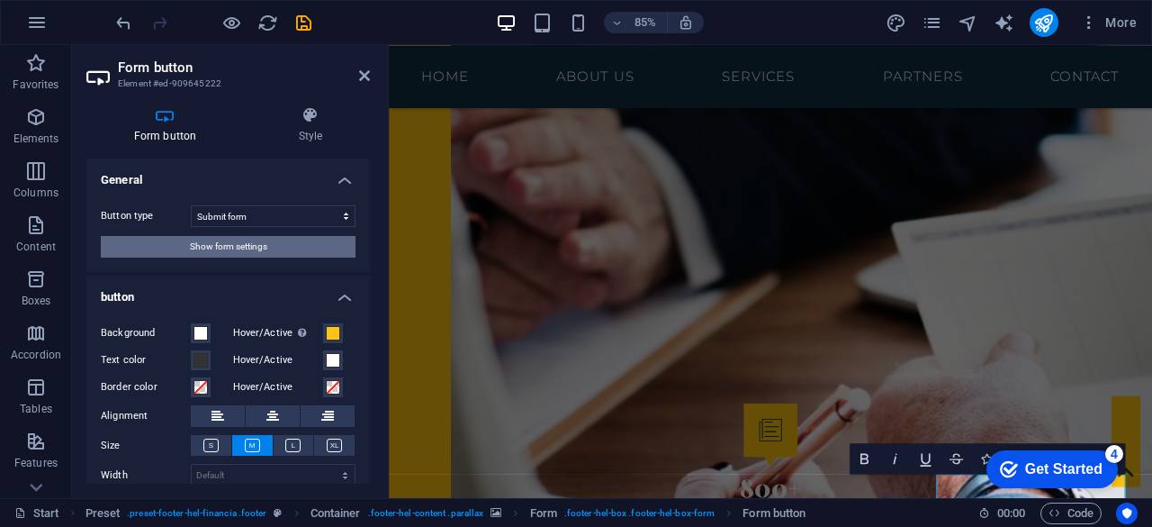
click at [313, 251] on button "Show form settings" at bounding box center [228, 247] width 255 height 22
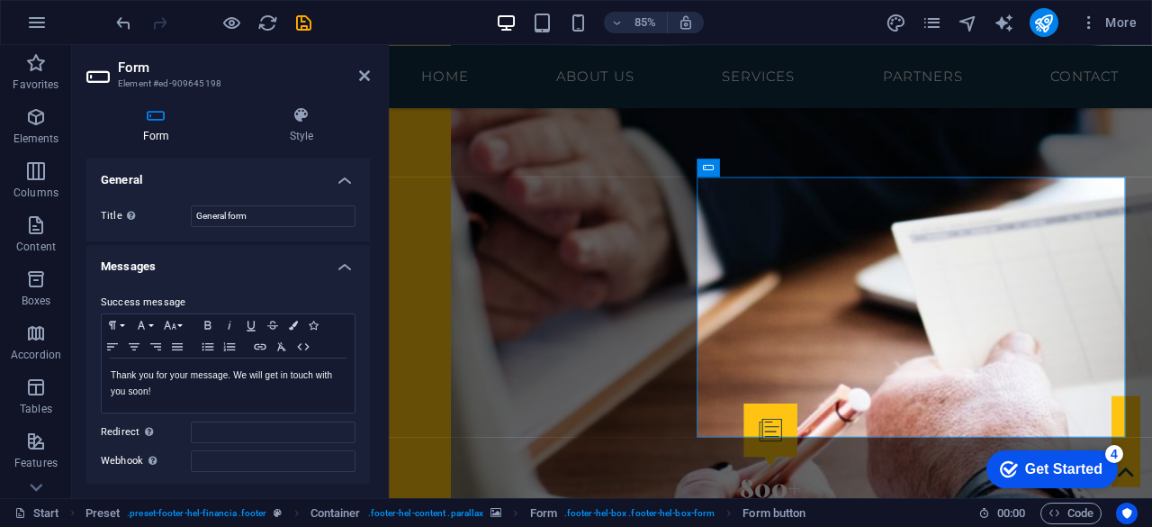
scroll to position [2589, 0]
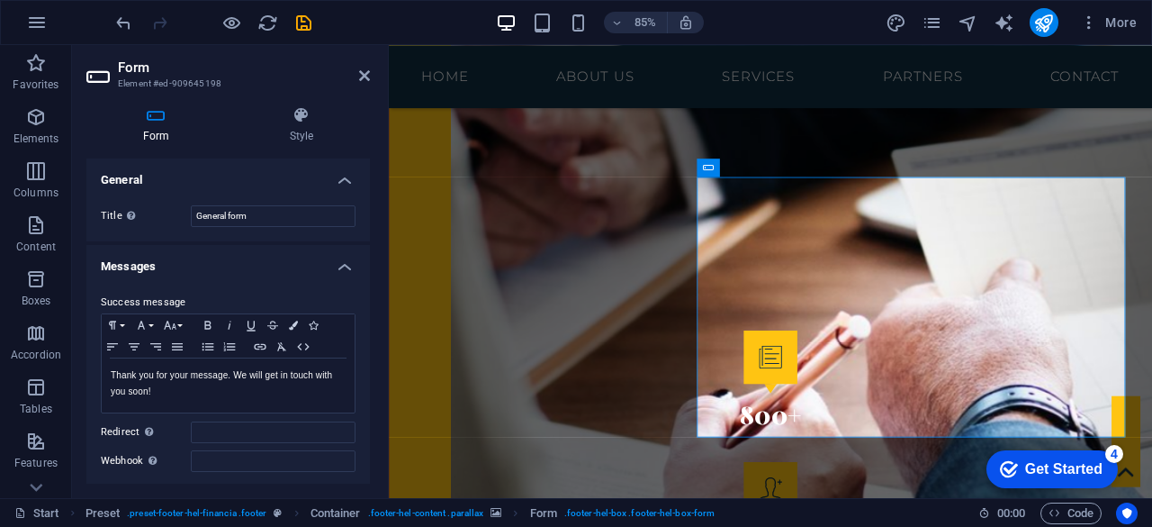
drag, startPoint x: 372, startPoint y: 250, endPoint x: 374, endPoint y: 308, distance: 57.7
click at [374, 310] on div "Form Style General Title Define a name for the form. General form Messages Succ…" at bounding box center [228, 295] width 312 height 406
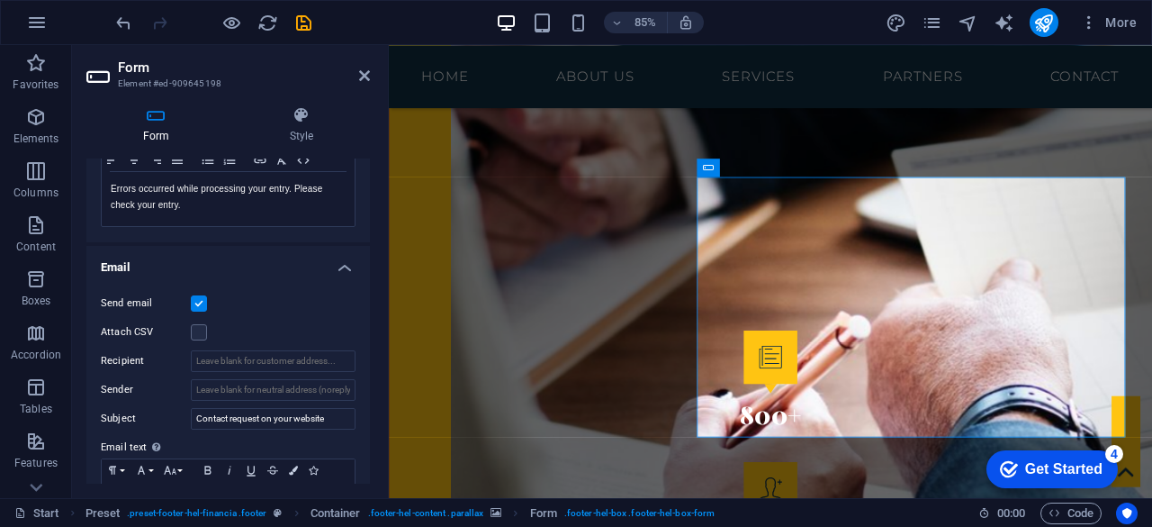
scroll to position [347, 0]
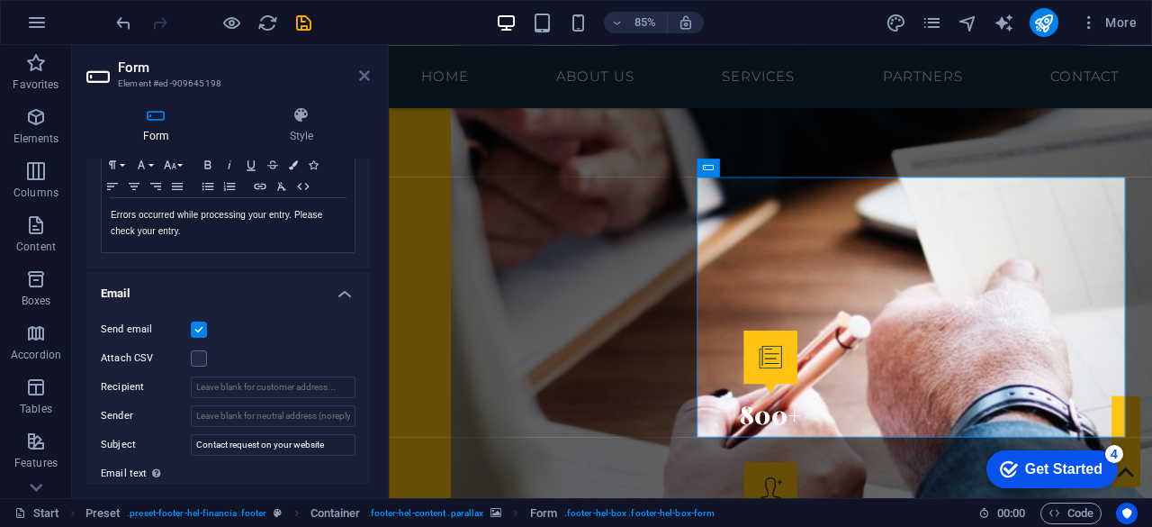
click at [364, 73] on icon at bounding box center [364, 75] width 11 height 14
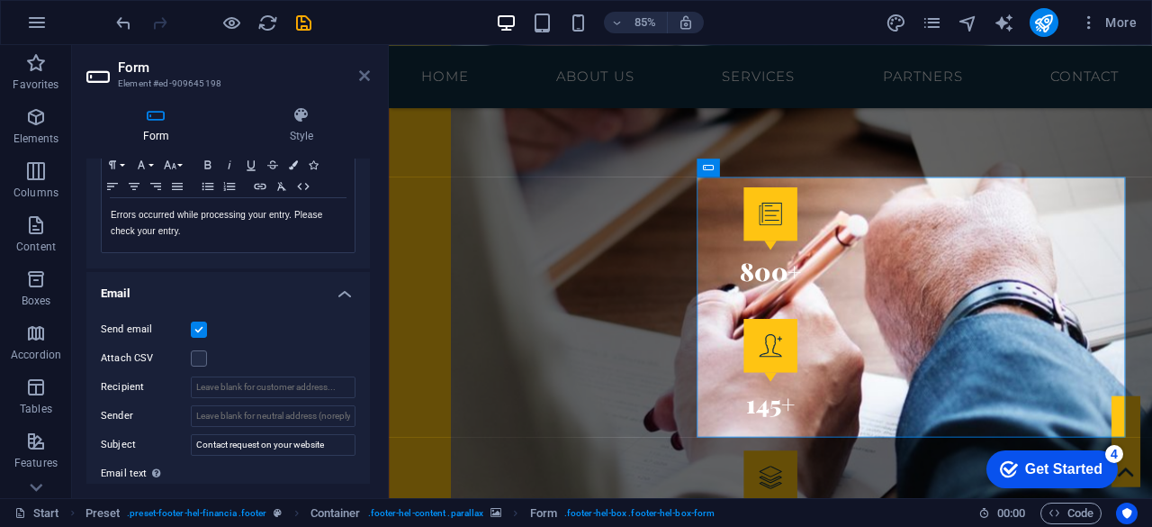
scroll to position [2494, 0]
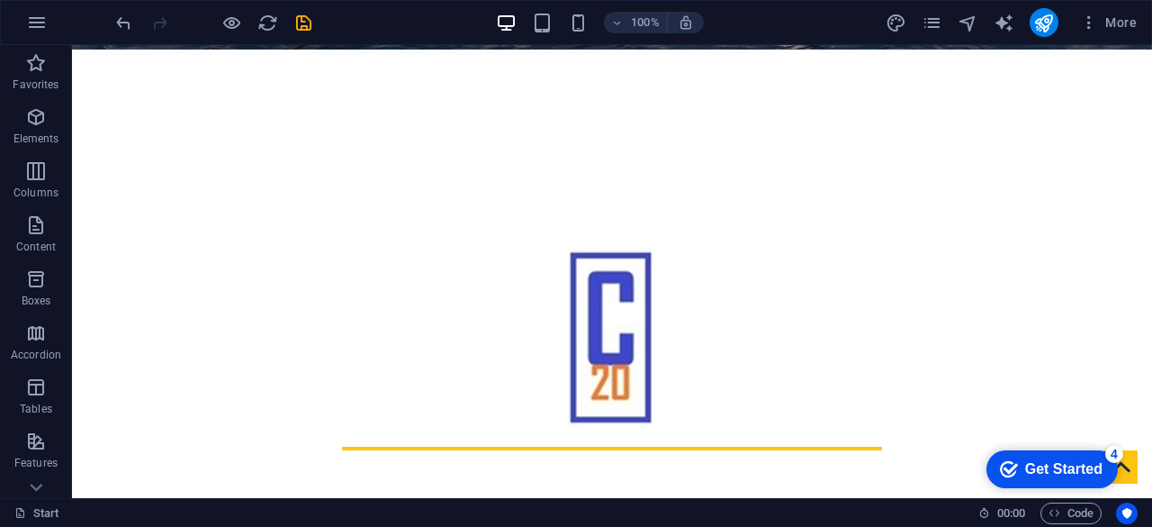
scroll to position [513, 0]
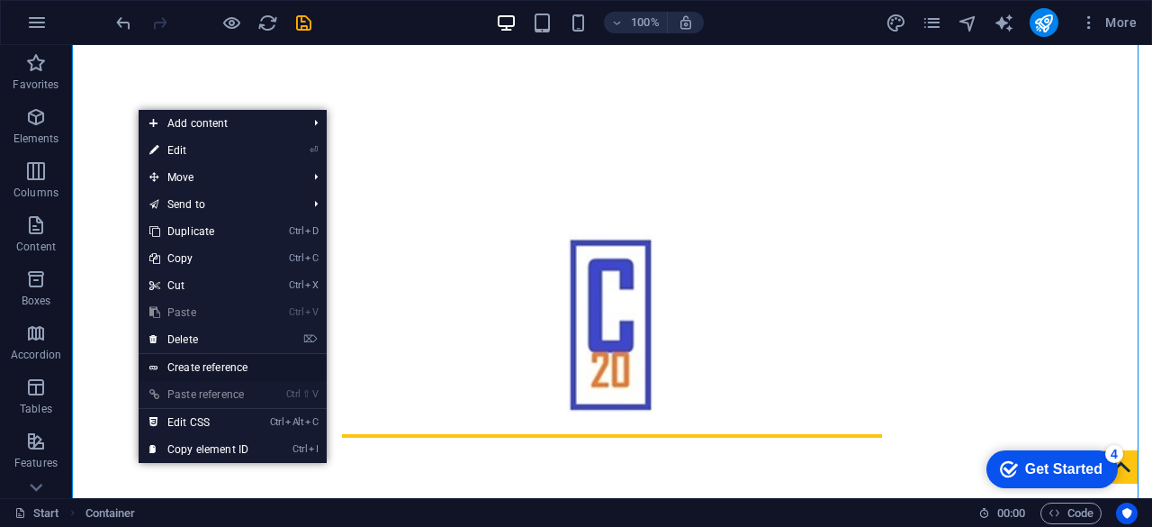
click at [202, 362] on link "Create reference" at bounding box center [233, 367] width 188 height 27
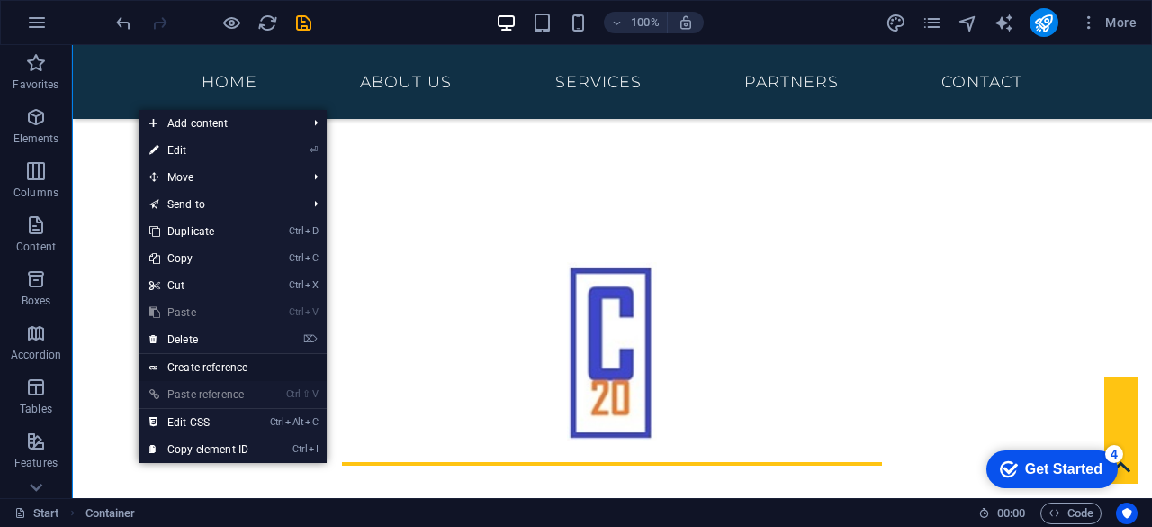
scroll to position [1221, 0]
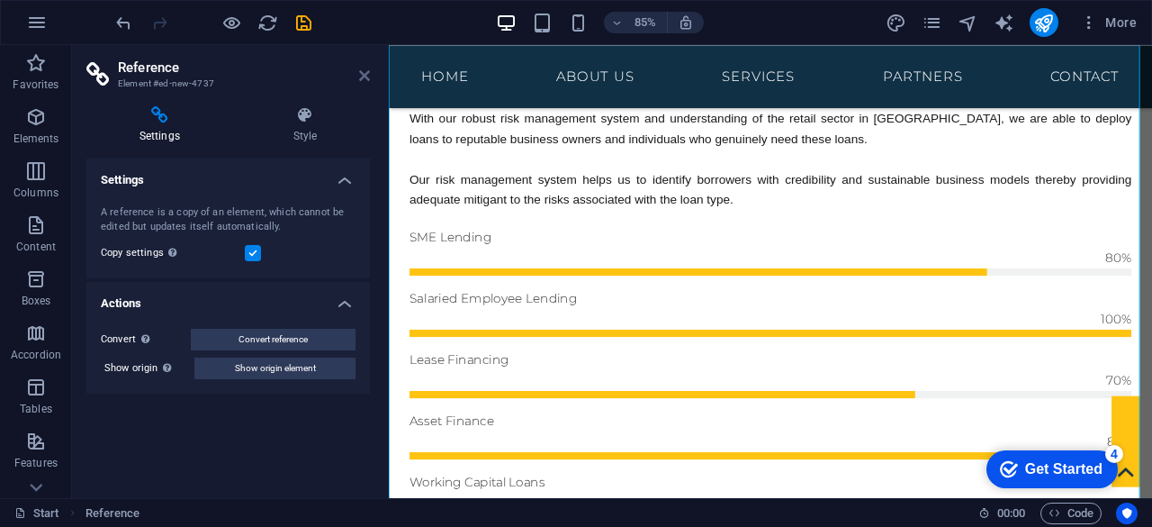
click at [361, 78] on icon at bounding box center [364, 75] width 11 height 14
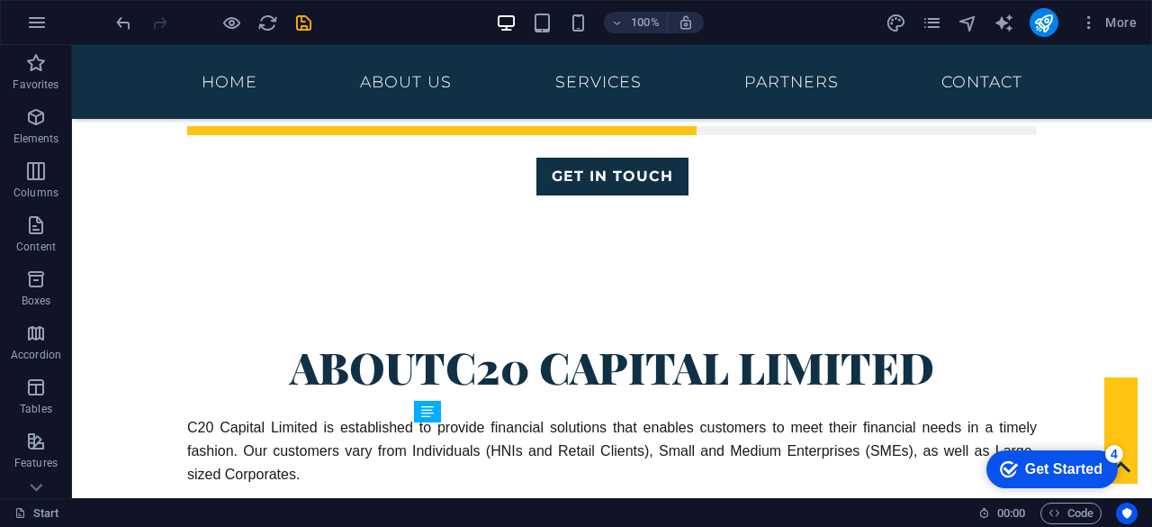
scroll to position [1672, 0]
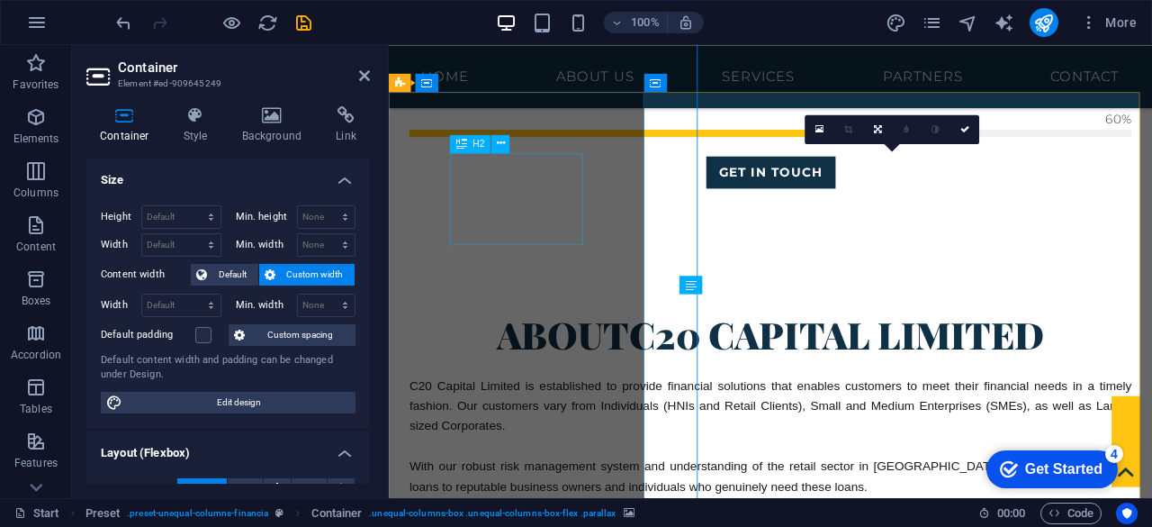
scroll to position [1752, 0]
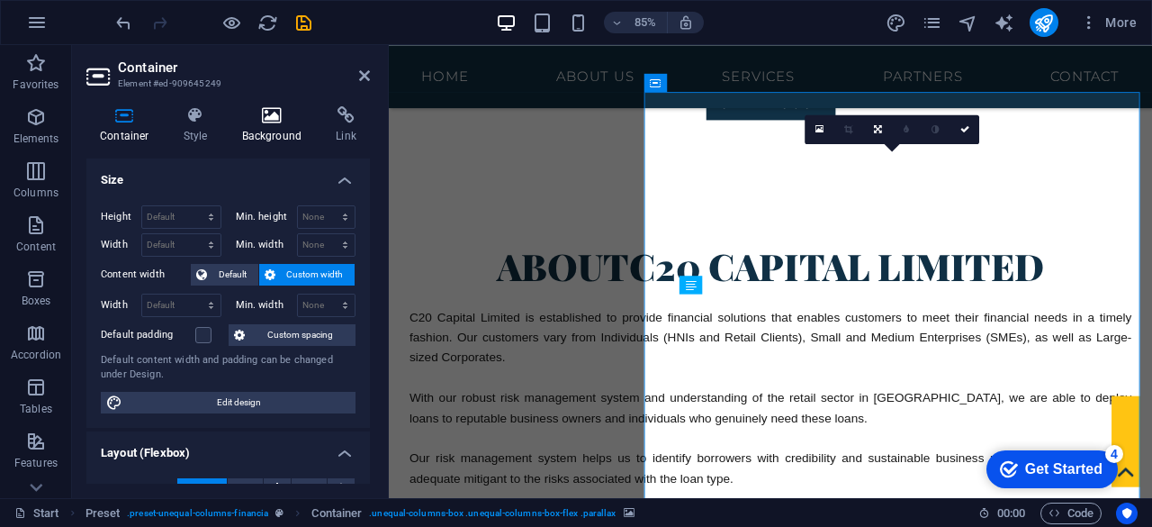
click at [272, 128] on h4 "Background" at bounding box center [276, 125] width 95 height 38
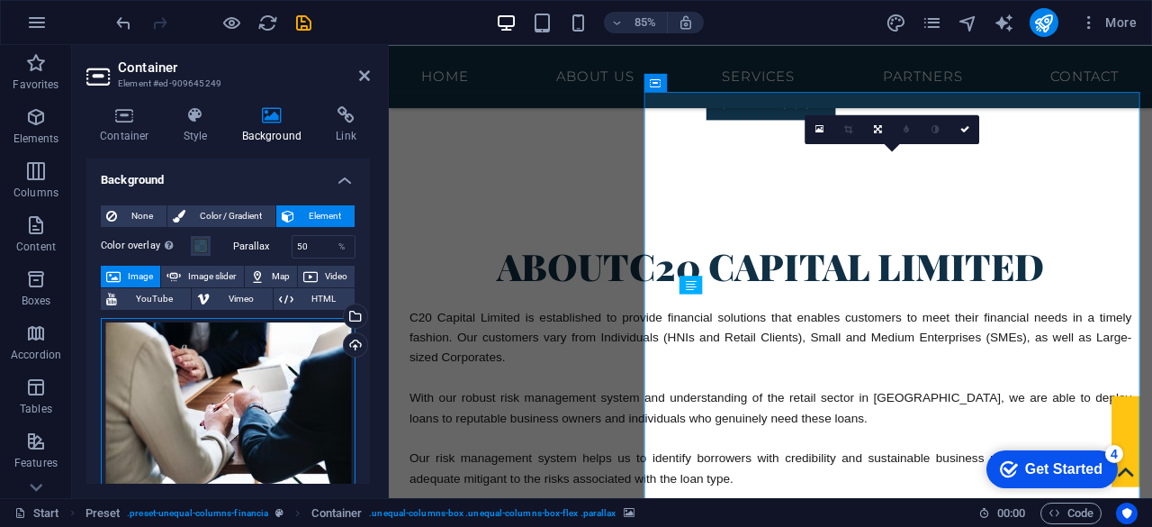
click at [277, 376] on div "Drag files here, click to choose files or select files from Files or our free s…" at bounding box center [228, 404] width 255 height 173
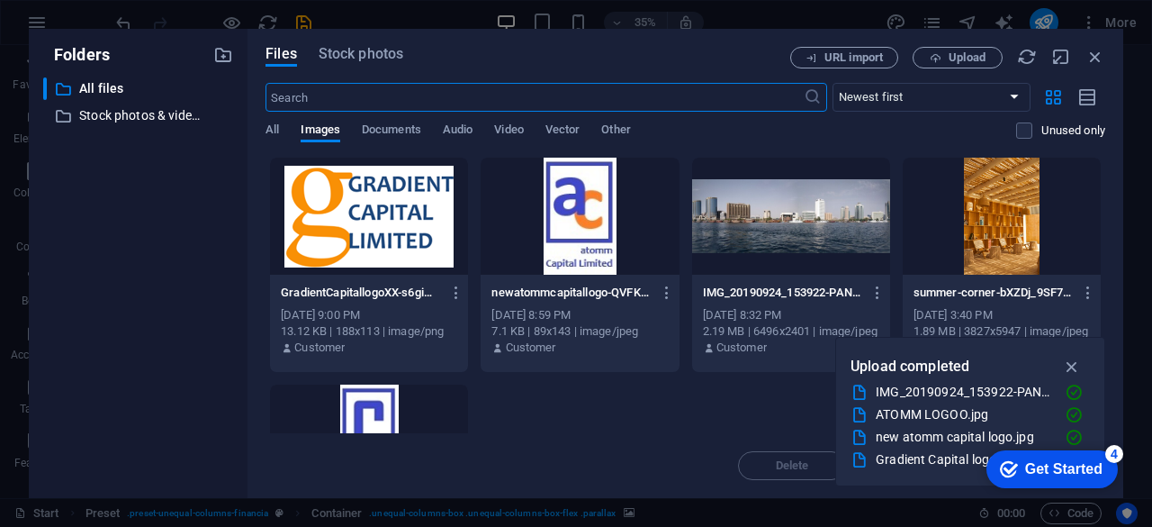
click at [1111, 82] on div "Files Stock photos URL import Upload ​ Newest first Oldest first Name (A-Z) Nam…" at bounding box center [686, 263] width 876 height 469
click at [976, 52] on span "Upload" at bounding box center [967, 57] width 37 height 11
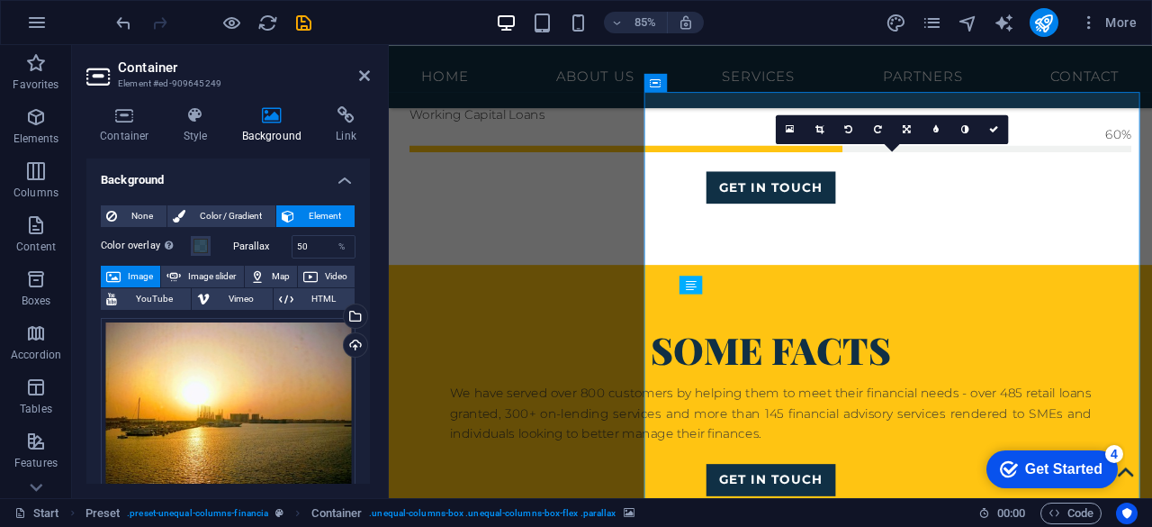
scroll to position [1752, 0]
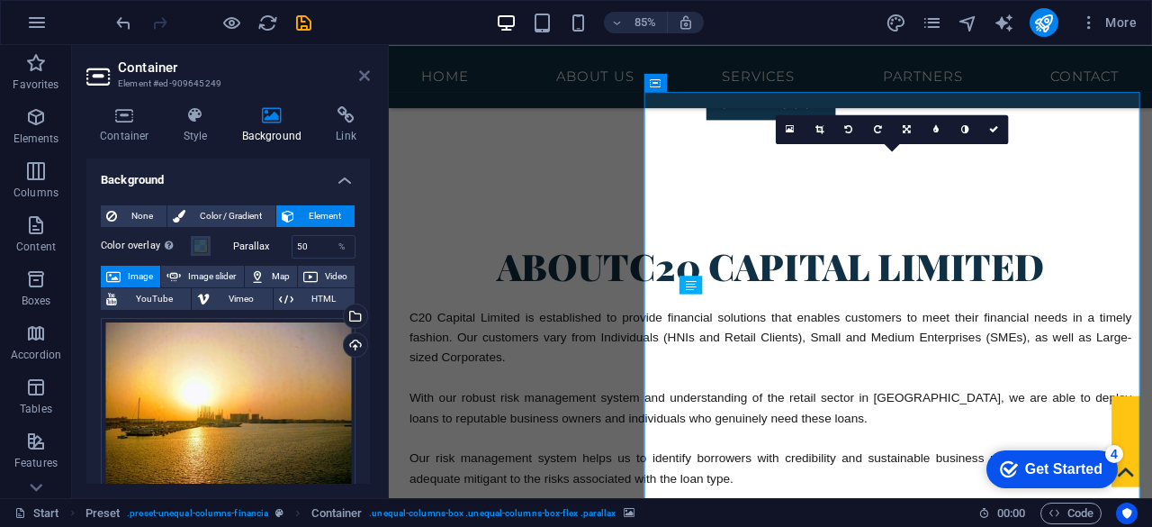
click at [362, 77] on icon at bounding box center [364, 75] width 11 height 14
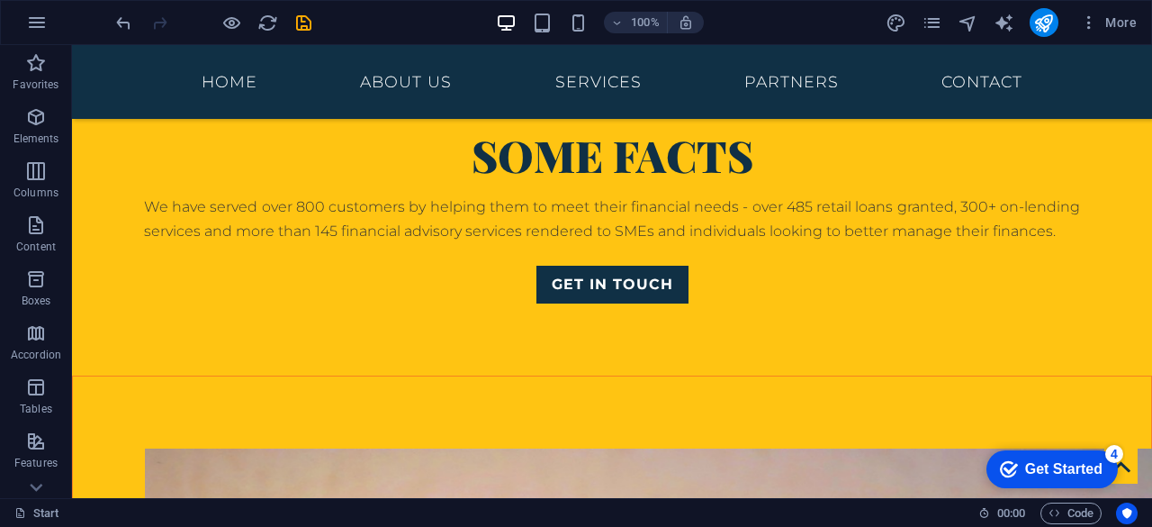
scroll to position [2680, 0]
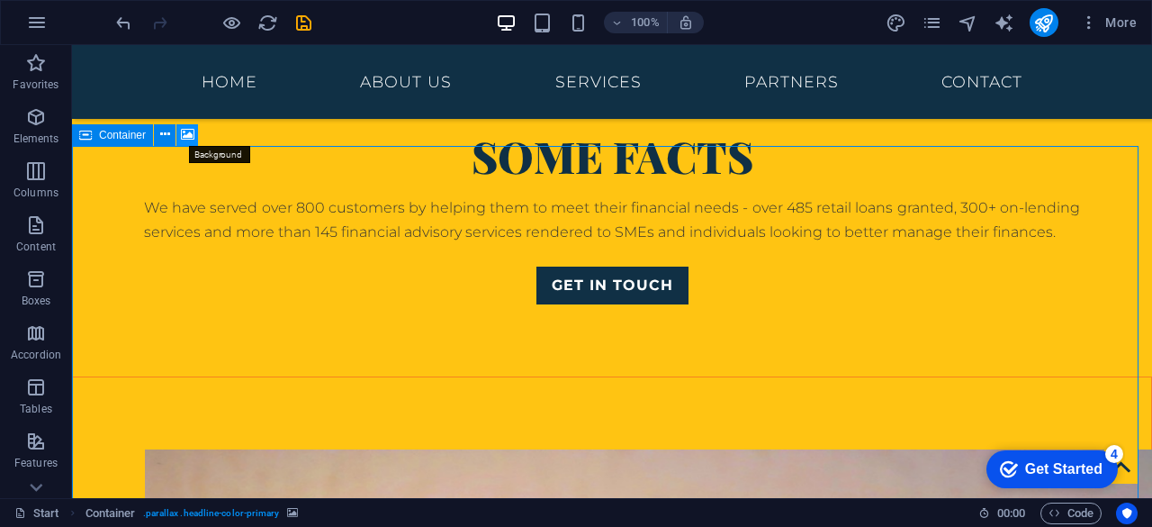
click at [186, 132] on icon at bounding box center [188, 134] width 14 height 19
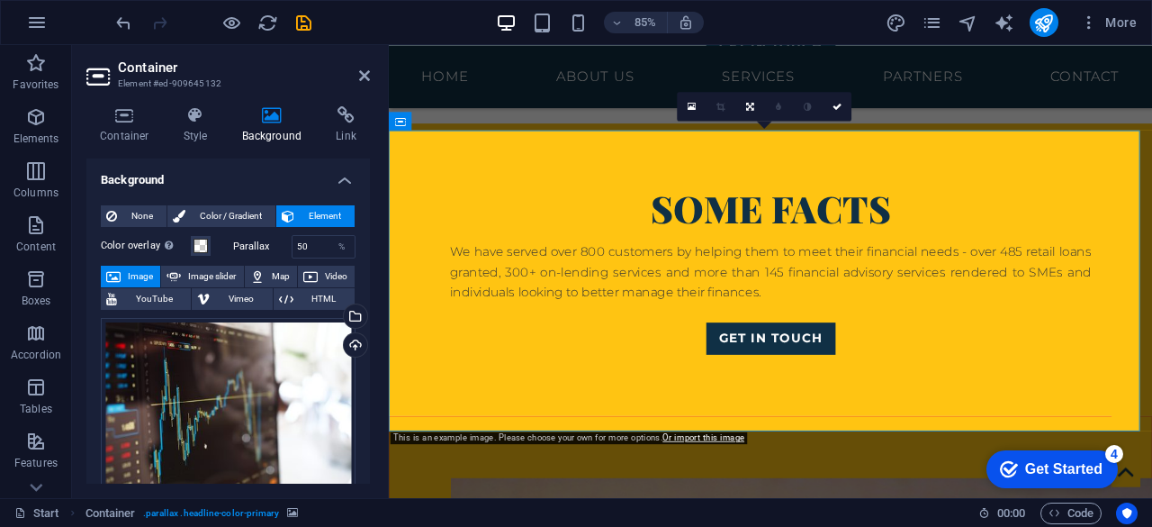
scroll to position [2855, 0]
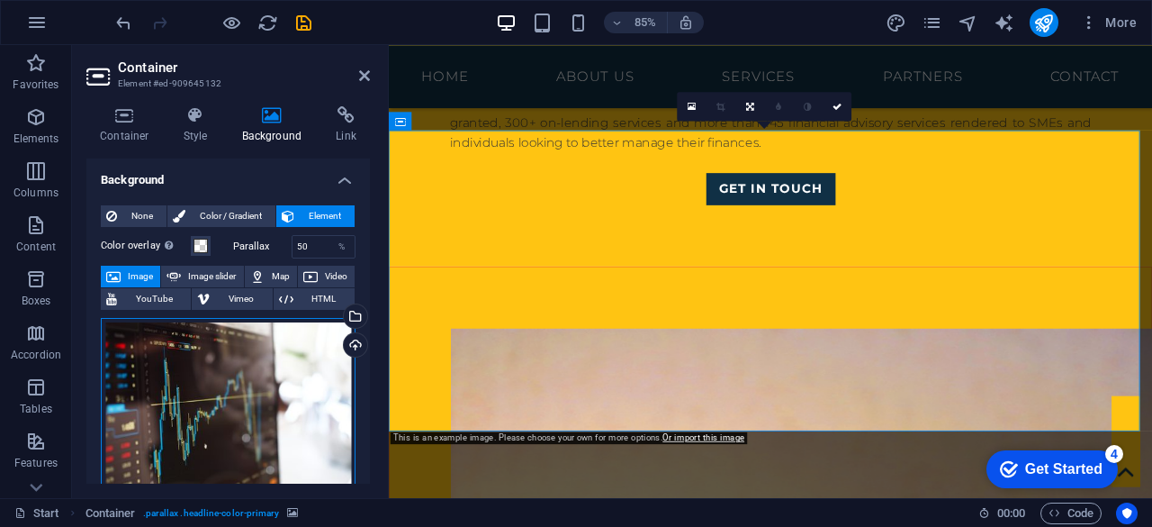
click at [169, 365] on div "Drag files here, click to choose files or select files from Files or our free s…" at bounding box center [228, 415] width 255 height 194
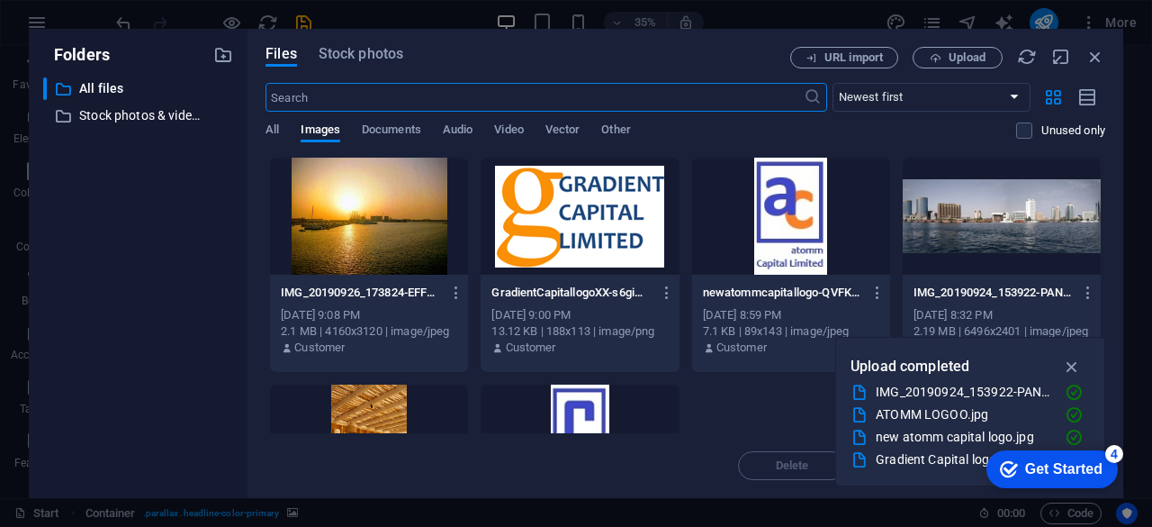
scroll to position [3202, 0]
drag, startPoint x: 1100, startPoint y: 310, endPoint x: 1101, endPoint y: 346, distance: 36.0
click at [1101, 346] on div "Folders ​ All files All files ​ Stock photos & videos Stock photos & videos Fil…" at bounding box center [576, 263] width 1152 height 527
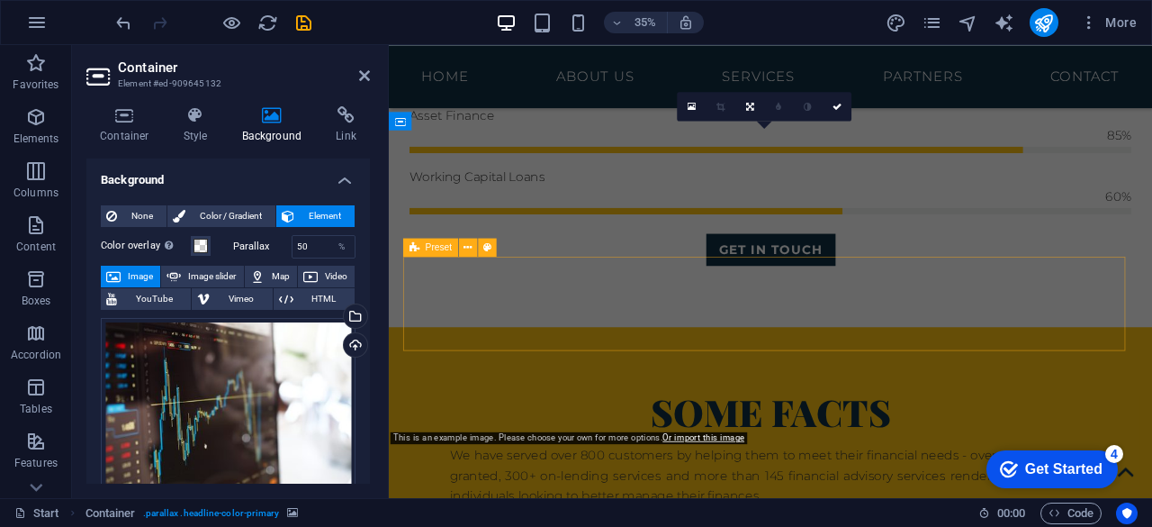
scroll to position [2855, 0]
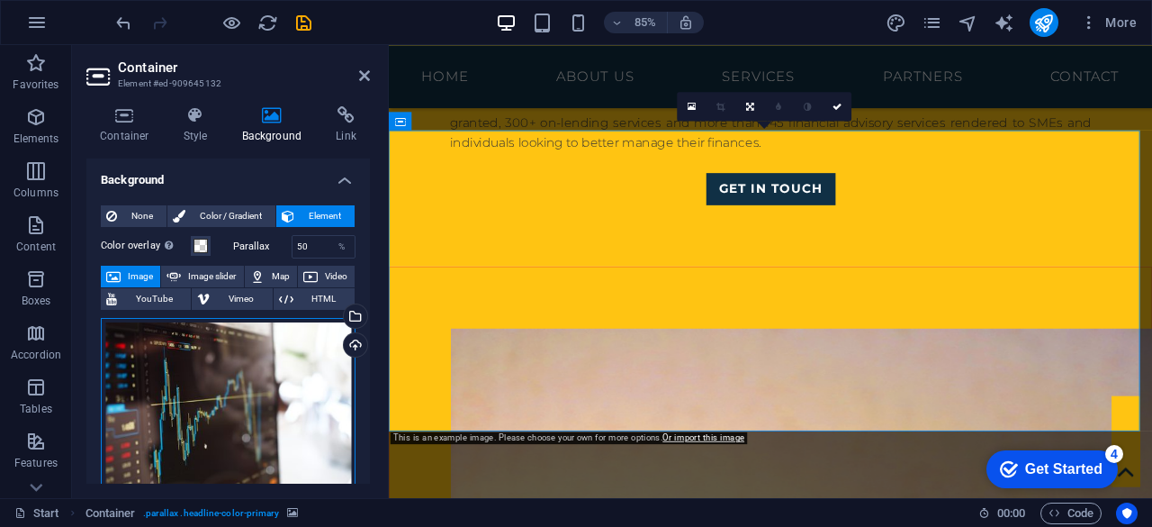
click at [299, 373] on div "Drag files here, click to choose files or select files from Files or our free s…" at bounding box center [228, 415] width 255 height 194
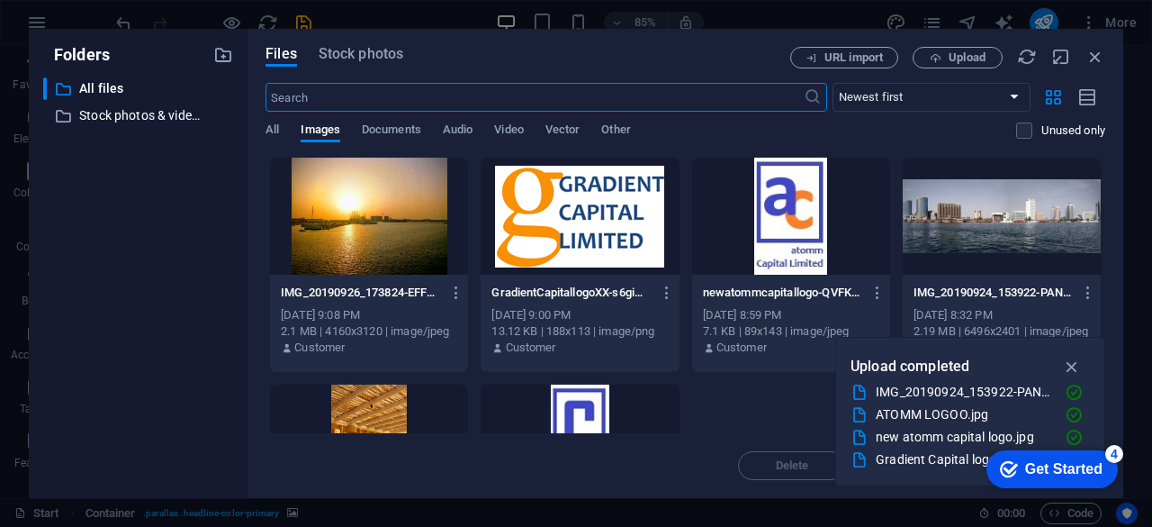
scroll to position [3202, 0]
click at [1072, 367] on icon "button" at bounding box center [1072, 366] width 21 height 20
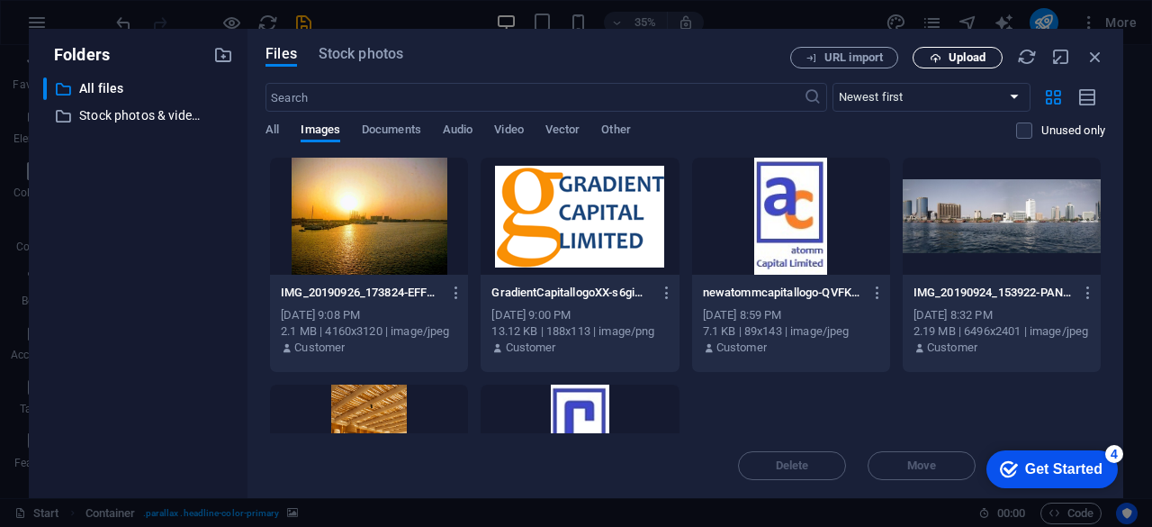
click at [943, 50] on button "Upload" at bounding box center [958, 58] width 90 height 22
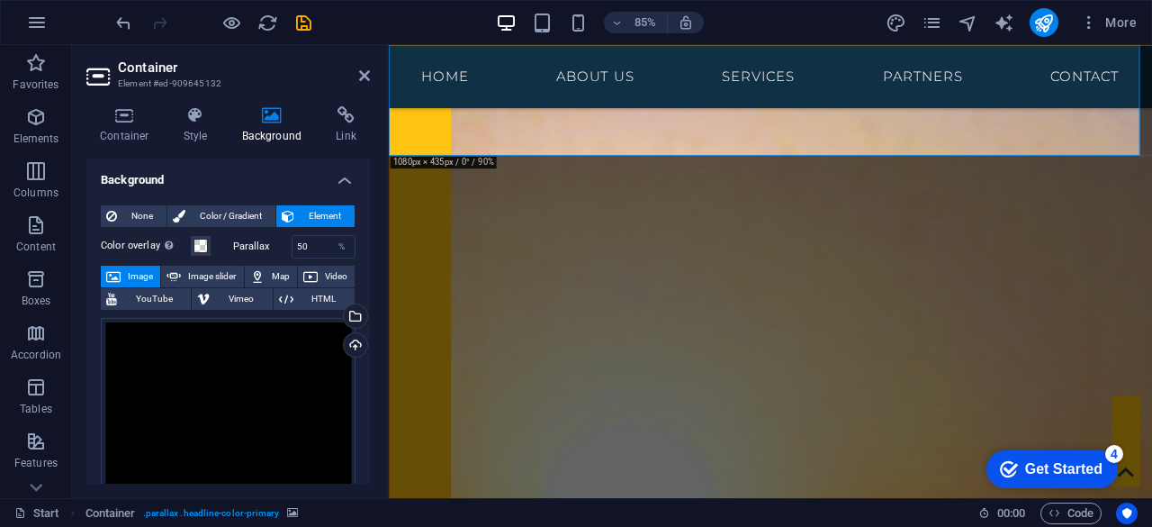
scroll to position [3154, 0]
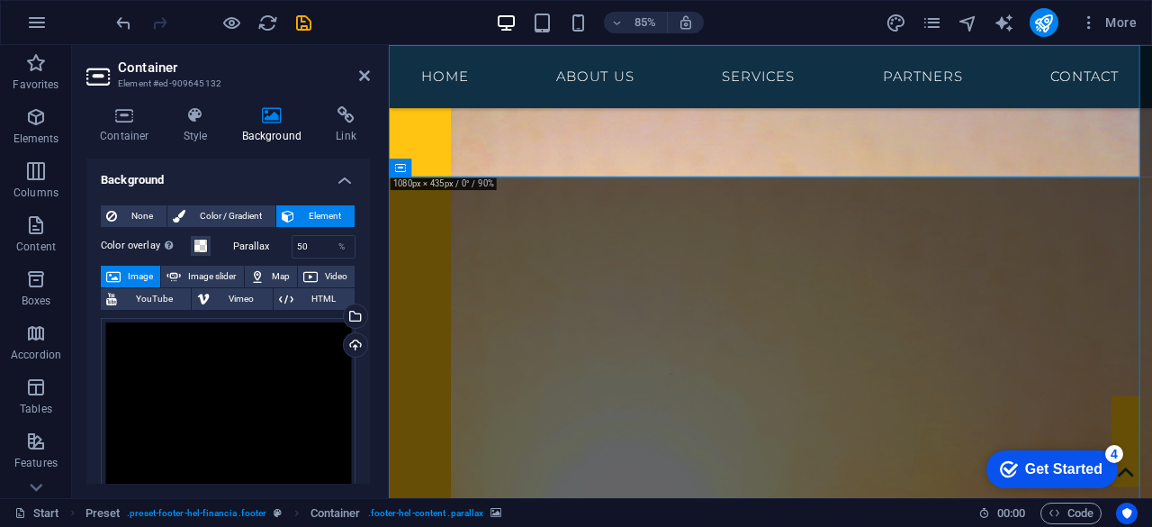
scroll to position [3131, 0]
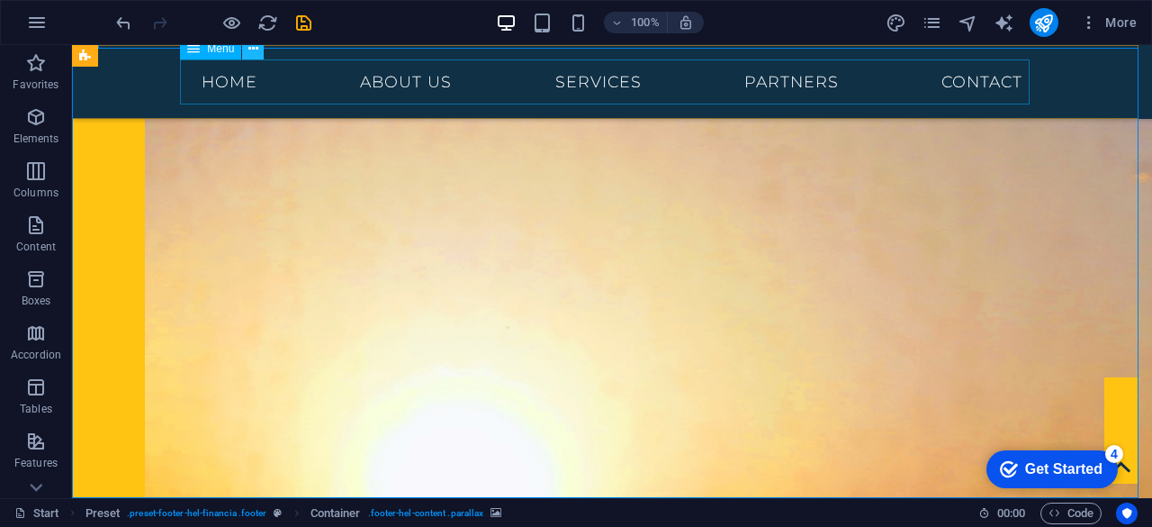
click at [251, 48] on icon at bounding box center [253, 49] width 10 height 19
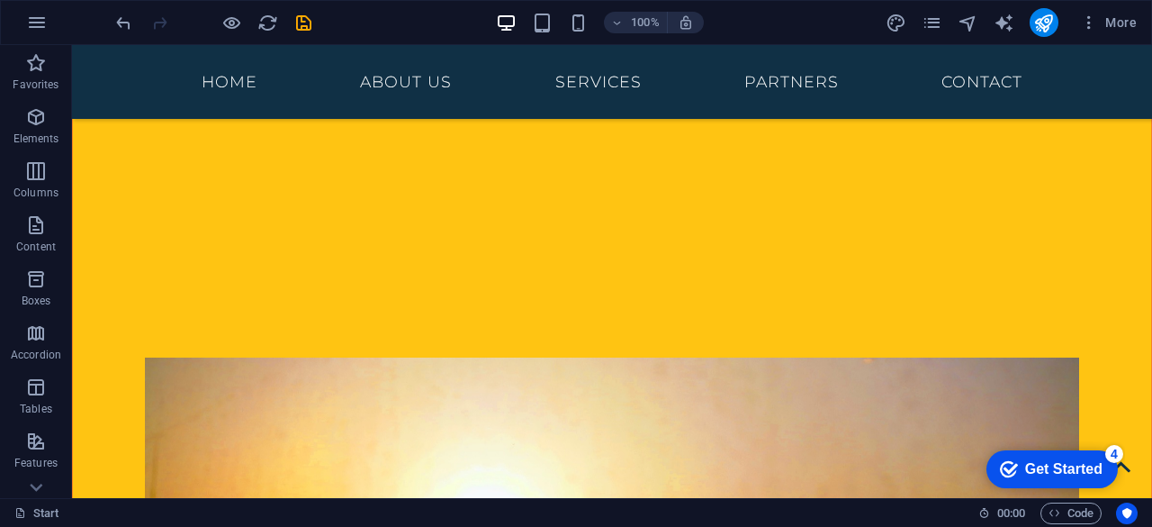
scroll to position [3127, 0]
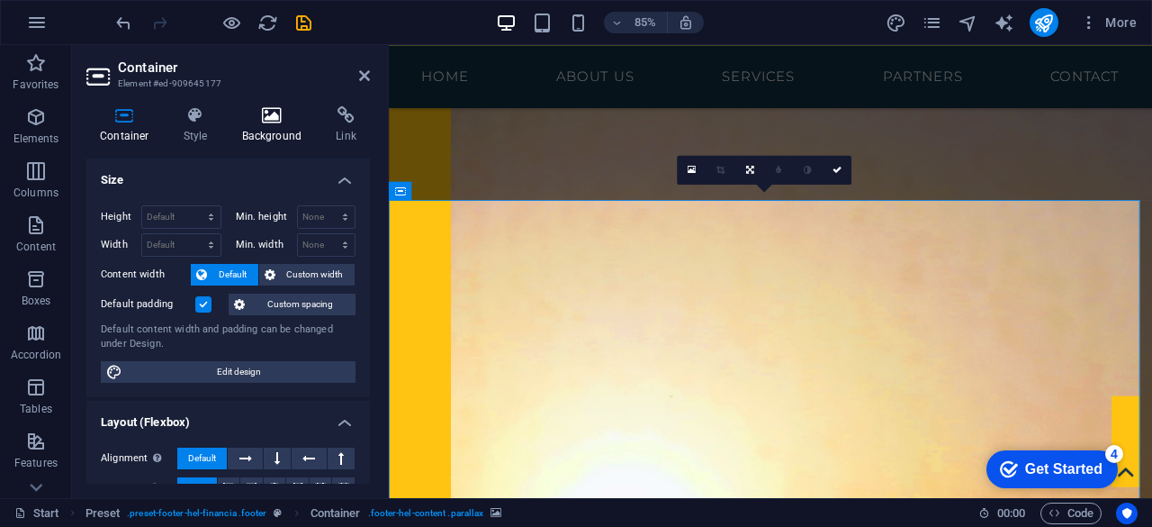
click at [265, 138] on h4 "Background" at bounding box center [276, 125] width 95 height 38
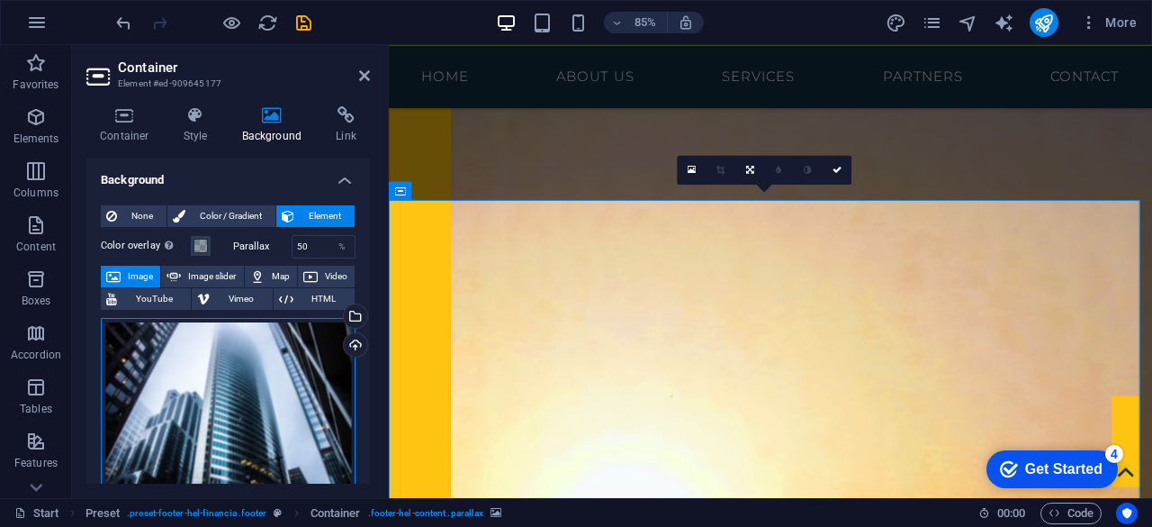
click at [254, 338] on div "Drag files here, click to choose files or select files from Files or our free s…" at bounding box center [228, 404] width 255 height 173
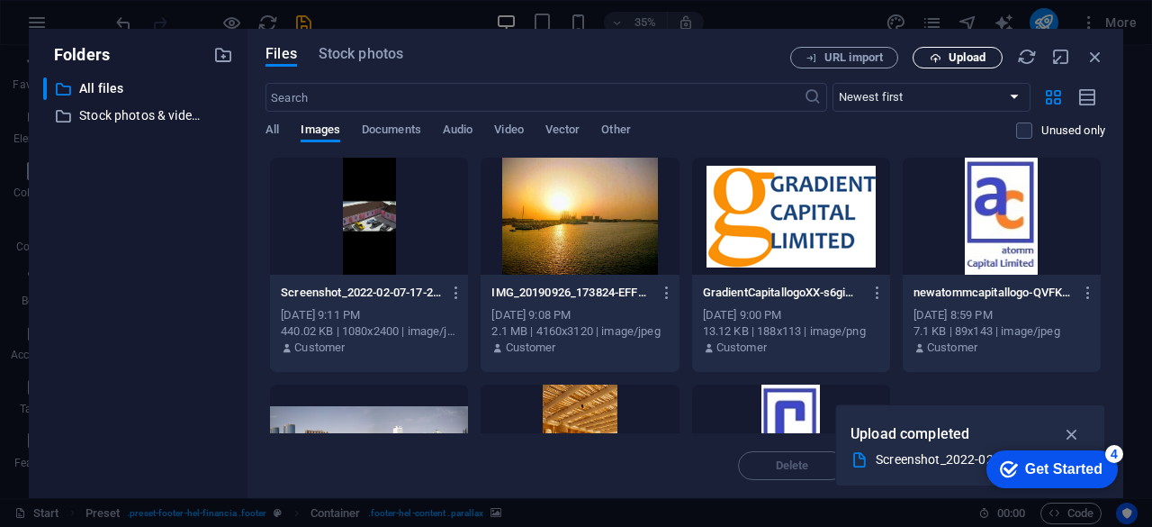
click at [942, 59] on span "Upload" at bounding box center [958, 58] width 74 height 12
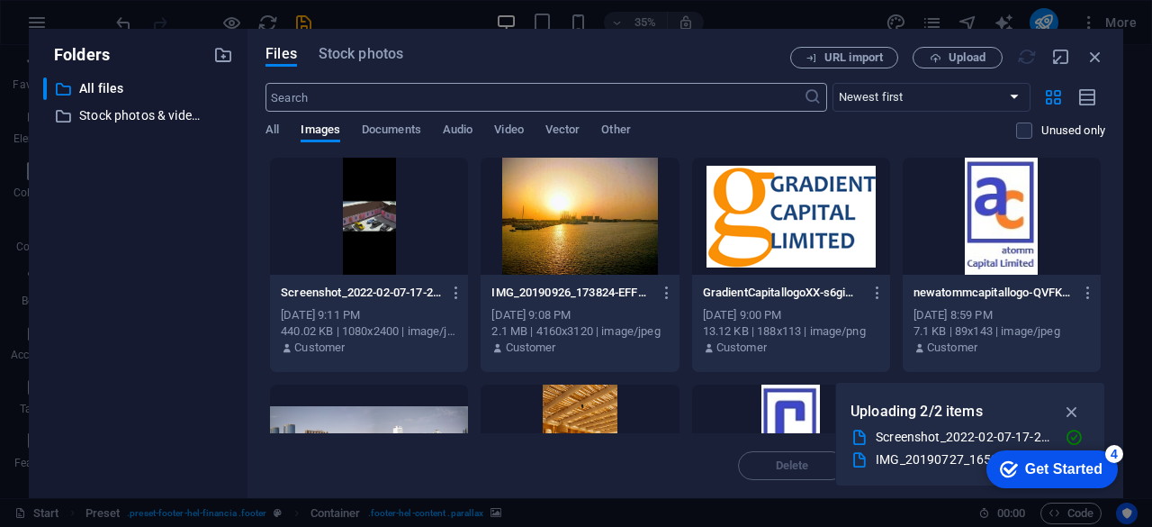
scroll to position [3226, 0]
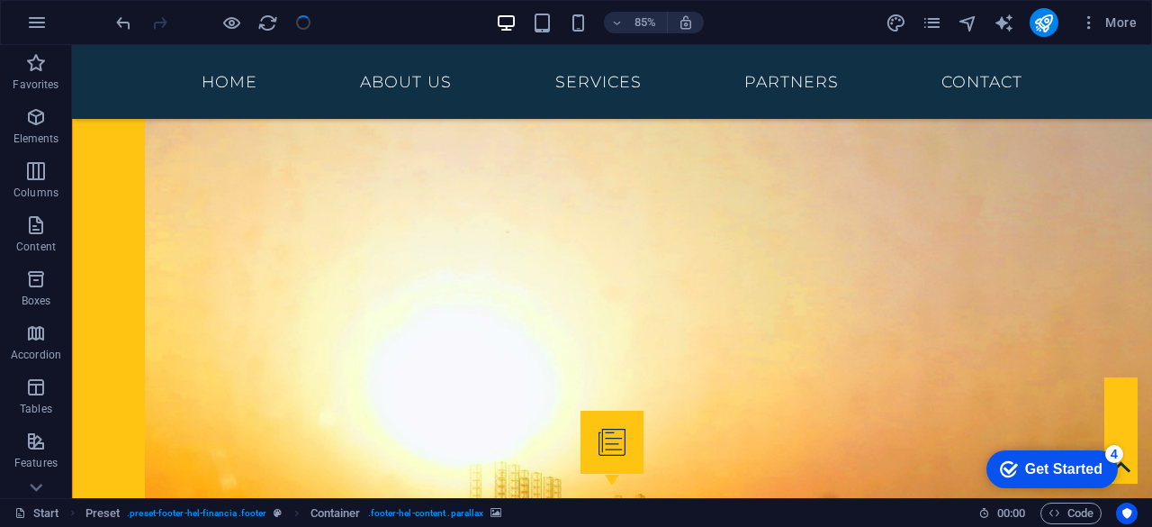
scroll to position [3131, 0]
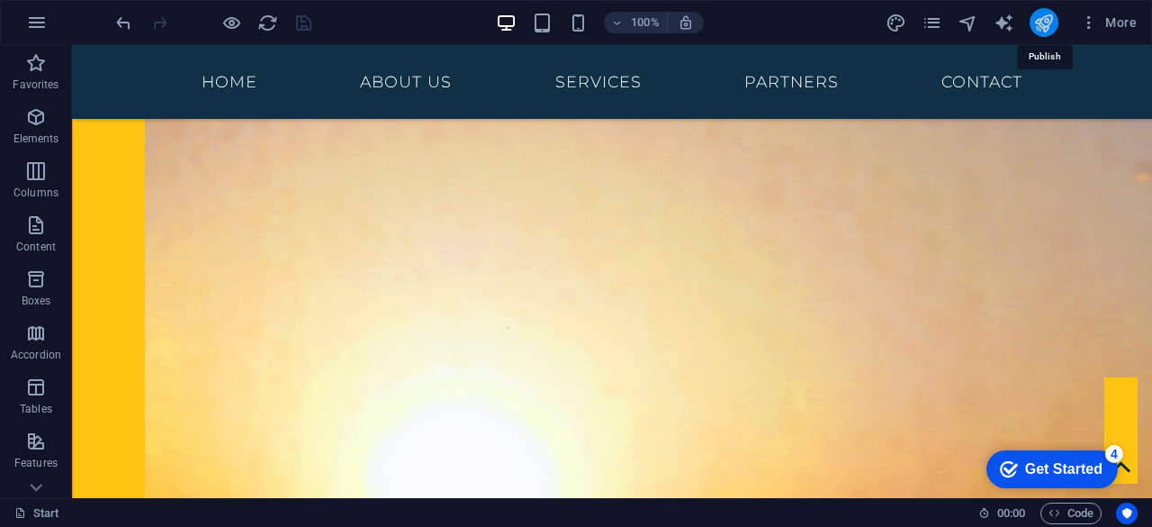
click at [1044, 22] on icon "publish" at bounding box center [1043, 23] width 21 height 21
